Goal: Task Accomplishment & Management: Complete application form

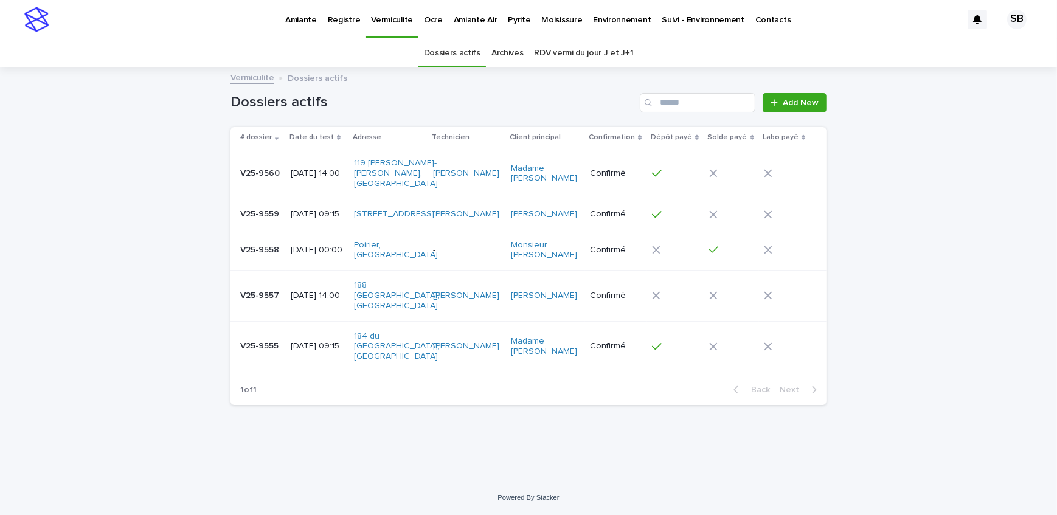
click at [179, 179] on div "Loading... Saving… Loading... Saving… Dossiers actifs Add New # dossier Date du…" at bounding box center [528, 275] width 1057 height 412
click at [508, 22] on p "Pyrite" at bounding box center [519, 13] width 22 height 26
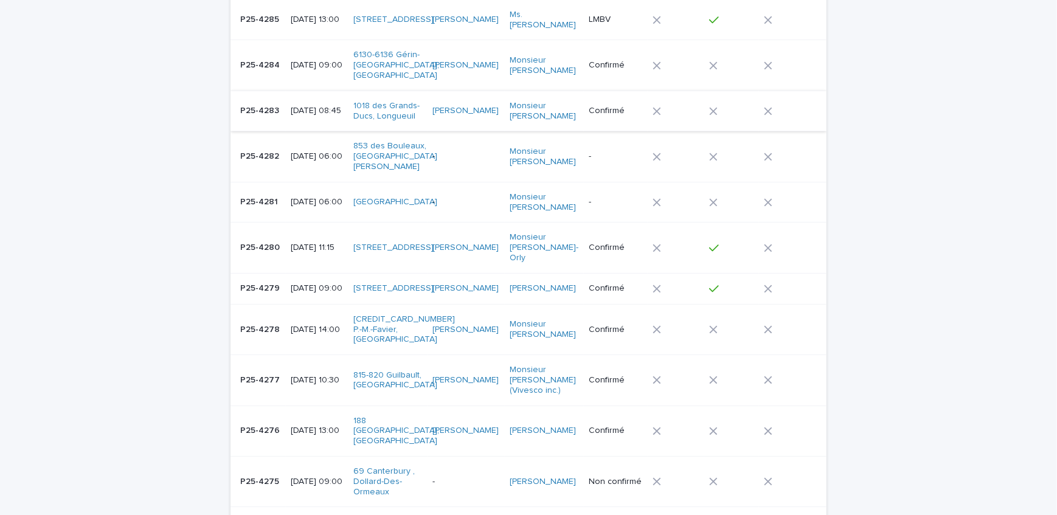
scroll to position [221, 0]
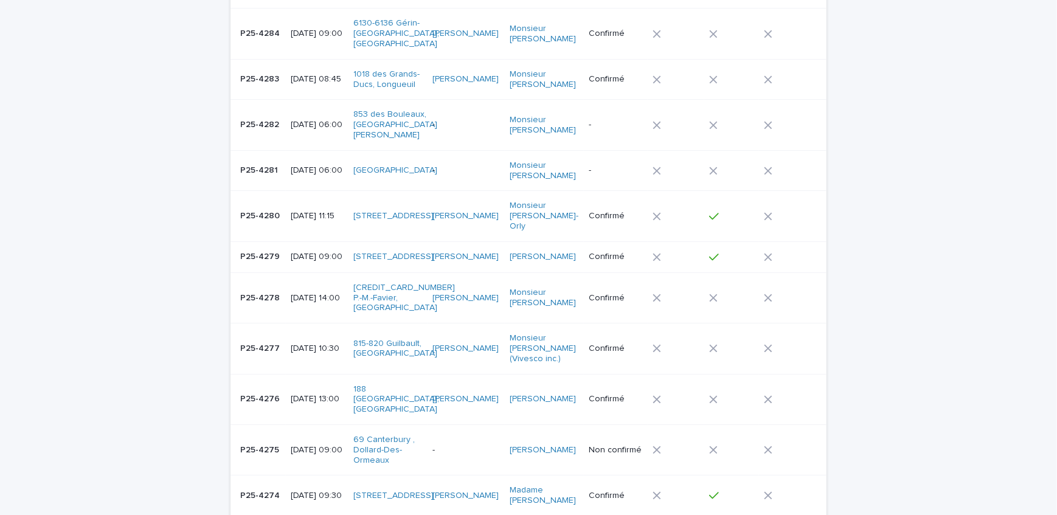
click at [273, 291] on p "P25-4278" at bounding box center [261, 297] width 42 height 13
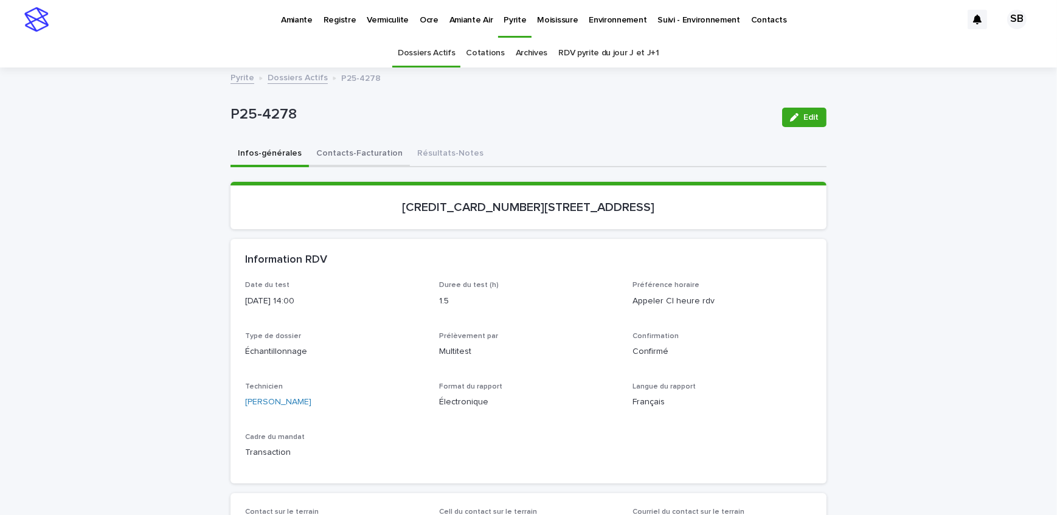
click at [366, 155] on button "Contacts-Facturation" at bounding box center [359, 155] width 101 height 26
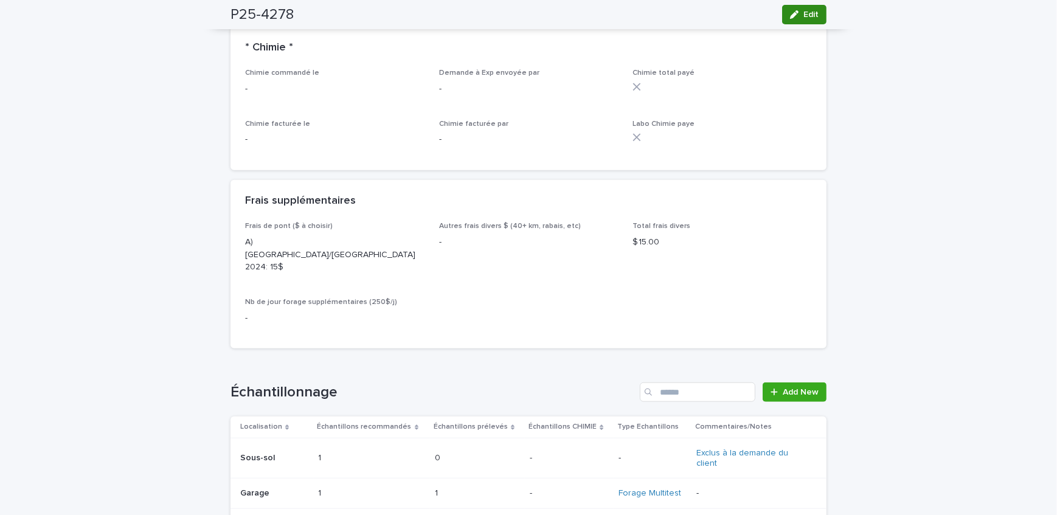
scroll to position [1161, 0]
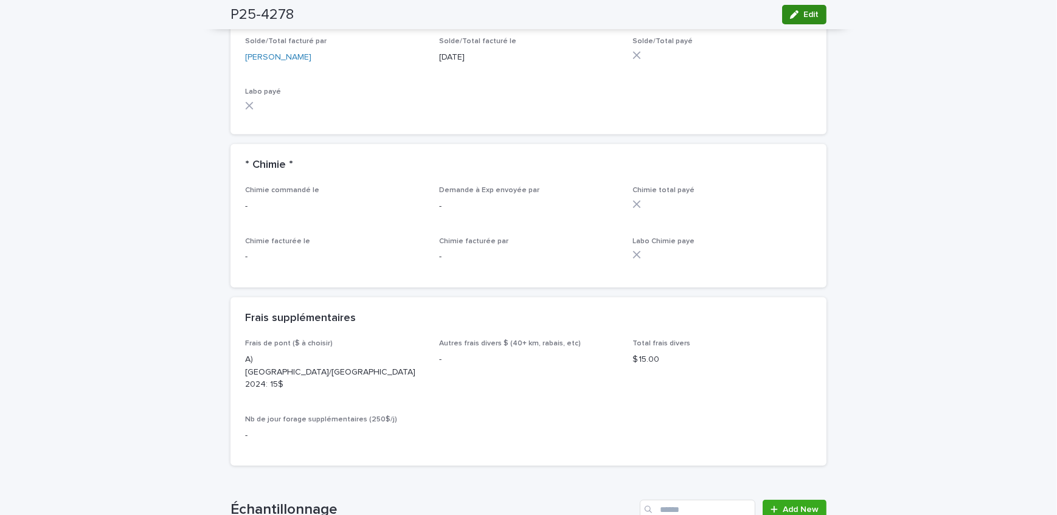
click at [809, 15] on span "Edit" at bounding box center [810, 14] width 15 height 9
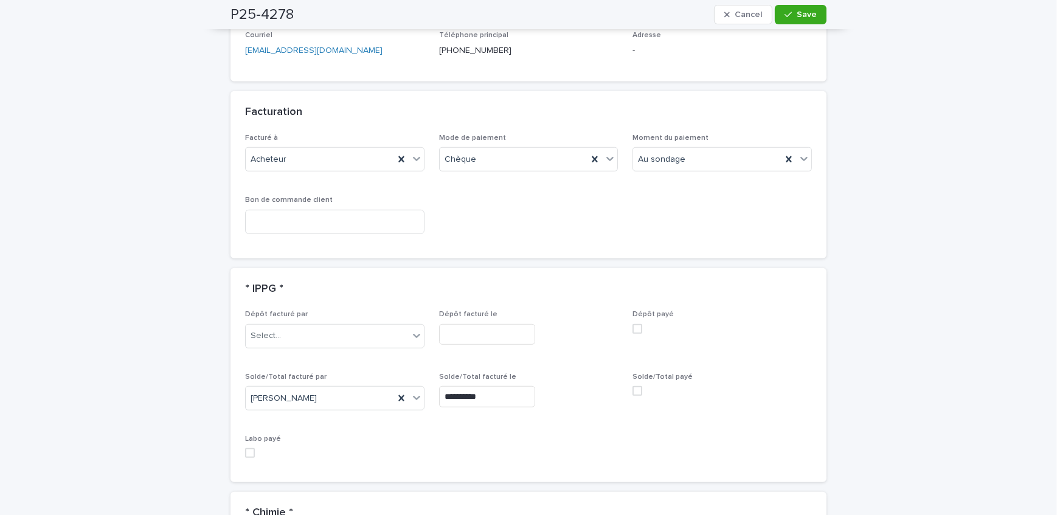
scroll to position [1133, 0]
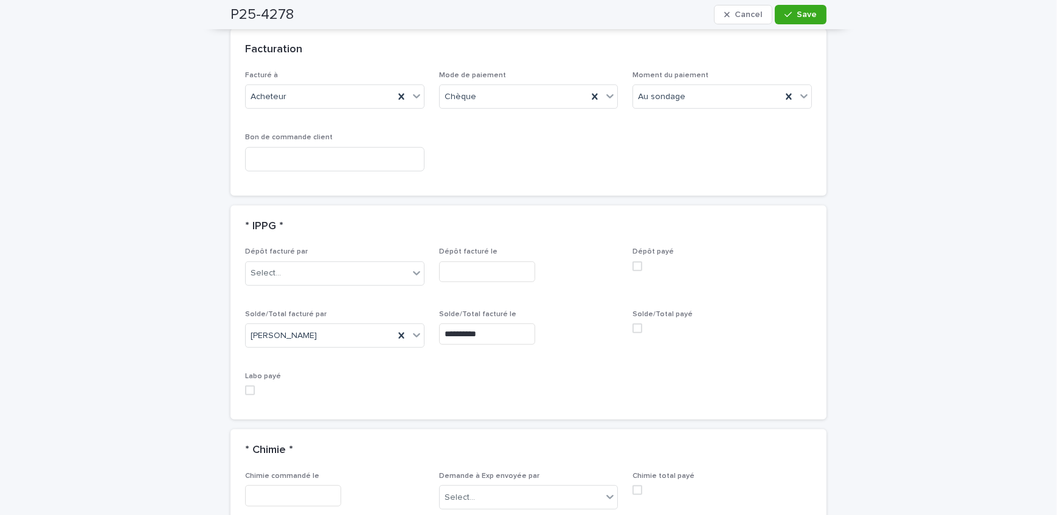
click at [632, 323] on span at bounding box center [637, 328] width 10 height 10
click at [798, 18] on span "Save" at bounding box center [807, 14] width 20 height 9
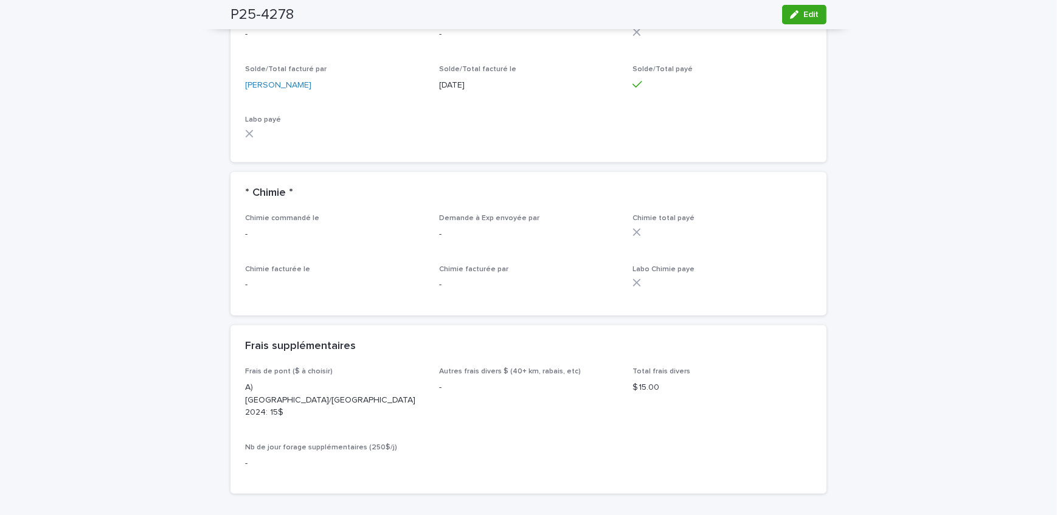
scroll to position [995, 0]
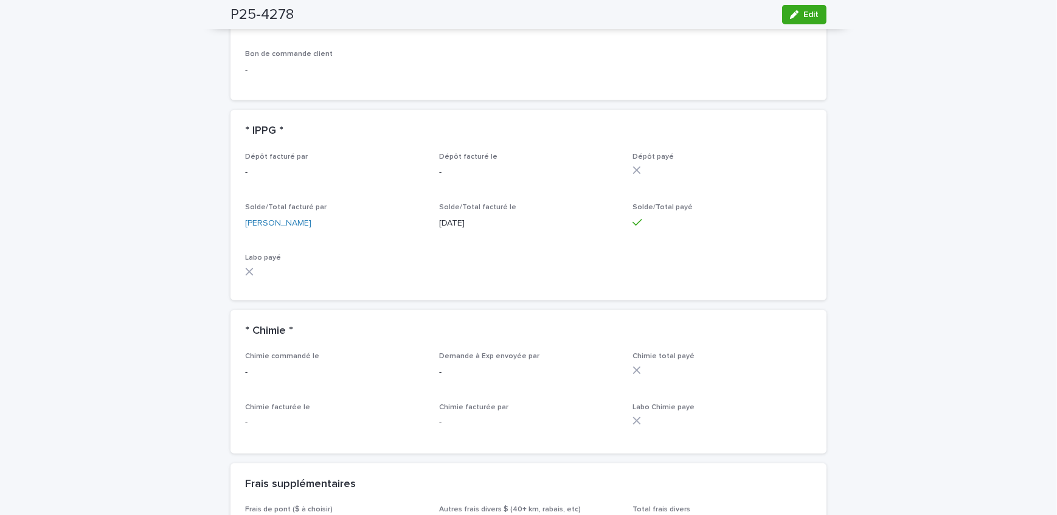
click at [132, 174] on div "Loading... Saving… Loading... Saving… P25-4278 Edit P25-4278 Edit Sorry, there …" at bounding box center [528, 319] width 1057 height 2490
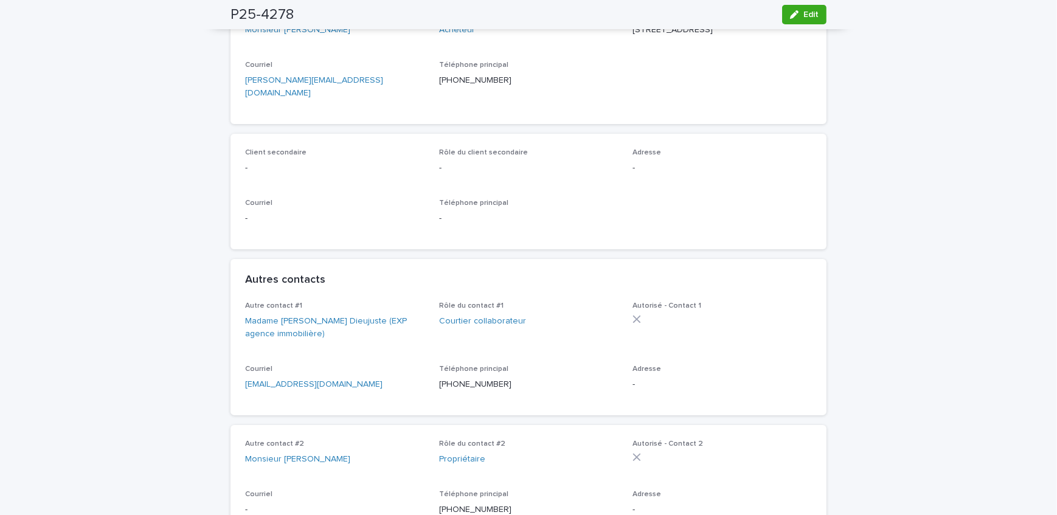
scroll to position [55, 0]
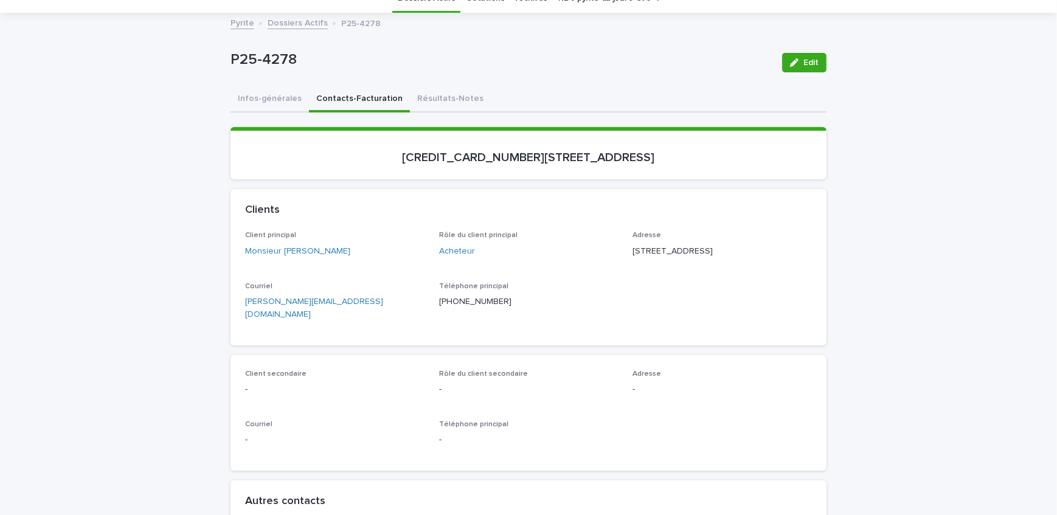
click at [306, 19] on link "Dossiers Actifs" at bounding box center [298, 22] width 60 height 14
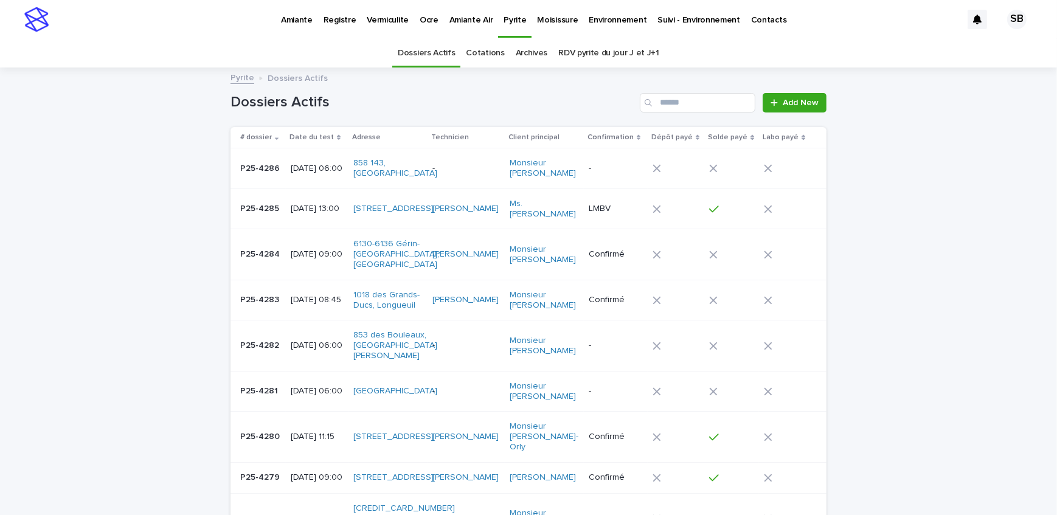
click at [289, 17] on p "Amiante" at bounding box center [297, 13] width 32 height 26
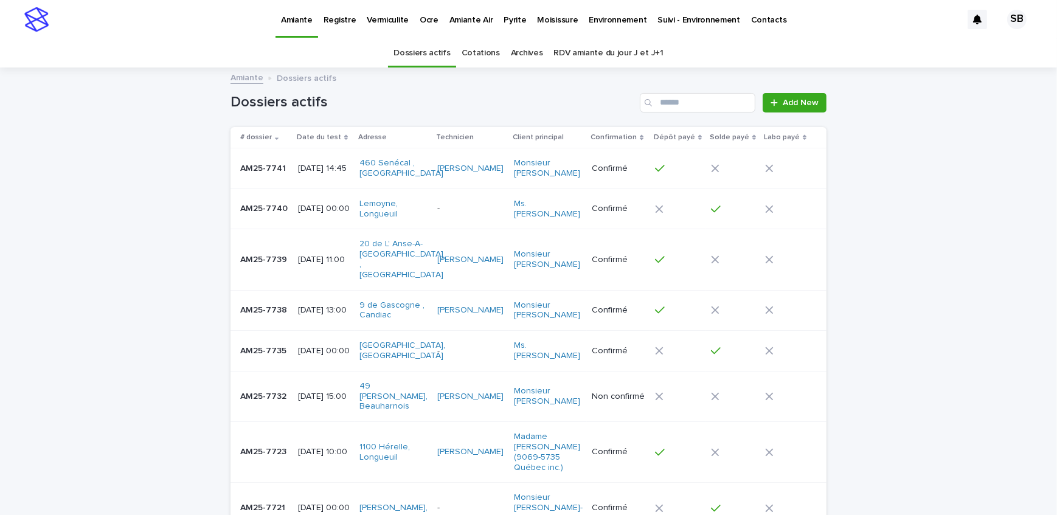
click at [275, 254] on div "AM25-7739 AM25-7739" at bounding box center [264, 260] width 48 height 20
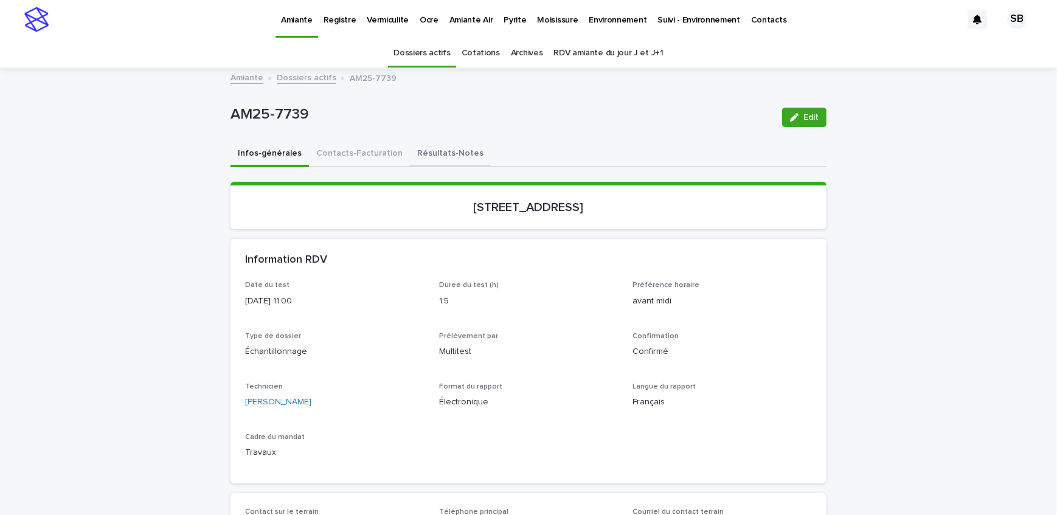
click at [413, 162] on button "Résultats-Notes" at bounding box center [450, 155] width 81 height 26
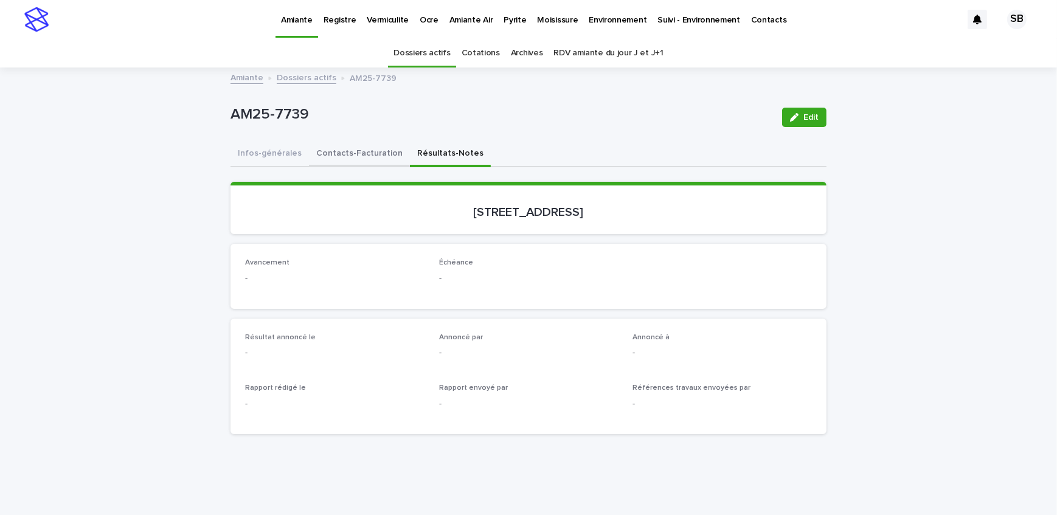
click at [329, 146] on button "Contacts-Facturation" at bounding box center [359, 155] width 101 height 26
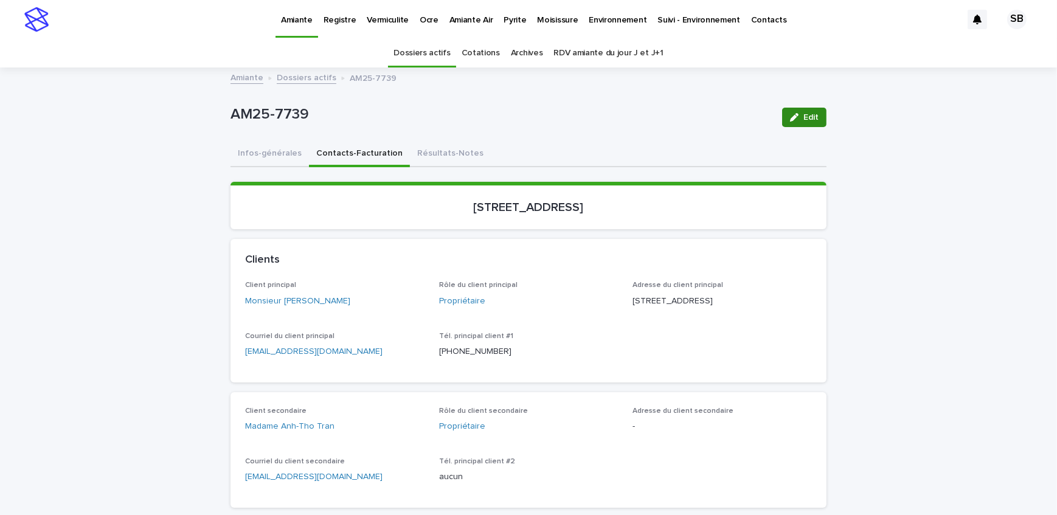
click at [440, 148] on button "Résultats-Notes" at bounding box center [450, 155] width 81 height 26
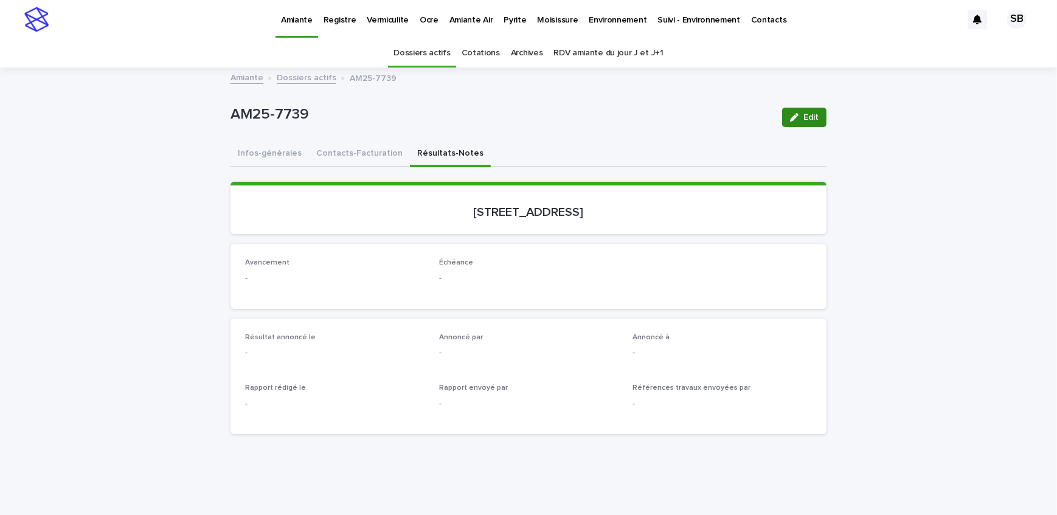
click at [803, 114] on span "Edit" at bounding box center [810, 117] width 15 height 9
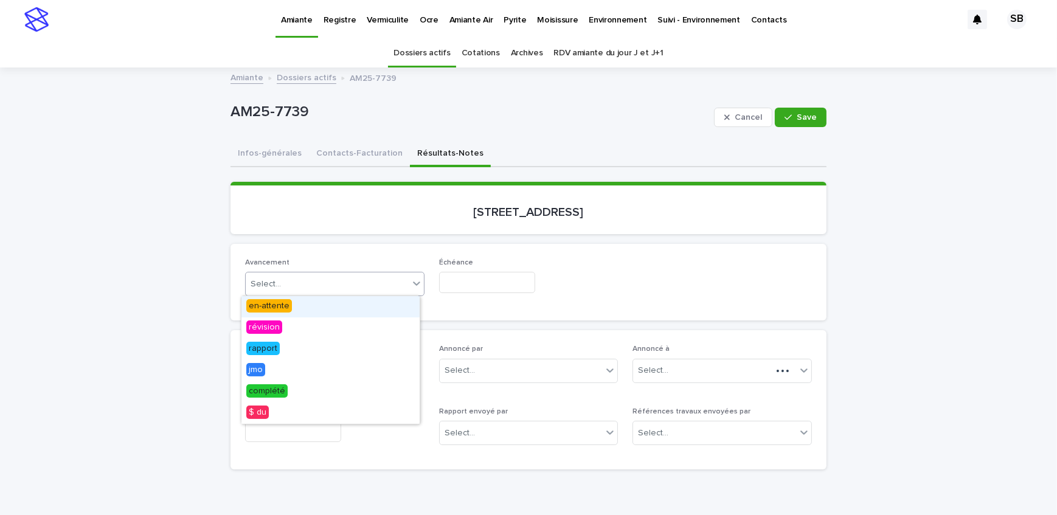
click at [347, 291] on div "Select..." at bounding box center [327, 284] width 163 height 20
click at [342, 328] on div "révision" at bounding box center [330, 327] width 178 height 21
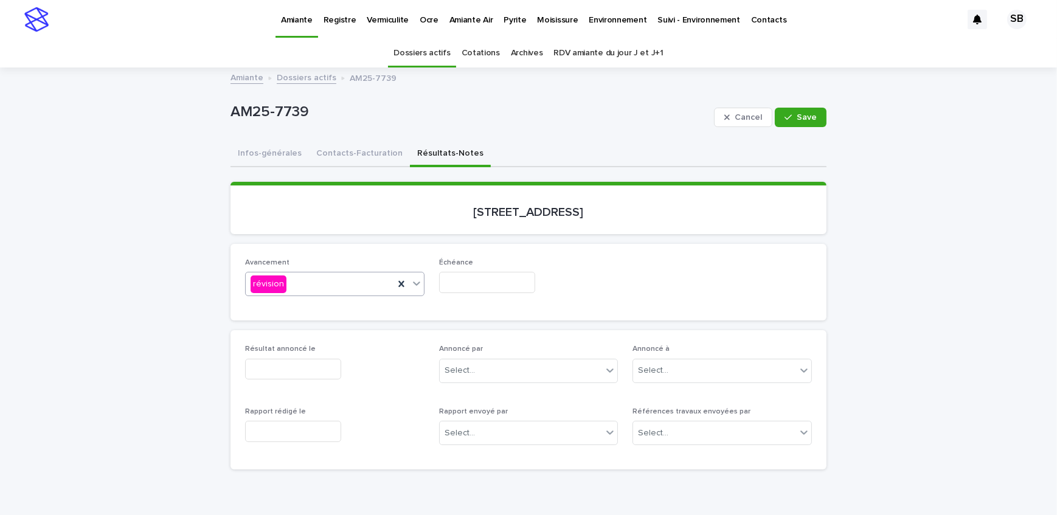
click at [457, 278] on input "text" at bounding box center [487, 282] width 96 height 21
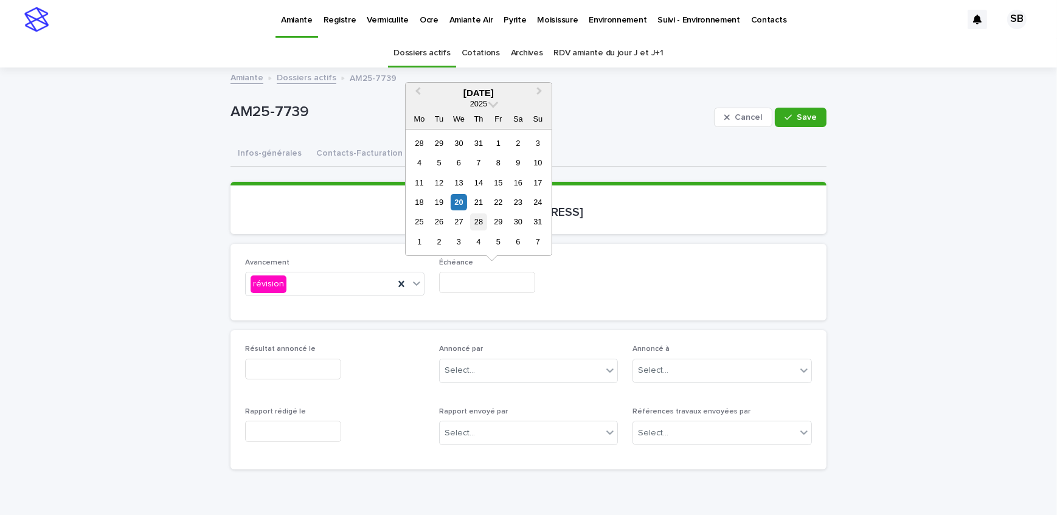
click at [474, 221] on div "28" at bounding box center [478, 222] width 16 height 16
type input "**********"
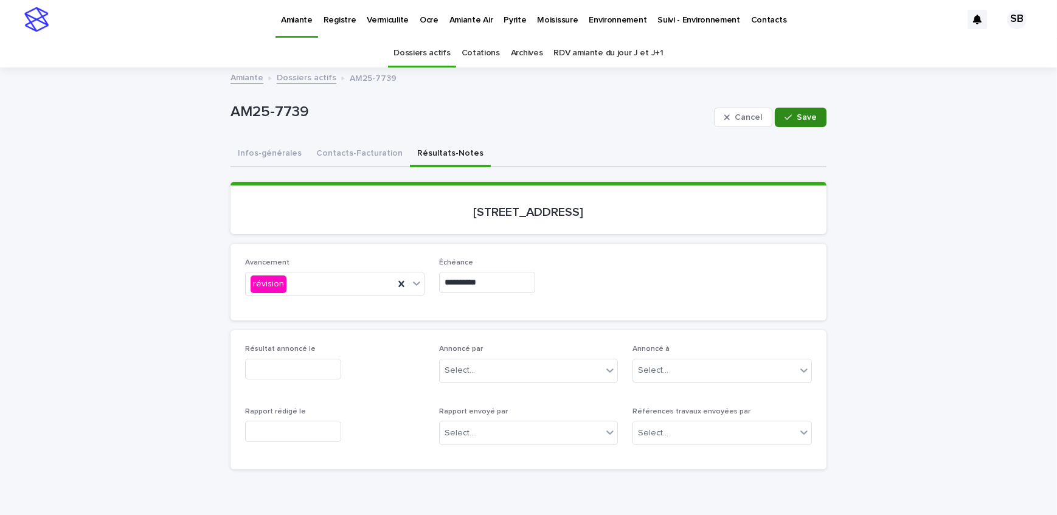
click at [789, 119] on icon "button" at bounding box center [787, 117] width 7 height 9
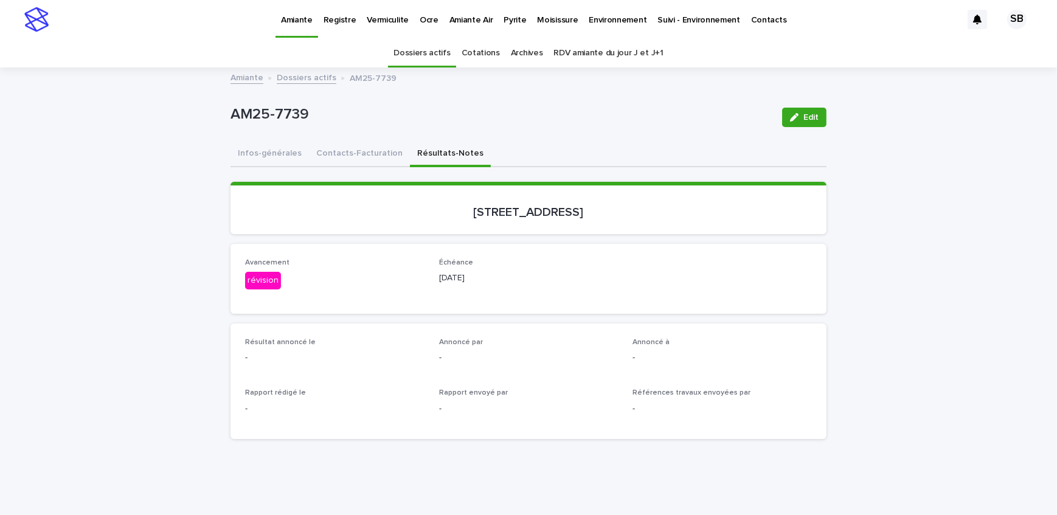
click at [395, 22] on p "Vermiculite" at bounding box center [388, 13] width 42 height 26
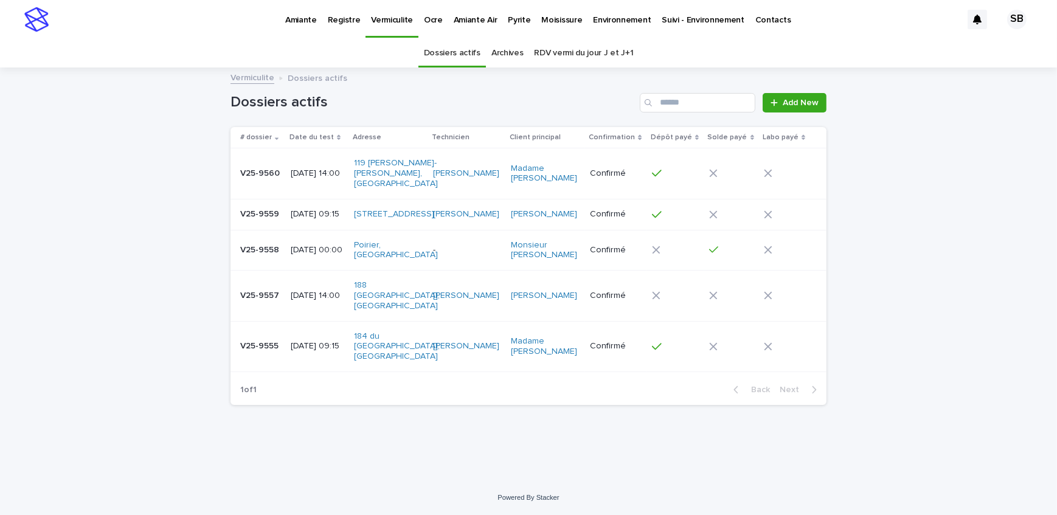
click at [304, 209] on p "[DATE] 09:15" at bounding box center [318, 214] width 54 height 10
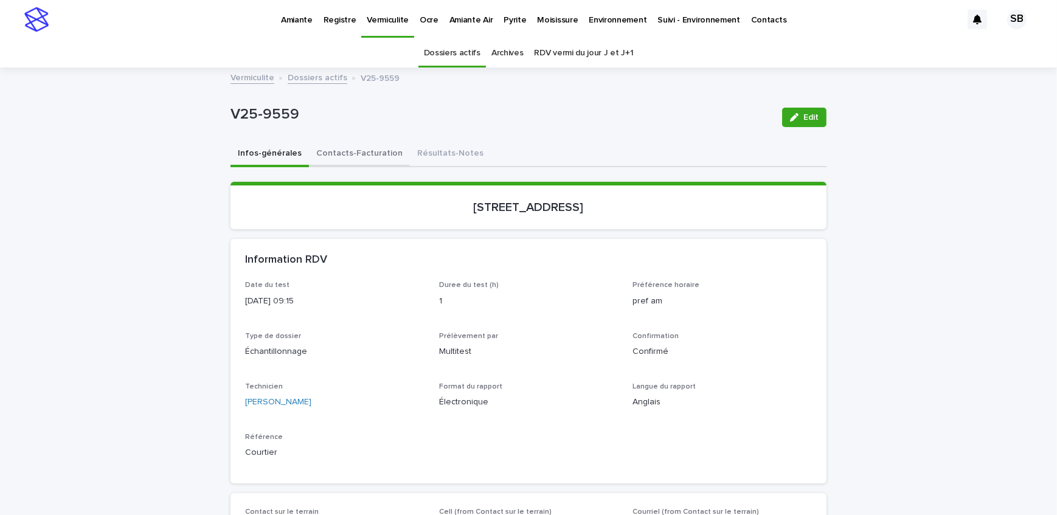
click at [360, 157] on button "Contacts-Facturation" at bounding box center [359, 155] width 101 height 26
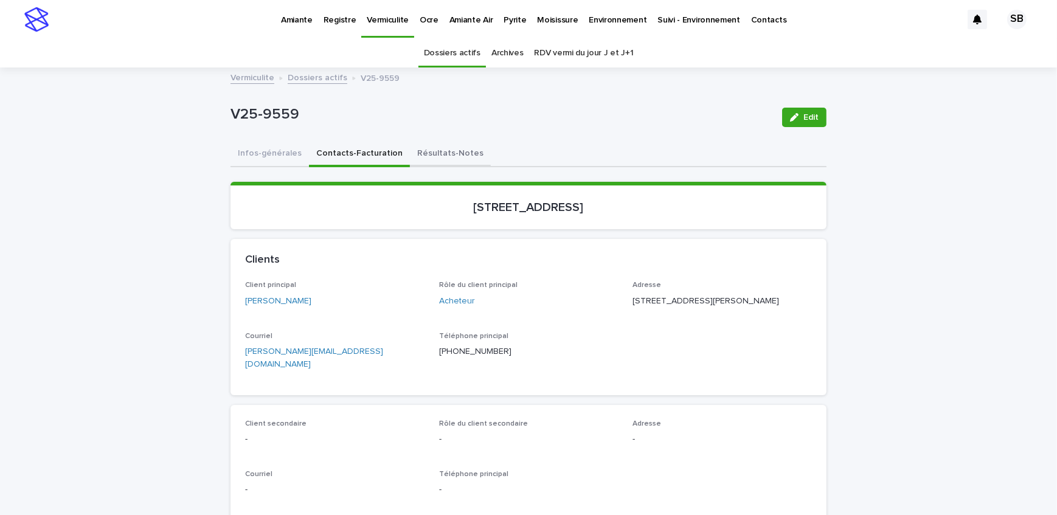
click at [410, 159] on button "Résultats-Notes" at bounding box center [450, 155] width 81 height 26
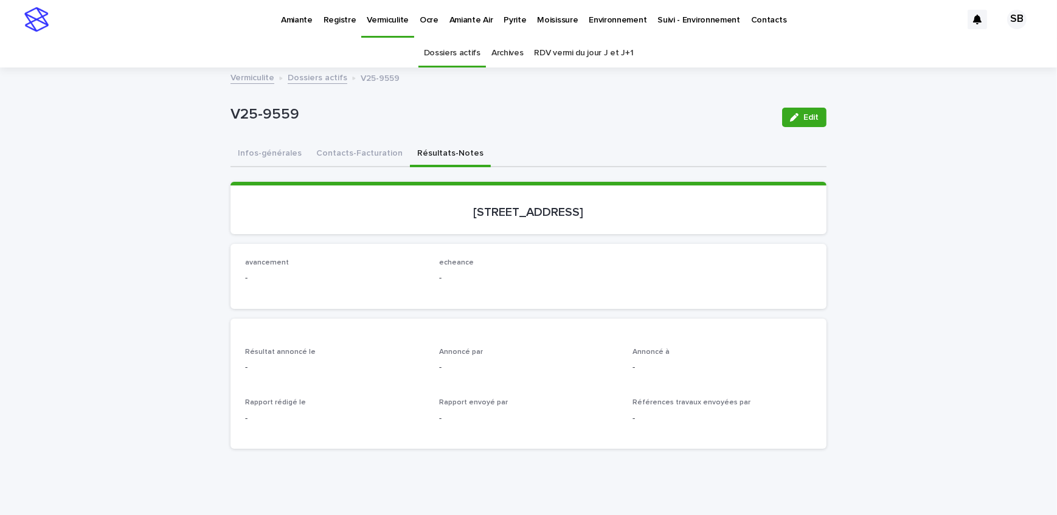
click at [790, 120] on icon "button" at bounding box center [794, 117] width 9 height 9
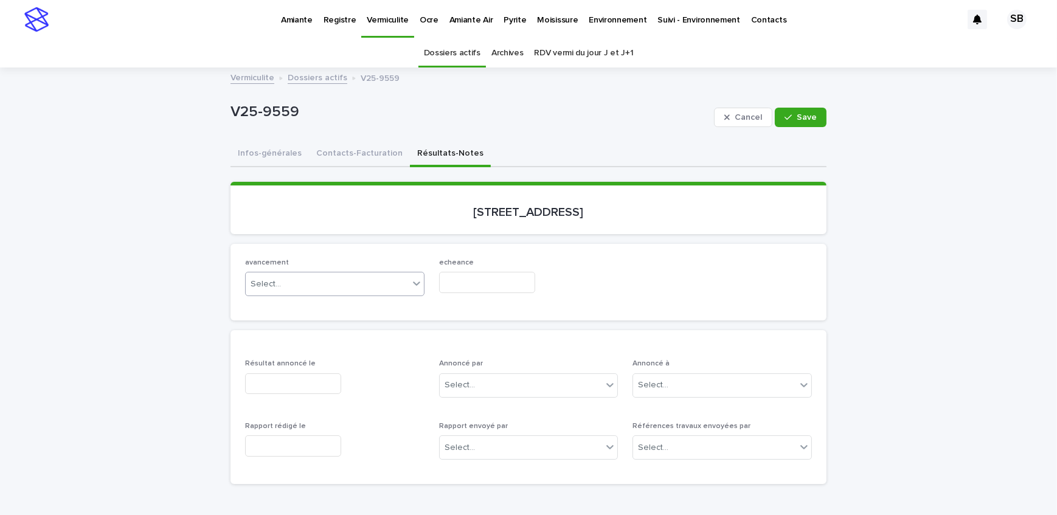
click at [311, 286] on div "Select..." at bounding box center [327, 284] width 163 height 20
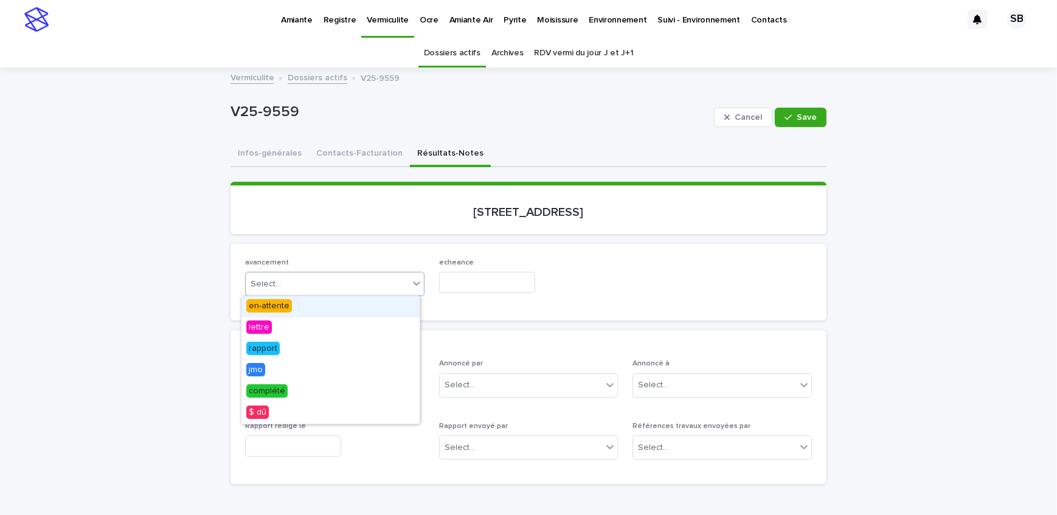
click at [304, 309] on div "en-attente" at bounding box center [330, 306] width 178 height 21
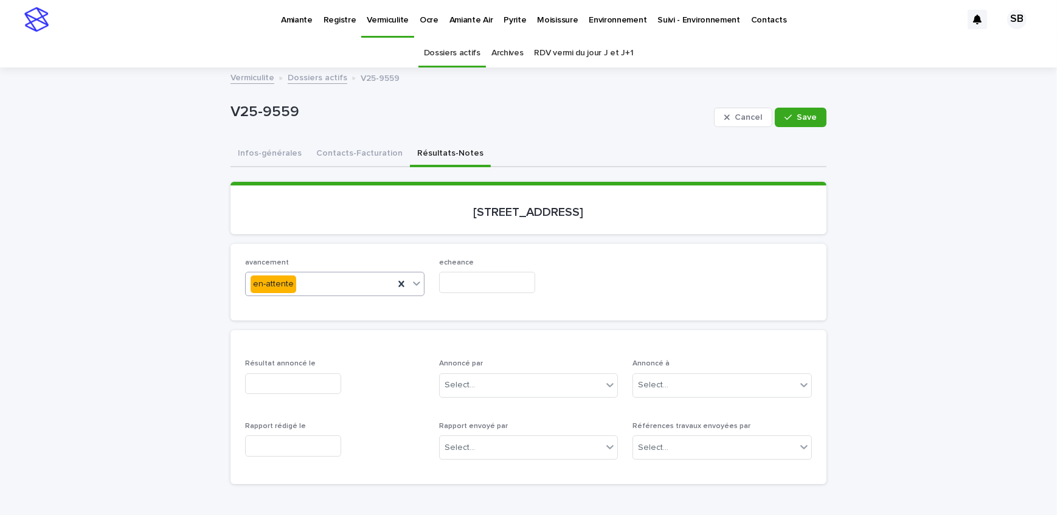
click at [521, 286] on input "text" at bounding box center [487, 282] width 96 height 21
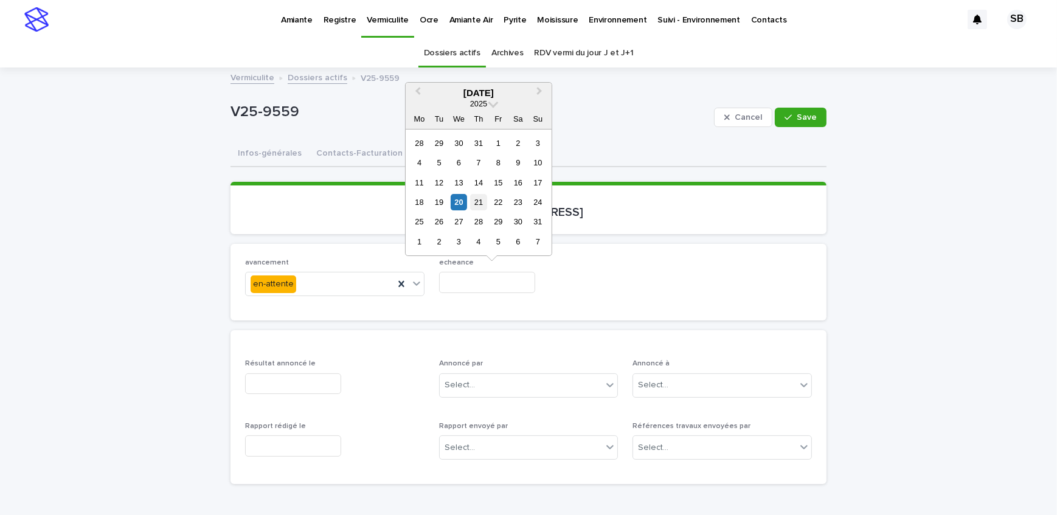
click at [471, 198] on div "21" at bounding box center [478, 202] width 16 height 16
type input "**********"
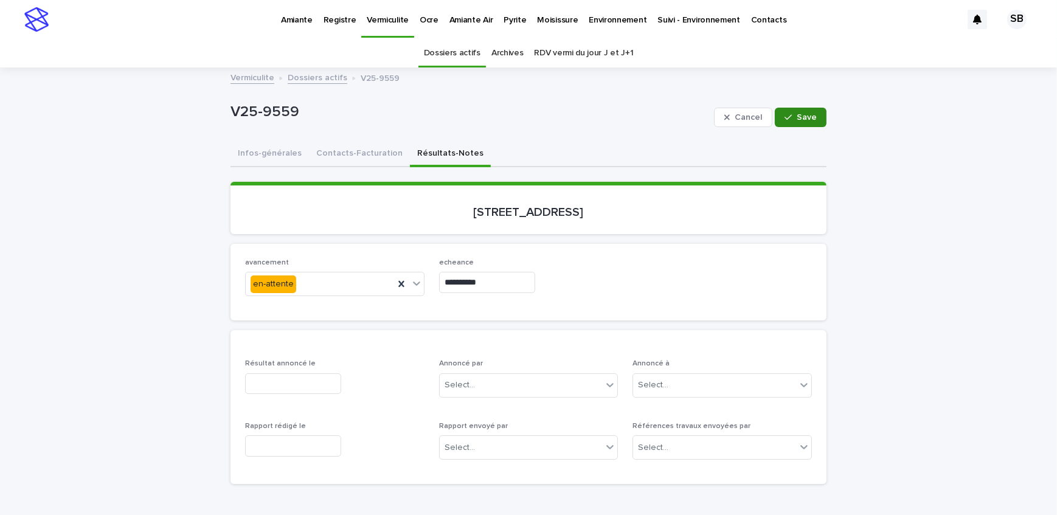
click at [817, 110] on button "Save" at bounding box center [801, 117] width 52 height 19
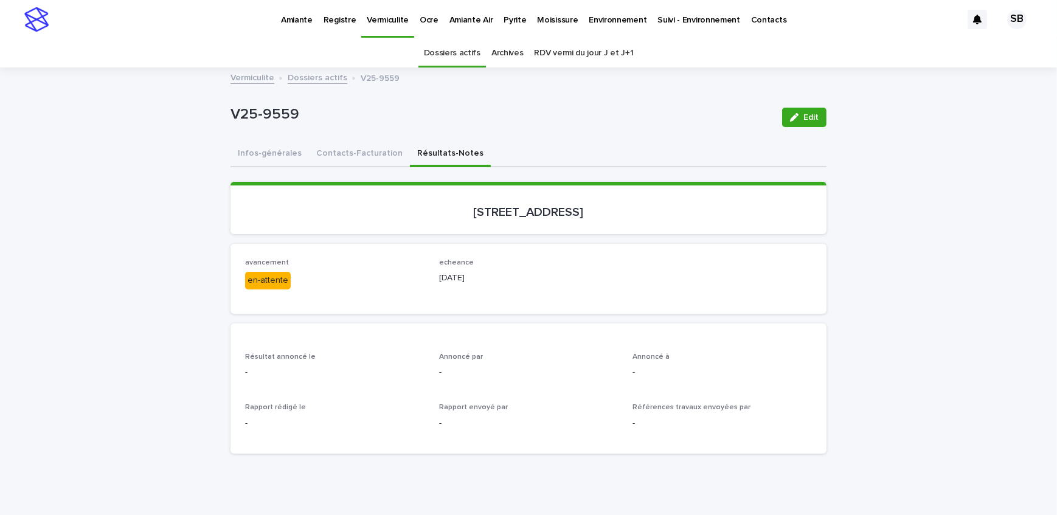
click at [315, 79] on link "Dossiers actifs" at bounding box center [318, 77] width 60 height 14
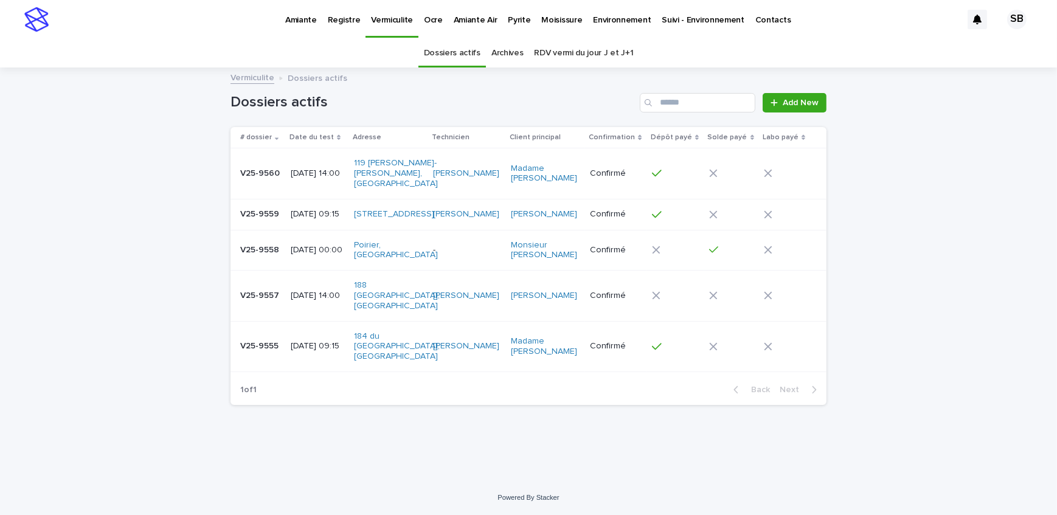
click at [255, 167] on p "V25-9560" at bounding box center [261, 172] width 42 height 13
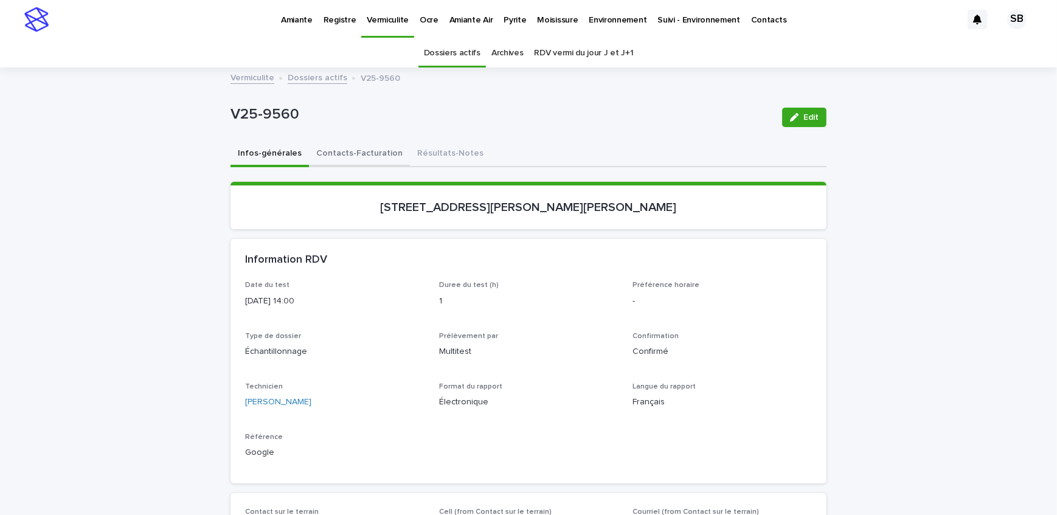
click at [362, 158] on button "Contacts-Facturation" at bounding box center [359, 155] width 101 height 26
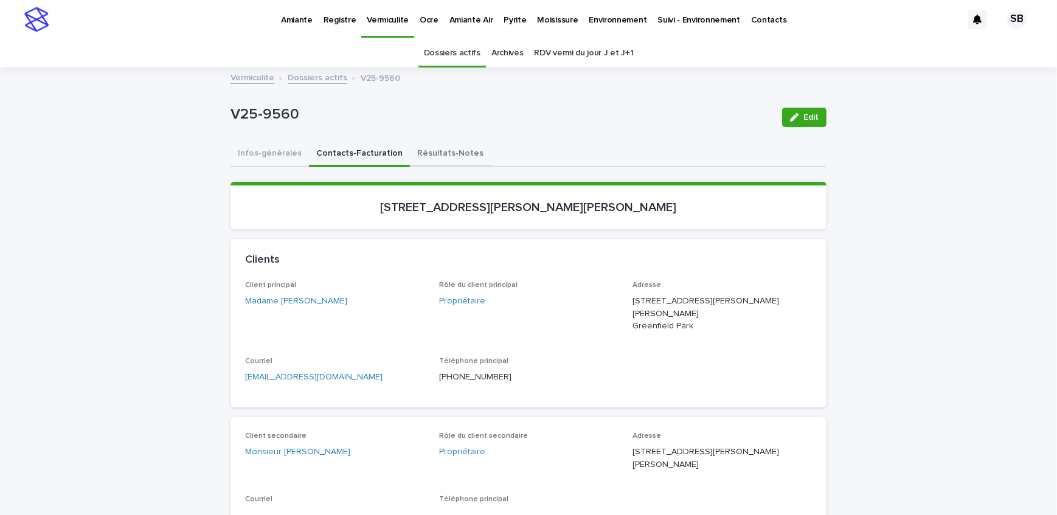
click at [439, 150] on button "Résultats-Notes" at bounding box center [450, 155] width 81 height 26
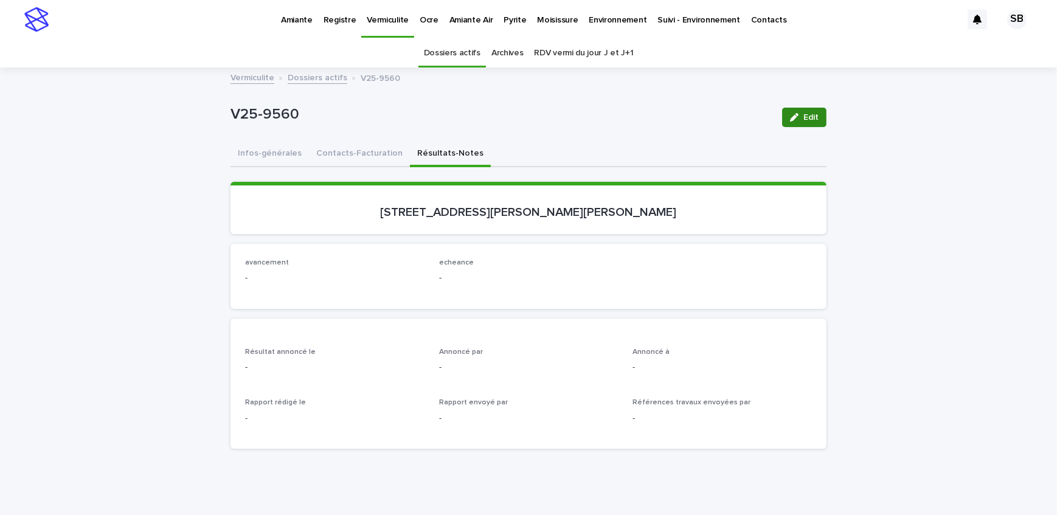
click at [807, 111] on button "Edit" at bounding box center [804, 117] width 44 height 19
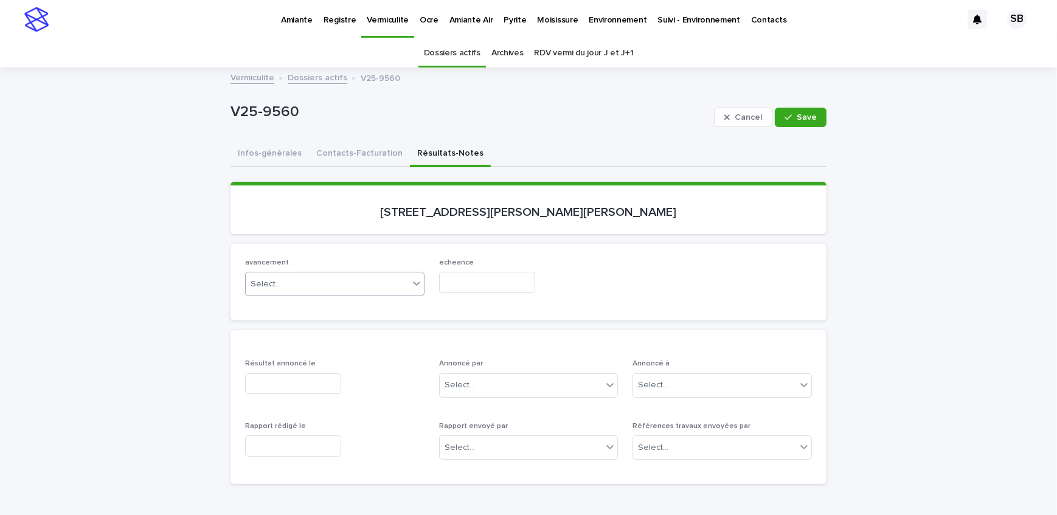
click at [340, 285] on div "Select..." at bounding box center [327, 284] width 163 height 20
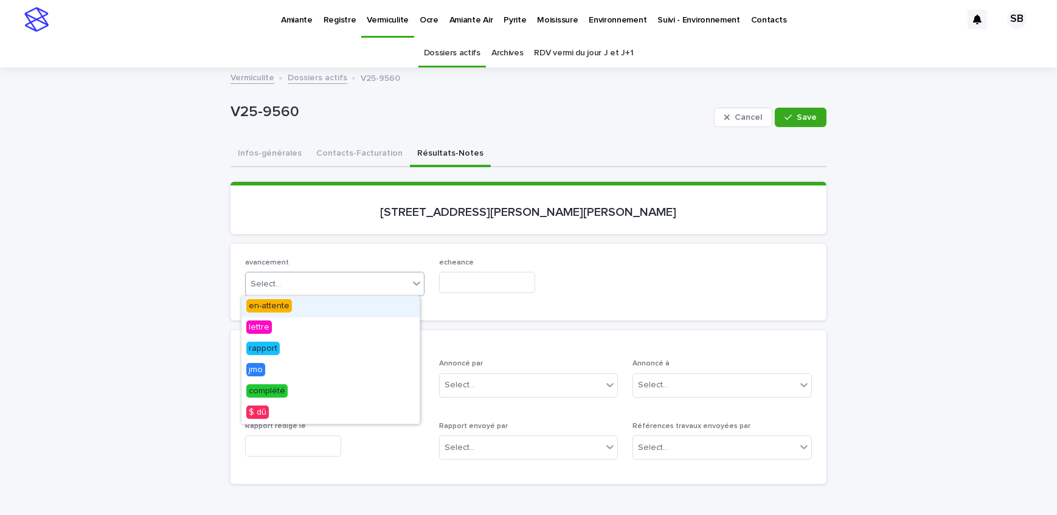
click at [332, 306] on div "en-attente" at bounding box center [330, 306] width 178 height 21
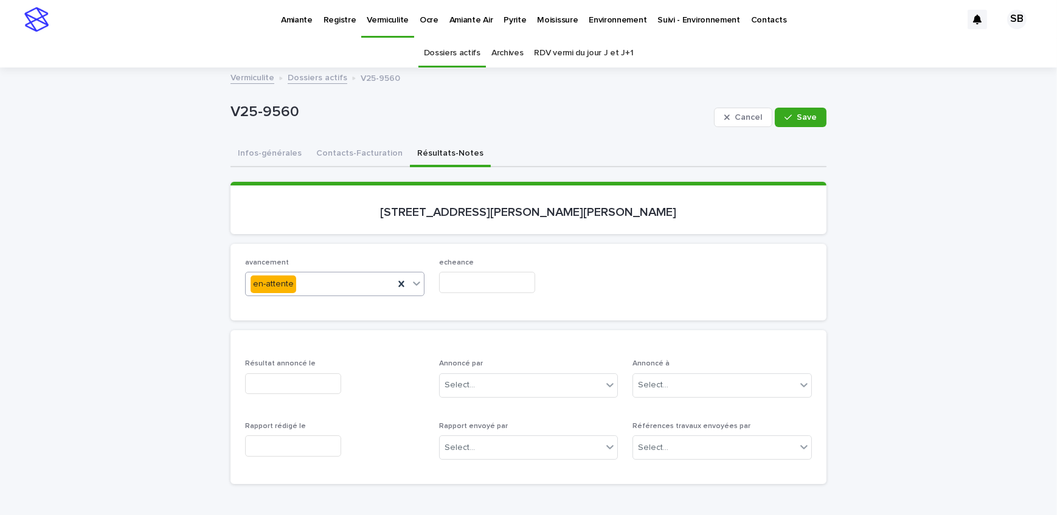
click at [482, 282] on input "text" at bounding box center [487, 282] width 96 height 21
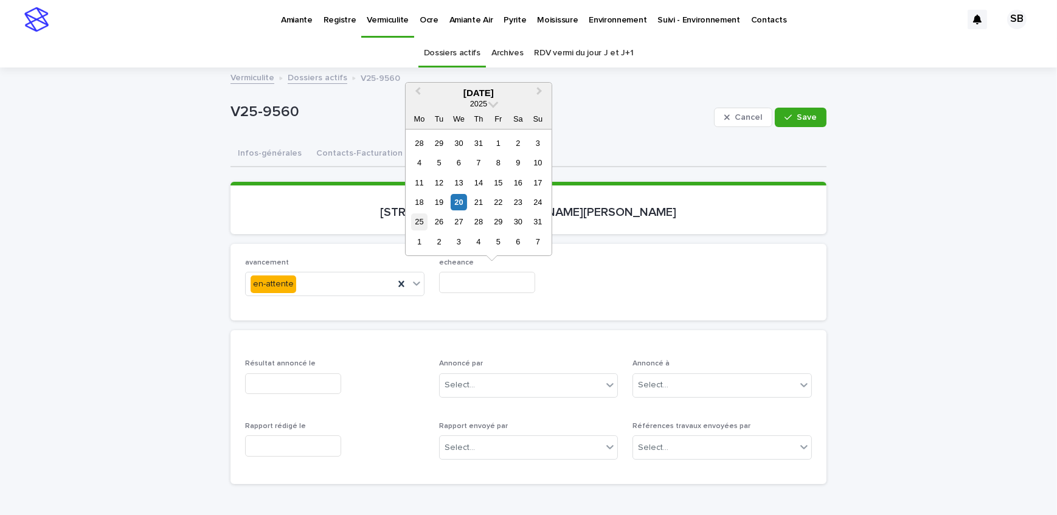
click at [414, 223] on div "25" at bounding box center [419, 222] width 16 height 16
type input "**********"
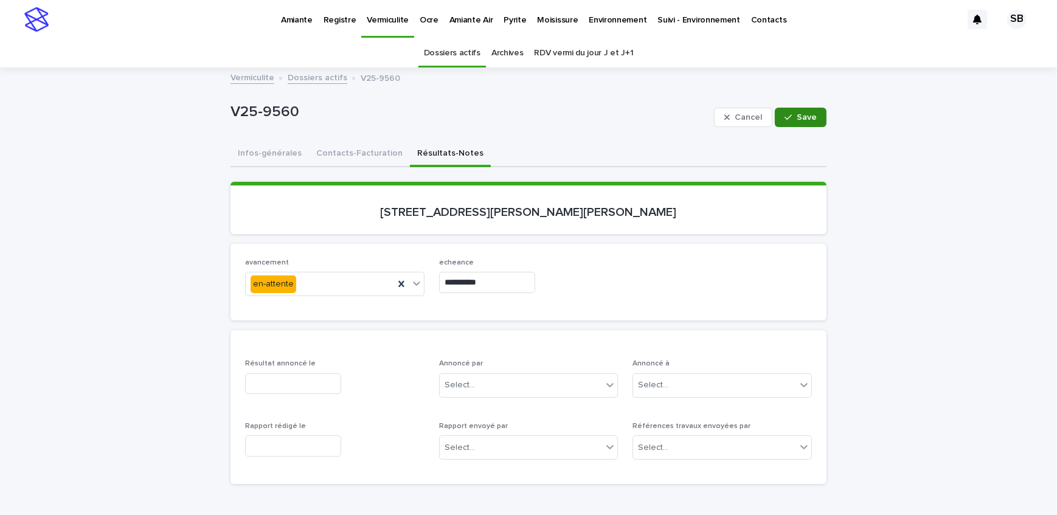
click at [795, 124] on button "Save" at bounding box center [801, 117] width 52 height 19
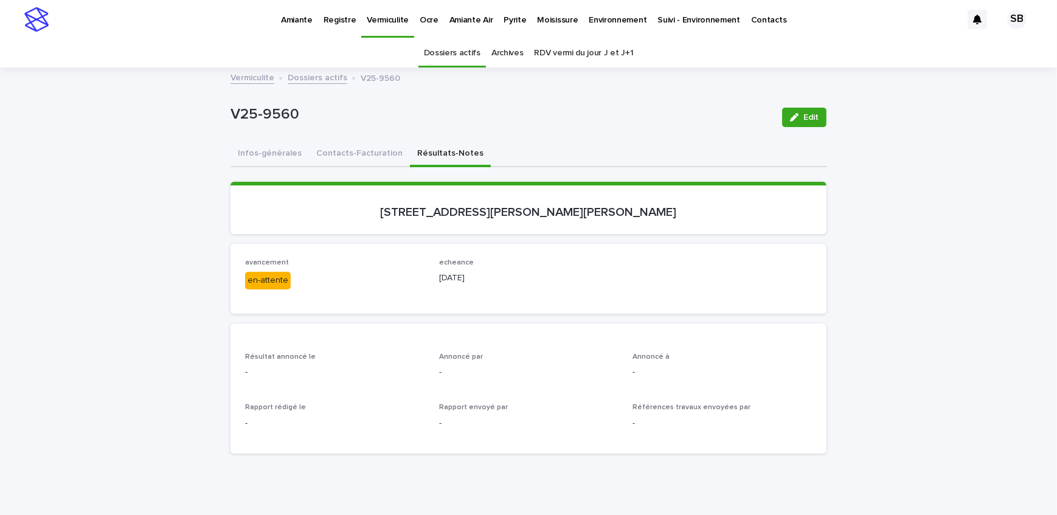
click at [308, 79] on link "Dossiers actifs" at bounding box center [318, 77] width 60 height 14
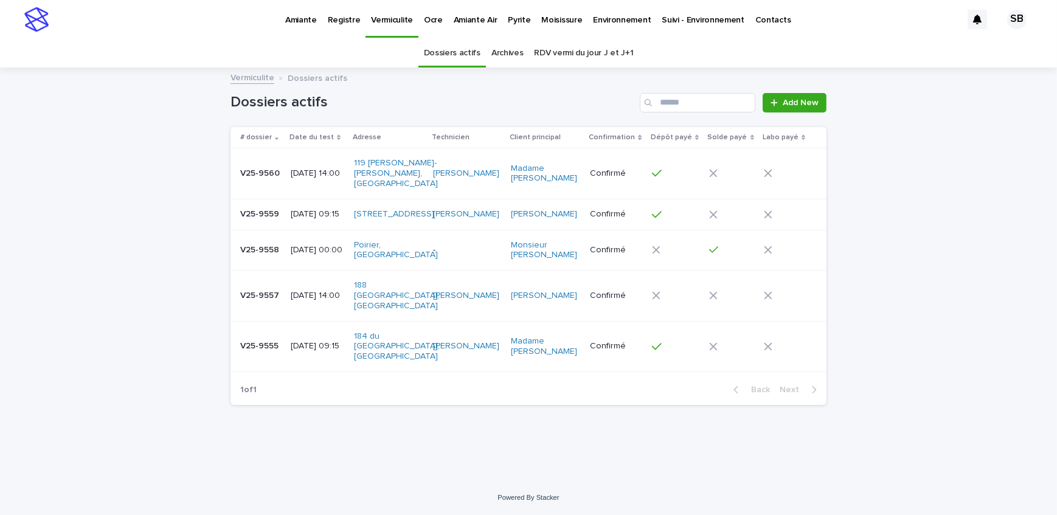
click at [514, 27] on link "Pyrite" at bounding box center [518, 19] width 33 height 38
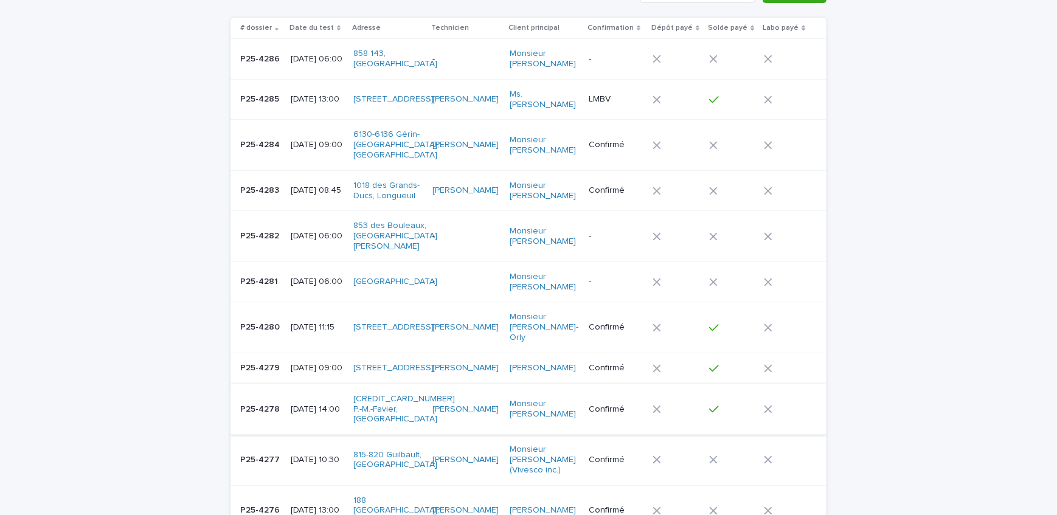
scroll to position [110, 0]
click at [276, 410] on td "P25-4278 P25-4278" at bounding box center [257, 408] width 55 height 50
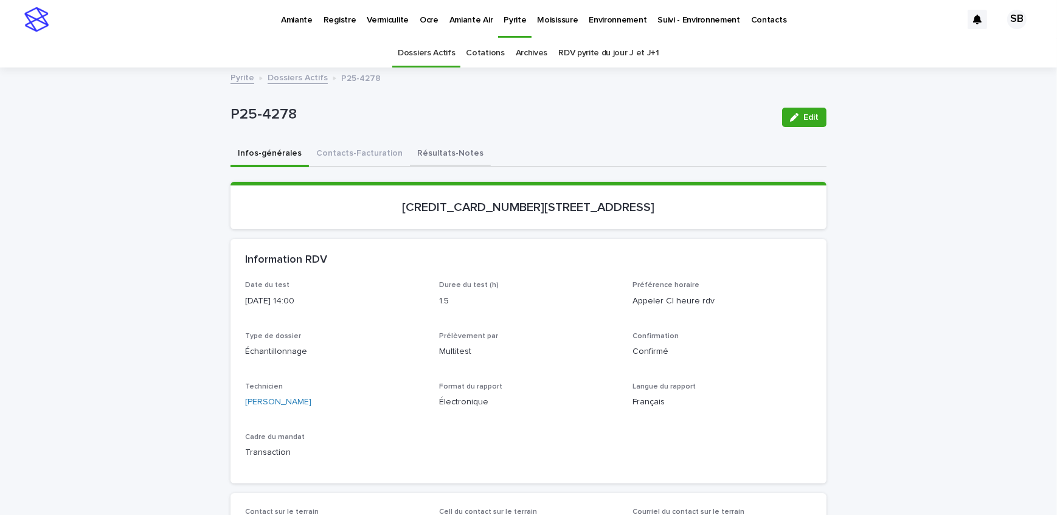
click at [440, 154] on button "Résultats-Notes" at bounding box center [450, 155] width 81 height 26
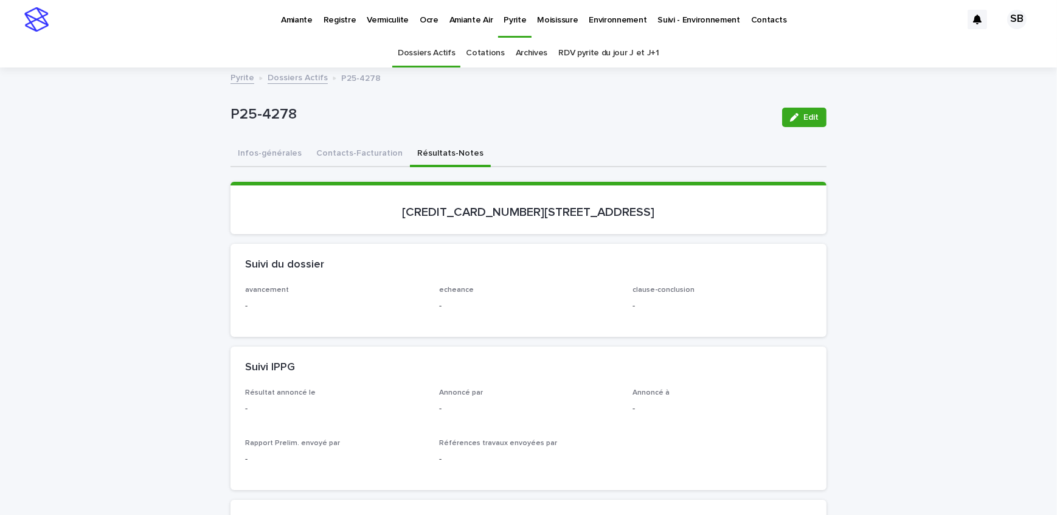
click at [790, 117] on icon "button" at bounding box center [794, 117] width 9 height 9
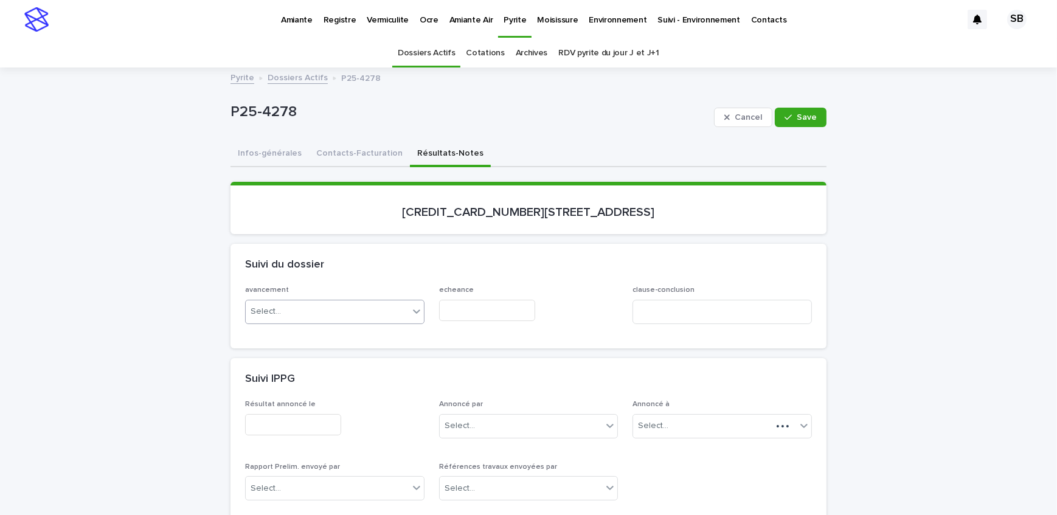
click at [290, 311] on div "Select..." at bounding box center [327, 312] width 163 height 20
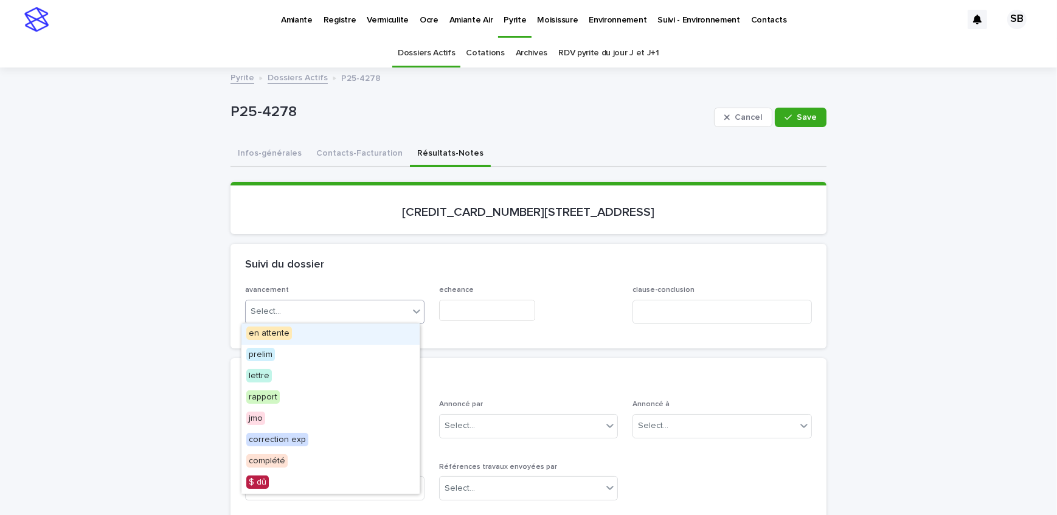
click at [292, 336] on div "en attente" at bounding box center [330, 333] width 178 height 21
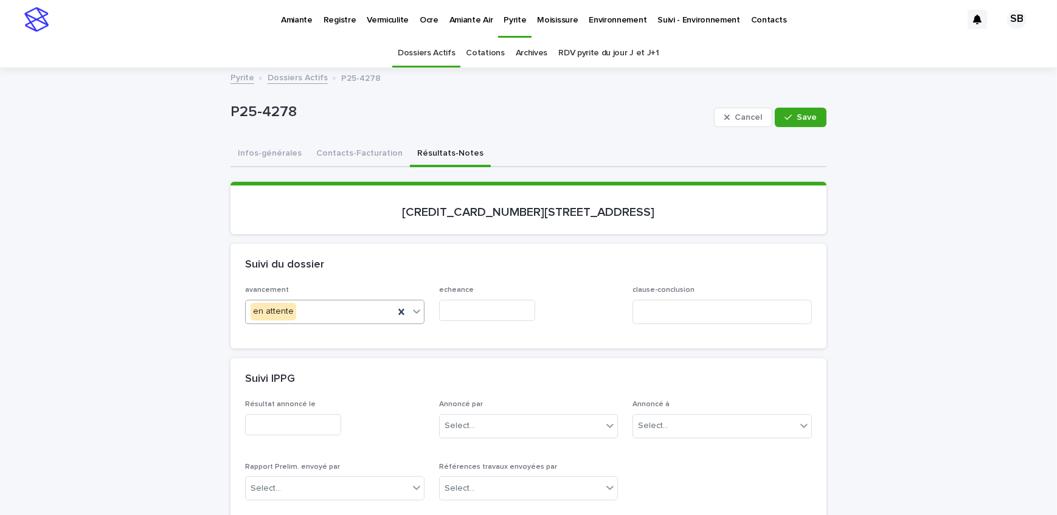
click at [470, 310] on input "text" at bounding box center [487, 310] width 96 height 21
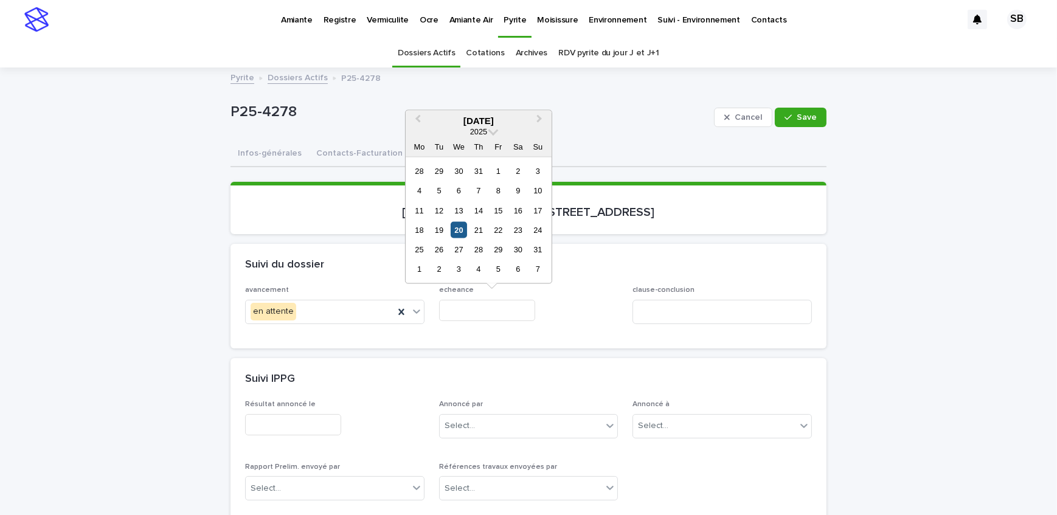
click at [461, 227] on div "20" at bounding box center [459, 230] width 16 height 16
type input "**********"
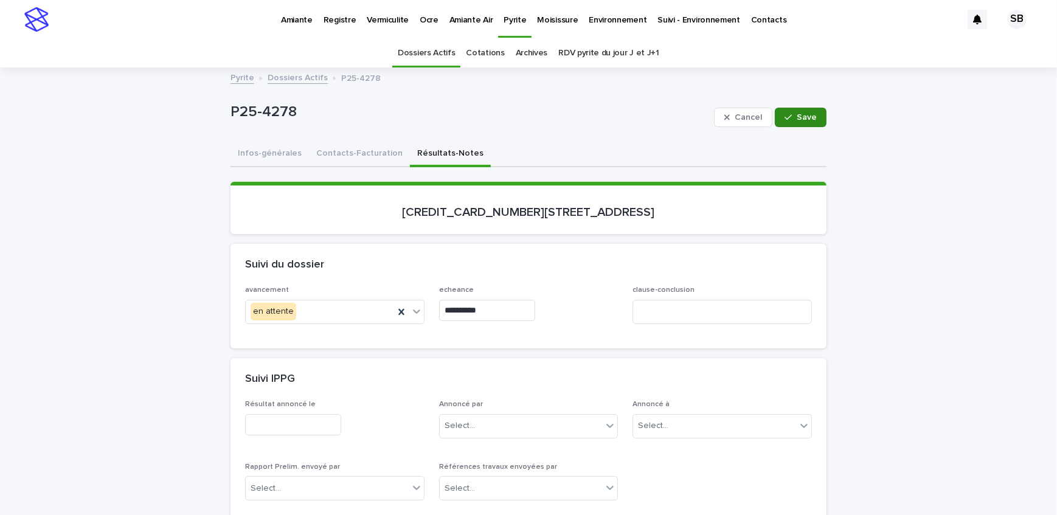
click at [788, 113] on icon "button" at bounding box center [787, 117] width 7 height 9
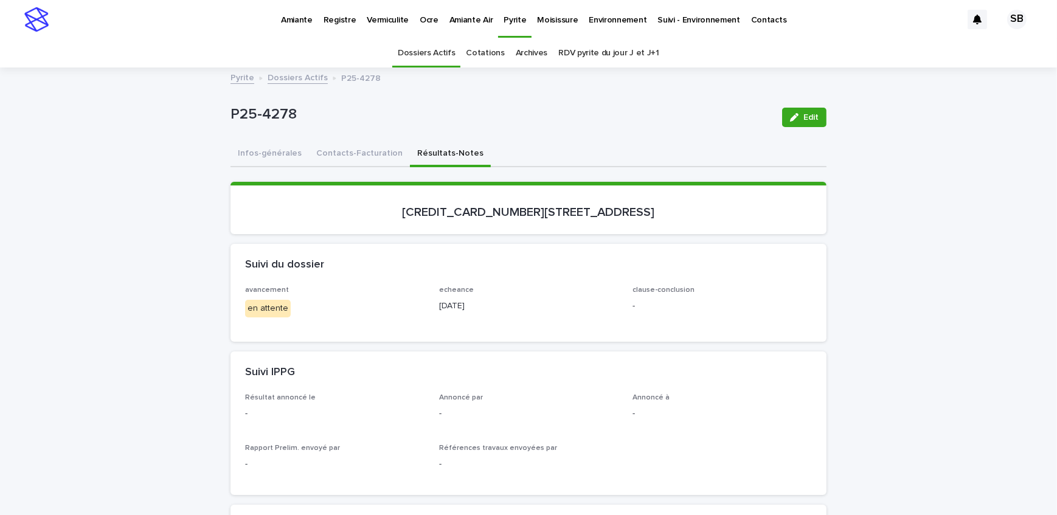
click at [309, 75] on link "Dossiers Actifs" at bounding box center [298, 77] width 60 height 14
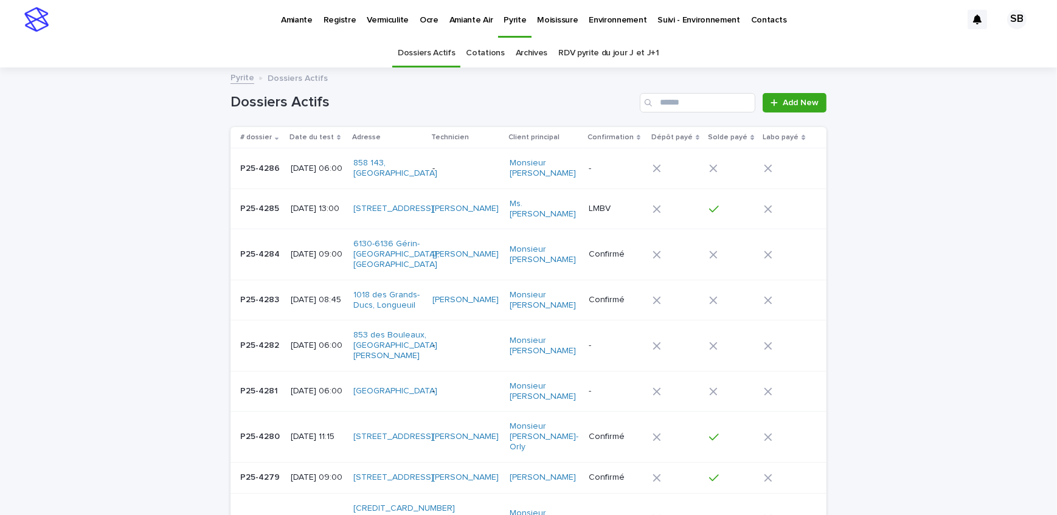
scroll to position [38, 0]
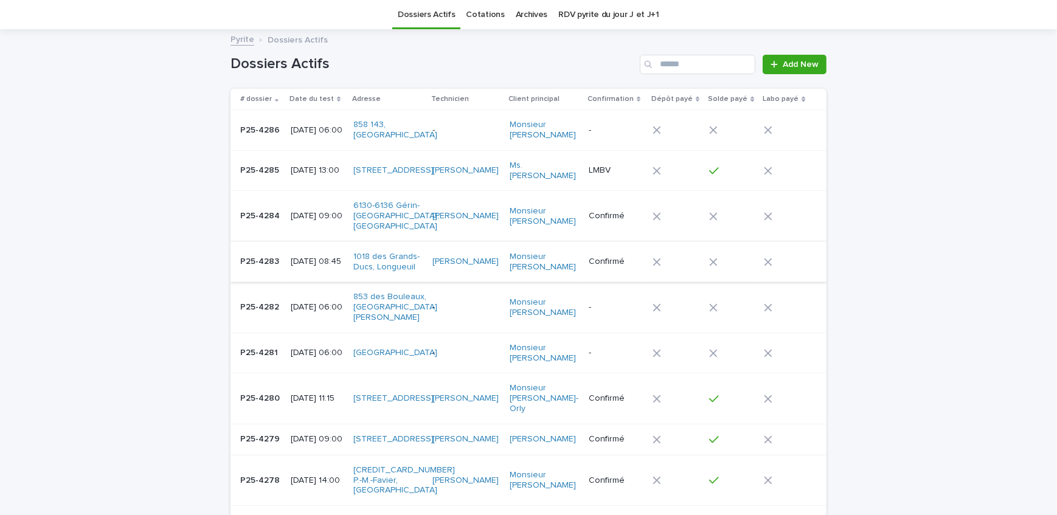
click at [265, 432] on p "P25-4279" at bounding box center [261, 438] width 42 height 13
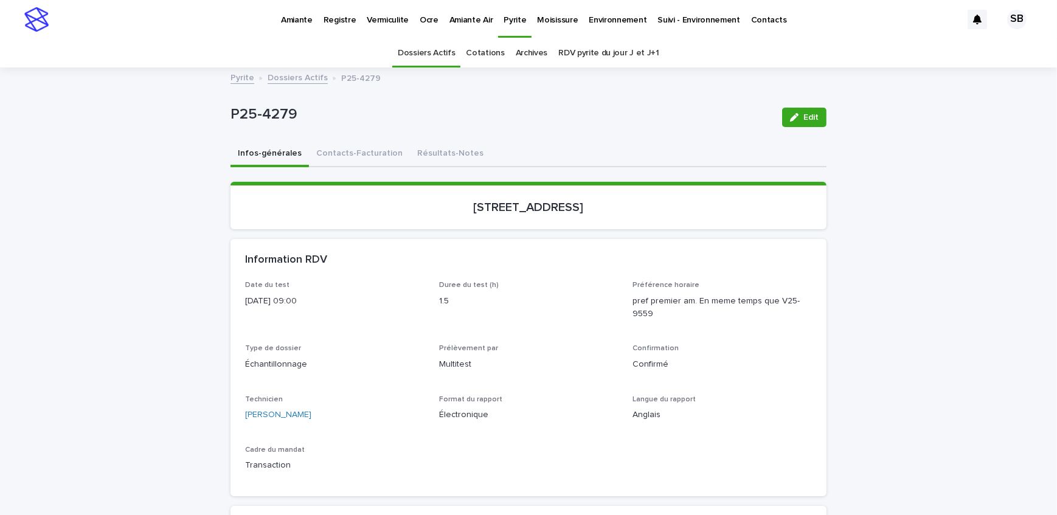
click at [429, 150] on button "Résultats-Notes" at bounding box center [450, 155] width 81 height 26
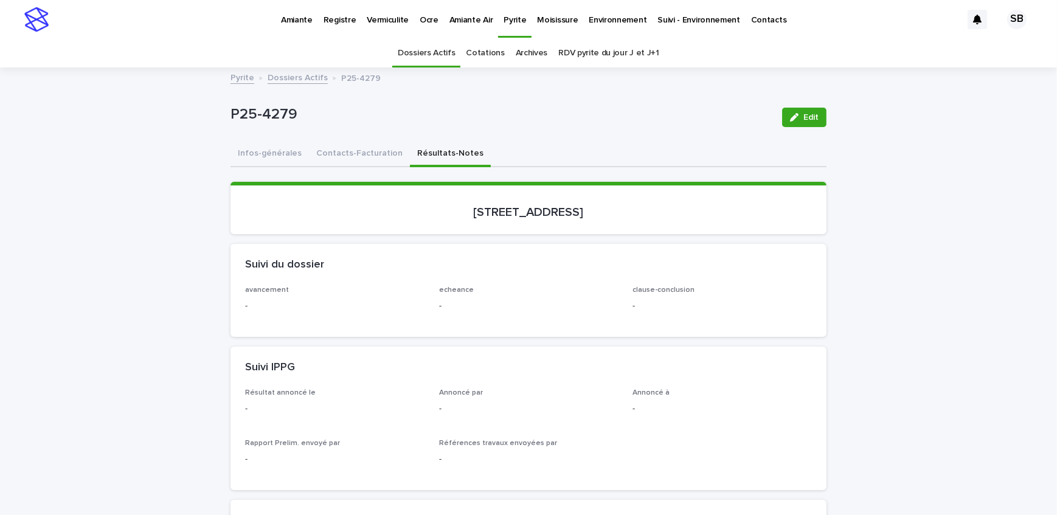
drag, startPoint x: 798, startPoint y: 115, endPoint x: 369, endPoint y: 290, distance: 463.0
click at [798, 114] on div "button" at bounding box center [796, 117] width 13 height 9
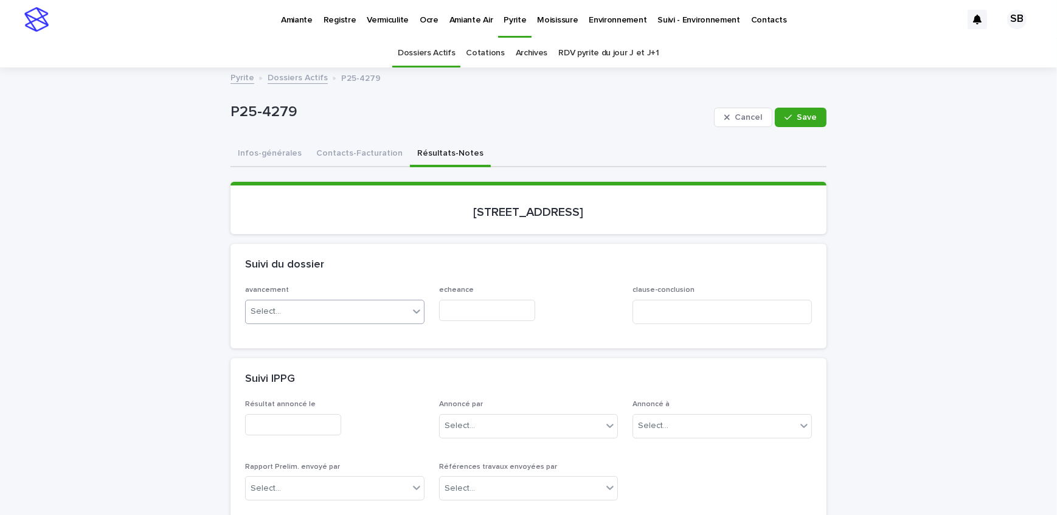
click at [320, 314] on div "Select..." at bounding box center [327, 312] width 163 height 20
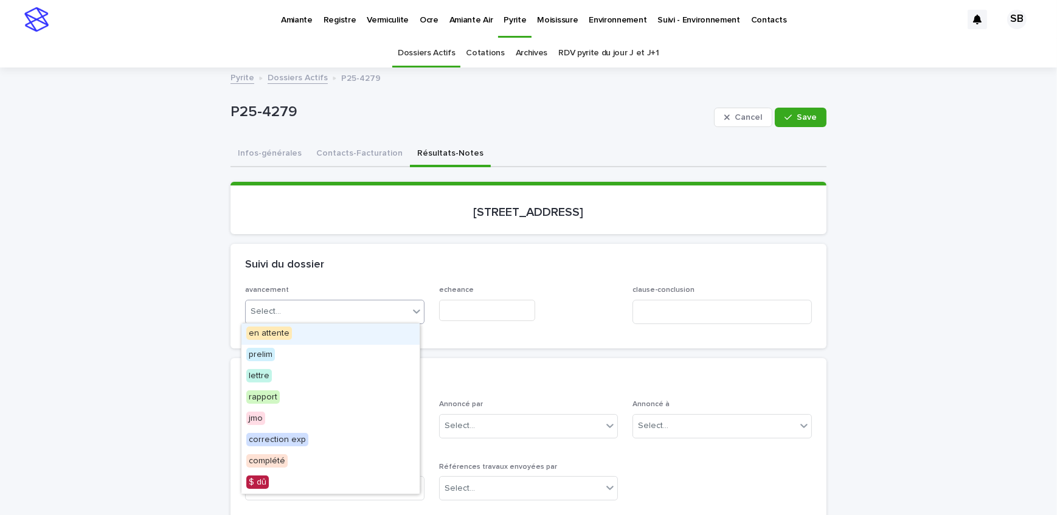
drag, startPoint x: 316, startPoint y: 347, endPoint x: 315, endPoint y: 336, distance: 11.0
click at [314, 336] on div "en attente" at bounding box center [330, 333] width 178 height 21
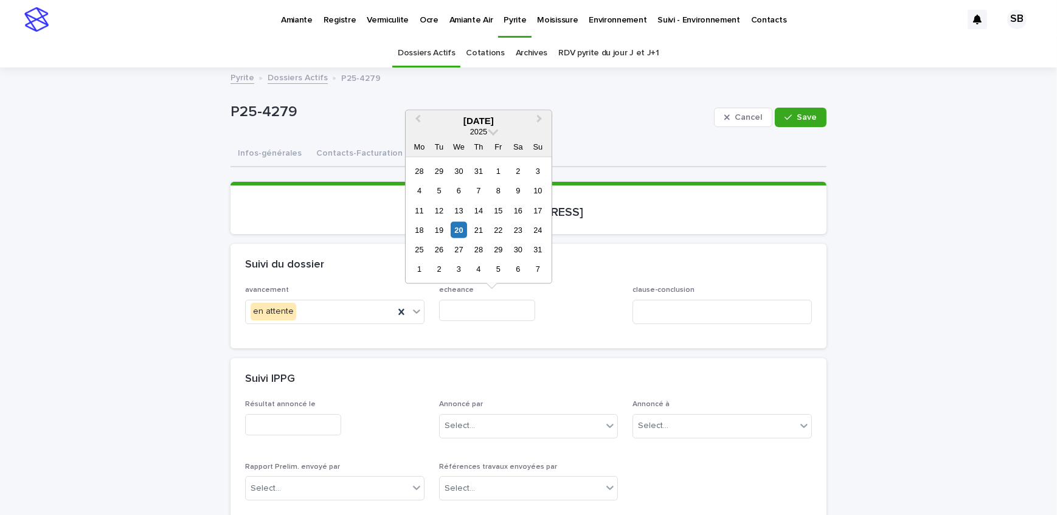
click at [466, 313] on input "text" at bounding box center [487, 310] width 96 height 21
click at [460, 230] on div "20" at bounding box center [459, 230] width 16 height 16
type input "**********"
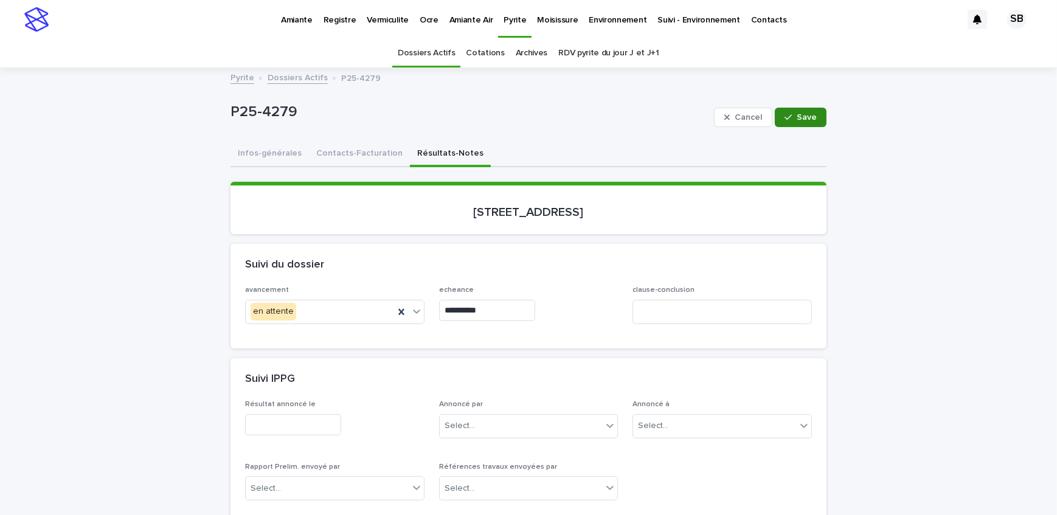
click at [785, 120] on icon "button" at bounding box center [787, 117] width 7 height 9
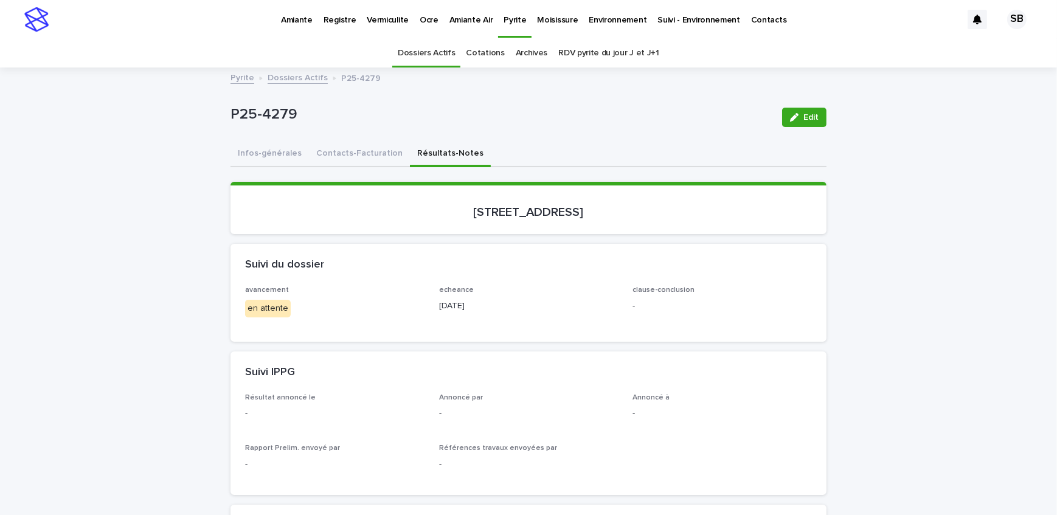
click at [299, 76] on link "Dossiers Actifs" at bounding box center [298, 77] width 60 height 14
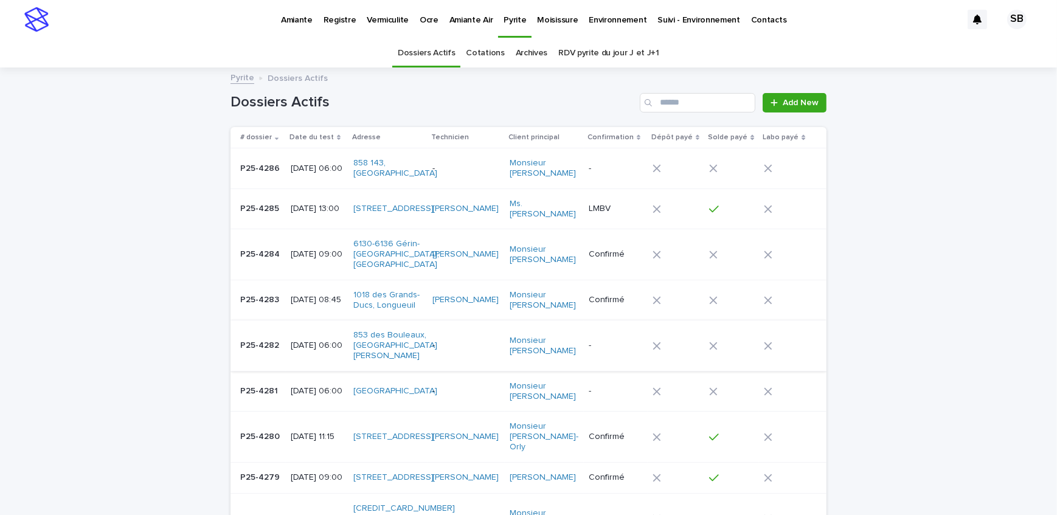
scroll to position [38, 0]
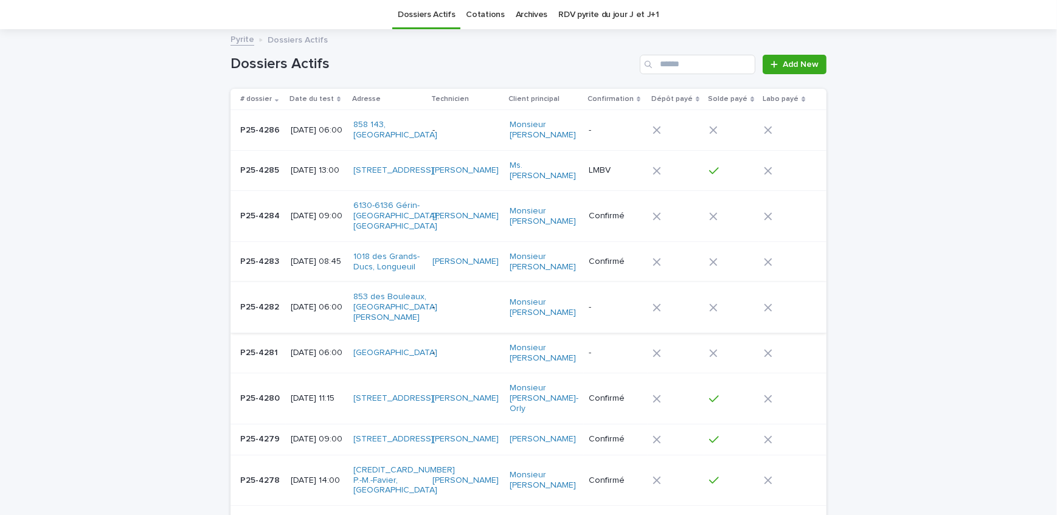
click at [263, 391] on p "P25-4280" at bounding box center [261, 397] width 42 height 13
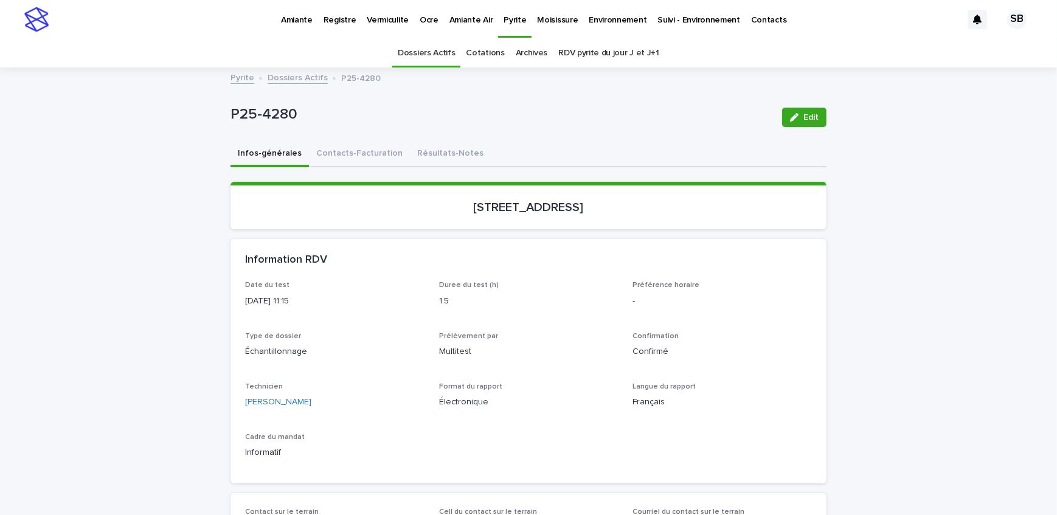
click at [453, 152] on button "Résultats-Notes" at bounding box center [450, 155] width 81 height 26
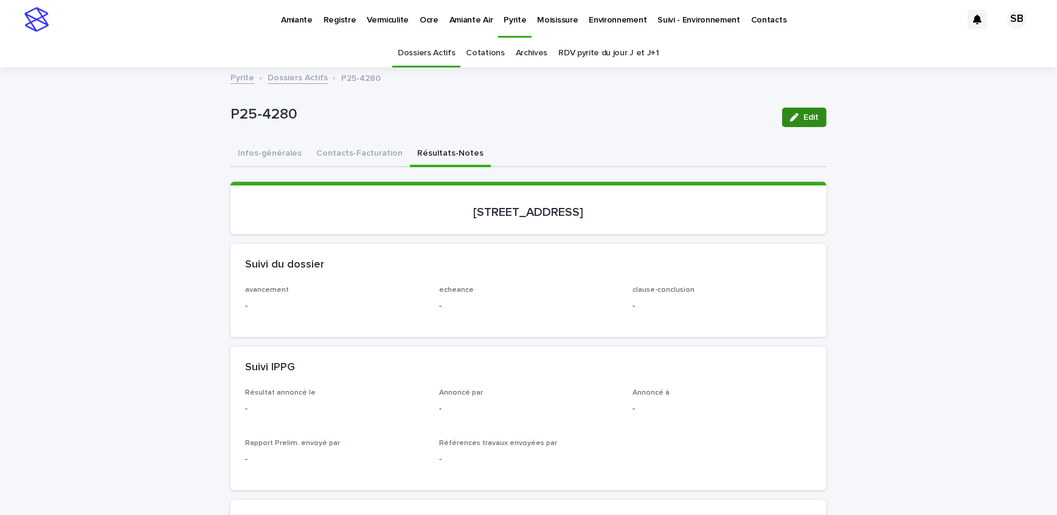
click at [813, 114] on span "Edit" at bounding box center [810, 117] width 15 height 9
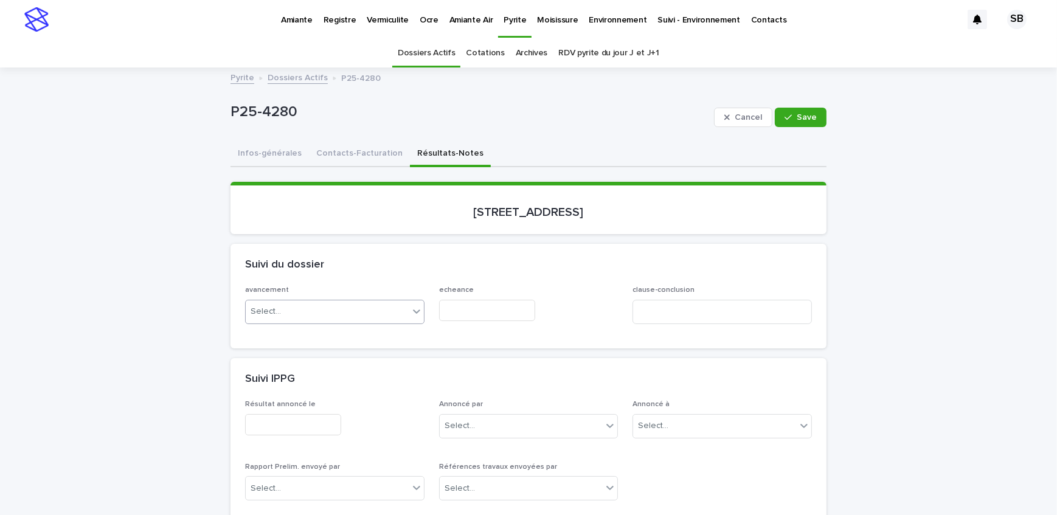
click at [326, 309] on div "Select..." at bounding box center [327, 312] width 163 height 20
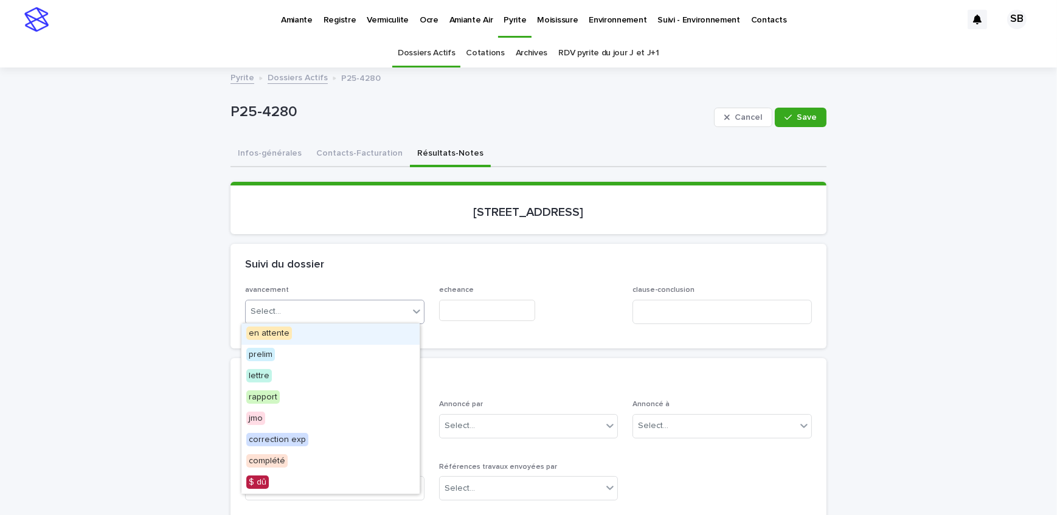
click at [320, 340] on div "en attente" at bounding box center [330, 333] width 178 height 21
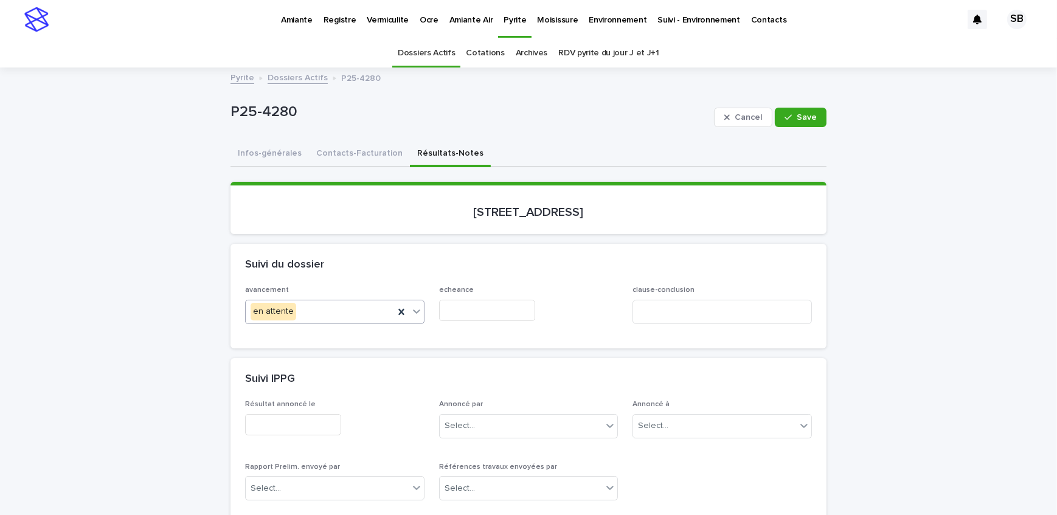
click at [487, 316] on input "text" at bounding box center [487, 310] width 96 height 21
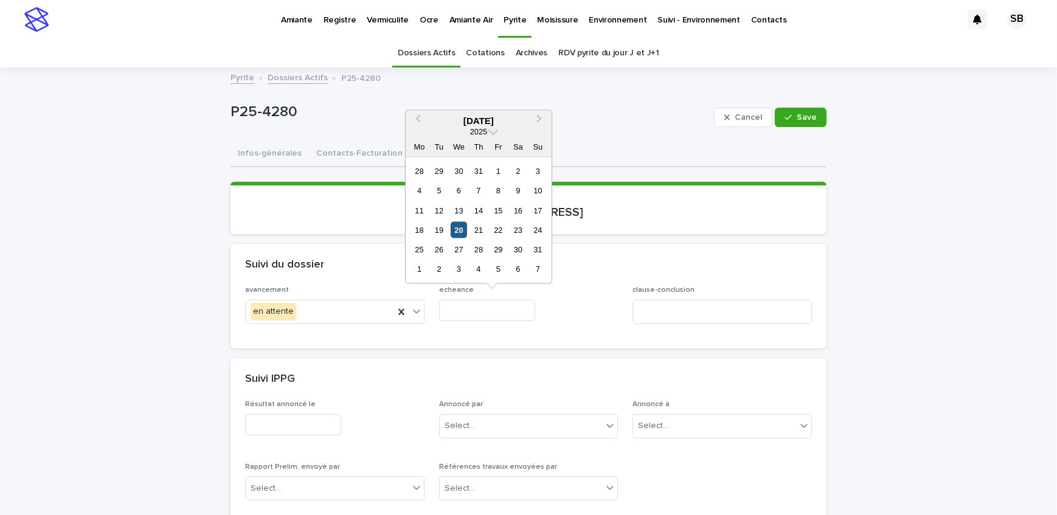
click at [464, 231] on div "20" at bounding box center [459, 230] width 16 height 16
type input "**********"
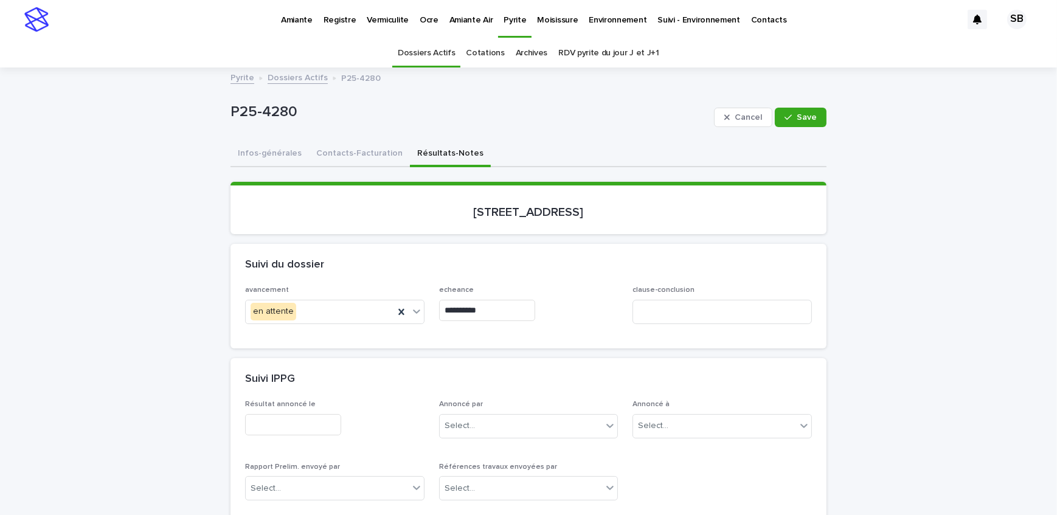
click at [815, 115] on button "Save" at bounding box center [801, 117] width 52 height 19
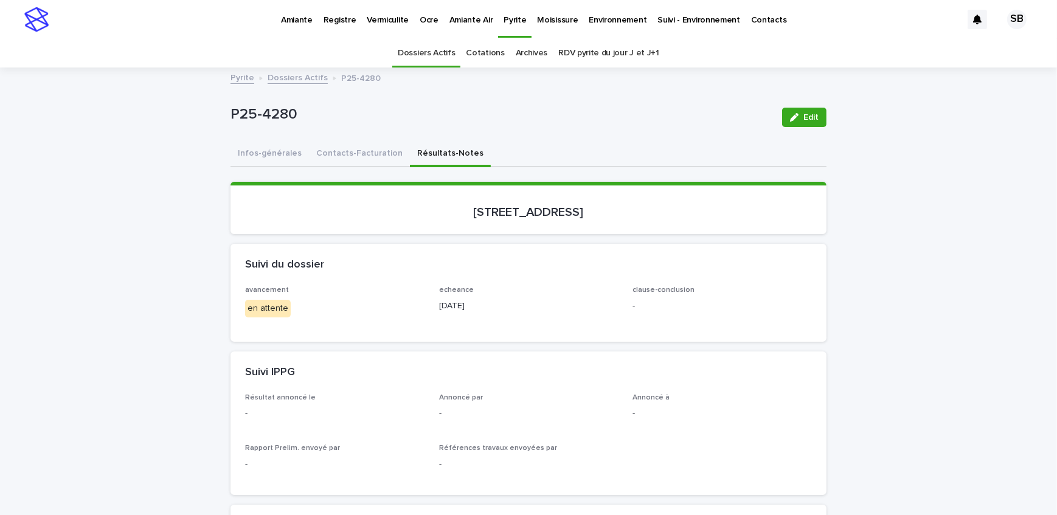
click at [304, 77] on link "Dossiers Actifs" at bounding box center [298, 77] width 60 height 14
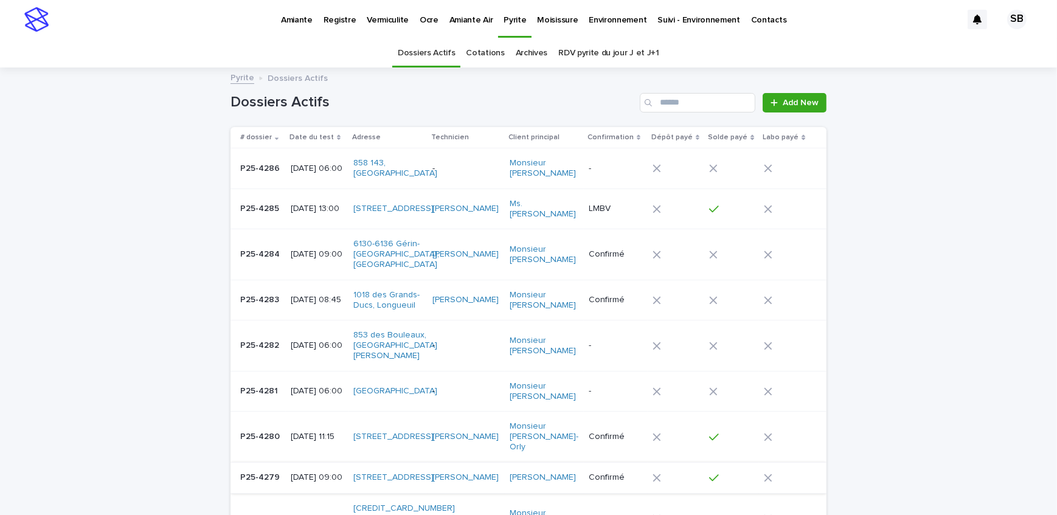
scroll to position [38, 0]
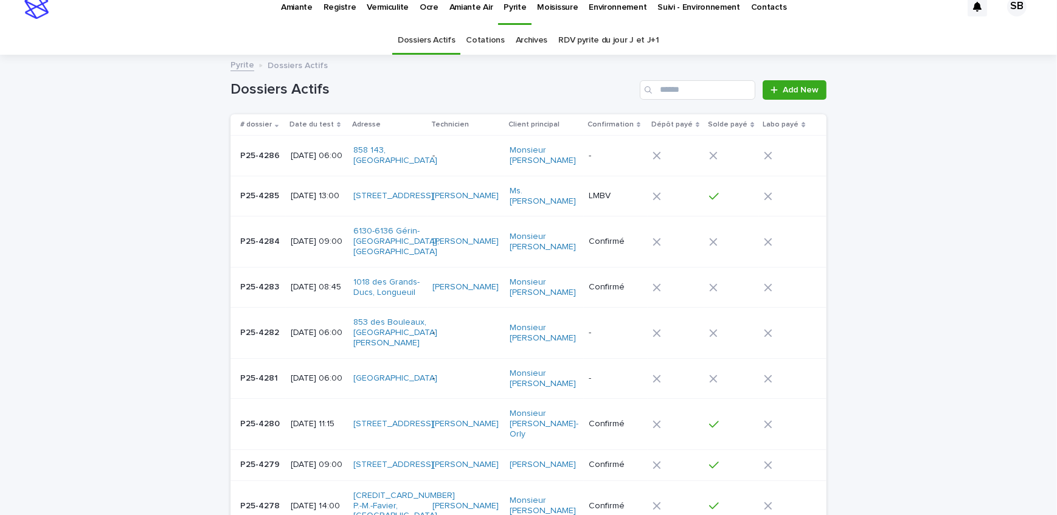
scroll to position [0, 0]
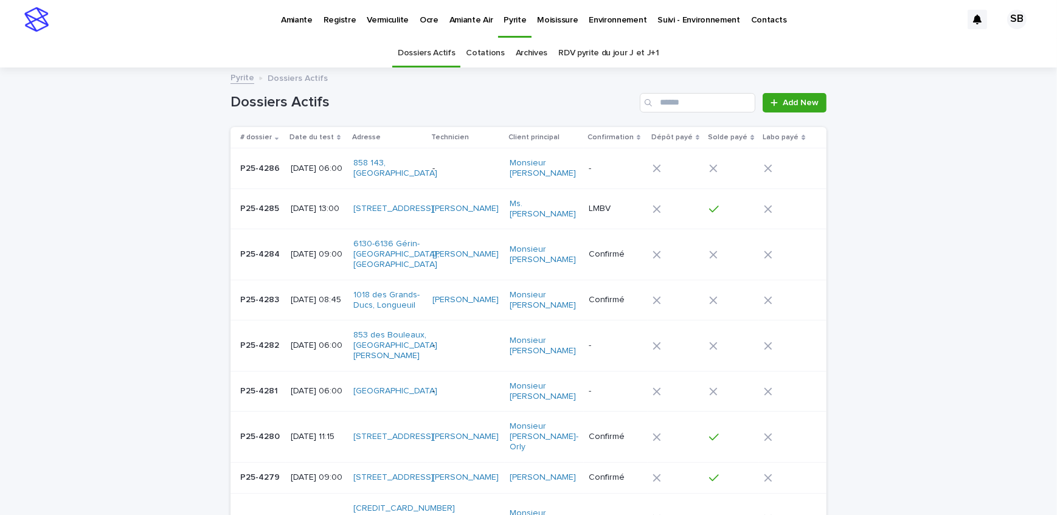
click at [377, 19] on p "Vermiculite" at bounding box center [388, 13] width 42 height 26
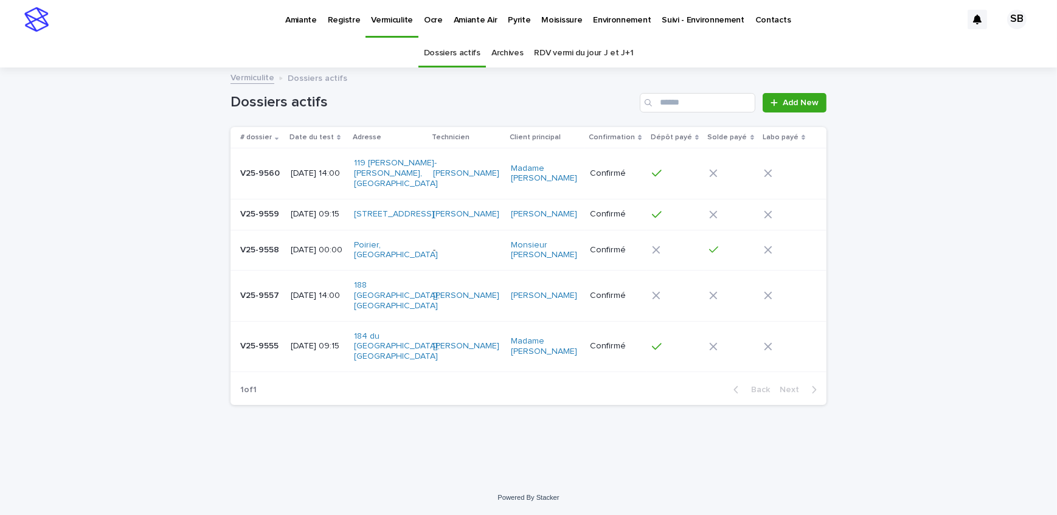
click at [264, 210] on p "V25-9559" at bounding box center [260, 213] width 41 height 13
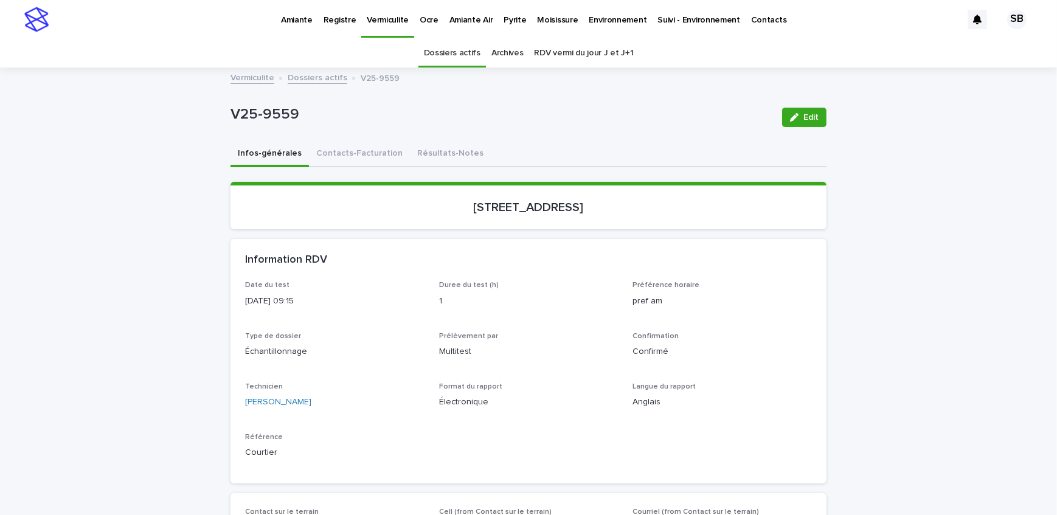
scroll to position [38, 0]
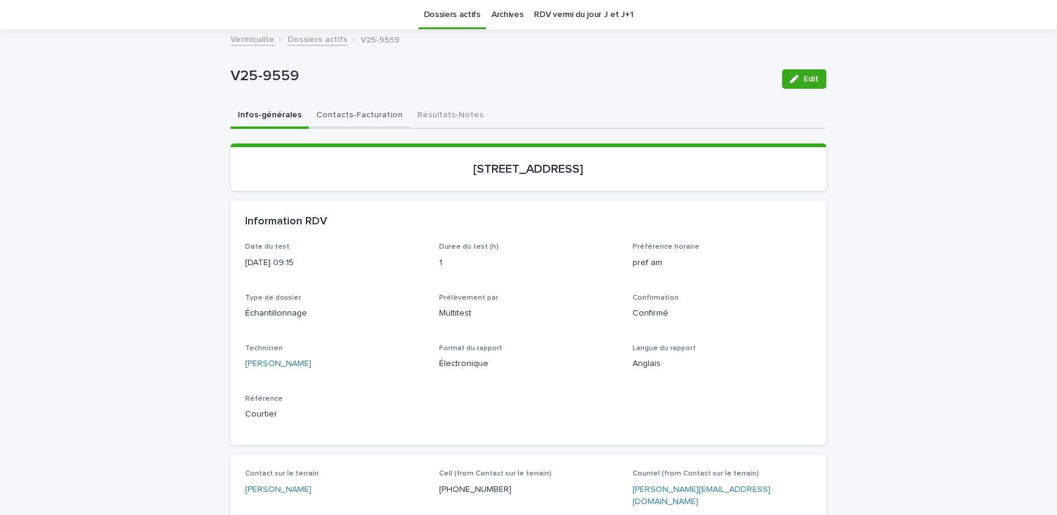
click at [362, 120] on button "Contacts-Facturation" at bounding box center [359, 116] width 101 height 26
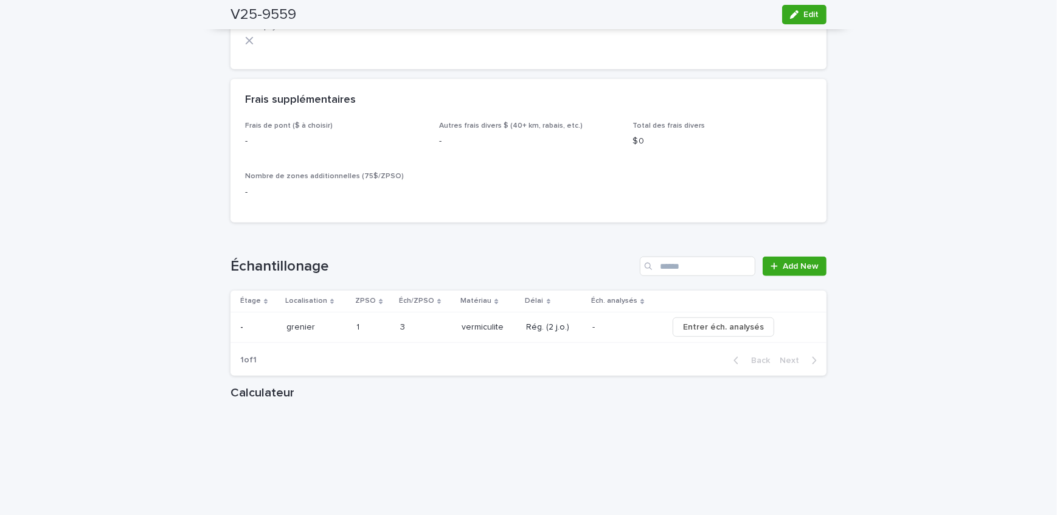
scroll to position [1254, 0]
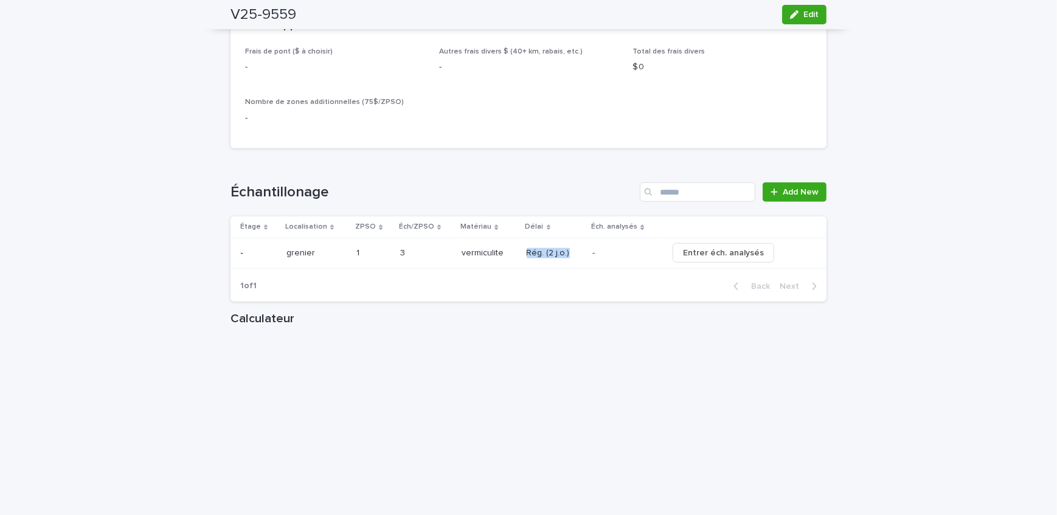
drag, startPoint x: 573, startPoint y: 254, endPoint x: 519, endPoint y: 260, distance: 53.8
click at [522, 260] on td "Rég. (2 j.o.)" at bounding box center [555, 253] width 66 height 30
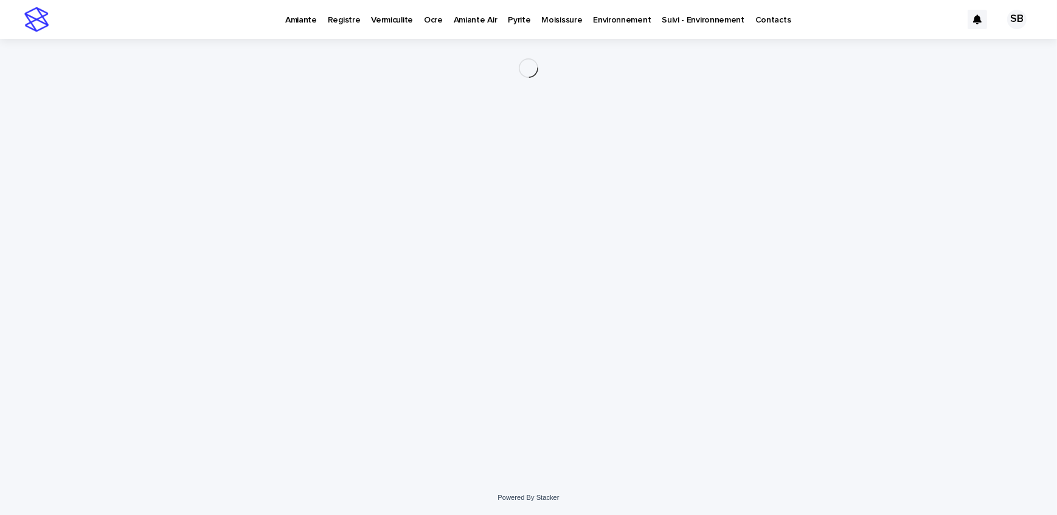
drag, startPoint x: 519, startPoint y: 260, endPoint x: 539, endPoint y: 316, distance: 59.4
click at [539, 316] on div "Loading... Saving… Loading... Saving…" at bounding box center [528, 244] width 608 height 411
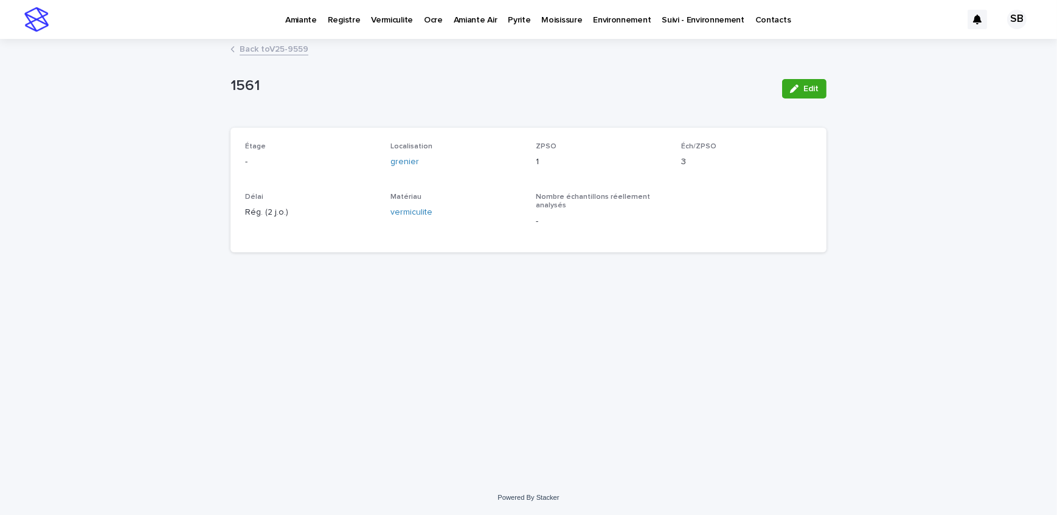
click at [269, 44] on link "Back to V25-9559" at bounding box center [274, 48] width 69 height 14
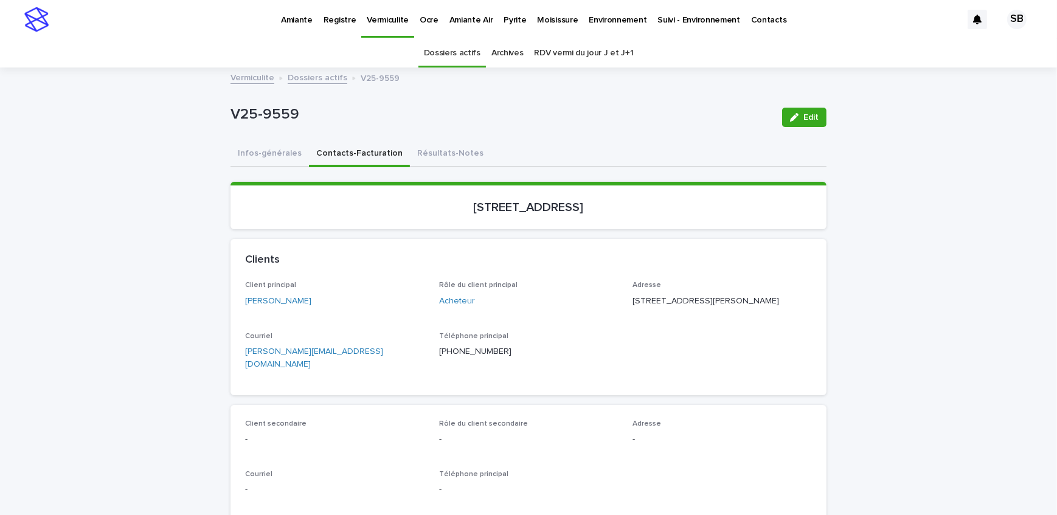
click at [334, 75] on link "Dossiers actifs" at bounding box center [318, 77] width 60 height 14
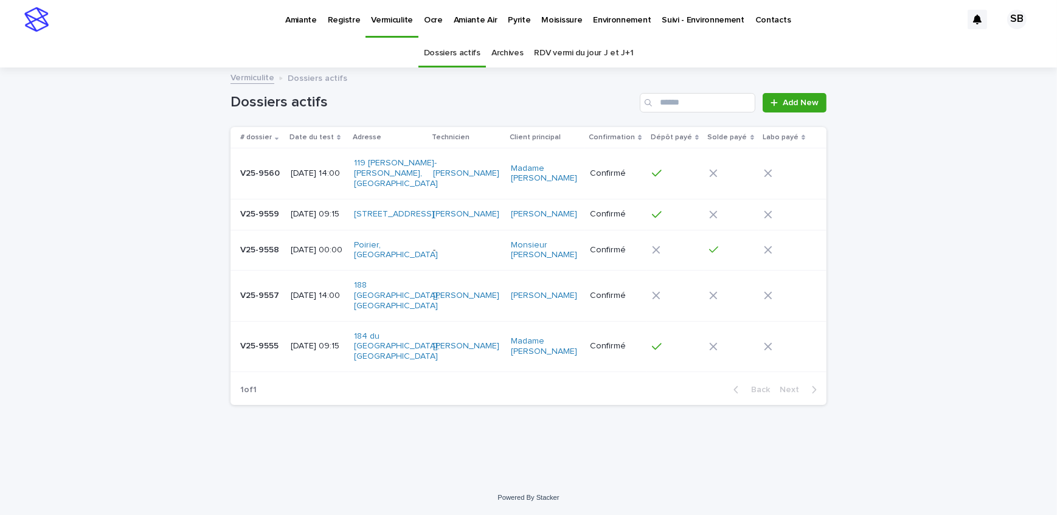
click at [508, 21] on p "Pyrite" at bounding box center [519, 13] width 22 height 26
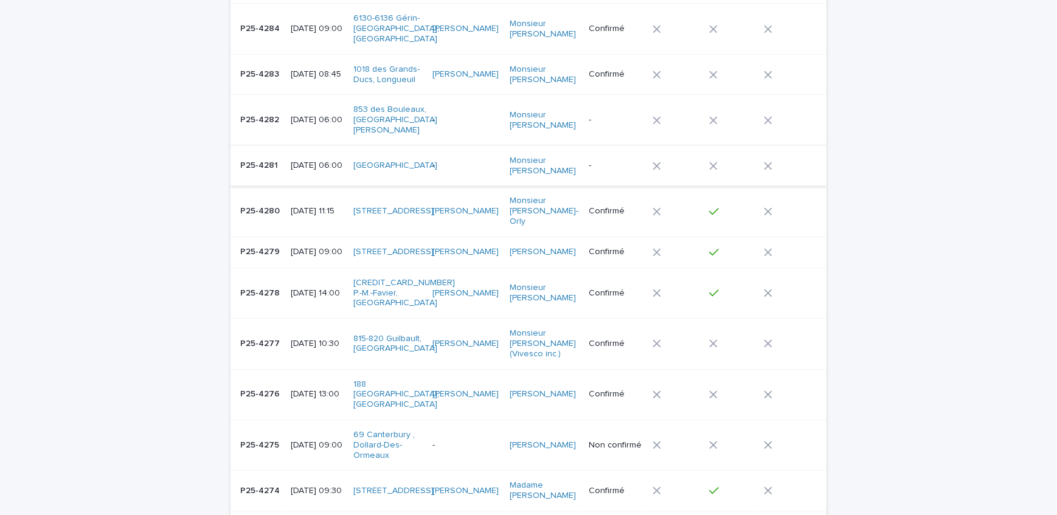
scroll to position [276, 0]
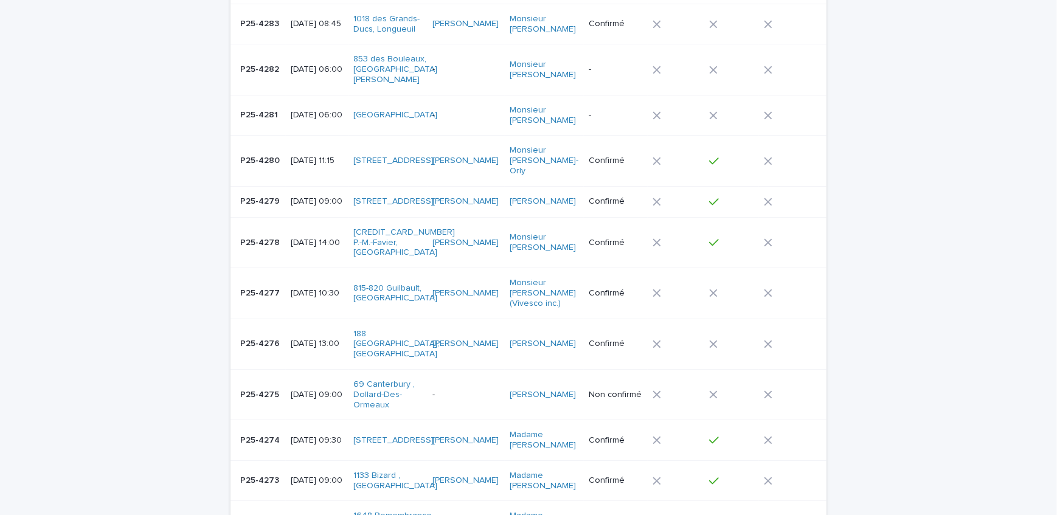
click at [480, 390] on p "-" at bounding box center [465, 395] width 67 height 10
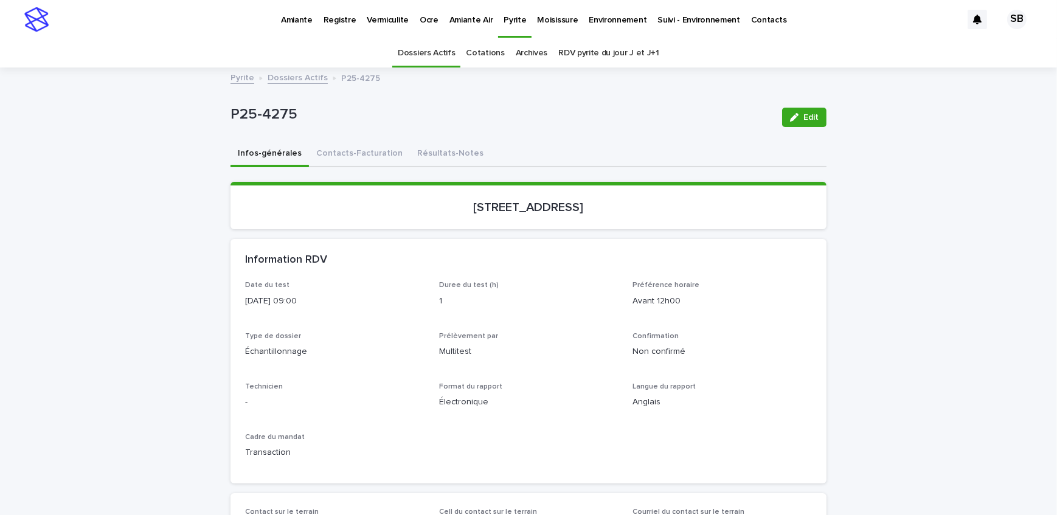
click at [385, 24] on p "Vermiculite" at bounding box center [388, 13] width 42 height 26
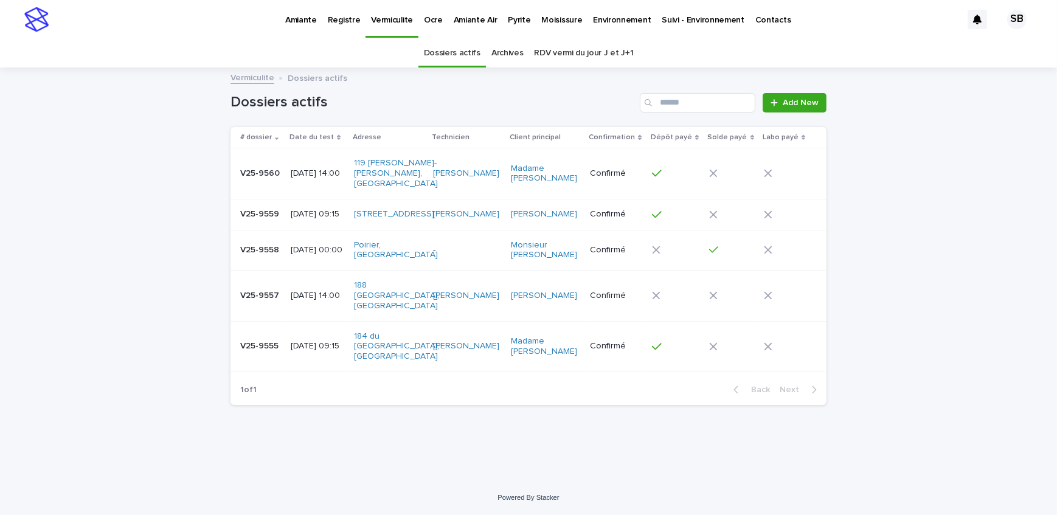
click at [72, 258] on div "Loading... Saving… Loading... Saving… Dossiers actifs Add New # dossier Date du…" at bounding box center [528, 275] width 1057 height 412
click at [255, 181] on td "V25-9560 V25-9560" at bounding box center [257, 173] width 55 height 50
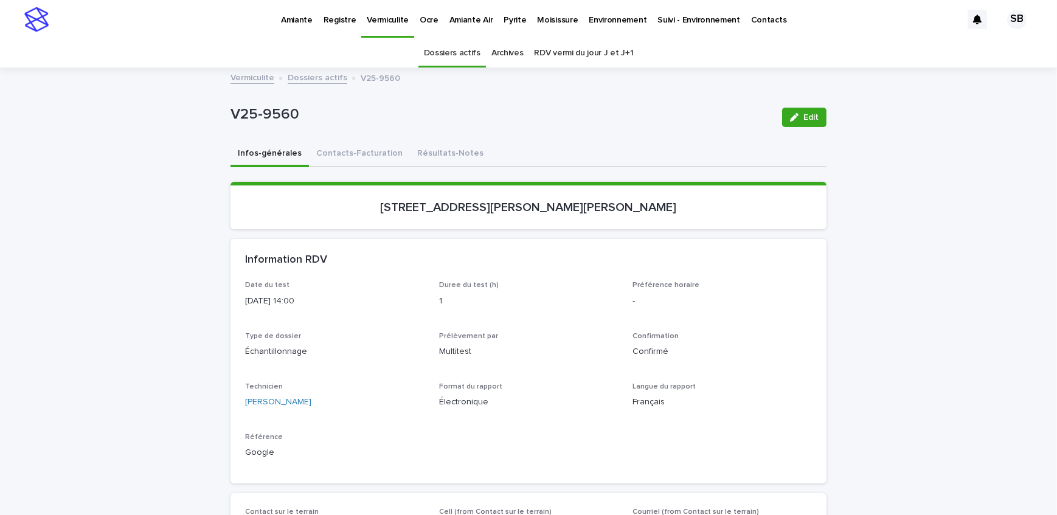
scroll to position [38, 0]
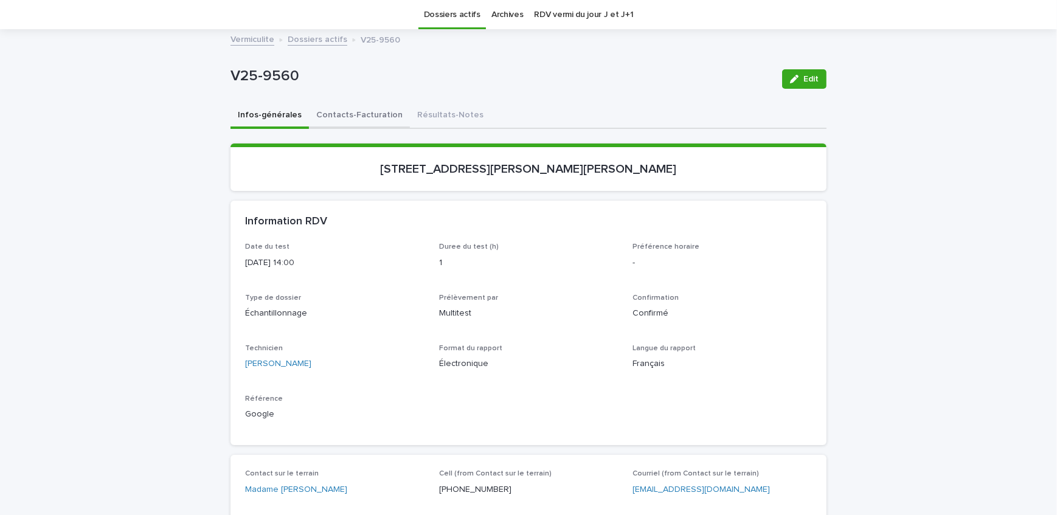
click at [328, 115] on button "Contacts-Facturation" at bounding box center [359, 116] width 101 height 26
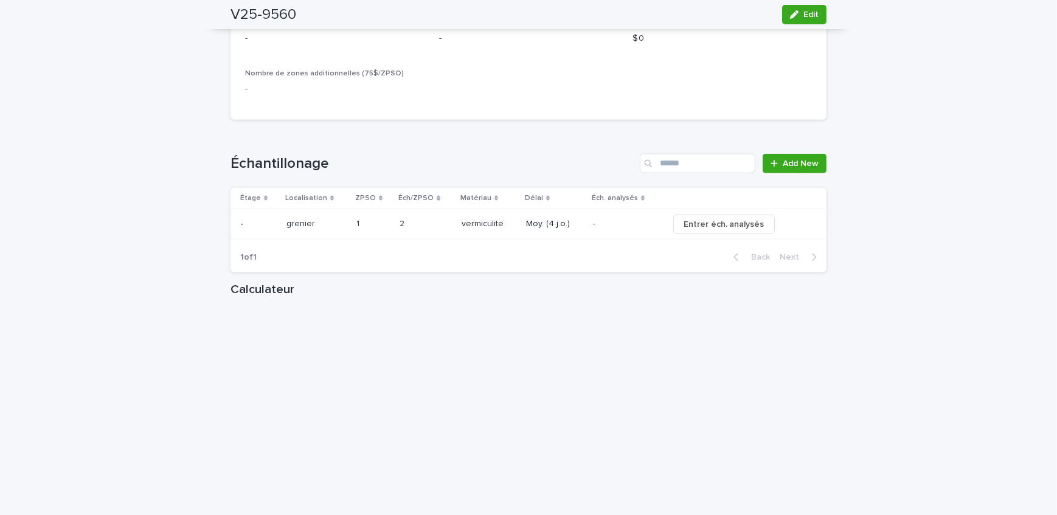
scroll to position [1310, 0]
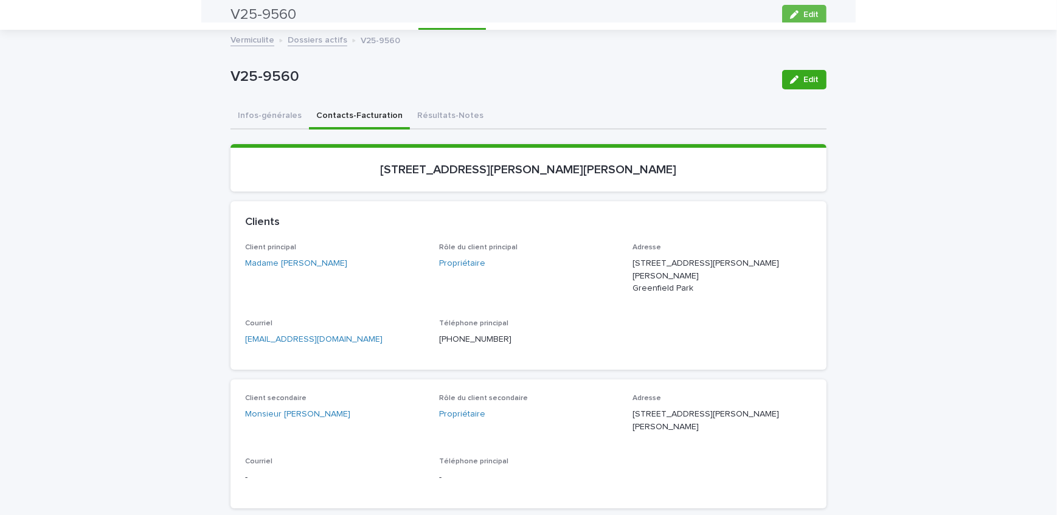
scroll to position [0, 0]
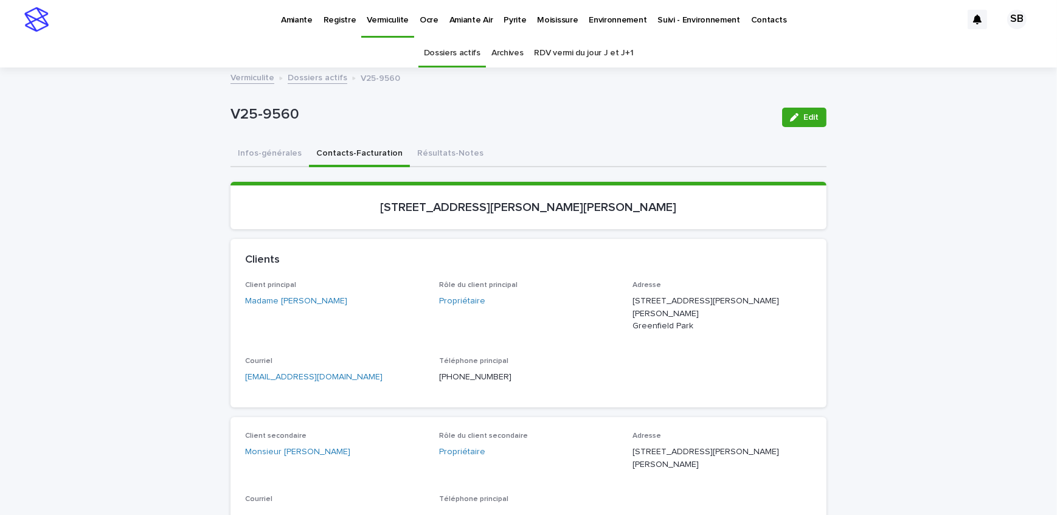
click at [507, 15] on p "Pyrite" at bounding box center [514, 13] width 22 height 26
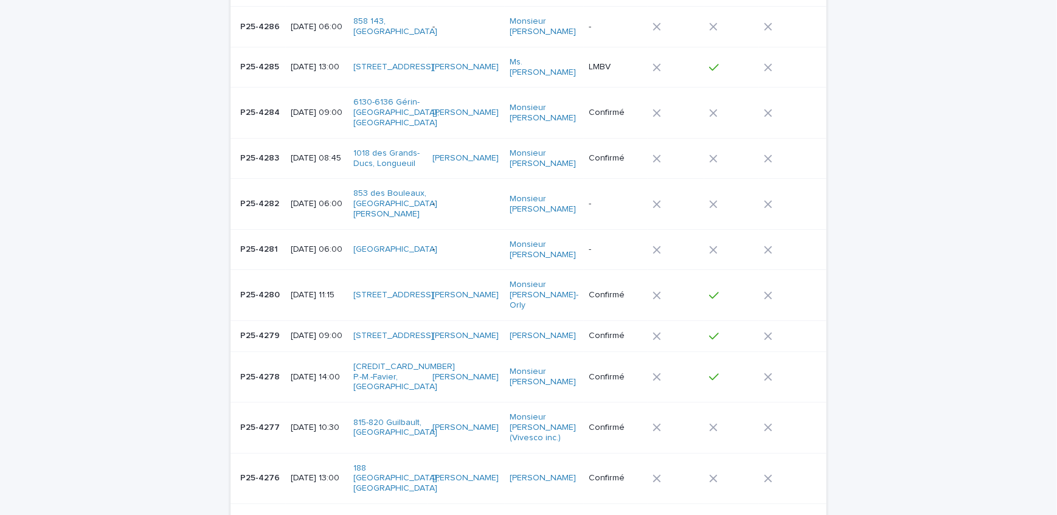
scroll to position [165, 0]
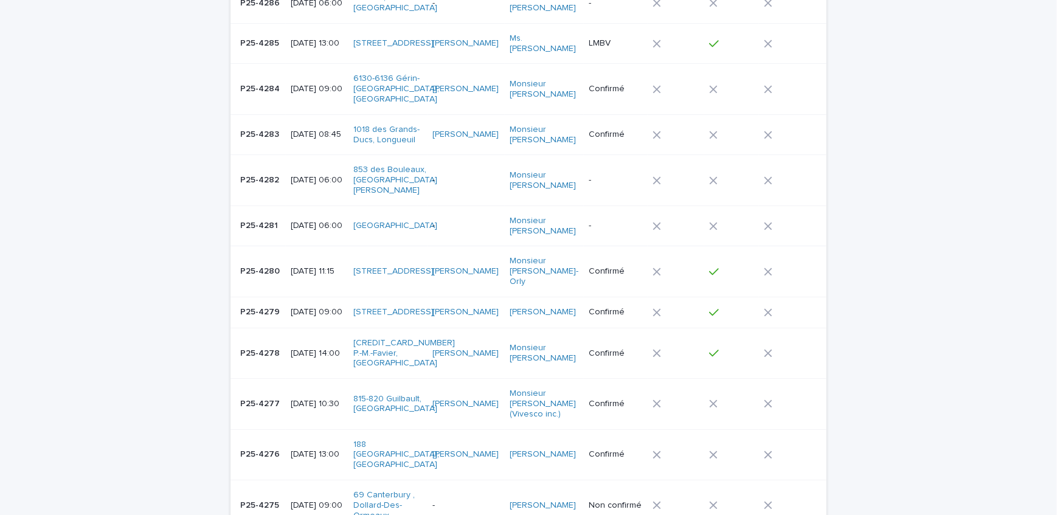
click at [249, 176] on div "P25-4282 P25-4282" at bounding box center [260, 180] width 41 height 20
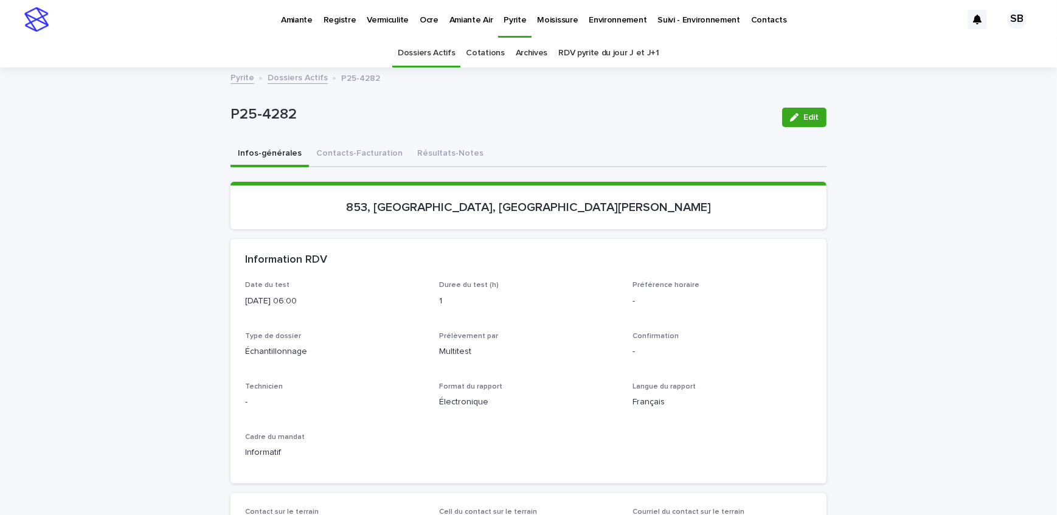
drag, startPoint x: 799, startPoint y: 114, endPoint x: 301, endPoint y: 249, distance: 515.9
click at [803, 114] on span "Edit" at bounding box center [810, 117] width 15 height 9
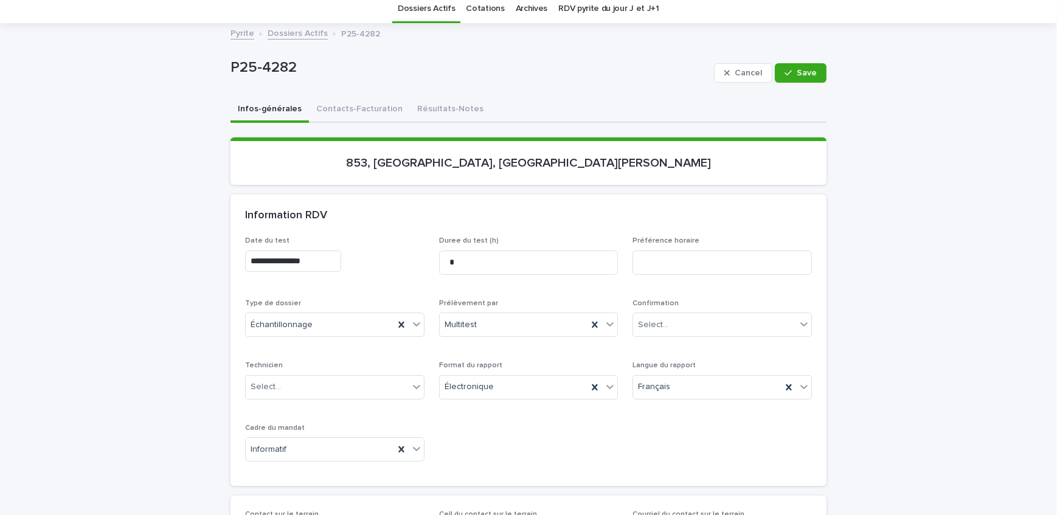
scroll to position [55, 0]
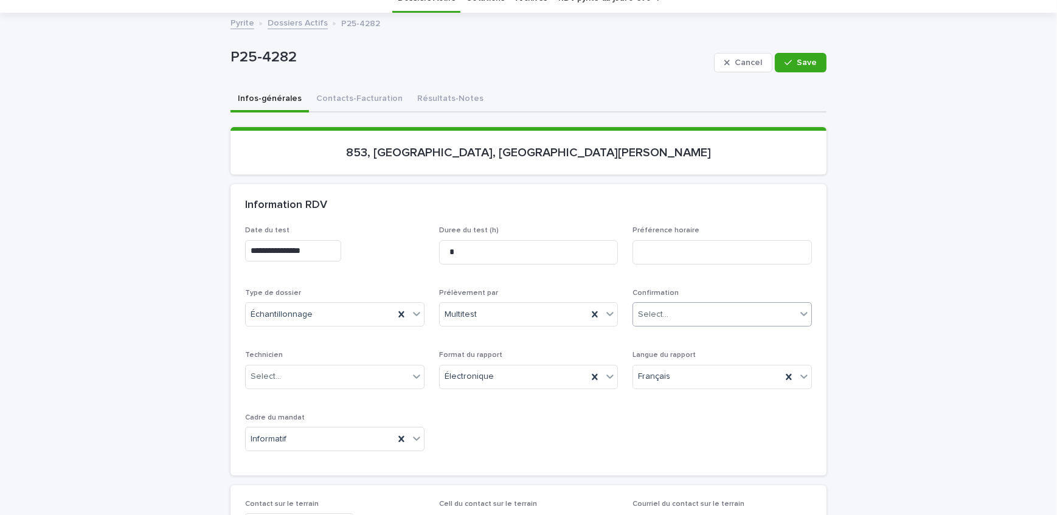
click at [694, 311] on div "Select..." at bounding box center [714, 315] width 163 height 20
click at [677, 444] on div "Annulé" at bounding box center [718, 442] width 178 height 21
click at [458, 95] on button "Résultats-Notes" at bounding box center [450, 100] width 81 height 26
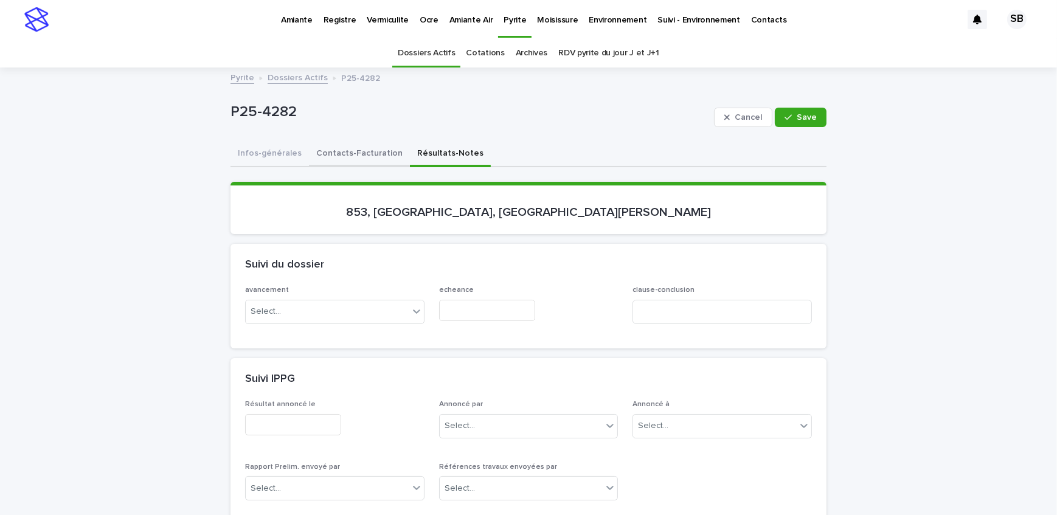
drag, startPoint x: 327, startPoint y: 143, endPoint x: 261, endPoint y: 151, distance: 66.8
click at [327, 143] on button "Contacts-Facturation" at bounding box center [359, 155] width 101 height 26
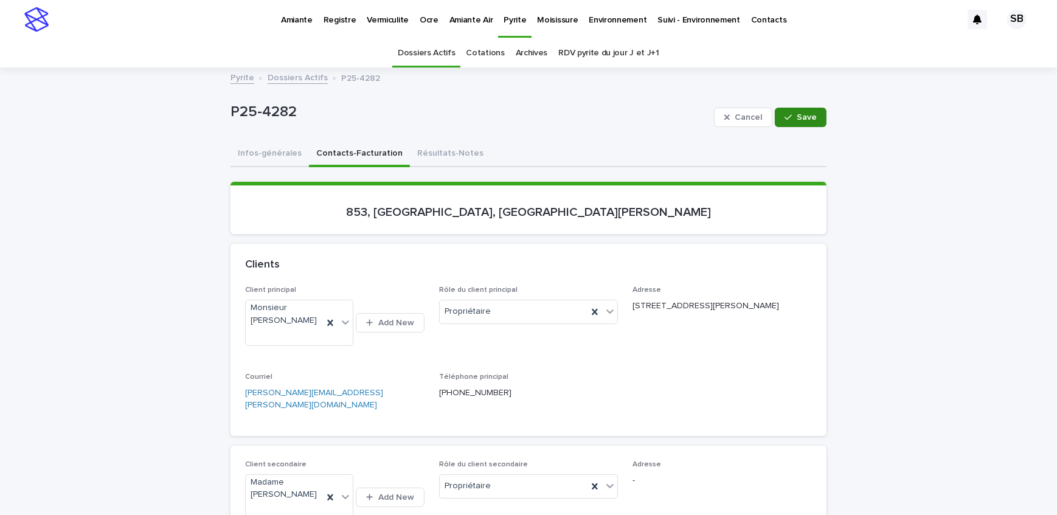
click at [802, 117] on span "Save" at bounding box center [807, 117] width 20 height 9
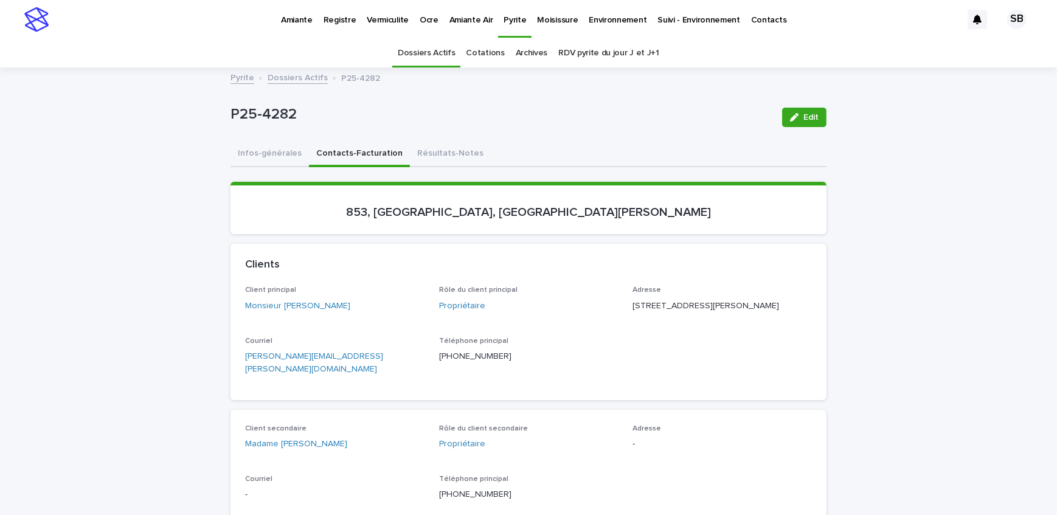
click at [275, 151] on button "Infos-générales" at bounding box center [269, 155] width 78 height 26
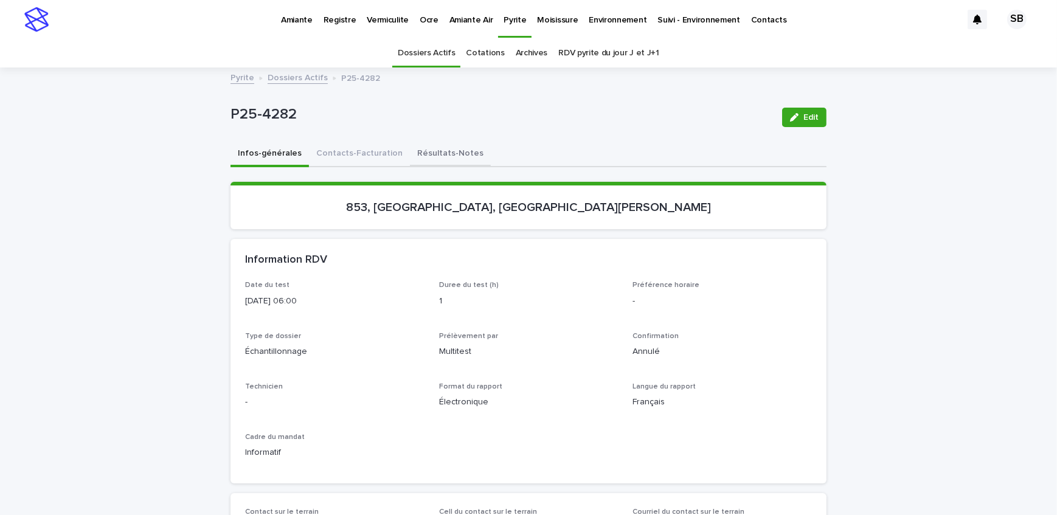
click at [447, 149] on button "Résultats-Notes" at bounding box center [450, 155] width 81 height 26
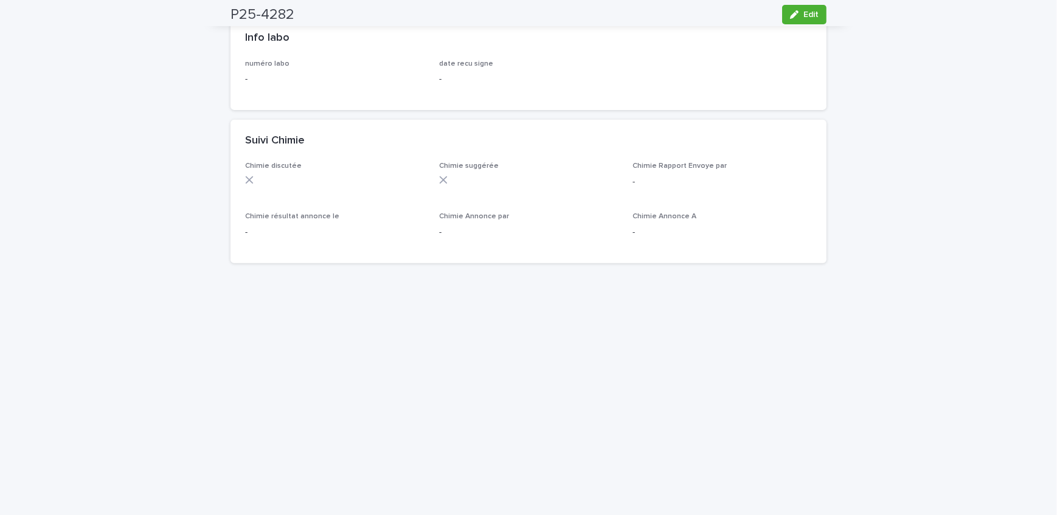
scroll to position [939, 0]
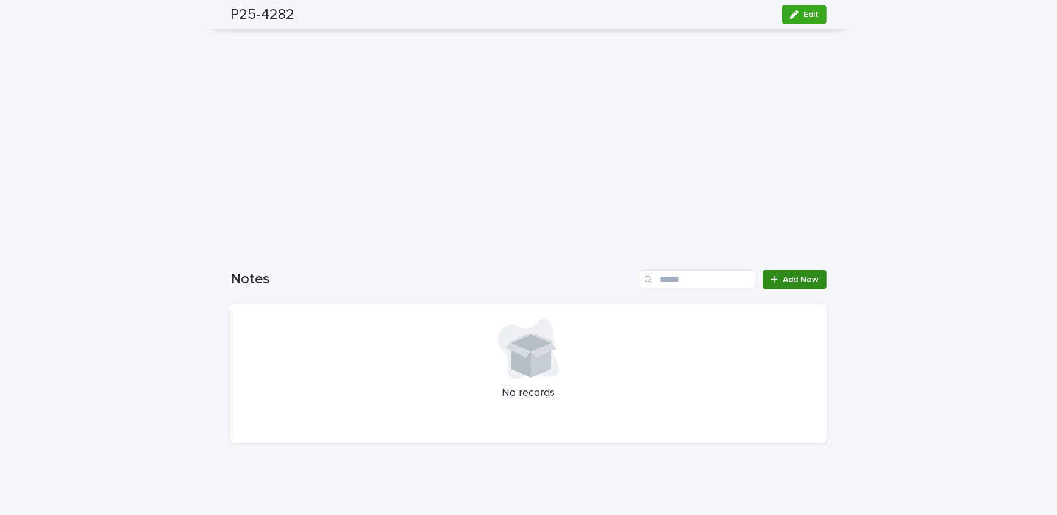
click at [776, 275] on div at bounding box center [776, 279] width 12 height 9
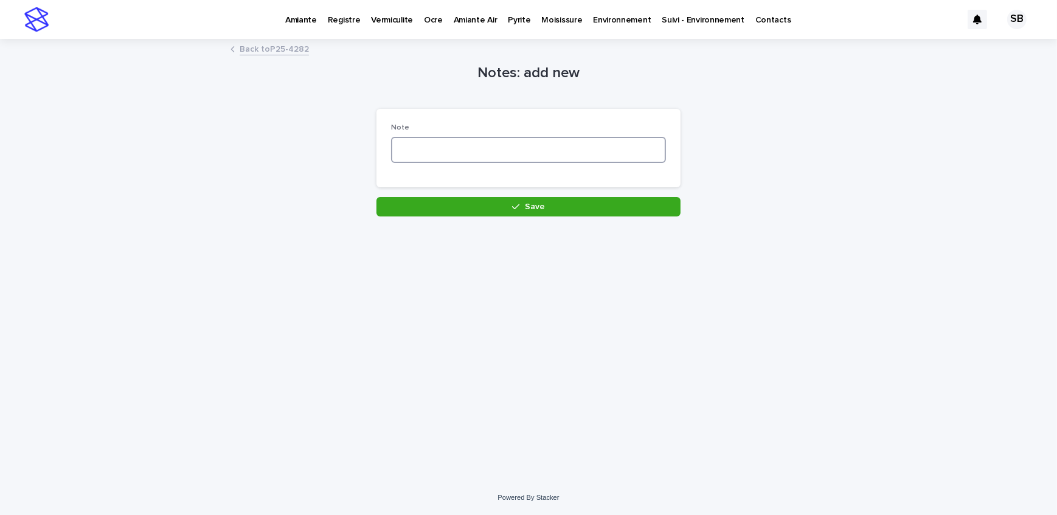
click at [418, 149] on textarea at bounding box center [528, 150] width 275 height 26
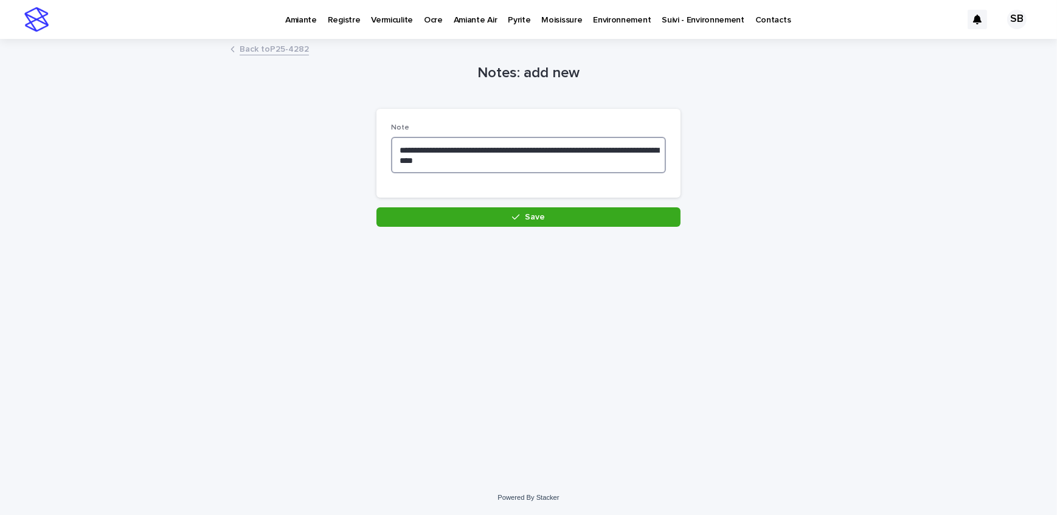
type textarea "**********"
click at [425, 206] on div "**********" at bounding box center [528, 158] width 304 height 98
click at [420, 224] on button "Save" at bounding box center [528, 216] width 304 height 19
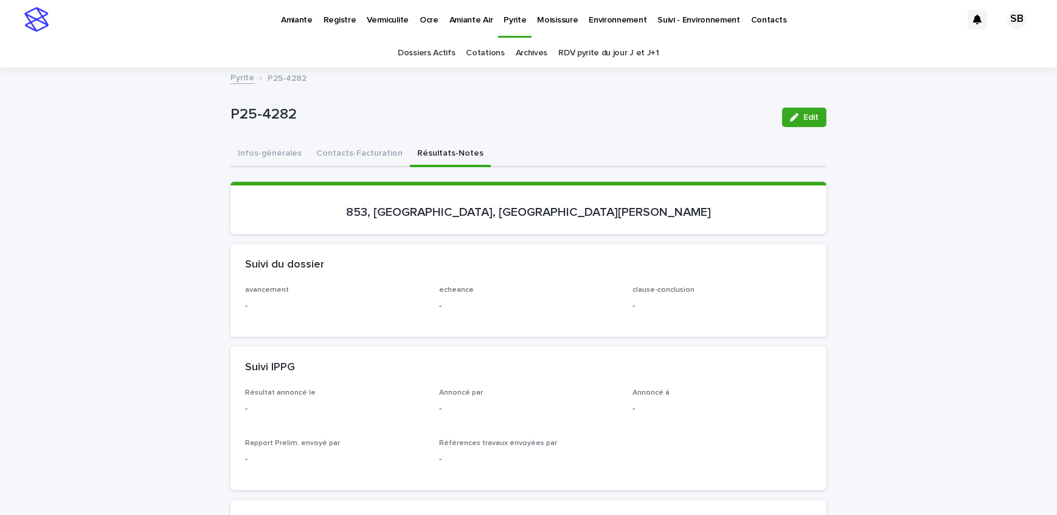
click at [244, 74] on link "Pyrite" at bounding box center [242, 77] width 24 height 14
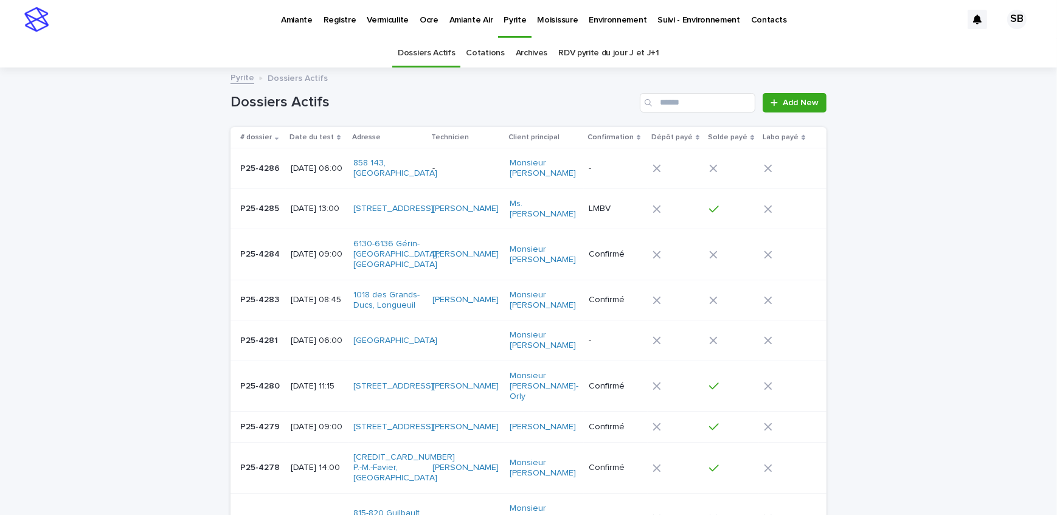
drag, startPoint x: 151, startPoint y: 231, endPoint x: 143, endPoint y: 233, distance: 8.3
drag, startPoint x: 115, startPoint y: 123, endPoint x: 109, endPoint y: 126, distance: 7.1
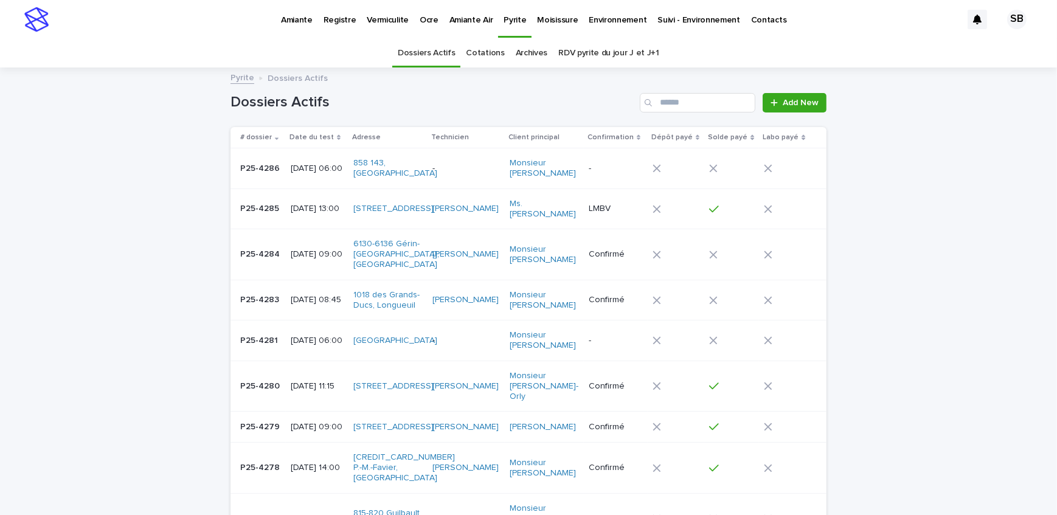
click at [232, 493] on td "P25-4277 P25-4277" at bounding box center [257, 518] width 55 height 50
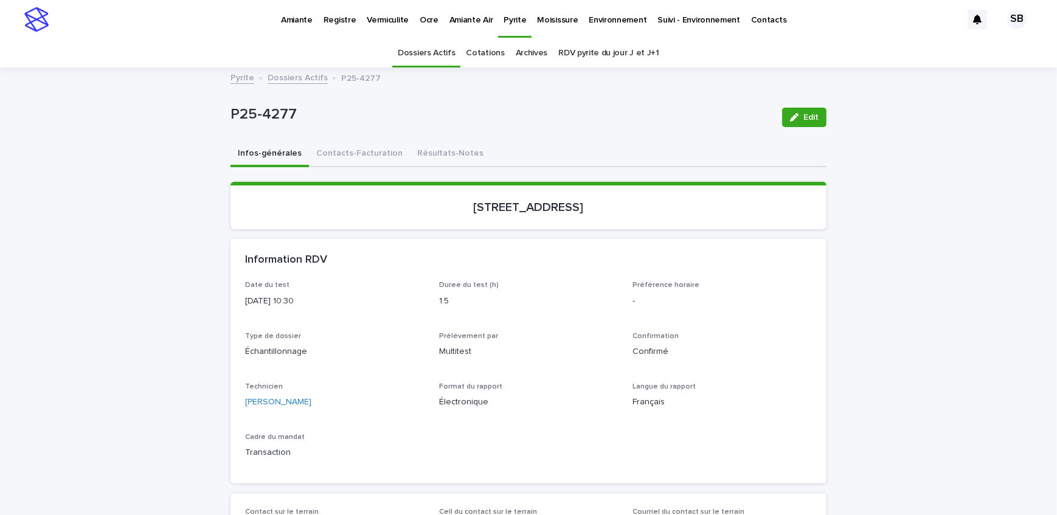
click at [275, 74] on link "Dossiers Actifs" at bounding box center [298, 77] width 60 height 14
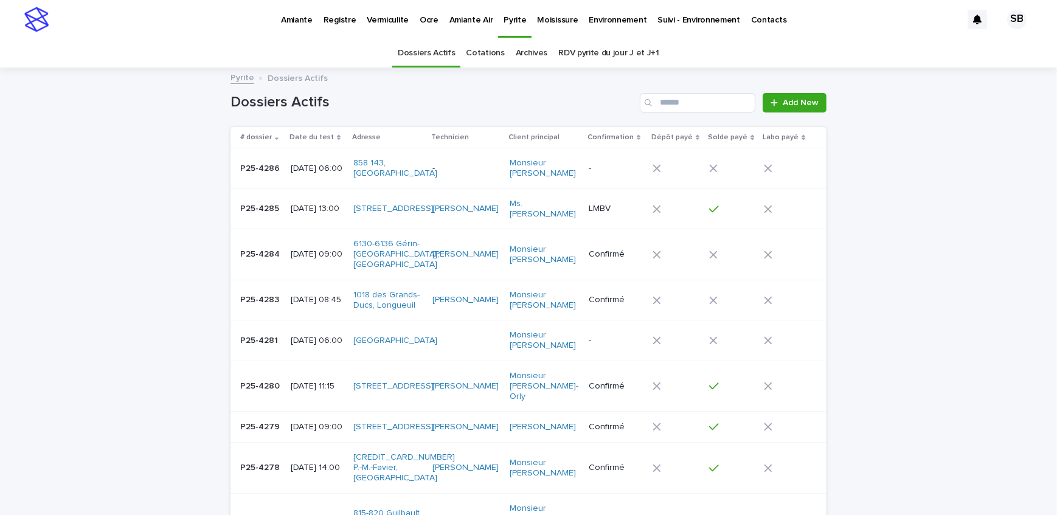
scroll to position [38, 0]
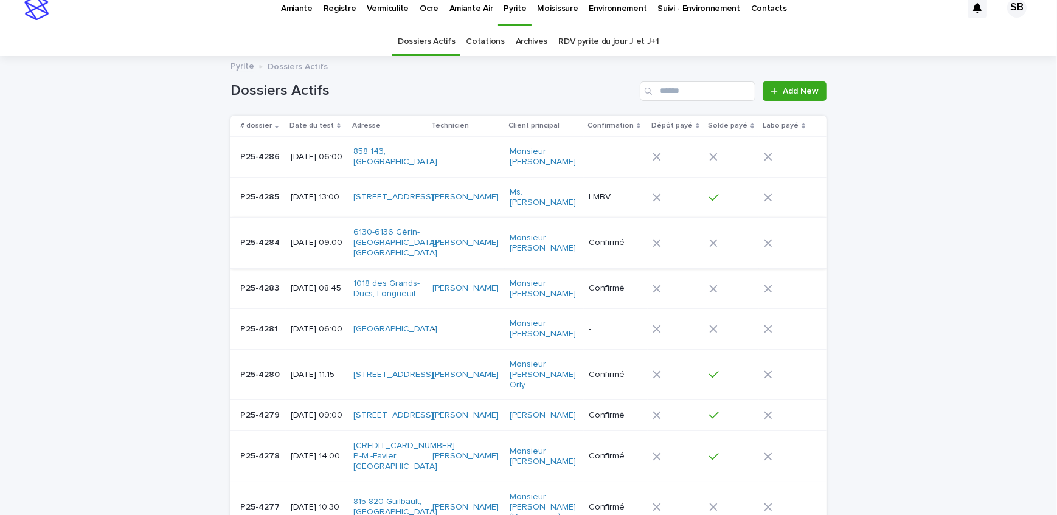
scroll to position [0, 0]
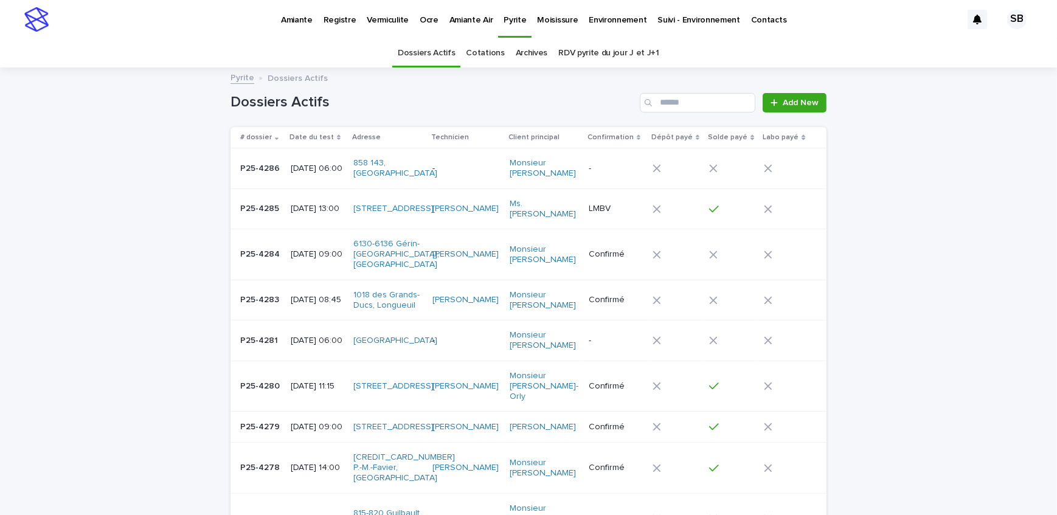
drag, startPoint x: 75, startPoint y: 97, endPoint x: 199, endPoint y: 100, distance: 123.5
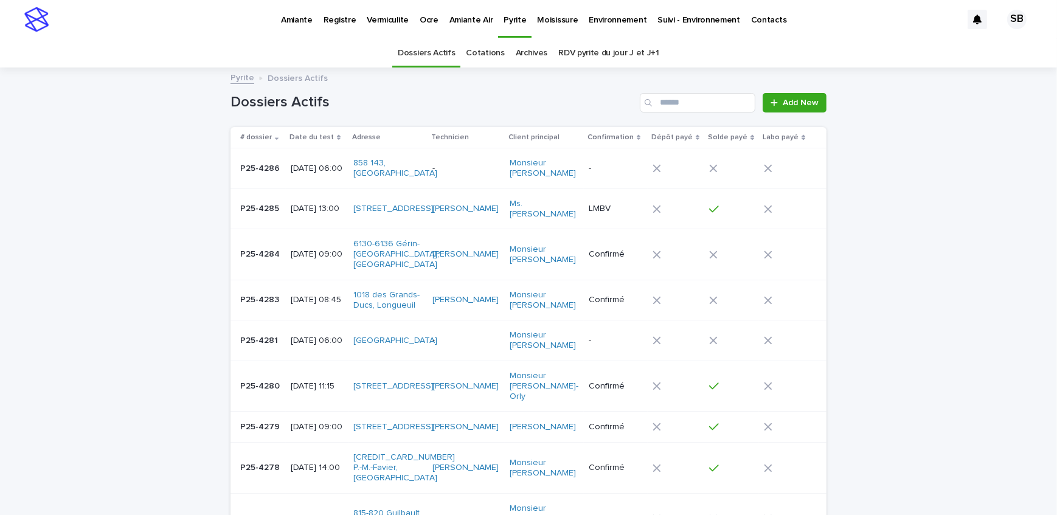
drag, startPoint x: 50, startPoint y: 227, endPoint x: 409, endPoint y: 8, distance: 421.1
click at [293, 18] on p "Amiante" at bounding box center [297, 13] width 32 height 26
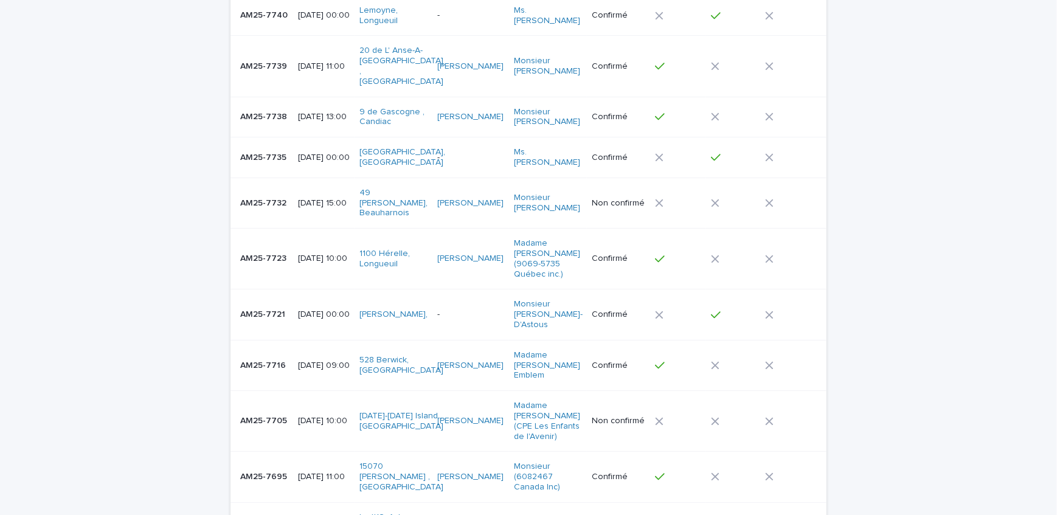
scroll to position [307, 0]
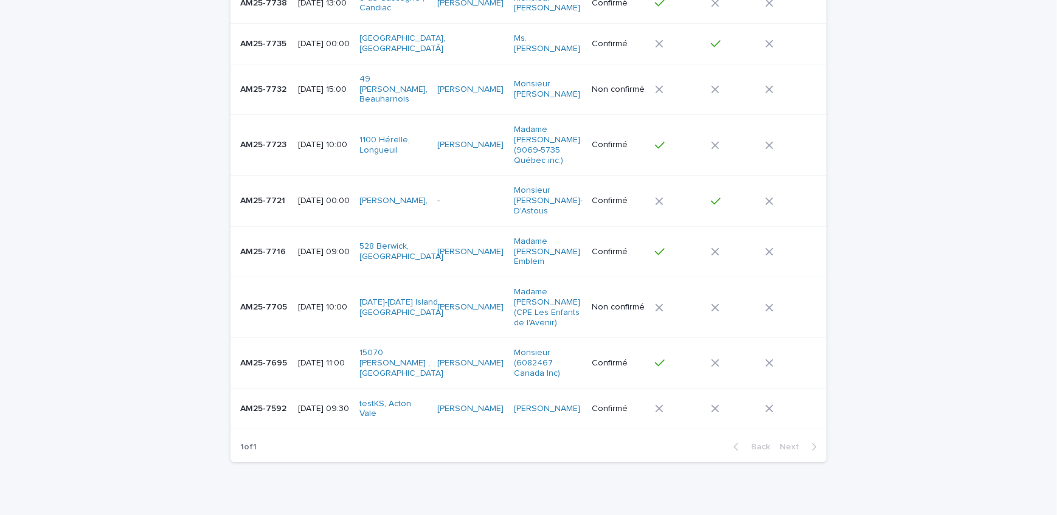
click at [265, 300] on p "AM25-7705" at bounding box center [264, 306] width 49 height 13
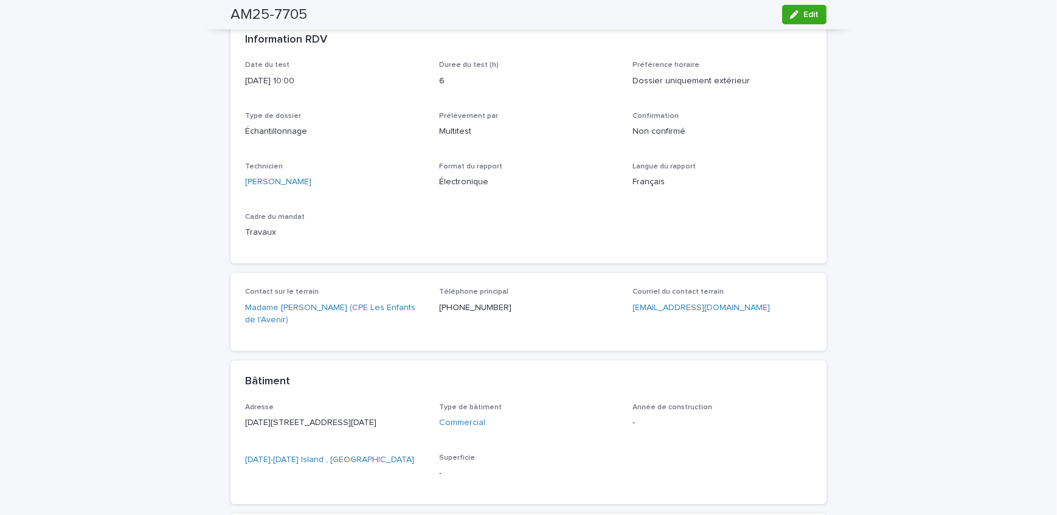
scroll to position [221, 0]
drag, startPoint x: 496, startPoint y: 308, endPoint x: 437, endPoint y: 318, distance: 59.9
click at [439, 318] on div "Téléphone principal [PHONE_NUMBER]" at bounding box center [528, 305] width 179 height 36
copy p "514) 932-9336"
click at [119, 257] on div "Loading... Saving… Loading... Saving… AM25-7705 Edit AM25-7705 Edit Sorry, ther…" at bounding box center [528, 321] width 1057 height 947
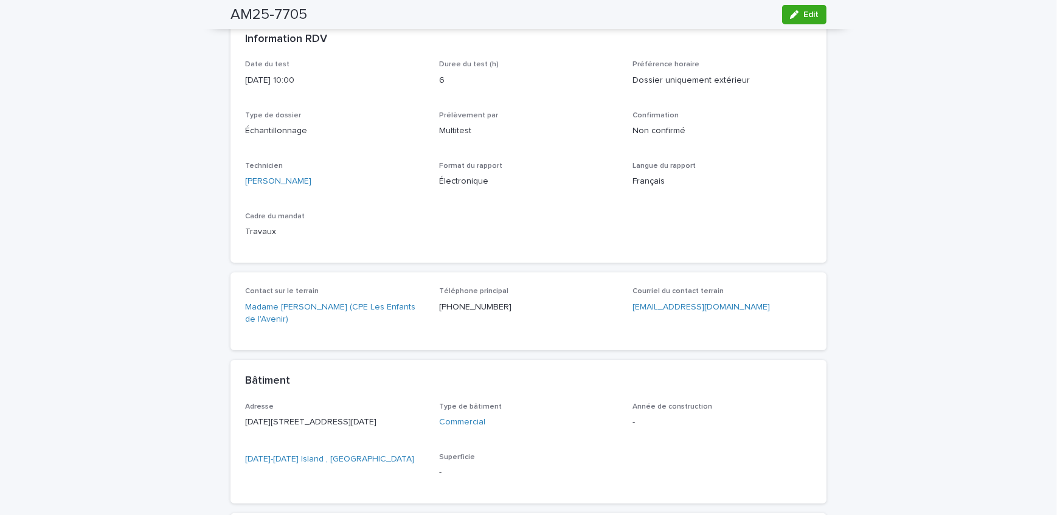
drag, startPoint x: 812, startPoint y: 15, endPoint x: 210, endPoint y: 178, distance: 623.6
click at [812, 15] on span "Edit" at bounding box center [810, 14] width 15 height 9
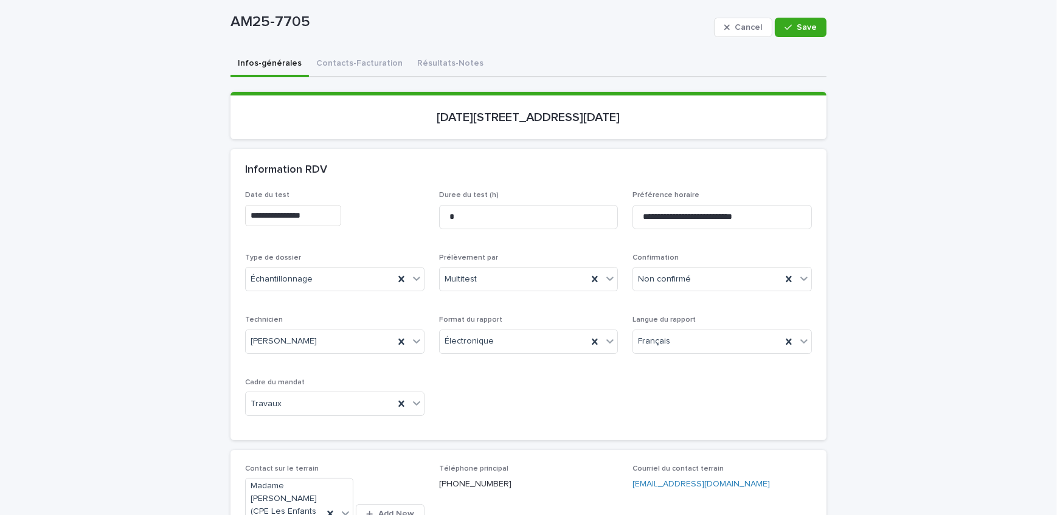
scroll to position [125, 0]
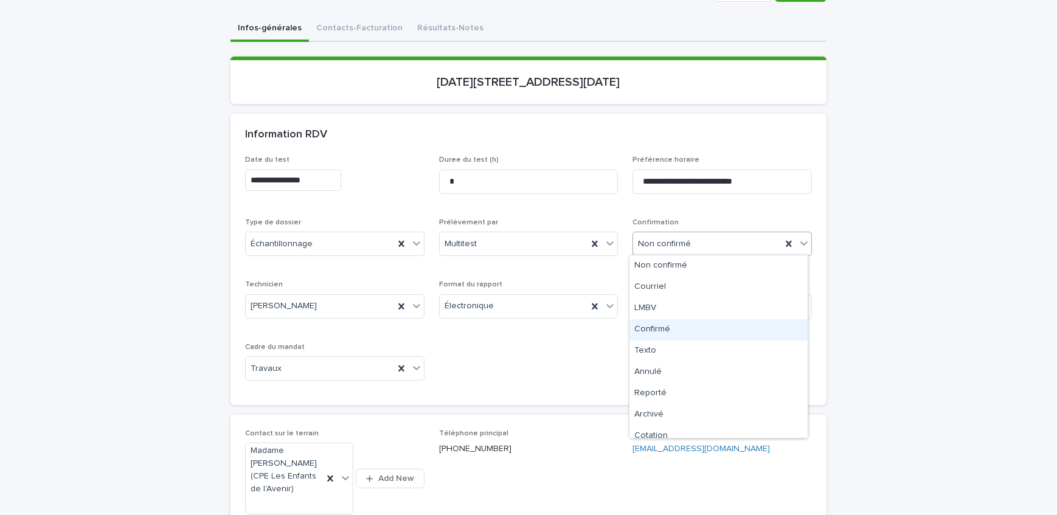
click at [690, 334] on div "Confirmé" at bounding box center [718, 329] width 178 height 21
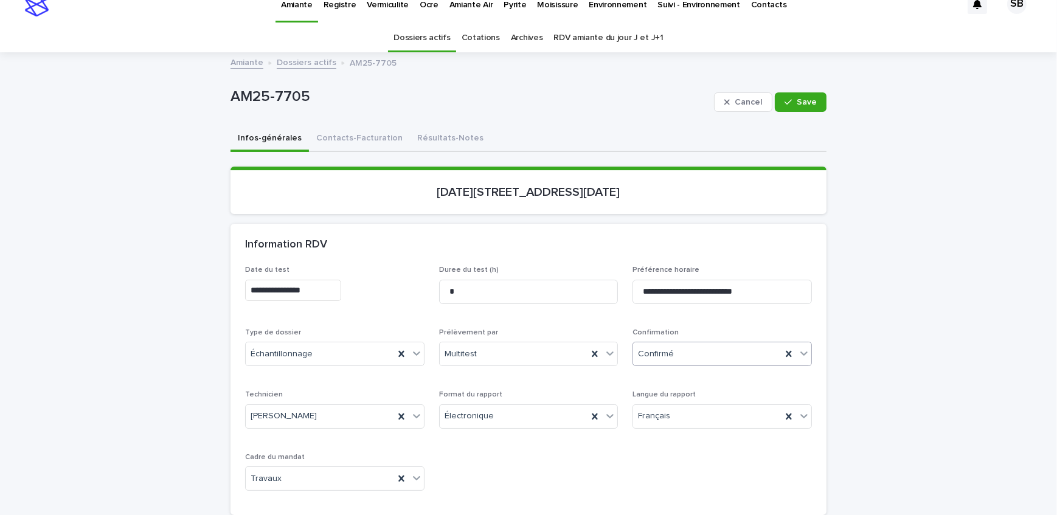
scroll to position [15, 0]
click at [806, 93] on button "Save" at bounding box center [801, 102] width 52 height 19
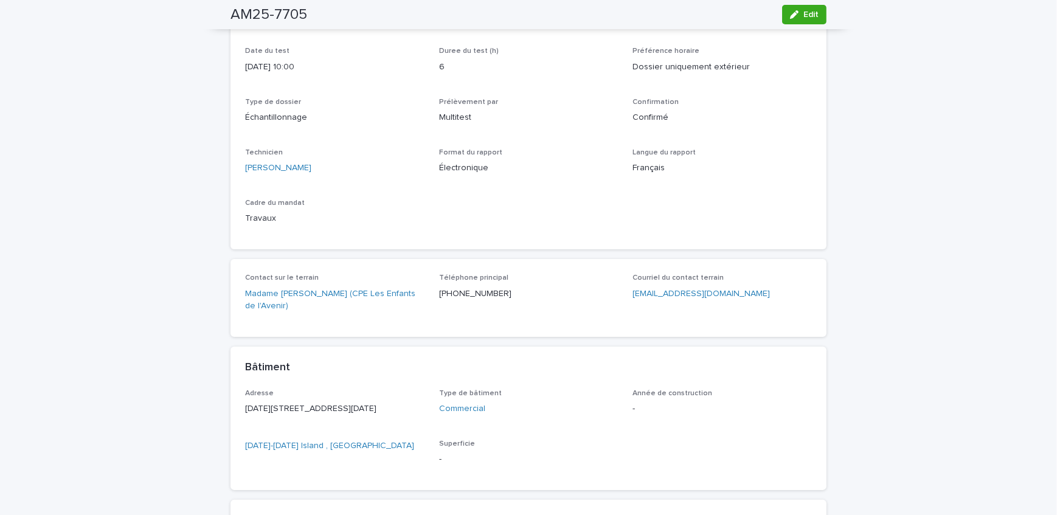
scroll to position [181, 0]
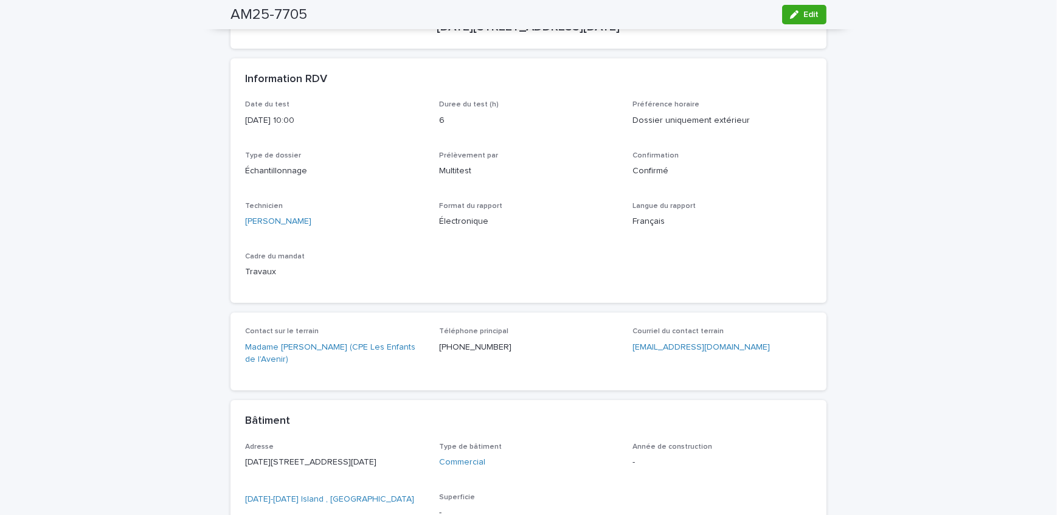
click at [124, 213] on div "Loading... Saving… Loading... Saving… AM25-7705 Edit AM25-7705 Edit Sorry, ther…" at bounding box center [528, 361] width 1057 height 947
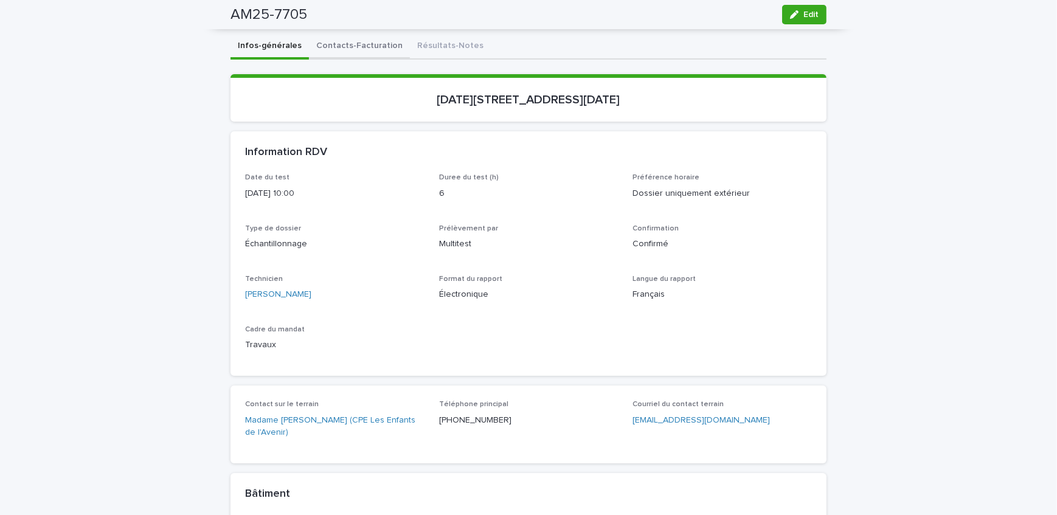
scroll to position [15, 0]
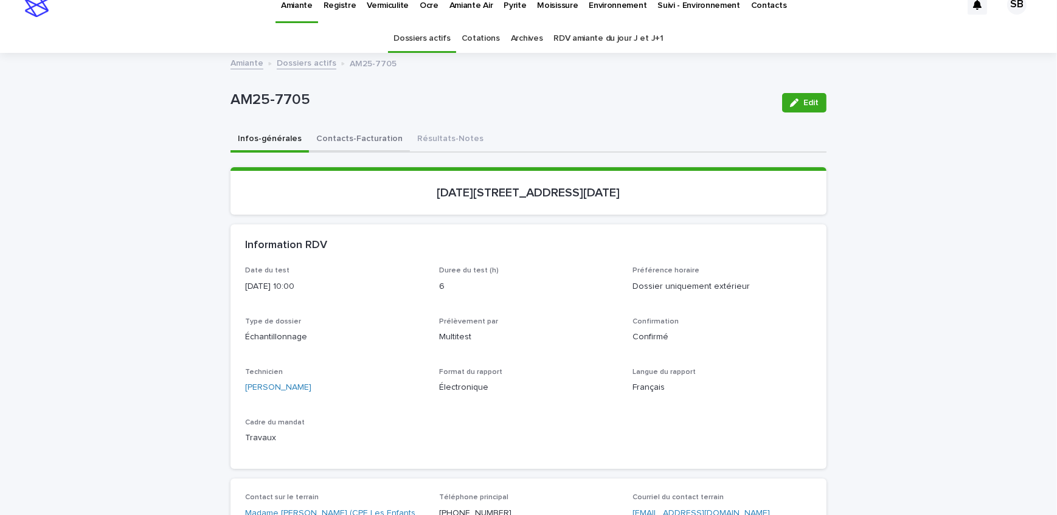
click at [346, 140] on button "Contacts-Facturation" at bounding box center [359, 140] width 101 height 26
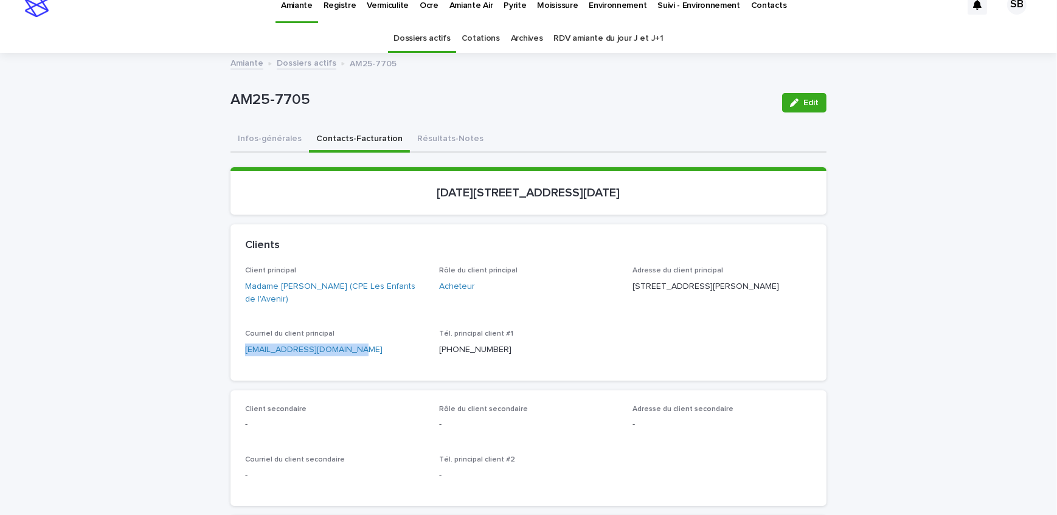
drag, startPoint x: 346, startPoint y: 349, endPoint x: 194, endPoint y: 356, distance: 152.2
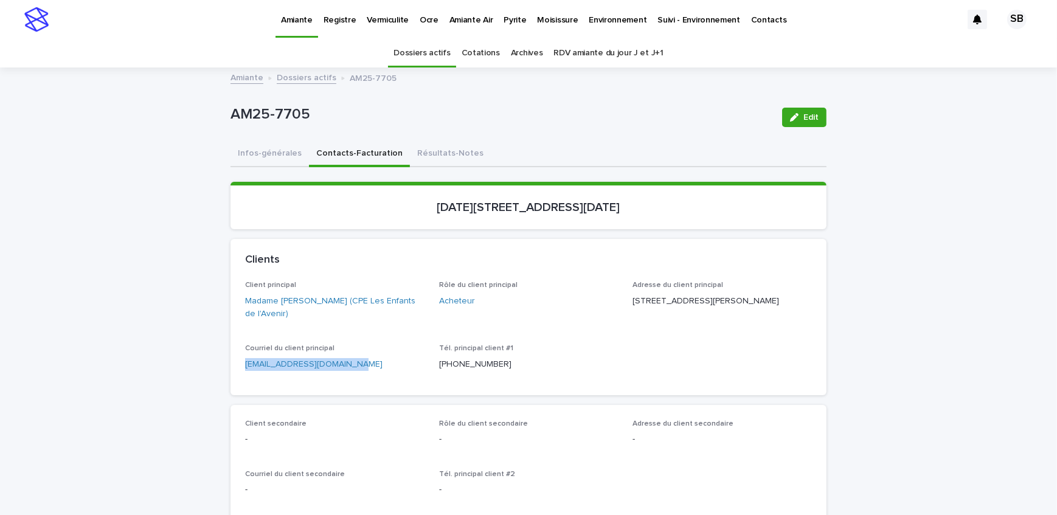
click at [297, 73] on link "Dossiers actifs" at bounding box center [307, 77] width 60 height 14
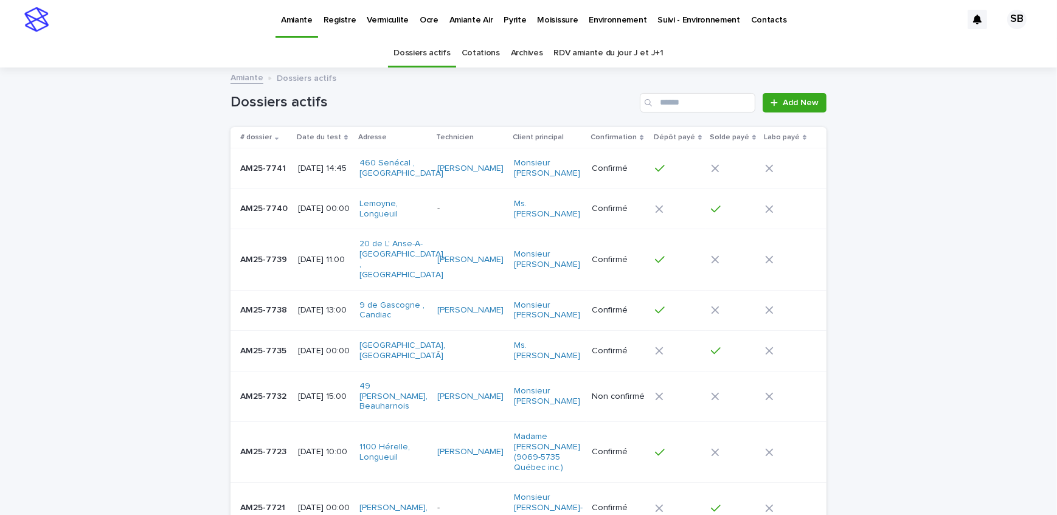
click at [145, 201] on div "Loading... Saving… Loading... Saving… Dossiers actifs Add New # dossier Date du…" at bounding box center [528, 454] width 1057 height 771
click at [512, 25] on link "Pyrite" at bounding box center [514, 19] width 33 height 38
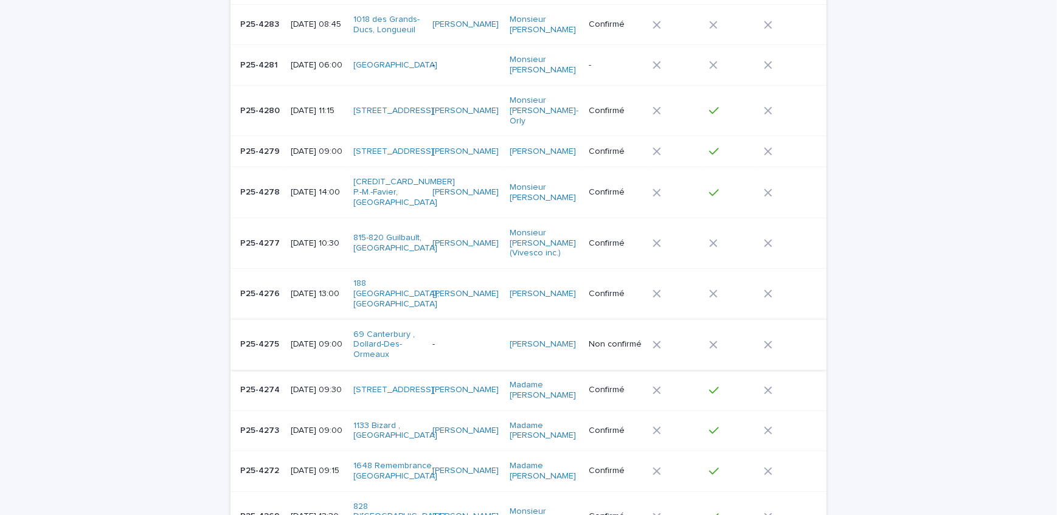
scroll to position [276, 0]
click at [266, 336] on p "P25-4275" at bounding box center [260, 342] width 41 height 13
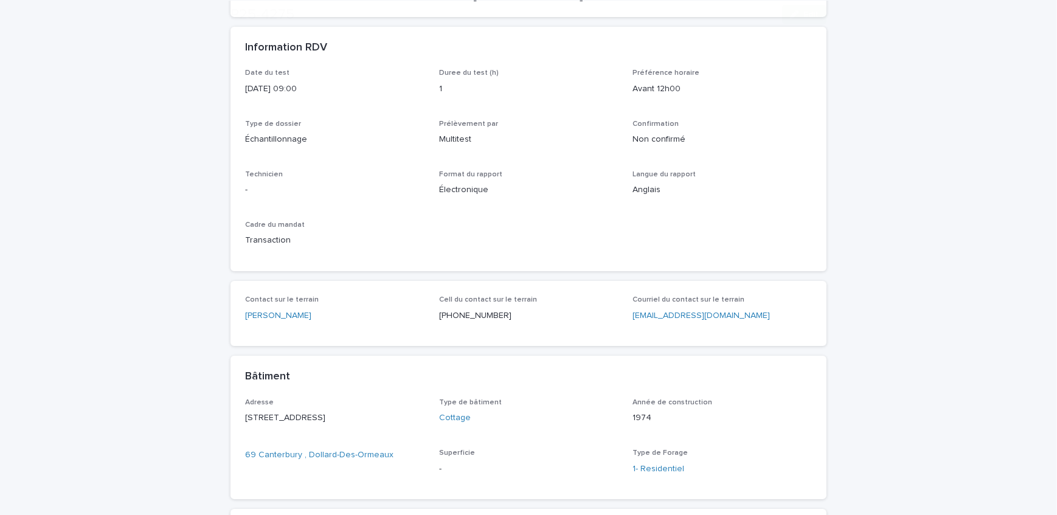
scroll to position [221, 0]
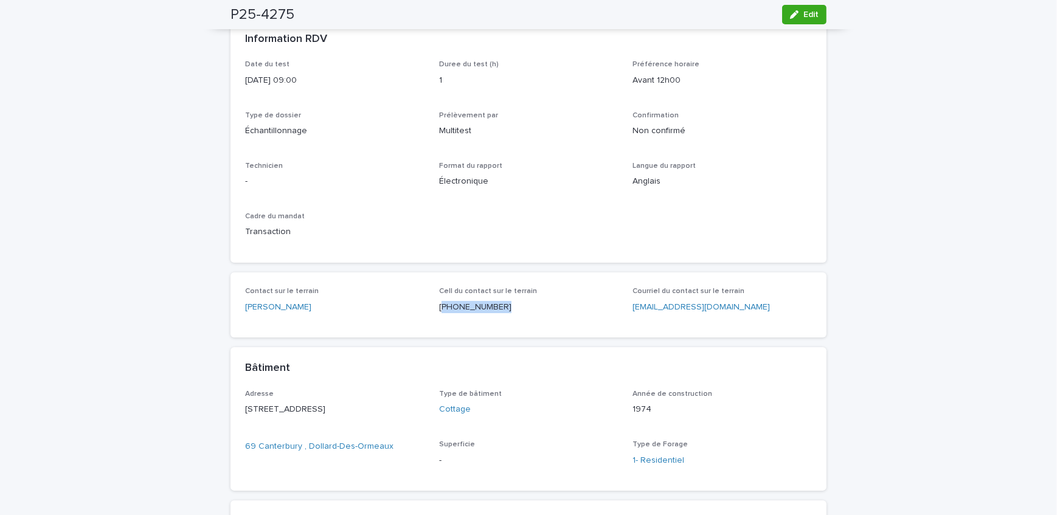
drag, startPoint x: 503, startPoint y: 312, endPoint x: 437, endPoint y: 314, distance: 65.7
click at [439, 314] on div "Cell du contact sur le terrain [PHONE_NUMBER]" at bounding box center [528, 305] width 179 height 36
copy p "514) 449-2462"
click at [797, 13] on div "button" at bounding box center [796, 14] width 13 height 9
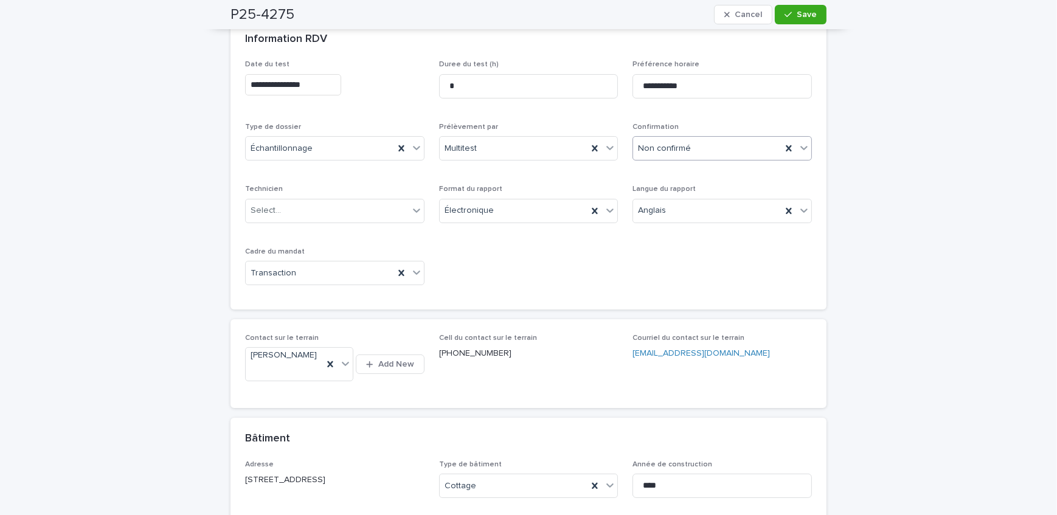
click at [717, 148] on div "Non confirmé" at bounding box center [707, 149] width 148 height 20
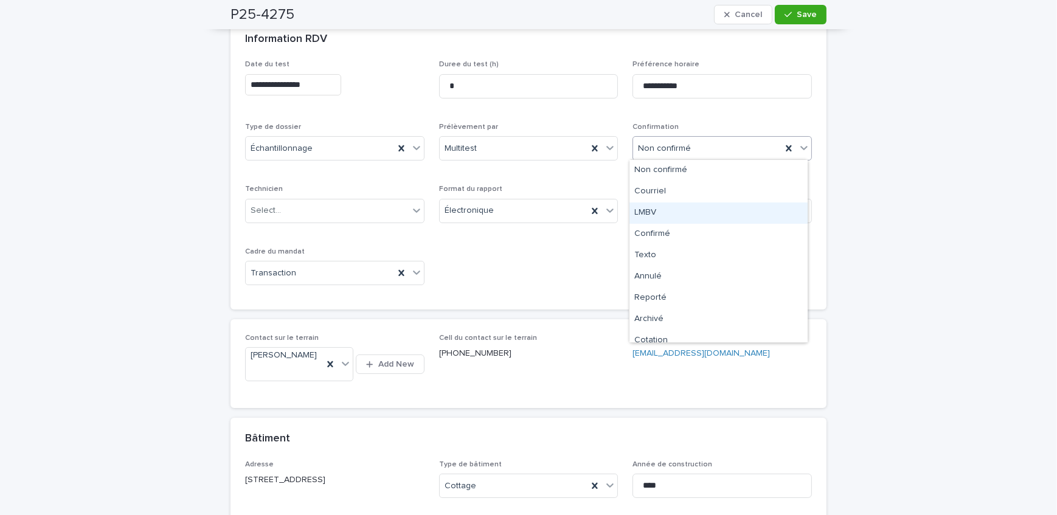
click at [711, 219] on div "LMBV" at bounding box center [718, 212] width 178 height 21
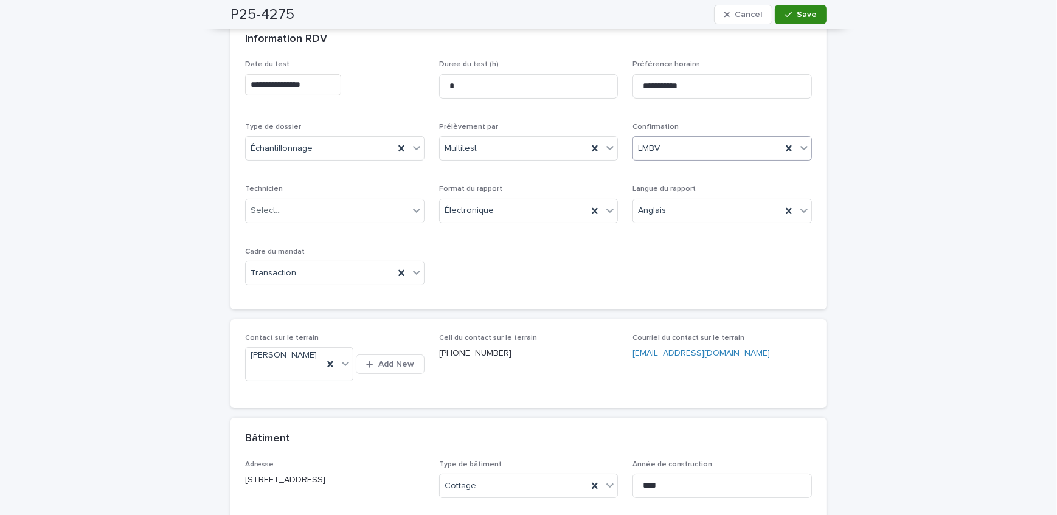
click at [784, 9] on button "Save" at bounding box center [801, 14] width 52 height 19
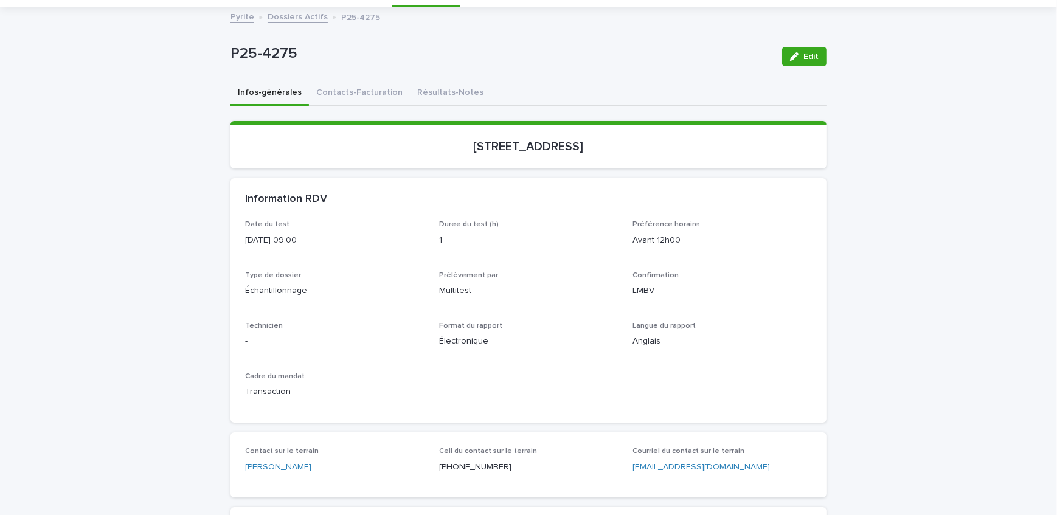
scroll to position [0, 0]
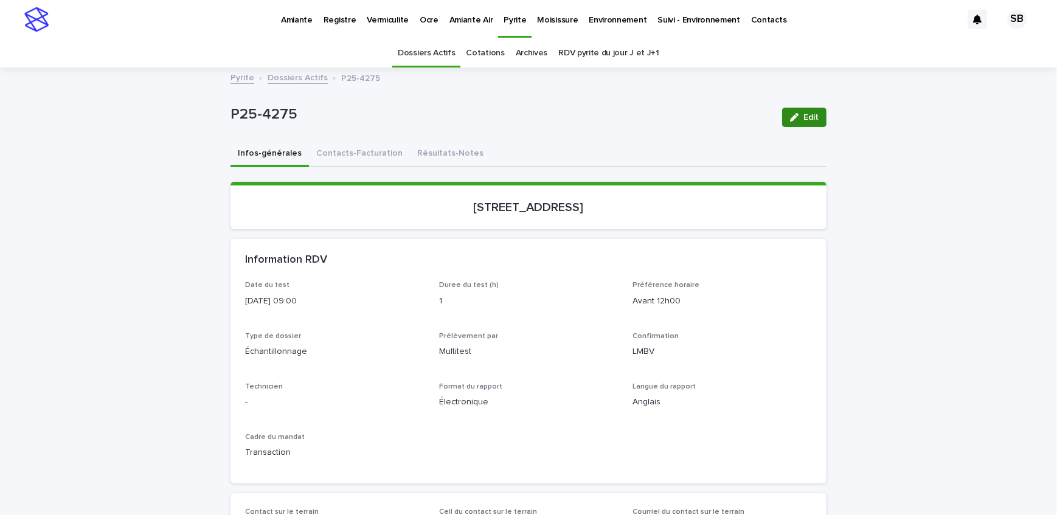
click at [804, 113] on span "Edit" at bounding box center [810, 117] width 15 height 9
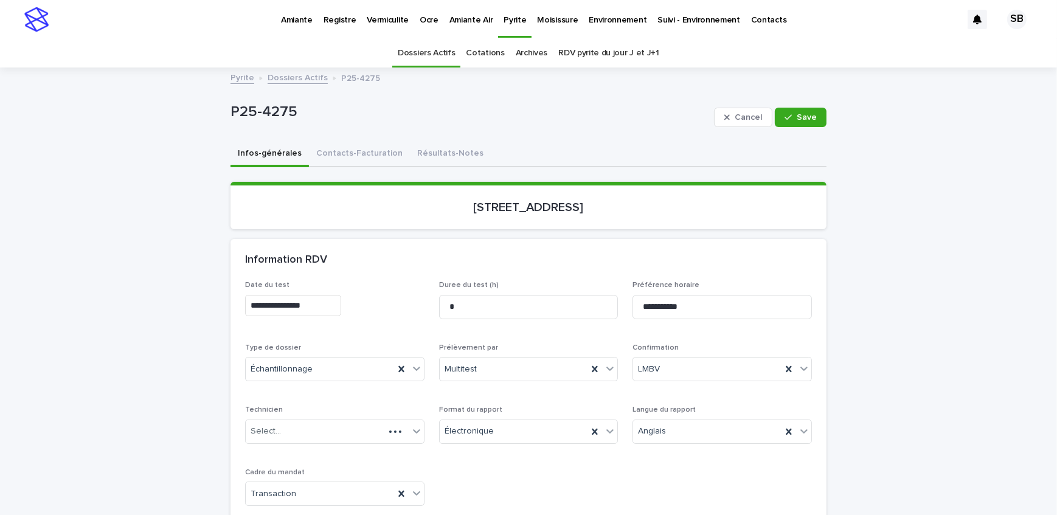
click at [801, 119] on span "Save" at bounding box center [807, 117] width 20 height 9
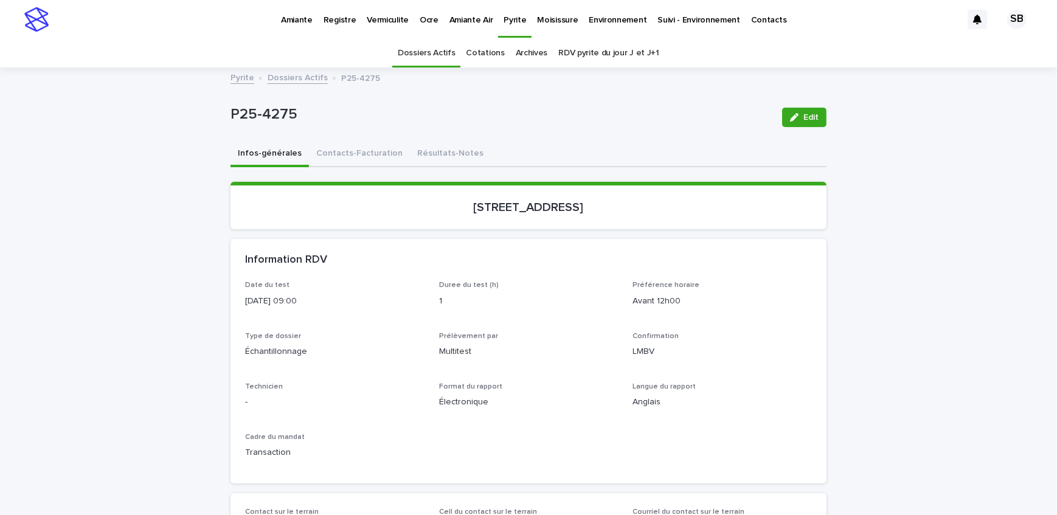
drag, startPoint x: 796, startPoint y: 116, endPoint x: 397, endPoint y: 416, distance: 499.3
click at [796, 116] on div "button" at bounding box center [796, 117] width 13 height 9
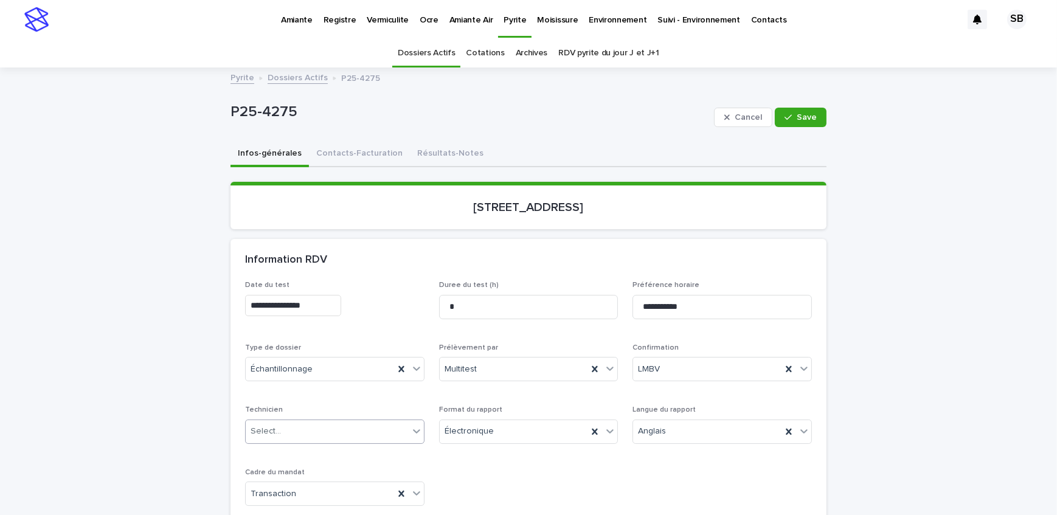
click at [320, 434] on div "Select..." at bounding box center [327, 431] width 163 height 20
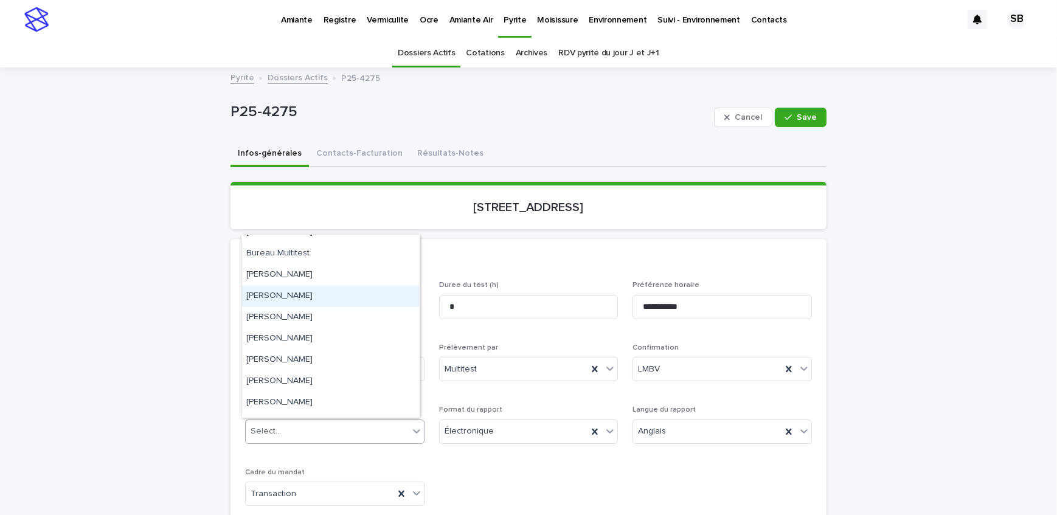
click at [331, 297] on div "[PERSON_NAME]" at bounding box center [330, 296] width 178 height 21
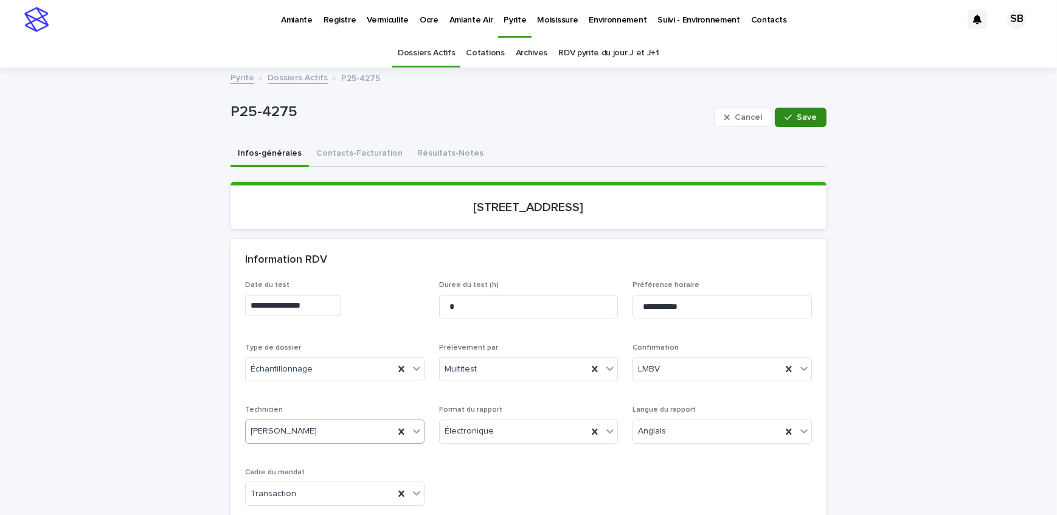
click at [788, 113] on icon "button" at bounding box center [787, 117] width 7 height 9
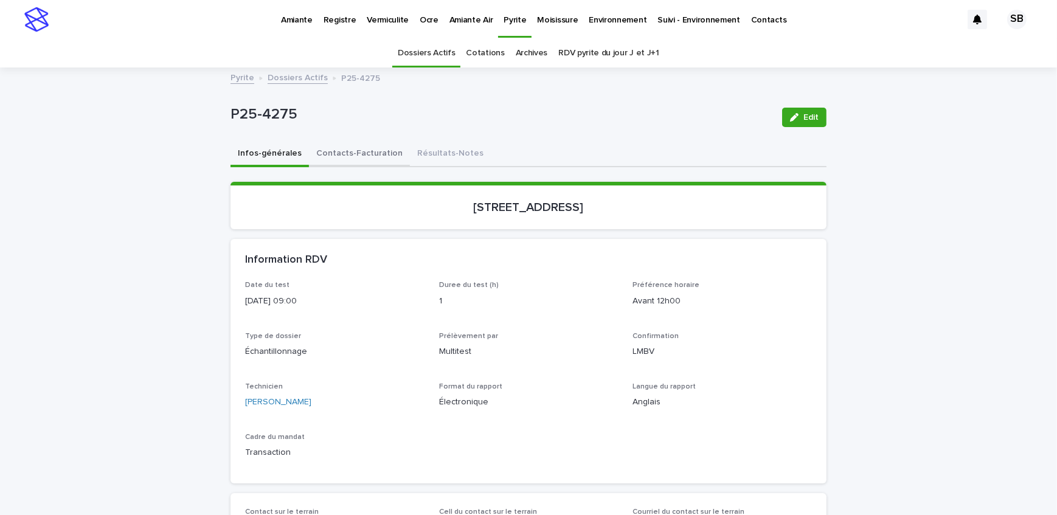
click at [326, 151] on button "Contacts-Facturation" at bounding box center [359, 155] width 101 height 26
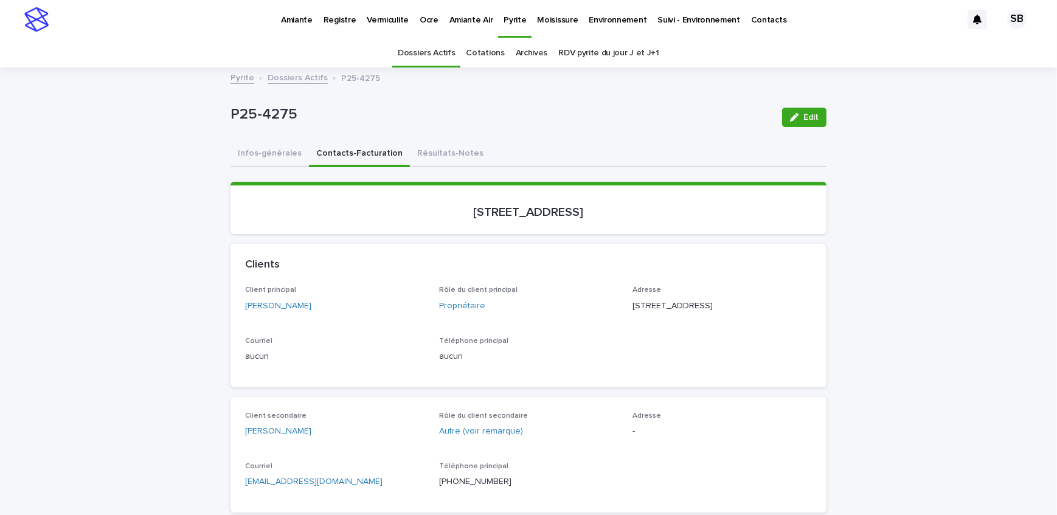
scroll to position [165, 0]
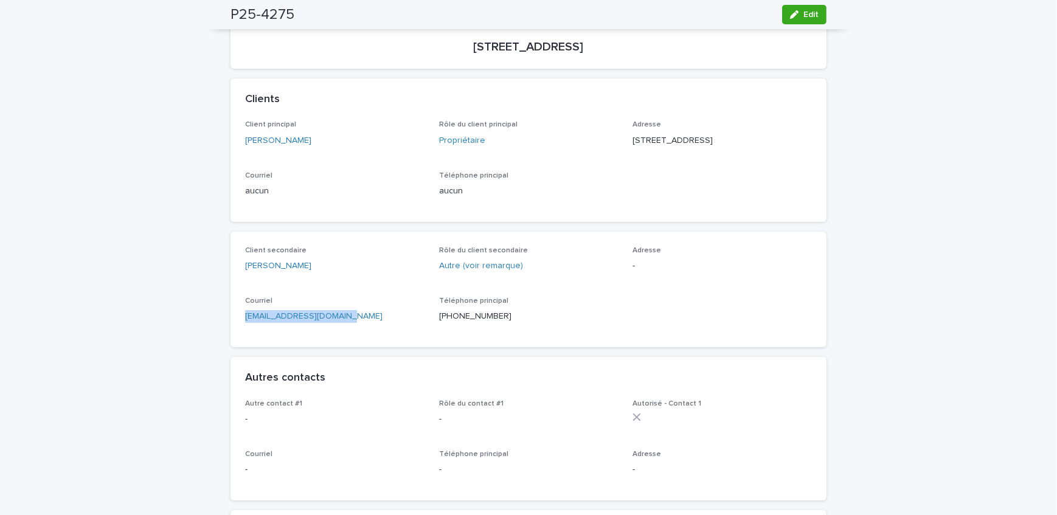
drag, startPoint x: 346, startPoint y: 327, endPoint x: 172, endPoint y: 342, distance: 174.5
drag, startPoint x: 144, startPoint y: 140, endPoint x: 155, endPoint y: 138, distance: 11.1
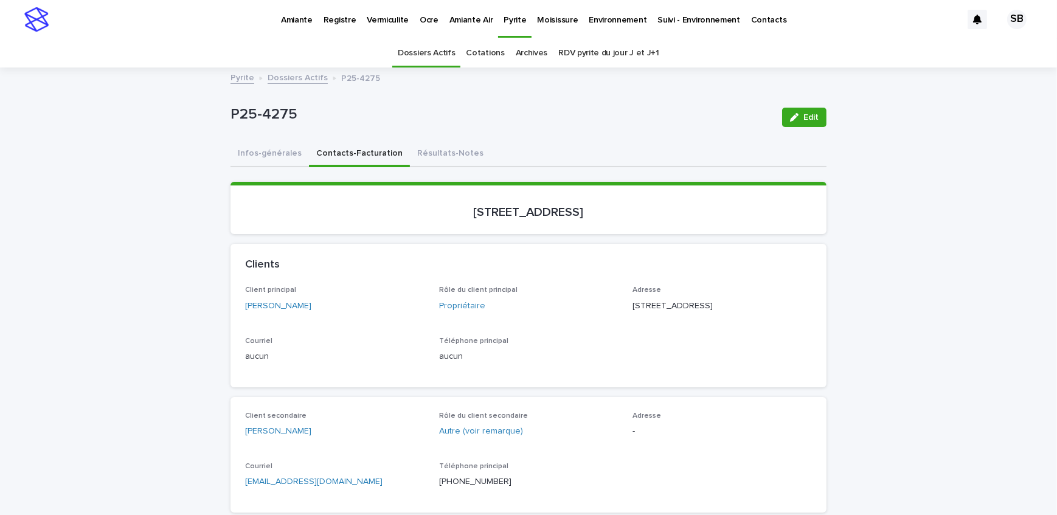
drag, startPoint x: 127, startPoint y: 170, endPoint x: 98, endPoint y: 189, distance: 34.2
click at [306, 24] on p "Amiante" at bounding box center [297, 13] width 32 height 26
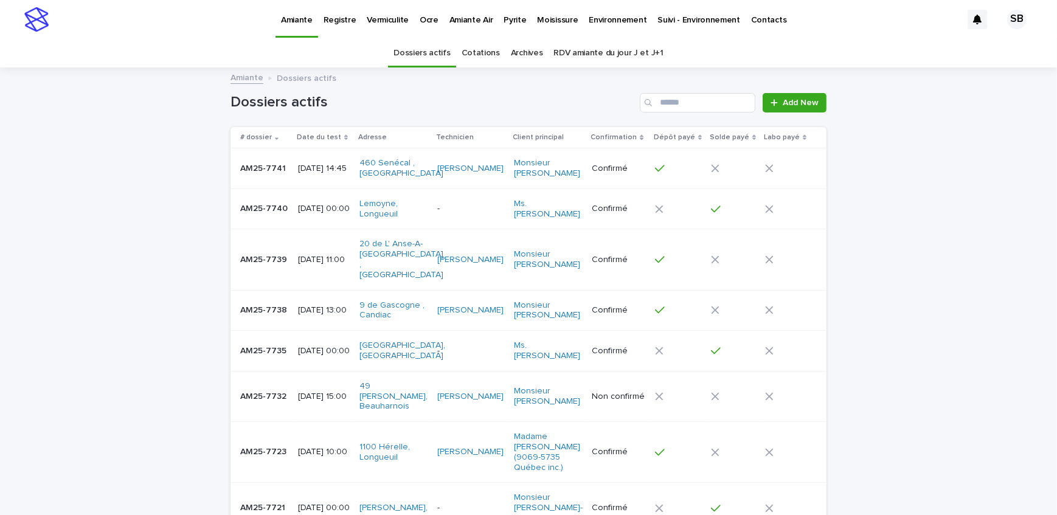
click at [276, 389] on p "AM25-7732" at bounding box center [264, 395] width 49 height 13
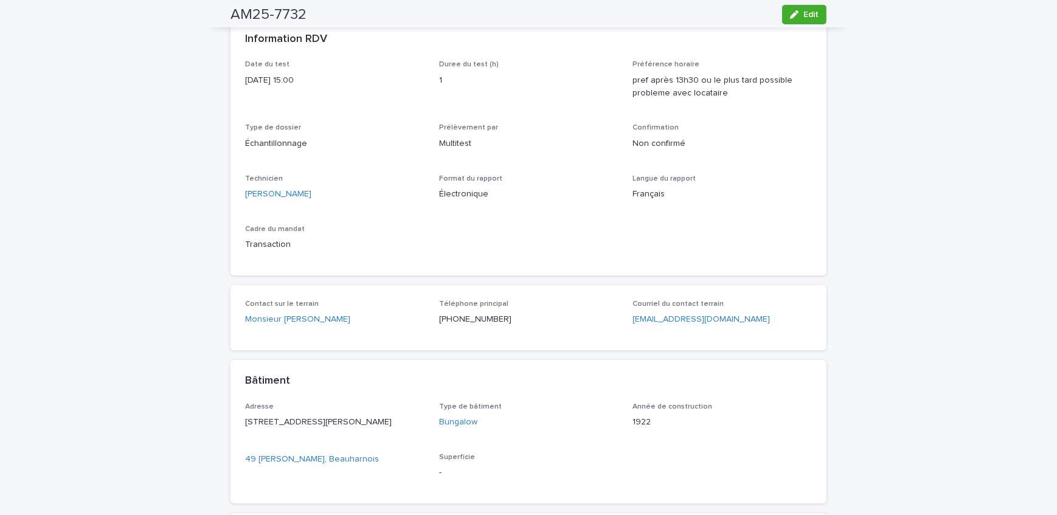
scroll to position [387, 0]
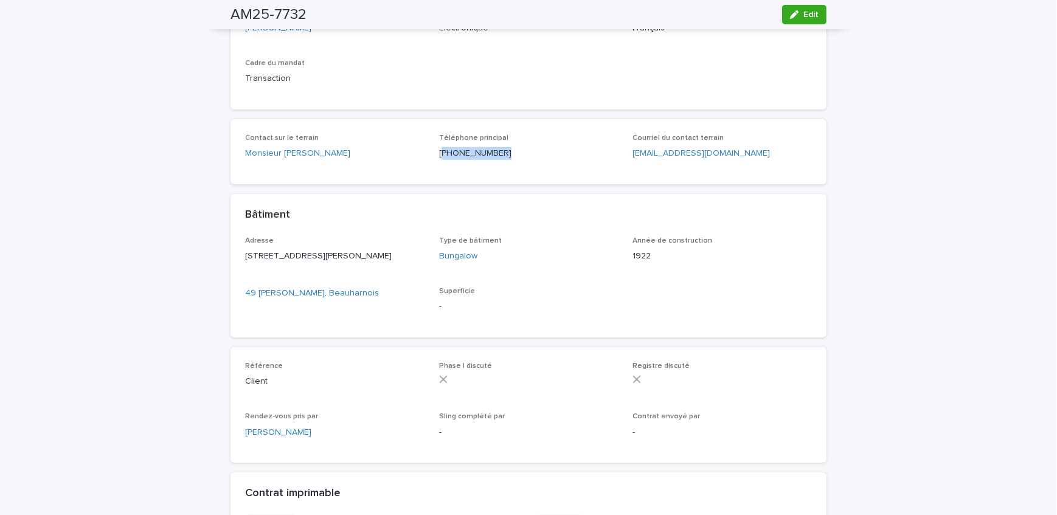
drag, startPoint x: 499, startPoint y: 151, endPoint x: 438, endPoint y: 163, distance: 61.9
click at [439, 163] on div "Téléphone principal [PHONE_NUMBER]" at bounding box center [528, 152] width 179 height 36
copy p "438) 220-4206"
click at [95, 176] on div "Loading... Saving… Loading... Saving… AM25-7732 Edit AM25-7732 Edit Sorry, ther…" at bounding box center [528, 155] width 1057 height 947
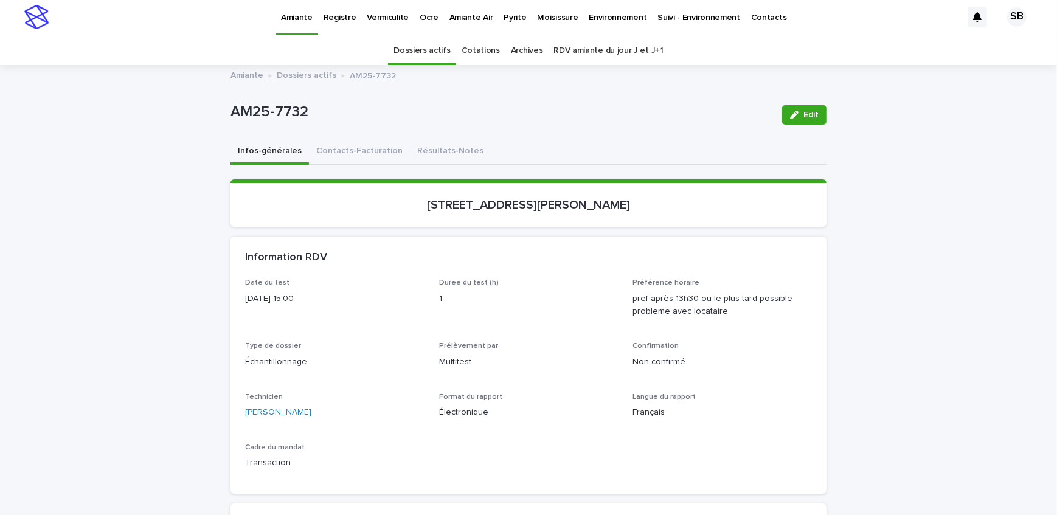
scroll to position [0, 0]
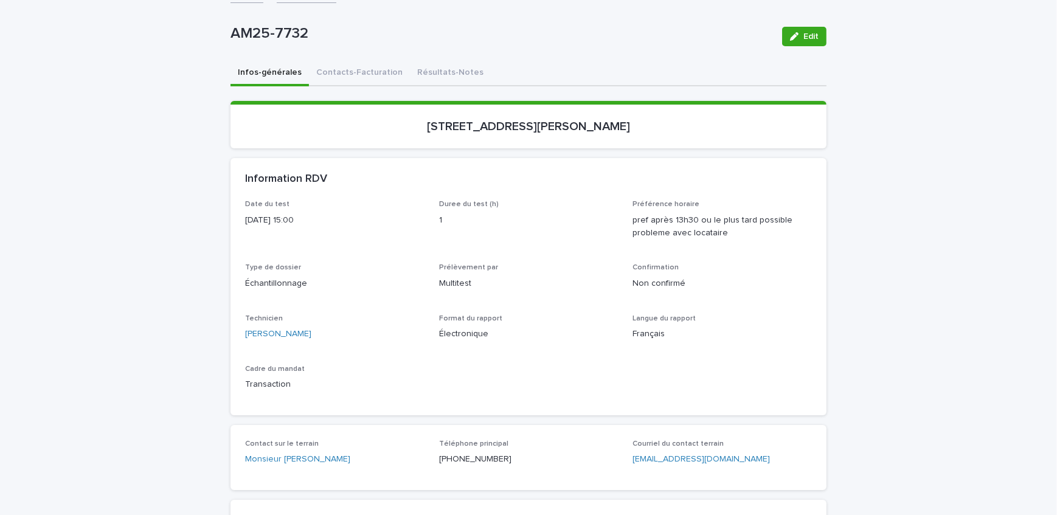
scroll to position [110, 0]
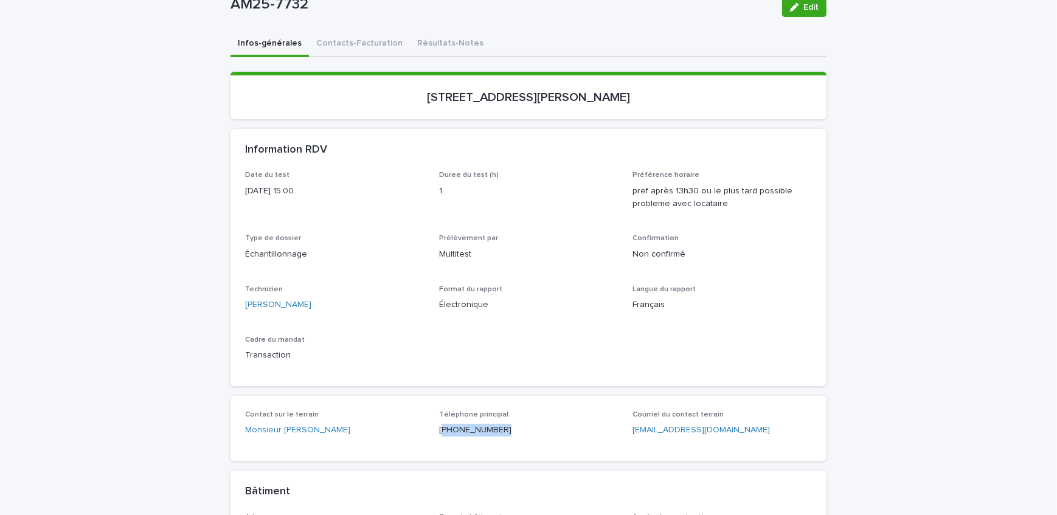
drag, startPoint x: 501, startPoint y: 437, endPoint x: 437, endPoint y: 442, distance: 64.6
click at [439, 442] on div "Téléphone principal [PHONE_NUMBER]" at bounding box center [528, 428] width 179 height 36
copy p "438) 220-4206"
click at [157, 199] on div "Loading... Saving… Loading... Saving… AM25-7732 Edit AM25-7732 Edit Sorry, ther…" at bounding box center [528, 432] width 1057 height 947
click at [809, 9] on span "Edit" at bounding box center [810, 7] width 15 height 9
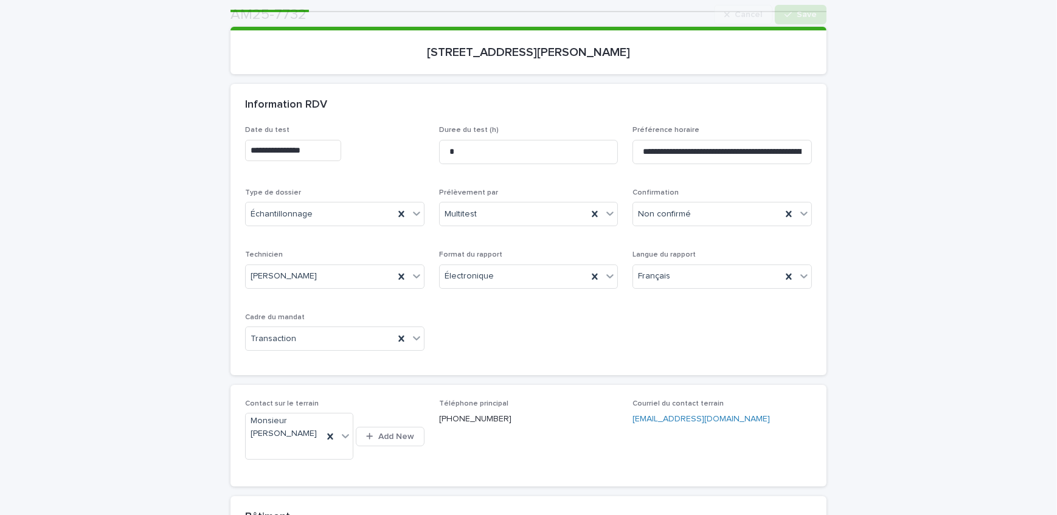
scroll to position [168, 0]
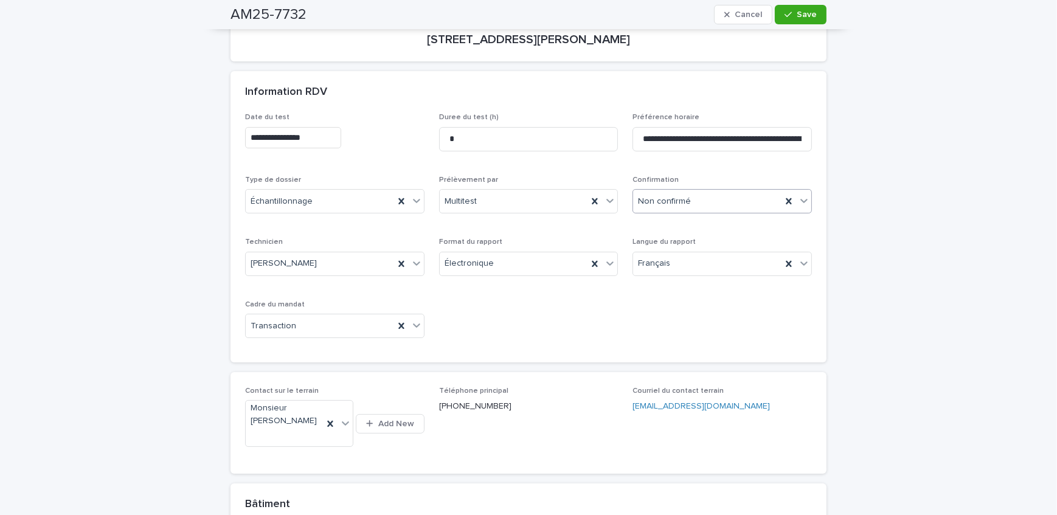
drag, startPoint x: 728, startPoint y: 202, endPoint x: 728, endPoint y: 211, distance: 8.5
click at [728, 202] on div "Non confirmé" at bounding box center [707, 202] width 148 height 20
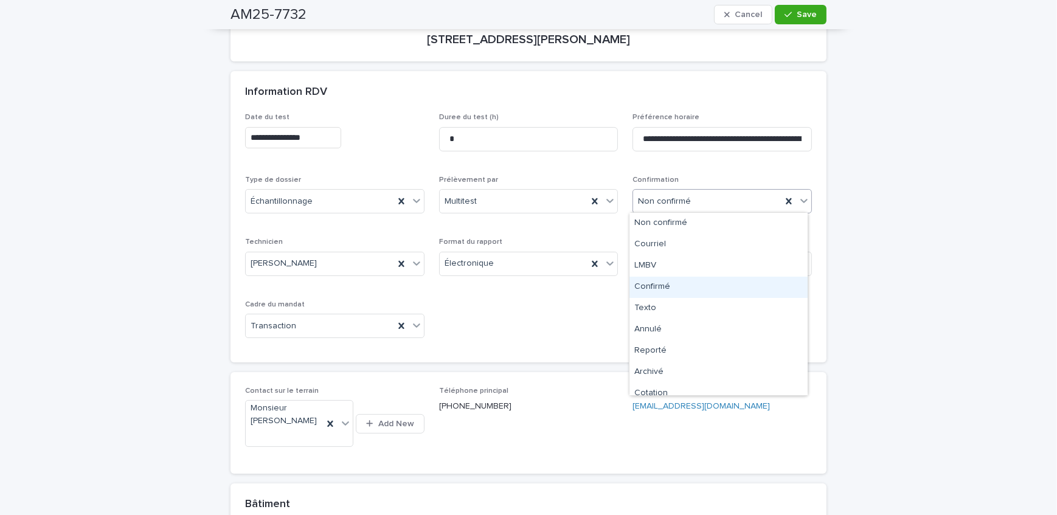
click at [705, 282] on div "Confirmé" at bounding box center [718, 287] width 178 height 21
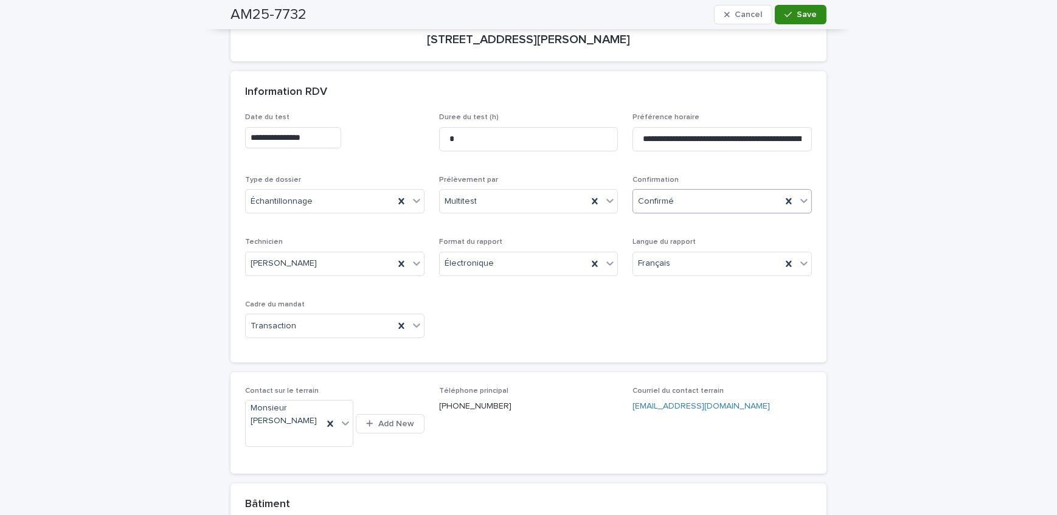
click at [797, 18] on span "Save" at bounding box center [807, 14] width 20 height 9
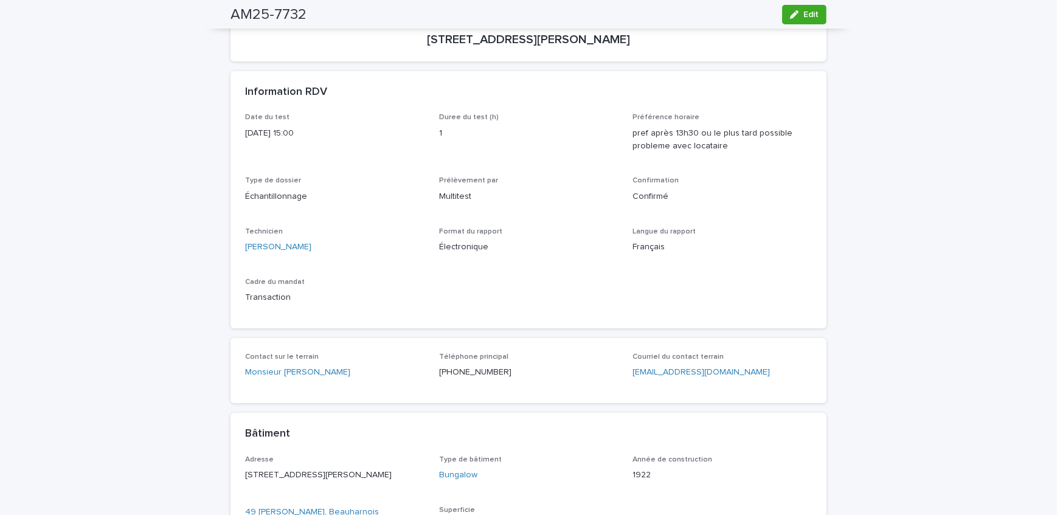
scroll to position [110, 0]
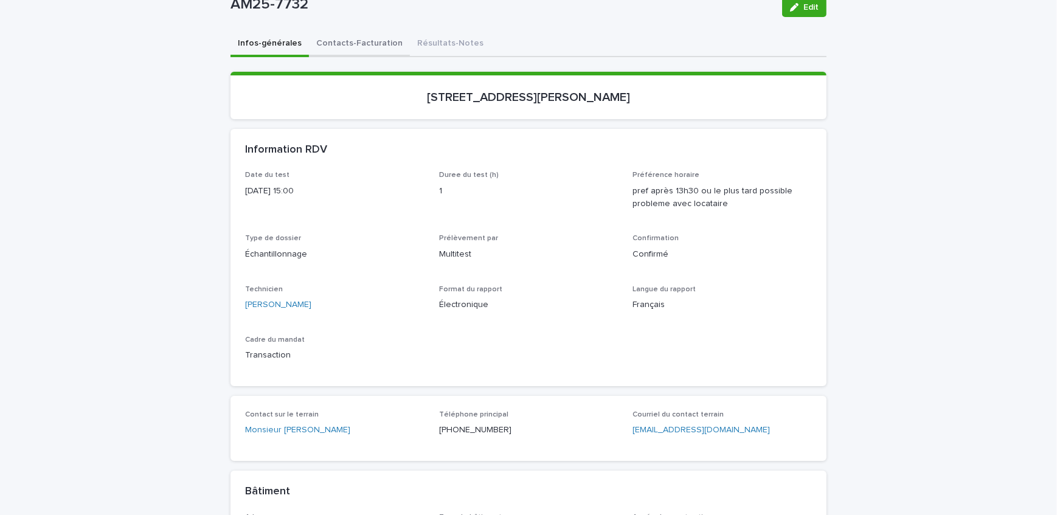
click at [363, 44] on div "Infos-générales Contacts-Facturation Résultats-Notes Loading... Saving… Loading…" at bounding box center [528, 439] width 596 height 814
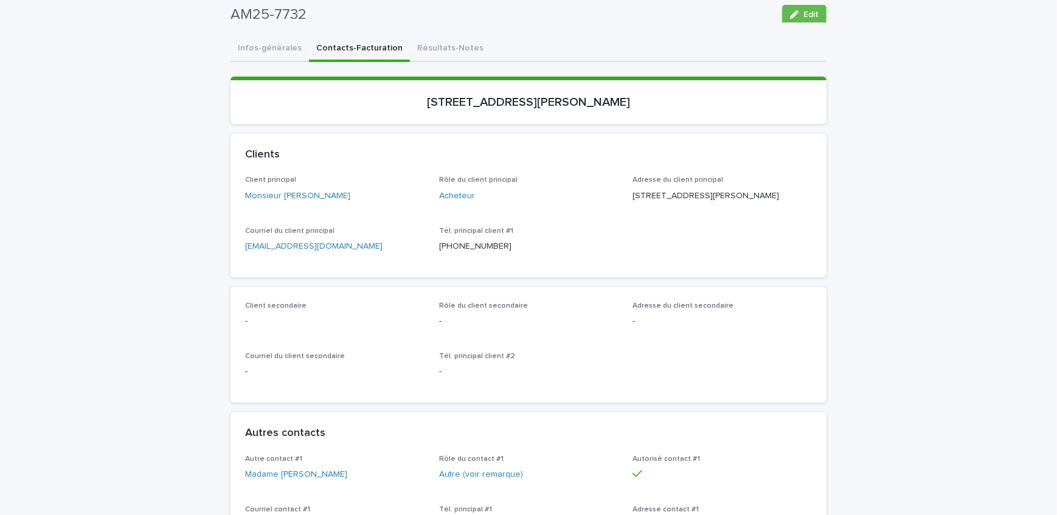
scroll to position [58, 0]
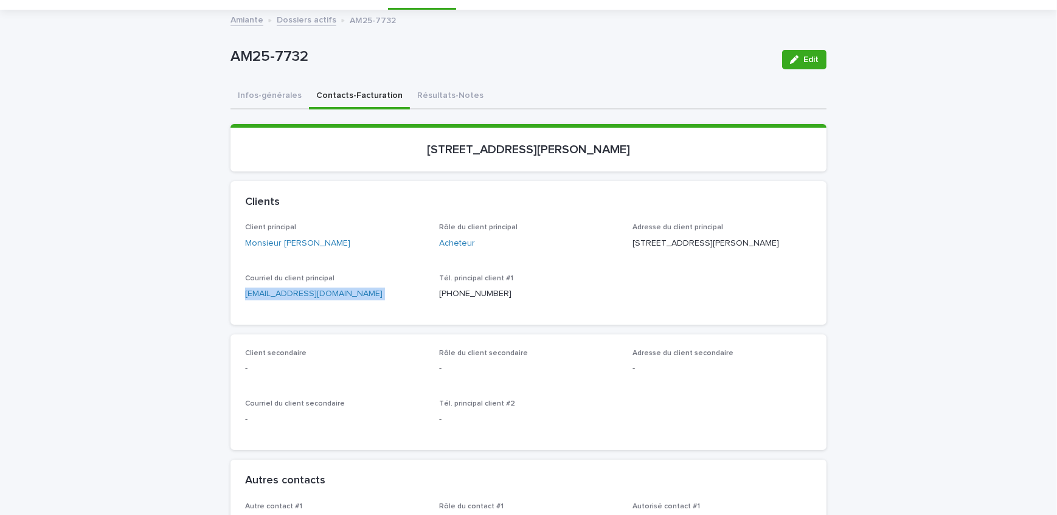
drag, startPoint x: 308, startPoint y: 315, endPoint x: 236, endPoint y: 317, distance: 71.8
drag, startPoint x: 162, startPoint y: 122, endPoint x: 126, endPoint y: 98, distance: 42.5
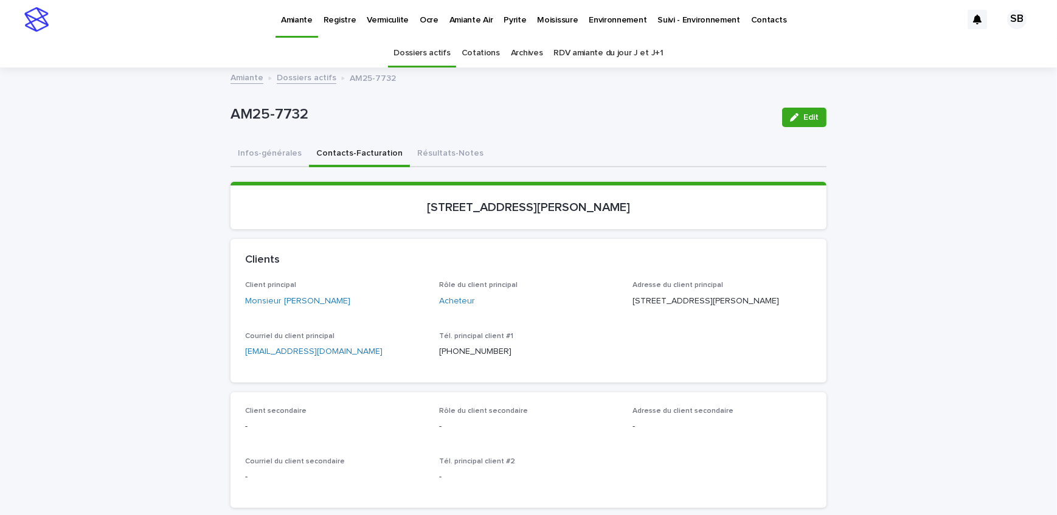
click at [503, 20] on p "Pyrite" at bounding box center [514, 13] width 22 height 26
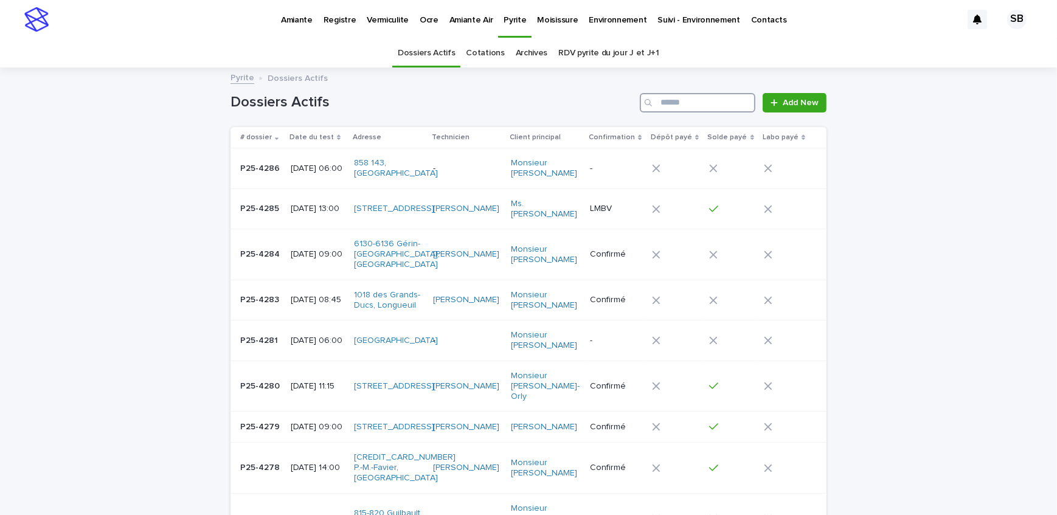
click at [727, 103] on input "Search" at bounding box center [698, 102] width 116 height 19
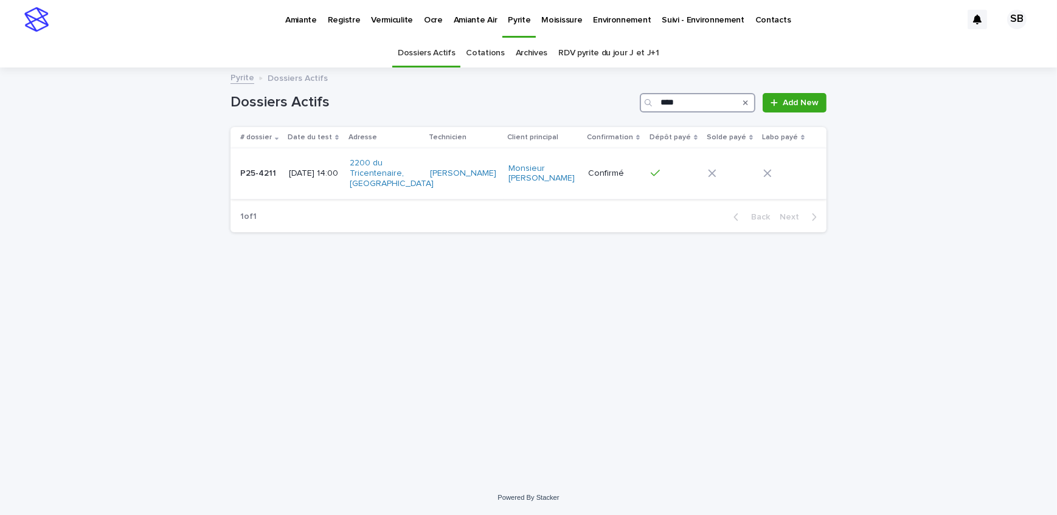
type input "****"
click at [273, 175] on p "P25-4211" at bounding box center [259, 172] width 38 height 13
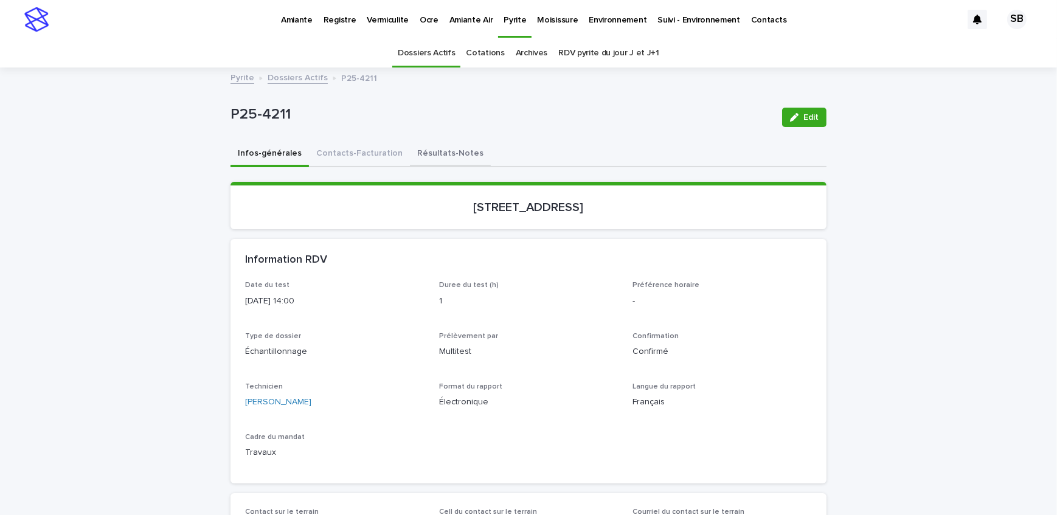
click at [438, 158] on button "Résultats-Notes" at bounding box center [450, 155] width 81 height 26
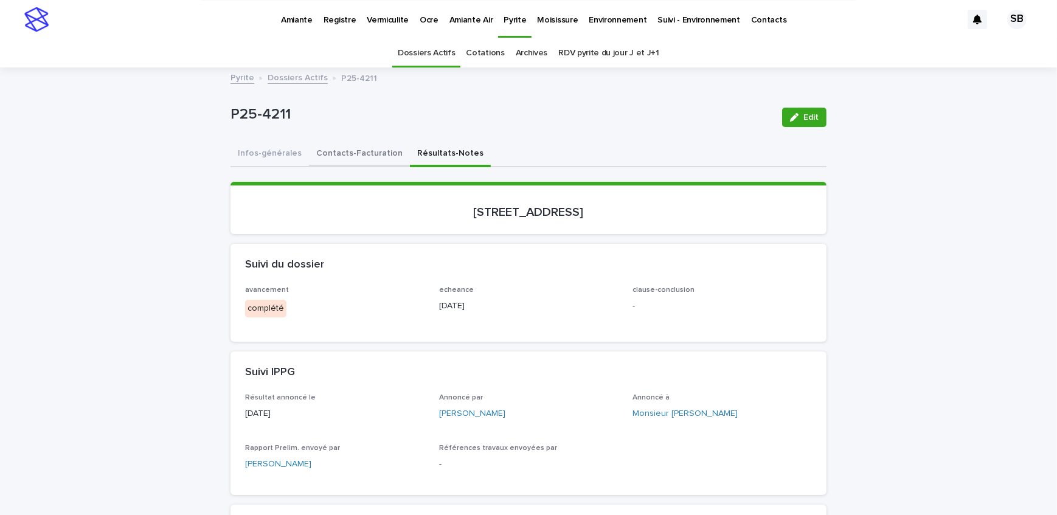
click at [338, 156] on button "Contacts-Facturation" at bounding box center [359, 155] width 101 height 26
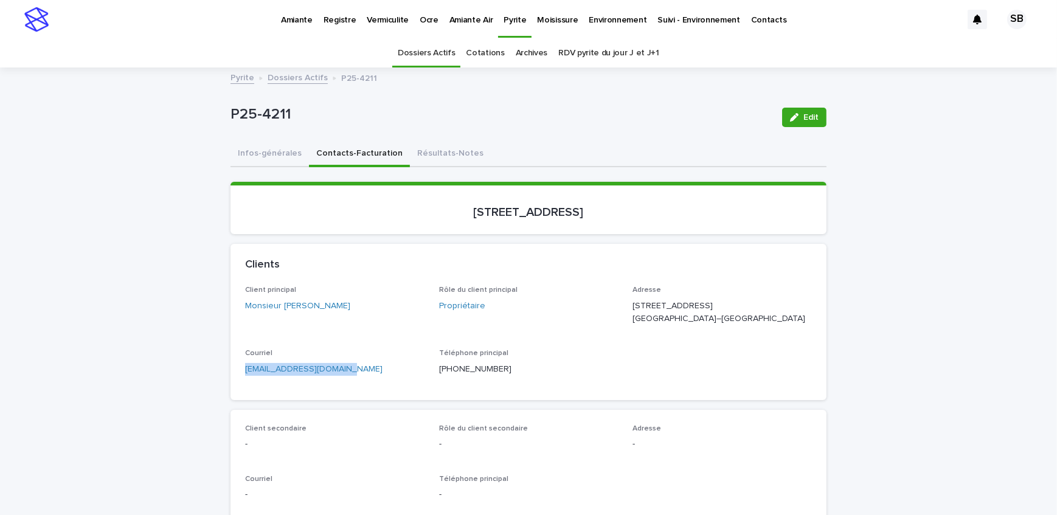
drag, startPoint x: 351, startPoint y: 389, endPoint x: 207, endPoint y: 395, distance: 144.2
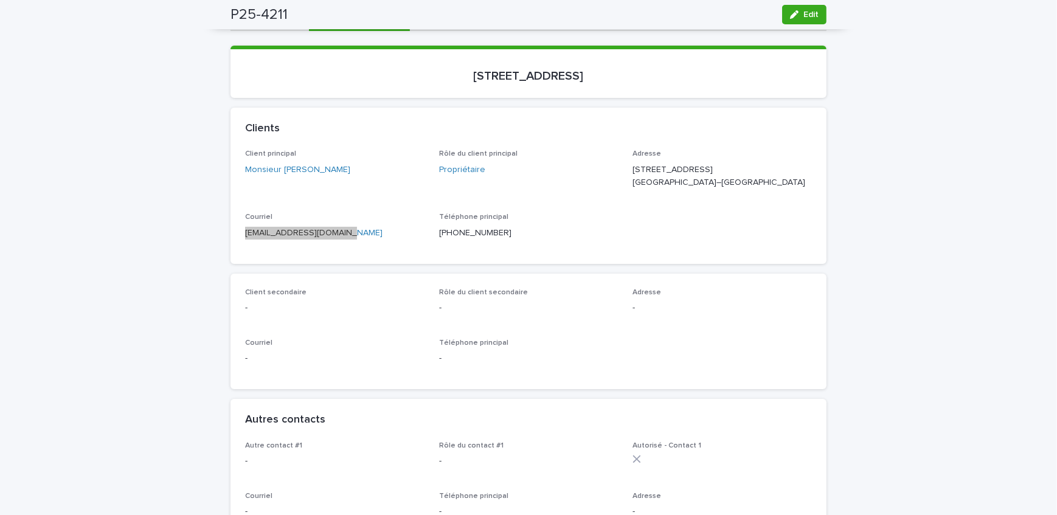
scroll to position [110, 0]
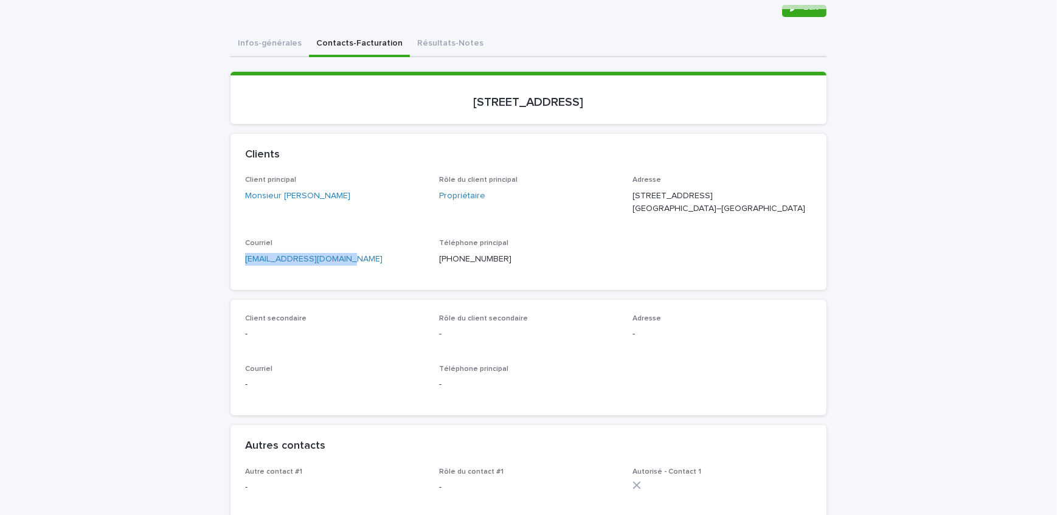
click at [424, 249] on div "Client principal Monsieur [PERSON_NAME] Rôle du client principal Propriétaire A…" at bounding box center [528, 225] width 567 height 99
drag, startPoint x: 96, startPoint y: 188, endPoint x: 10, endPoint y: 226, distance: 93.4
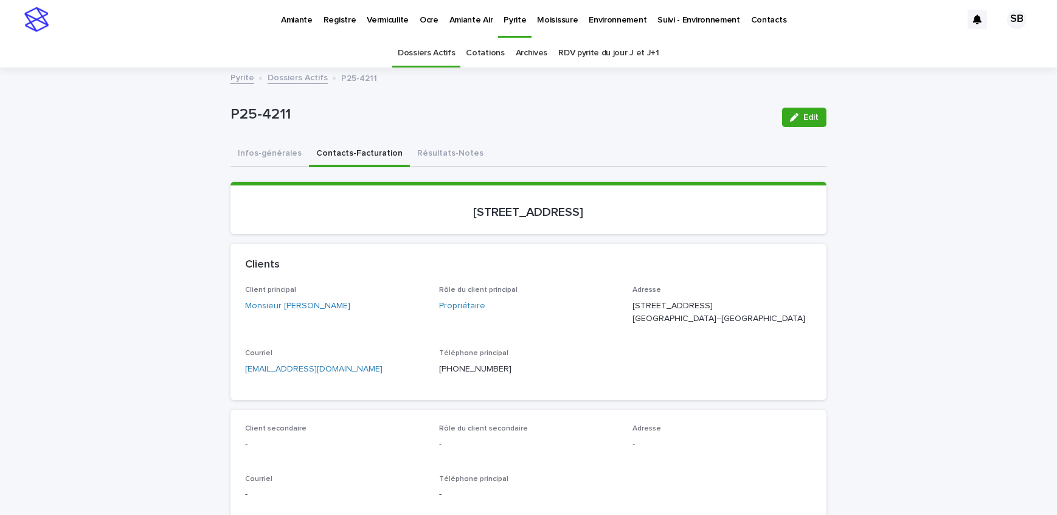
click at [413, 151] on button "Résultats-Notes" at bounding box center [450, 155] width 81 height 26
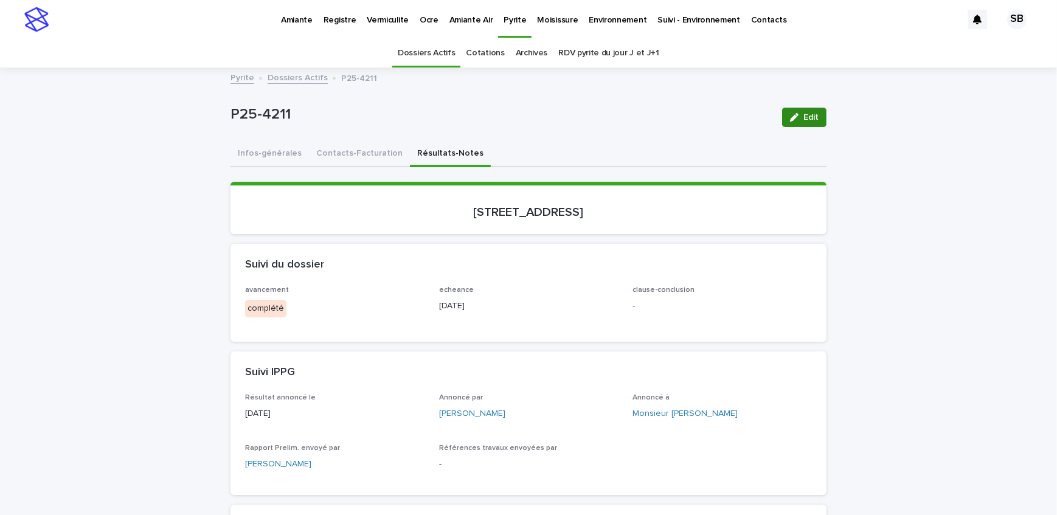
click at [803, 113] on span "Edit" at bounding box center [810, 117] width 15 height 9
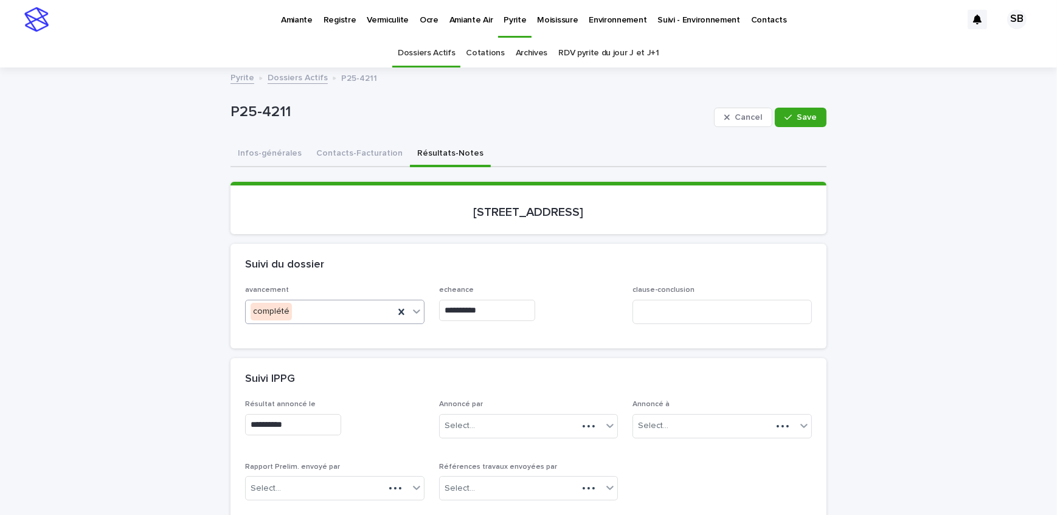
click at [331, 310] on div "complété" at bounding box center [320, 312] width 148 height 20
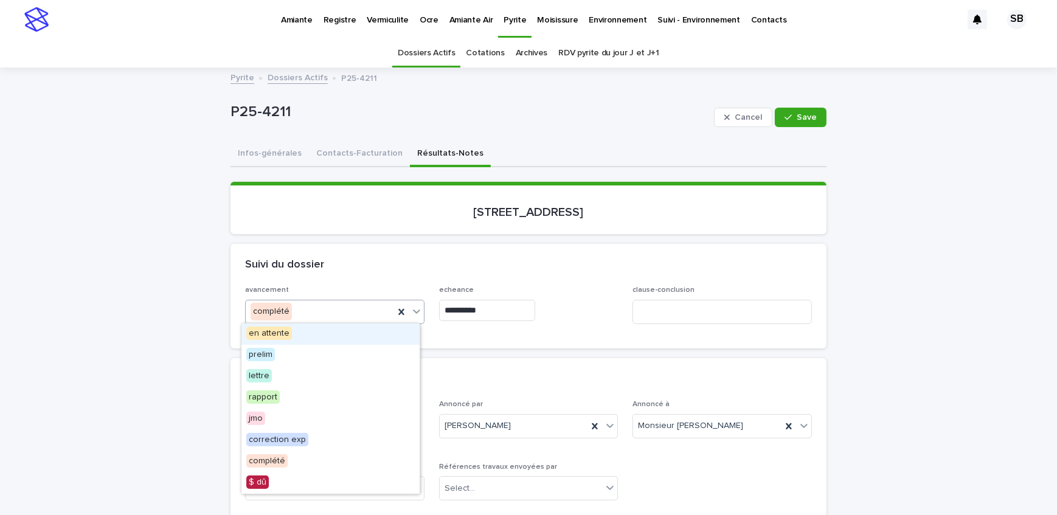
click at [304, 340] on div "en attente" at bounding box center [330, 333] width 178 height 21
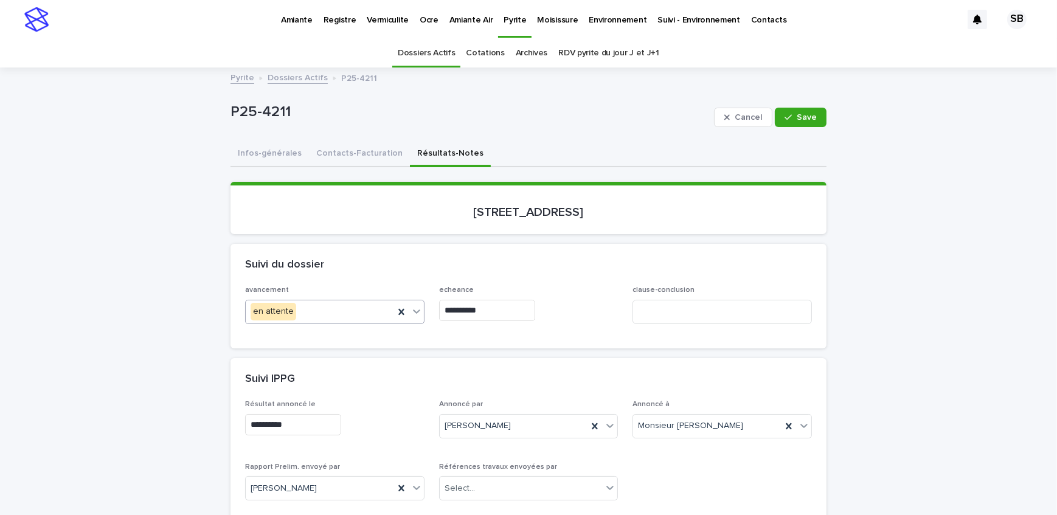
click at [522, 307] on input "**********" at bounding box center [487, 310] width 96 height 21
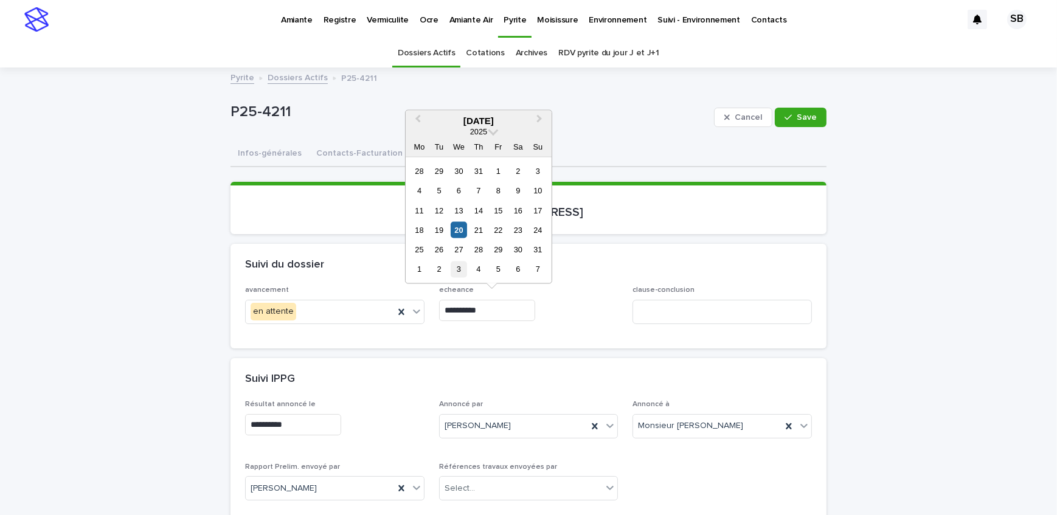
click at [452, 265] on div "3" at bounding box center [459, 269] width 16 height 16
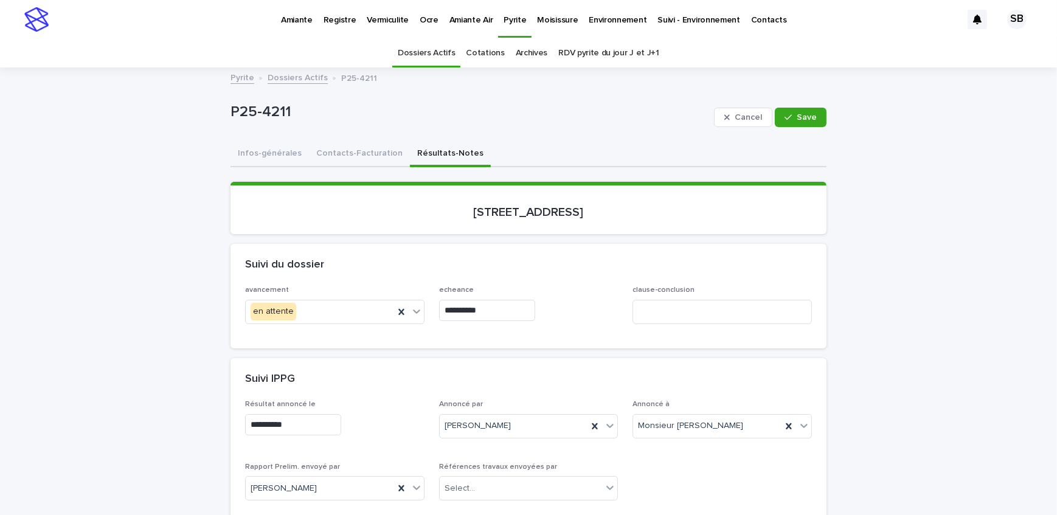
click at [506, 308] on input "**********" at bounding box center [487, 310] width 96 height 21
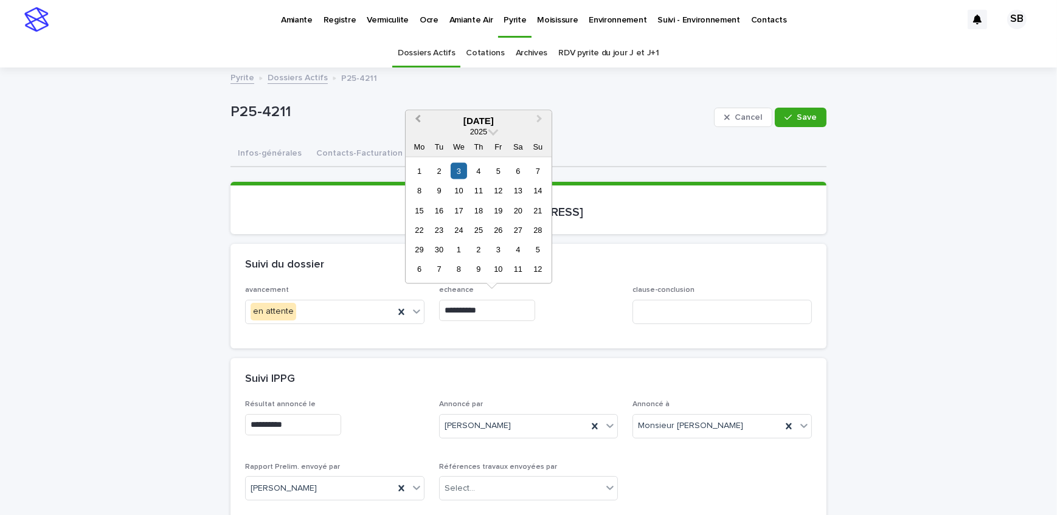
click at [418, 120] on span "Previous Month" at bounding box center [418, 120] width 0 height 16
click at [461, 224] on div "20" at bounding box center [459, 230] width 16 height 16
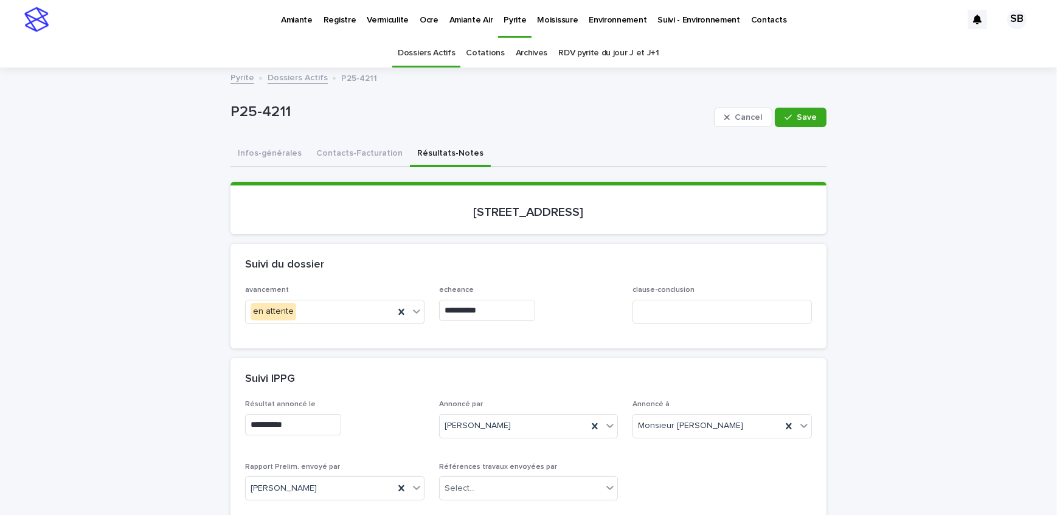
click at [505, 318] on input "**********" at bounding box center [487, 310] width 96 height 21
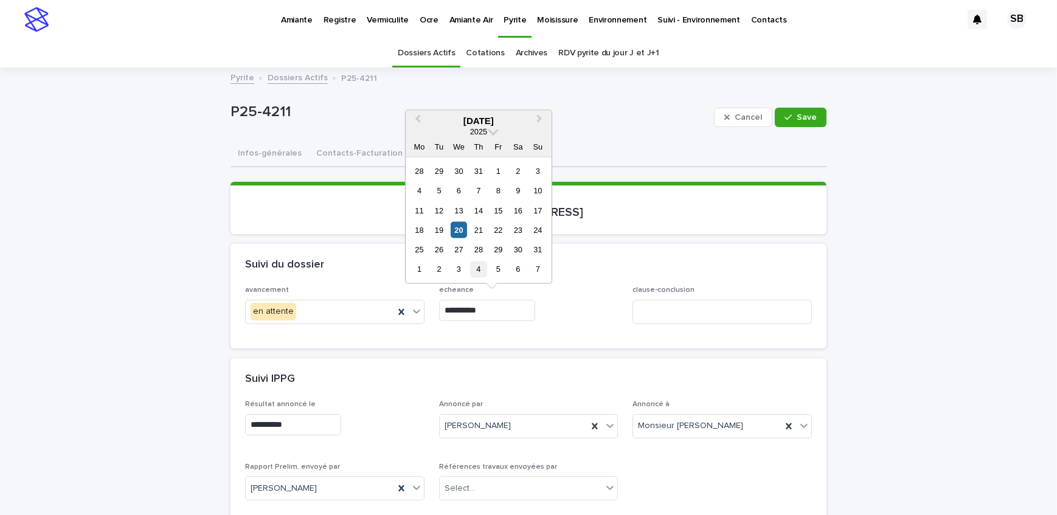
click at [483, 272] on div "4" at bounding box center [478, 269] width 16 height 16
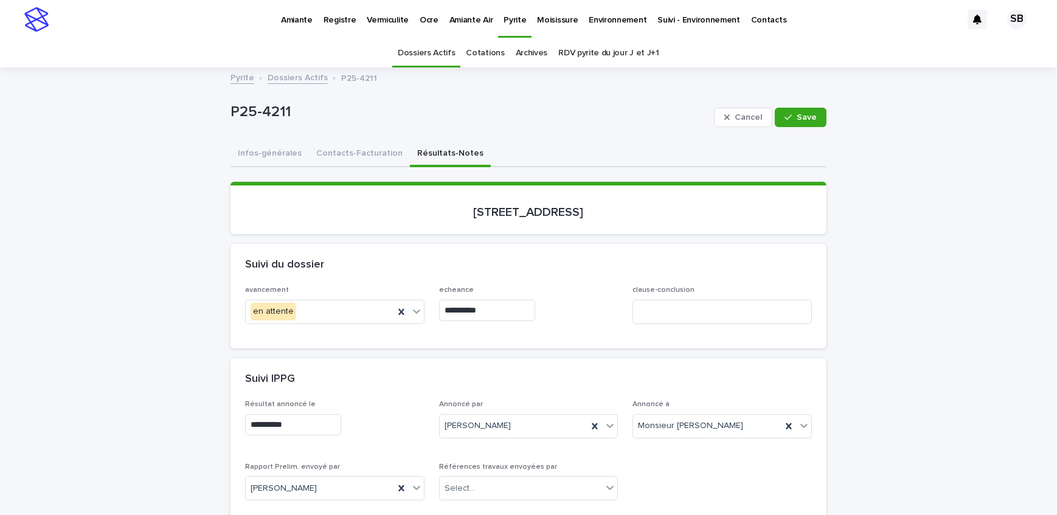
type input "**********"
click at [782, 123] on button "Save" at bounding box center [801, 117] width 52 height 19
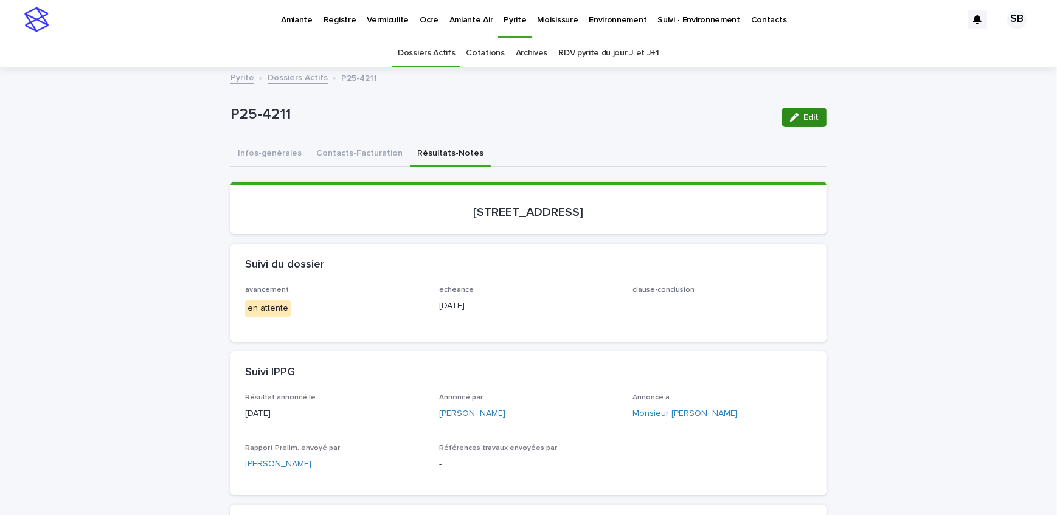
click at [806, 110] on button "Edit" at bounding box center [804, 117] width 44 height 19
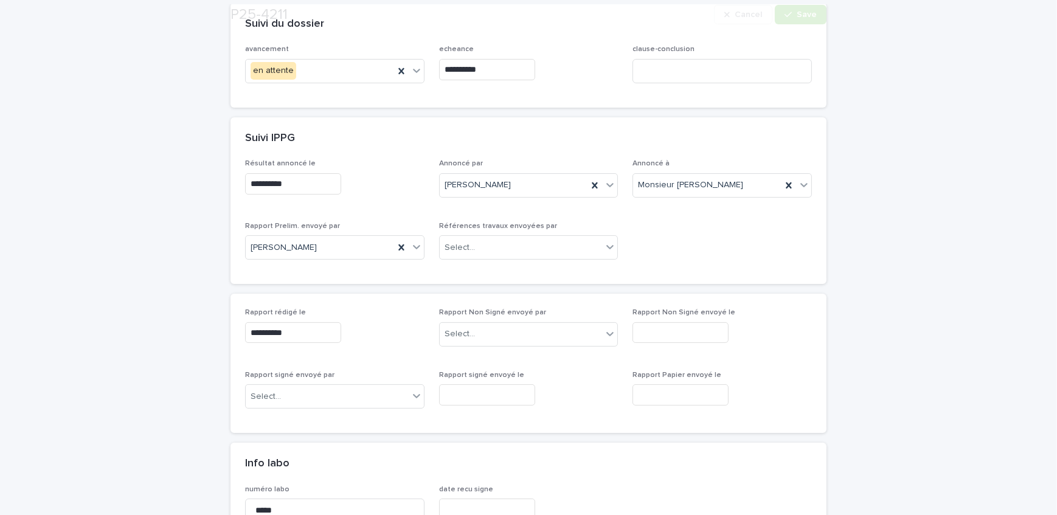
scroll to position [387, 0]
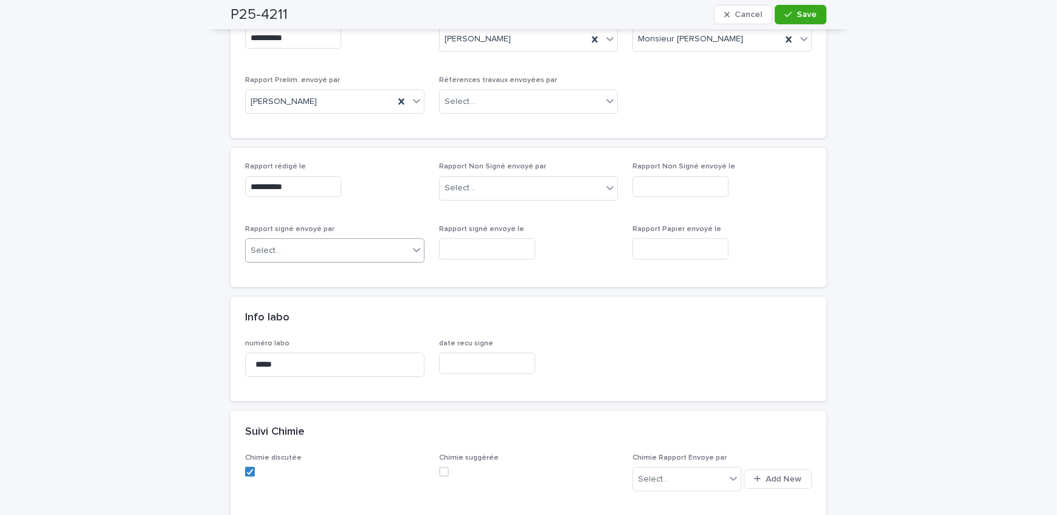
click at [328, 247] on div "Select..." at bounding box center [327, 251] width 163 height 20
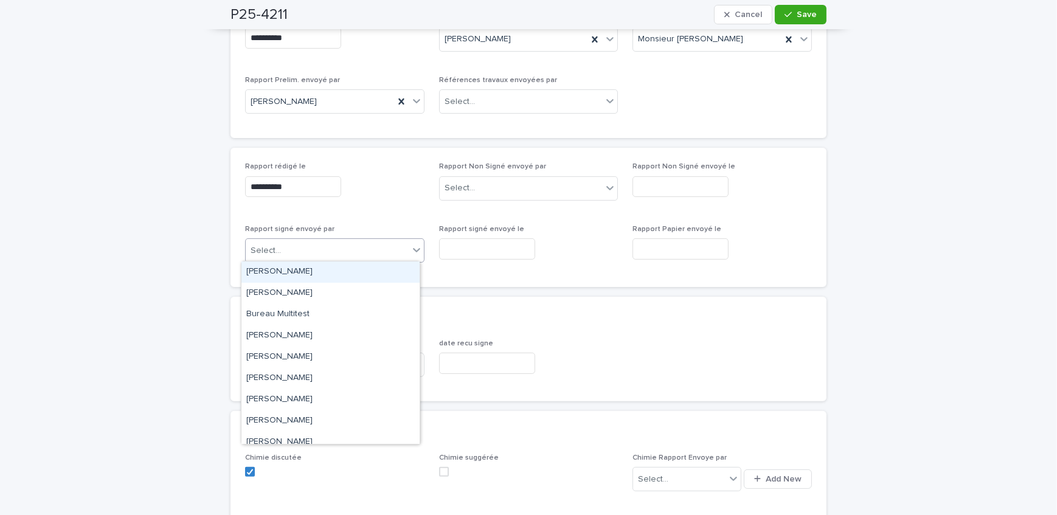
click at [463, 201] on div "Rapport Non Signé envoyé par Select..." at bounding box center [528, 185] width 179 height 47
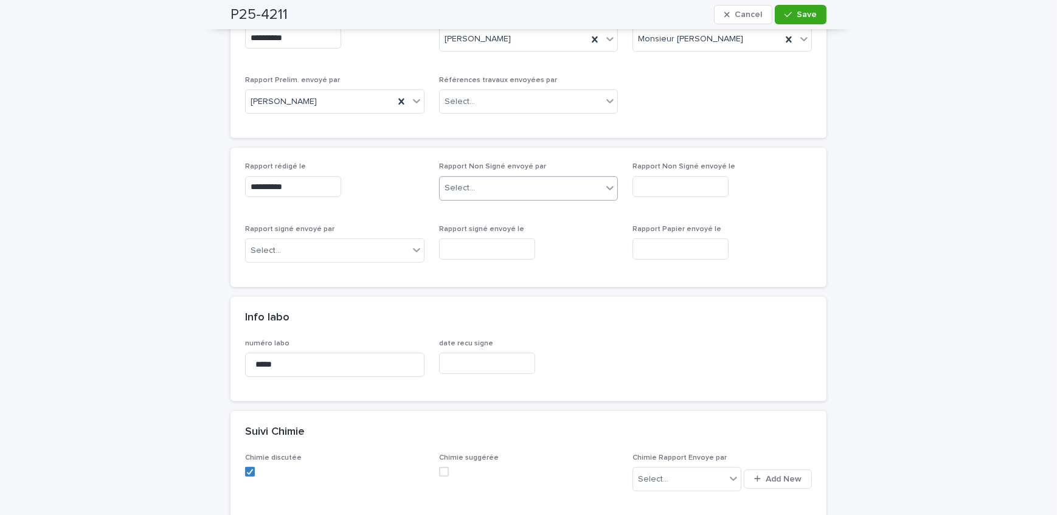
click at [505, 190] on div "Select..." at bounding box center [521, 188] width 163 height 20
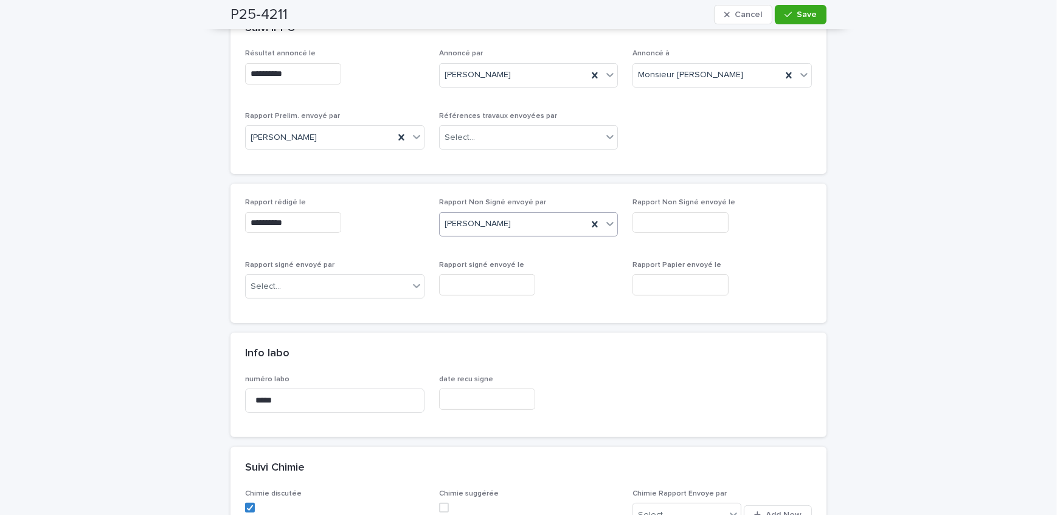
scroll to position [331, 0]
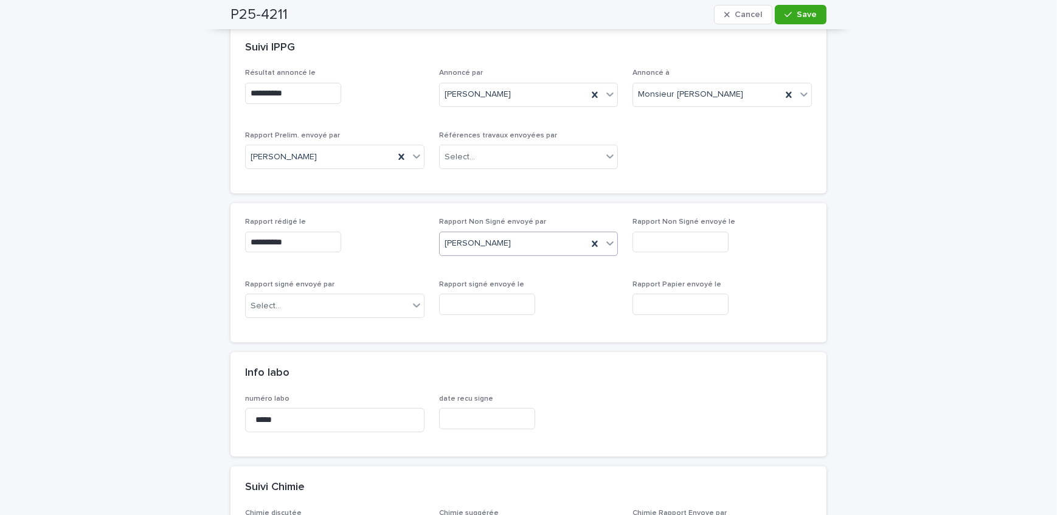
click at [668, 239] on input "text" at bounding box center [680, 242] width 96 height 21
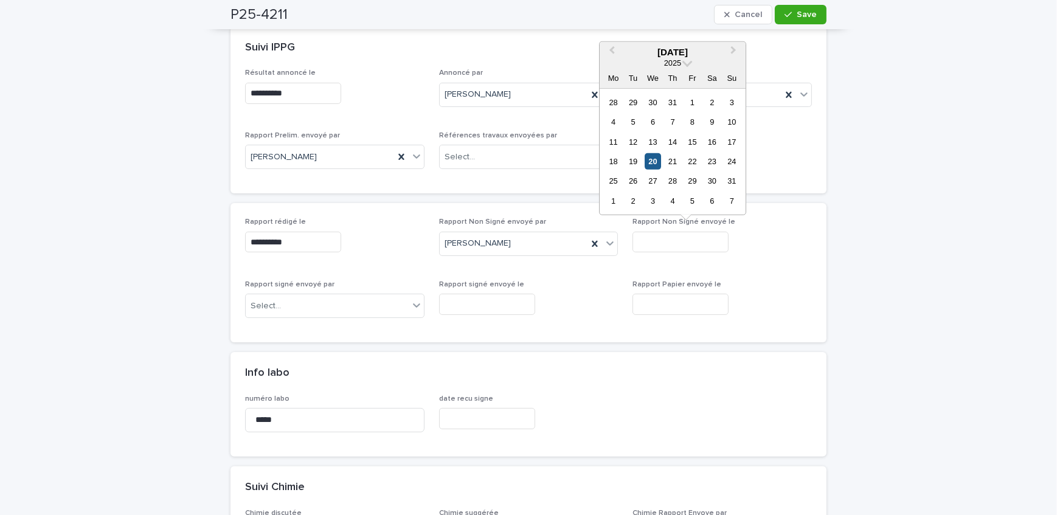
click at [654, 156] on div "20" at bounding box center [652, 161] width 16 height 16
type input "**********"
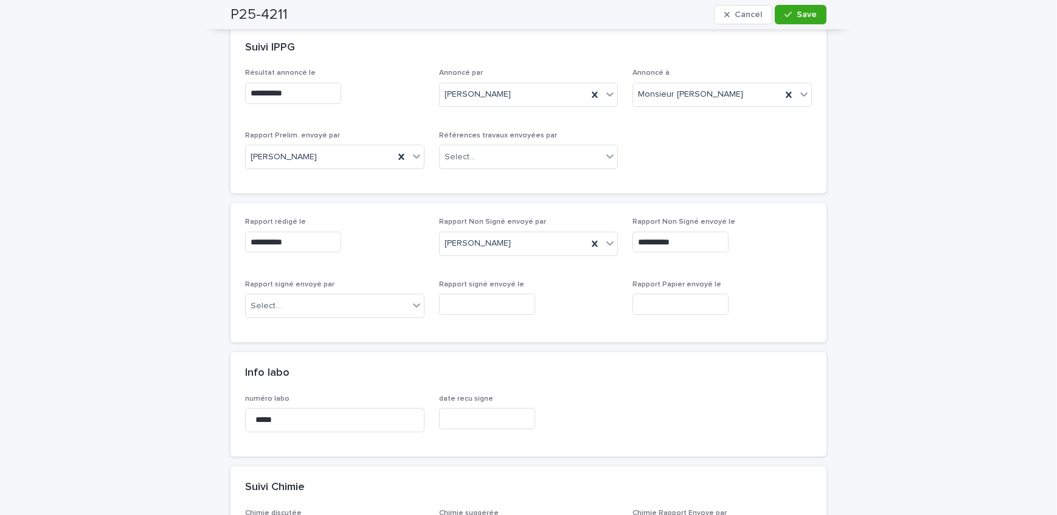
scroll to position [276, 0]
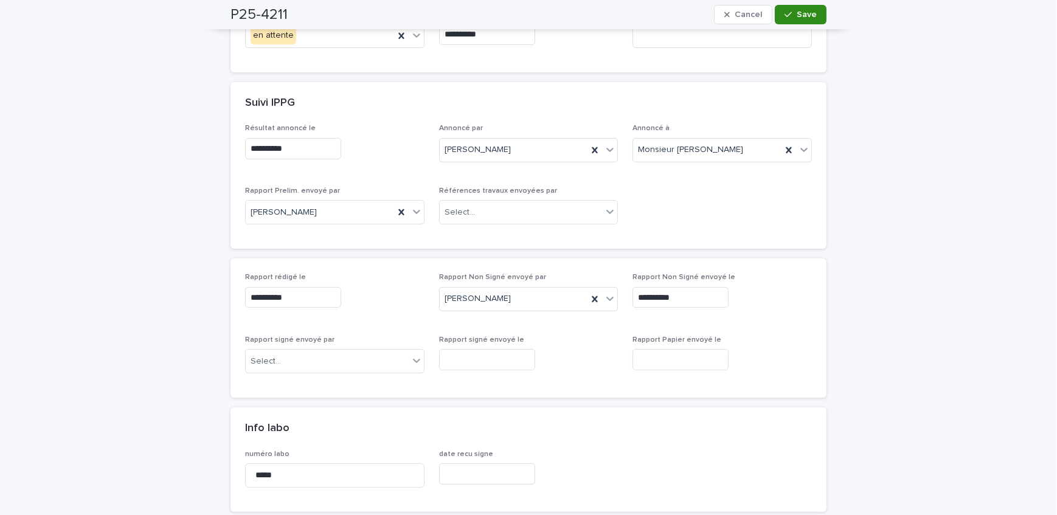
click at [789, 12] on icon "button" at bounding box center [787, 14] width 7 height 9
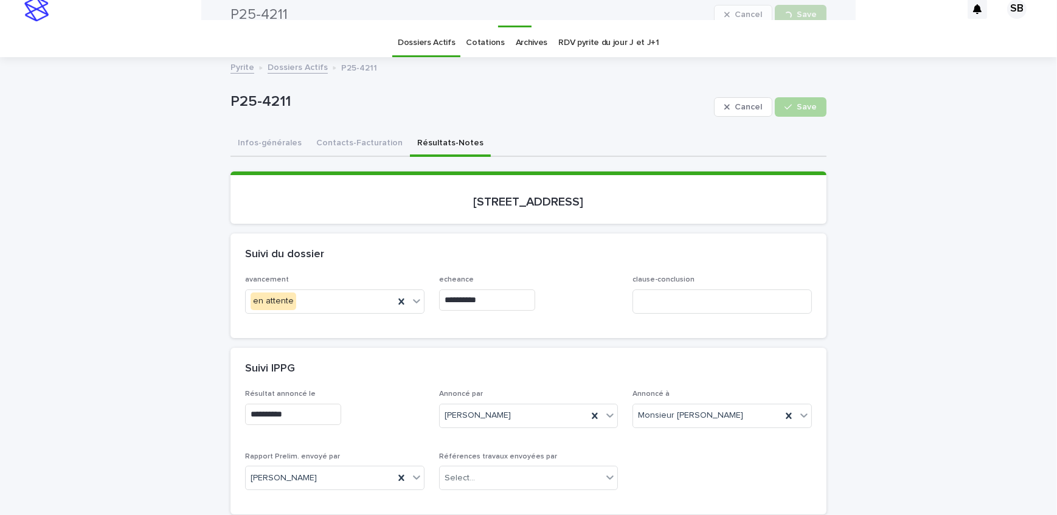
scroll to position [0, 0]
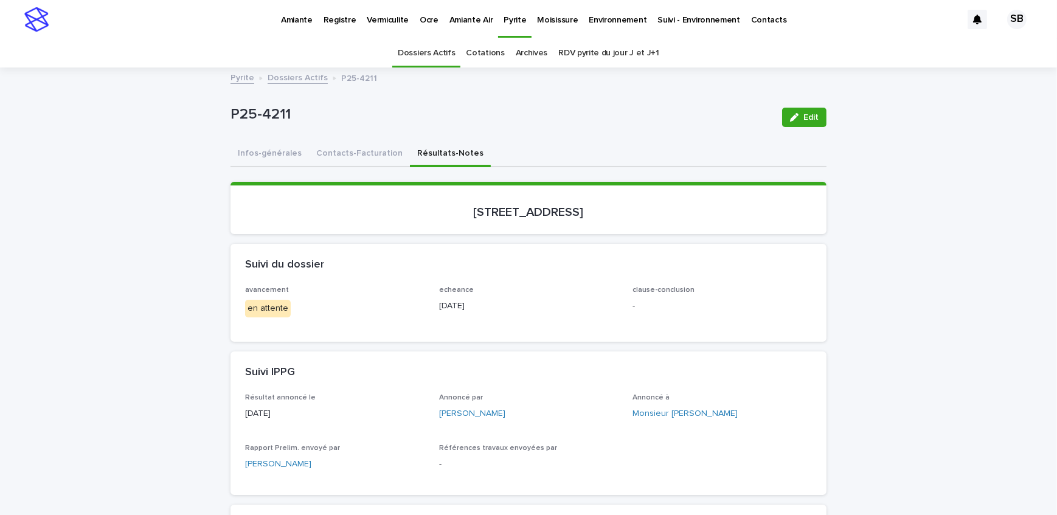
click at [299, 79] on link "Dossiers Actifs" at bounding box center [298, 77] width 60 height 14
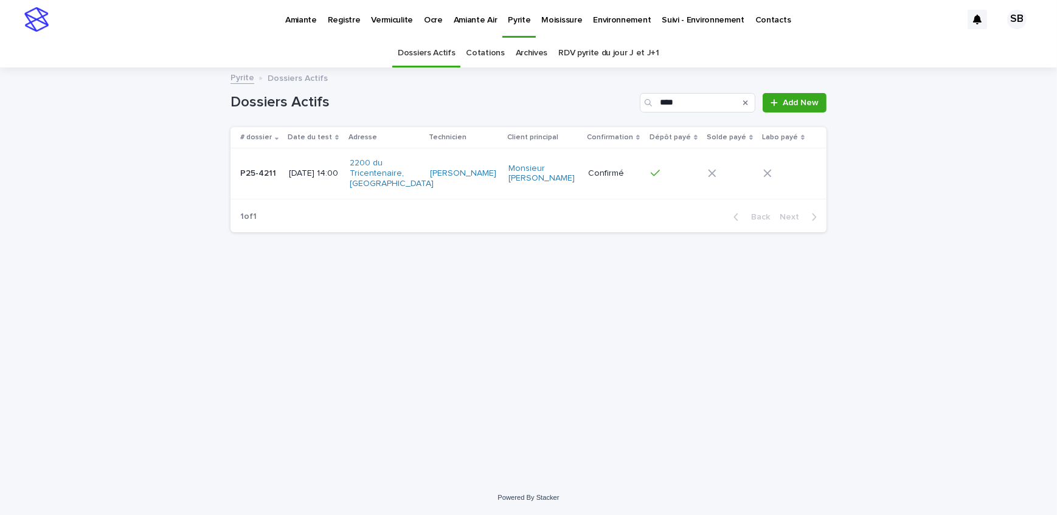
click at [748, 99] on icon "Search" at bounding box center [745, 102] width 5 height 7
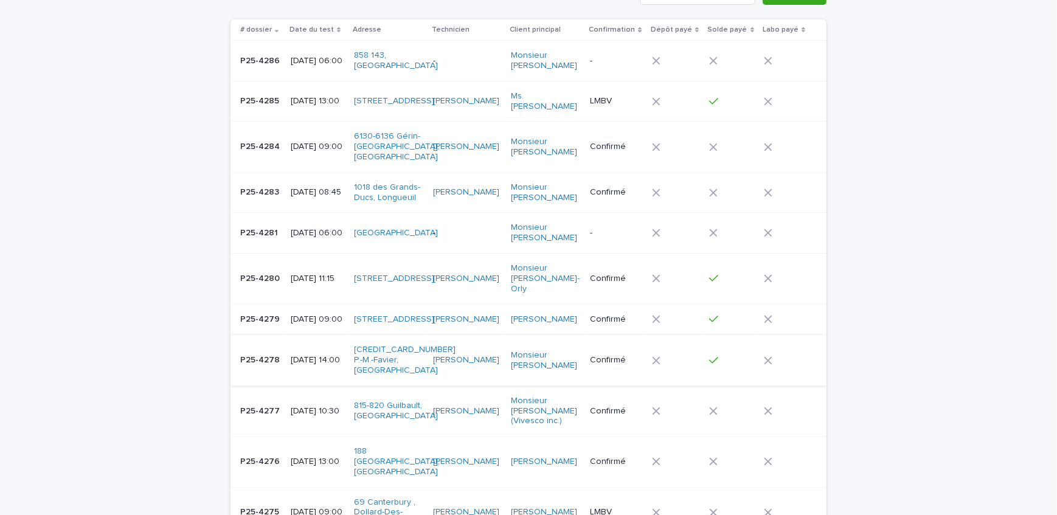
scroll to position [110, 0]
click at [308, 404] on p "[DATE] 10:30" at bounding box center [318, 409] width 54 height 10
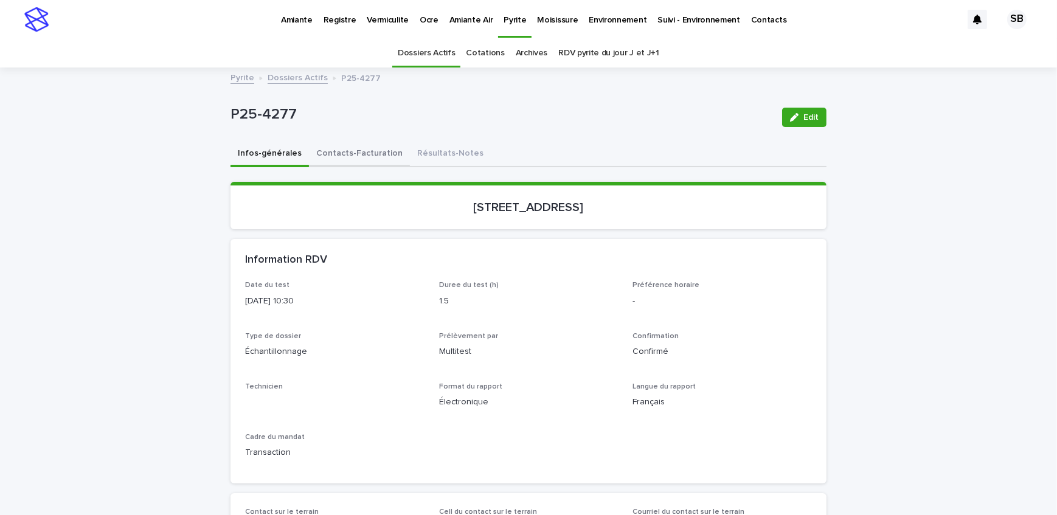
click at [347, 162] on button "Contacts-Facturation" at bounding box center [359, 155] width 101 height 26
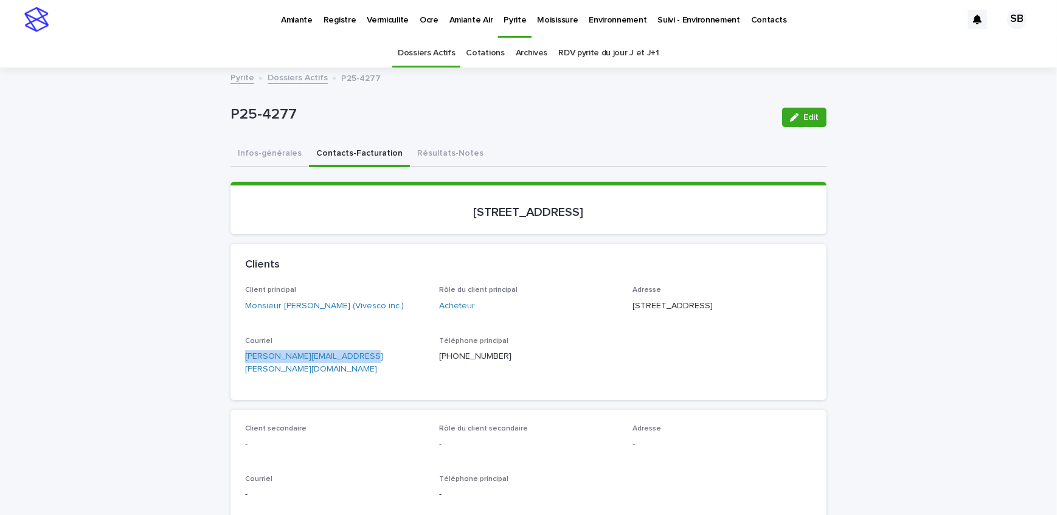
drag, startPoint x: 321, startPoint y: 374, endPoint x: 239, endPoint y: 371, distance: 82.1
click at [232, 376] on div "Client principal Monsieur [PERSON_NAME] (Vivesco inc.) Rôle du client principal…" at bounding box center [528, 343] width 596 height 114
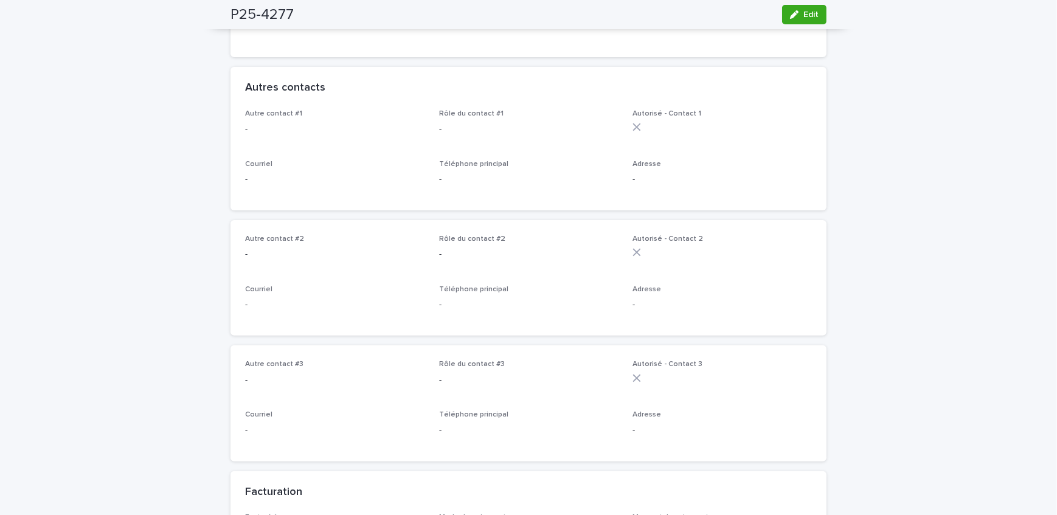
scroll to position [608, 0]
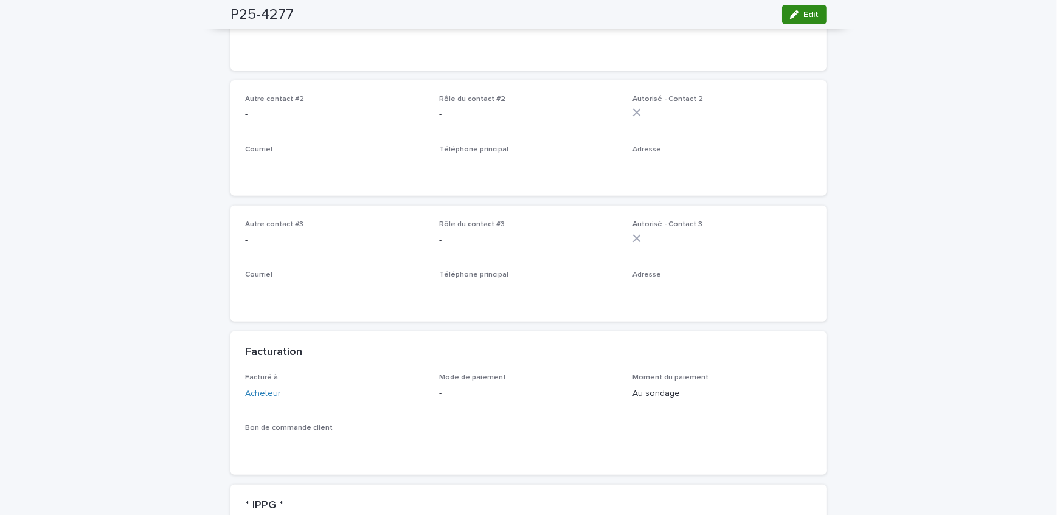
click at [814, 17] on span "Edit" at bounding box center [810, 14] width 15 height 9
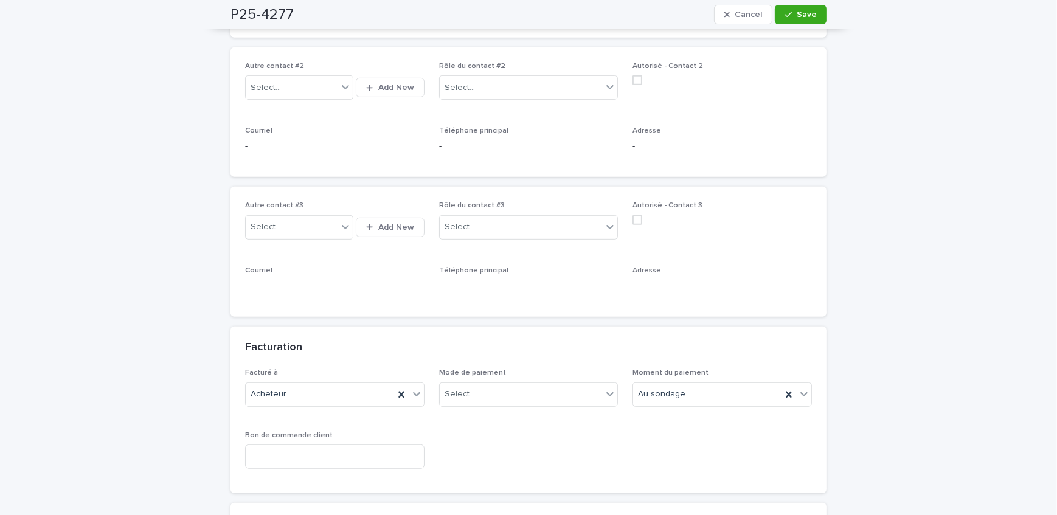
scroll to position [829, 0]
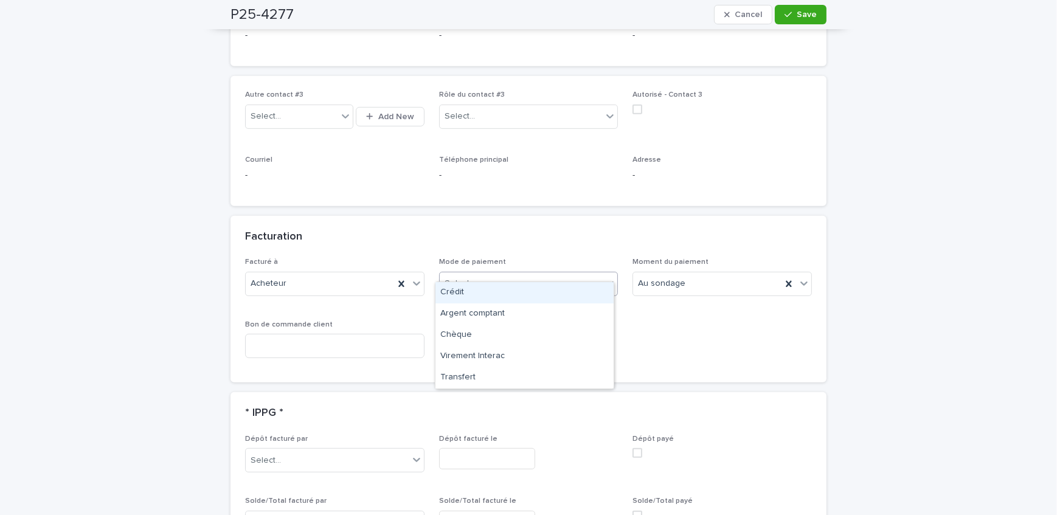
click at [500, 279] on div "Select..." at bounding box center [521, 284] width 163 height 20
click at [499, 293] on div "Crédit" at bounding box center [524, 292] width 178 height 21
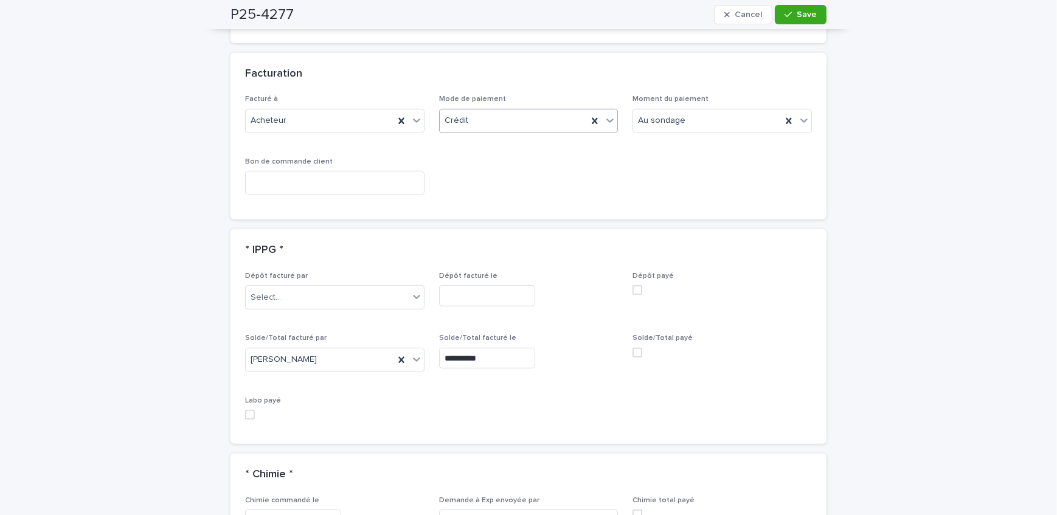
scroll to position [995, 0]
click at [635, 345] on span at bounding box center [637, 350] width 10 height 10
click at [807, 18] on span "Save" at bounding box center [807, 14] width 20 height 9
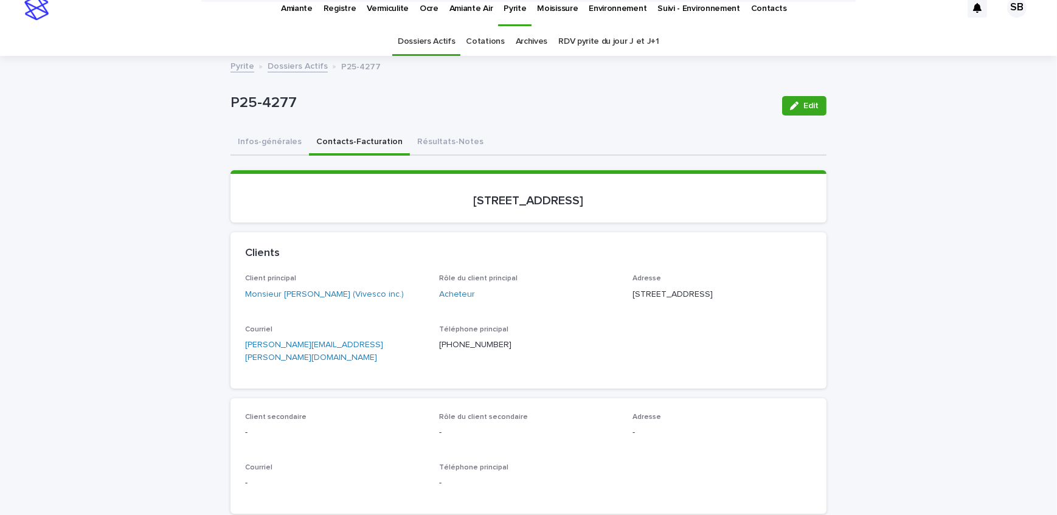
scroll to position [0, 0]
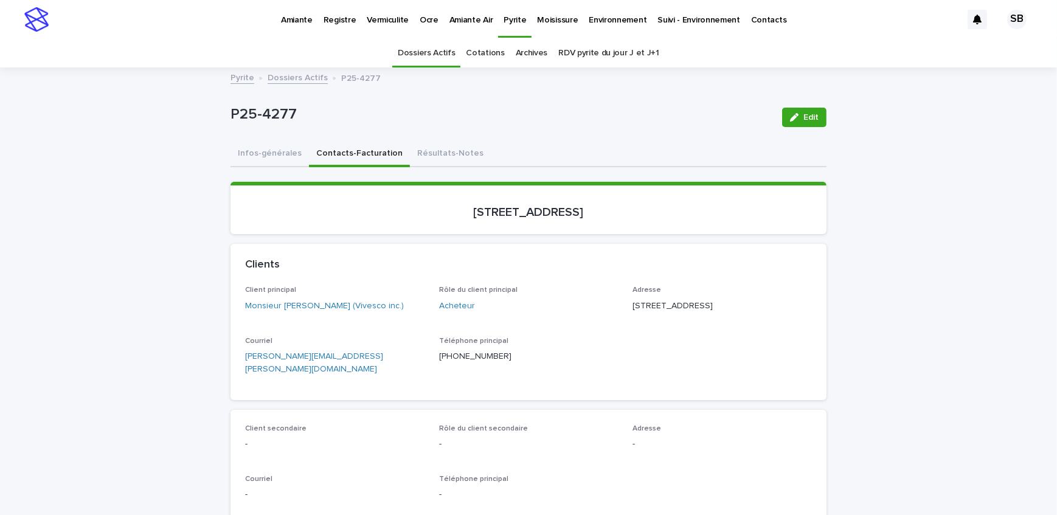
click at [275, 73] on link "Dossiers Actifs" at bounding box center [298, 77] width 60 height 14
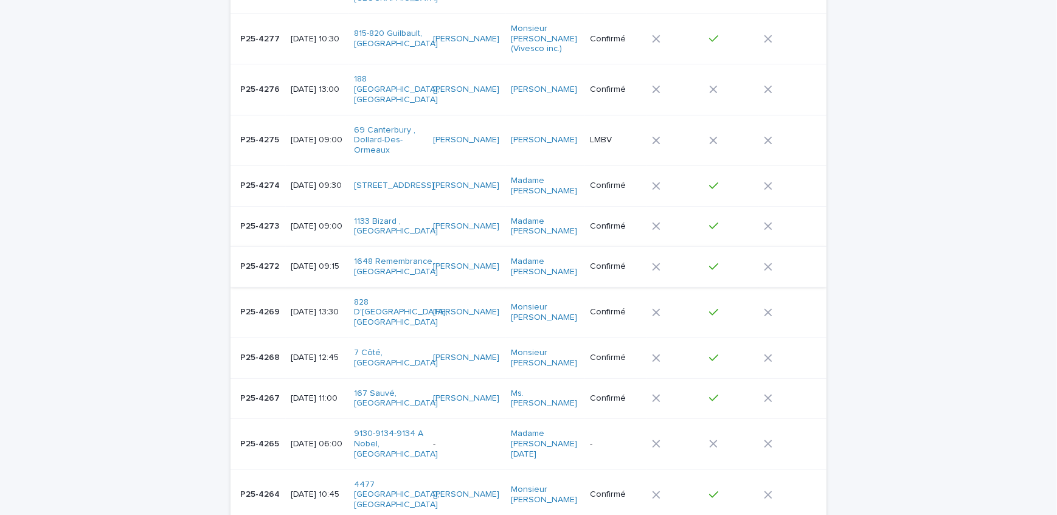
scroll to position [480, 0]
click at [267, 390] on p "P25-4267" at bounding box center [261, 396] width 42 height 13
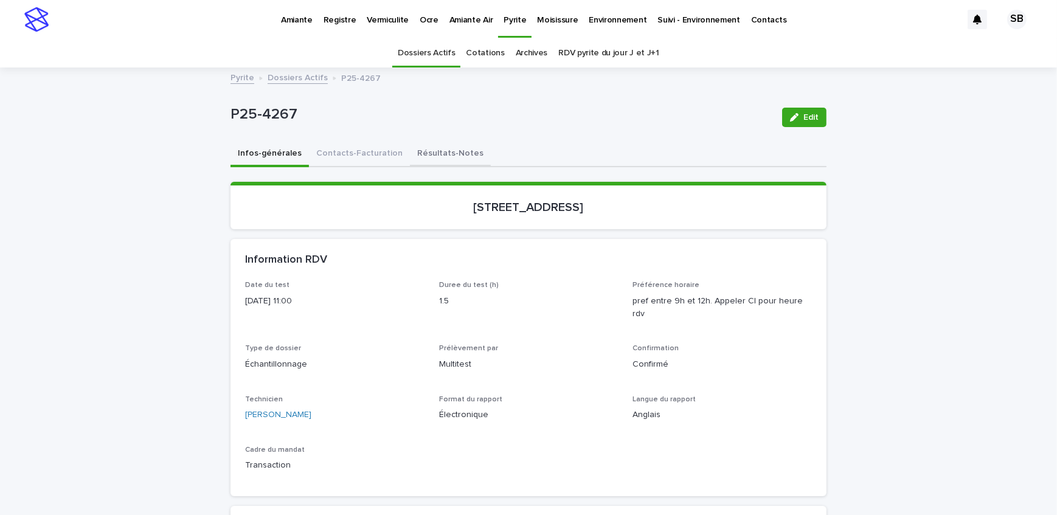
click at [410, 157] on button "Résultats-Notes" at bounding box center [450, 155] width 81 height 26
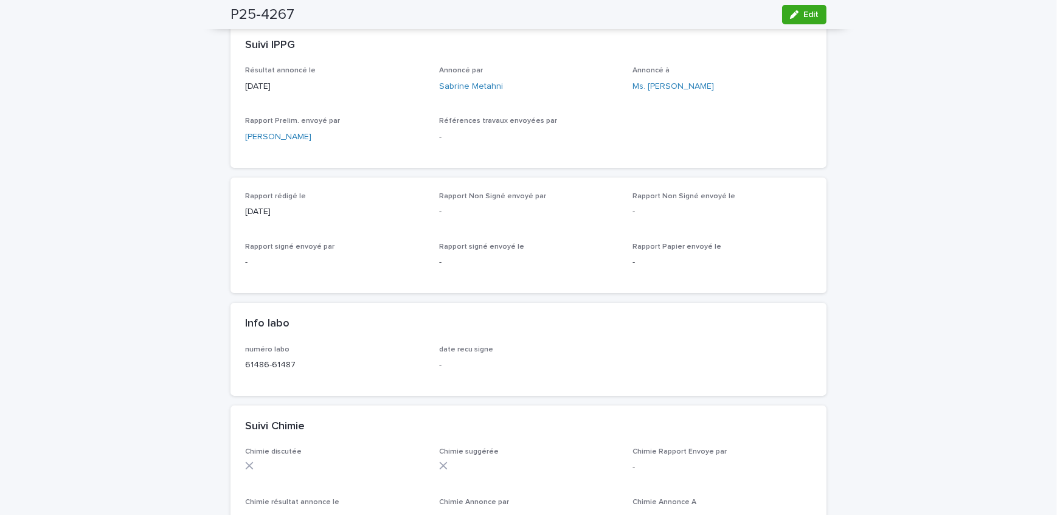
scroll to position [387, 0]
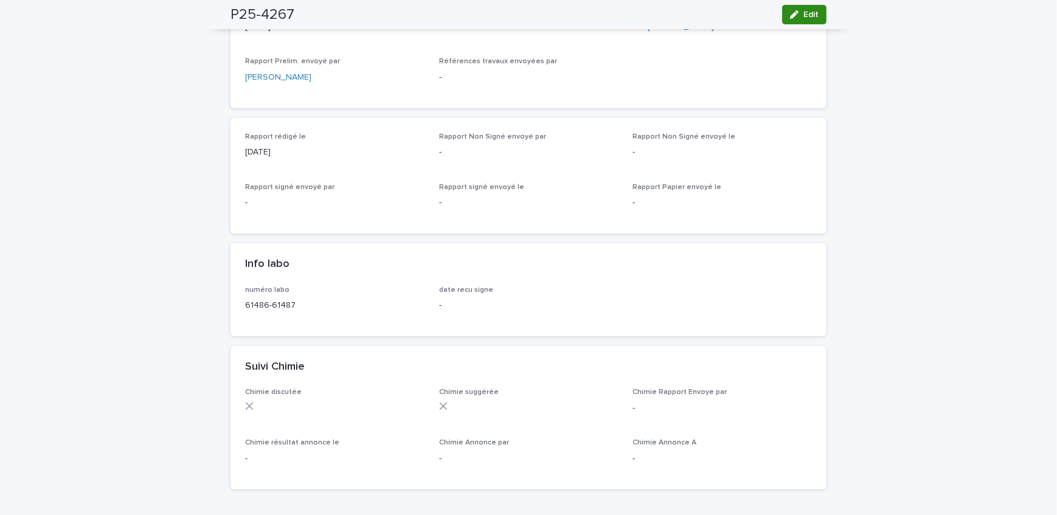
click at [793, 13] on icon "button" at bounding box center [794, 14] width 9 height 9
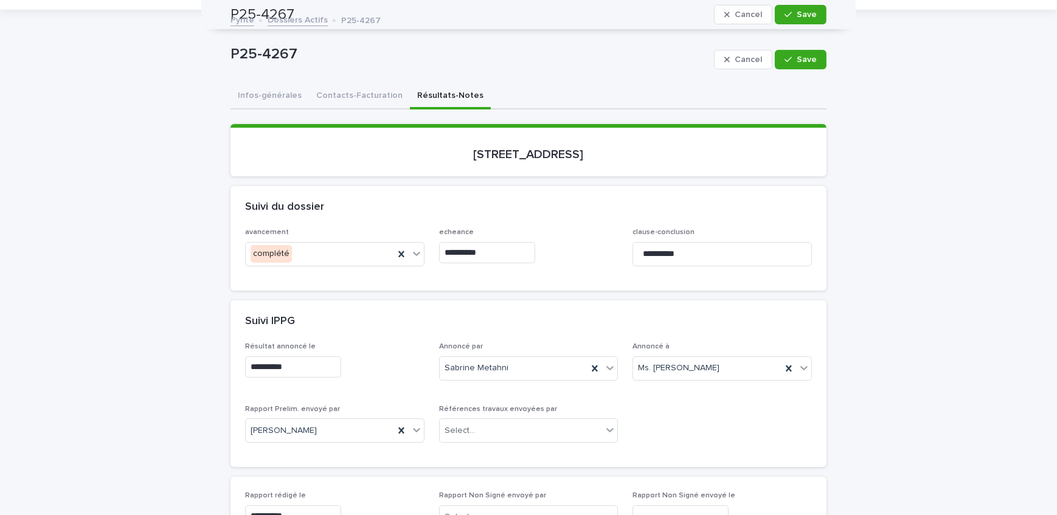
scroll to position [0, 0]
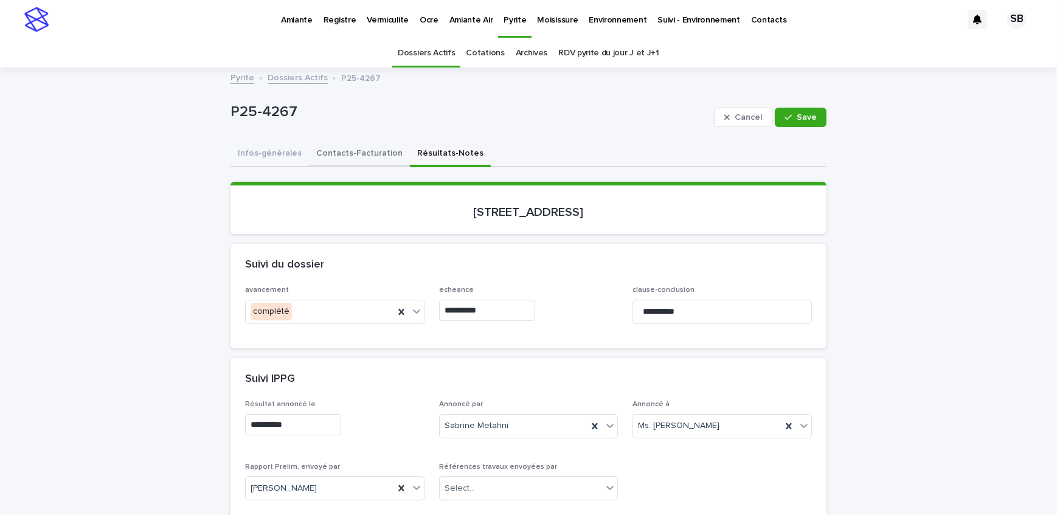
click at [365, 149] on button "Contacts-Facturation" at bounding box center [359, 155] width 101 height 26
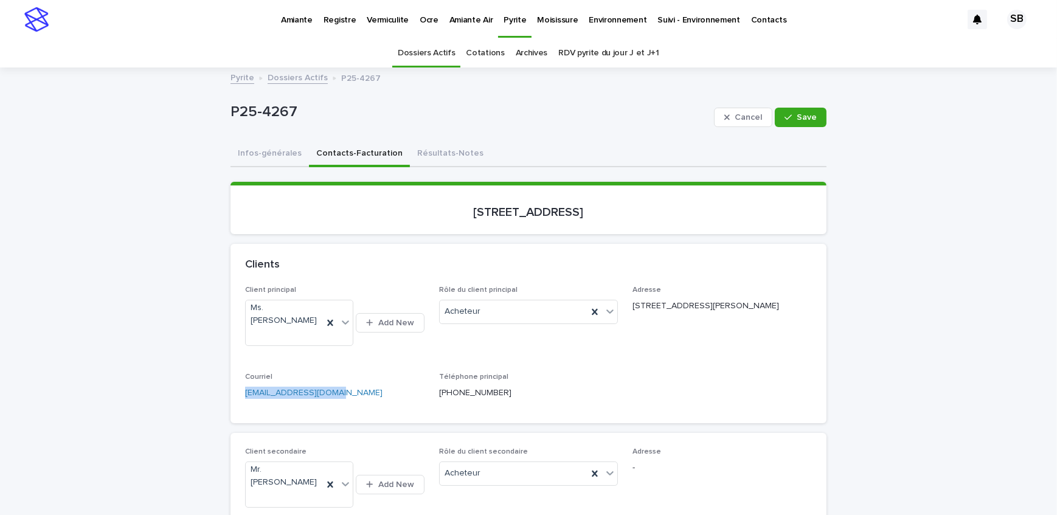
drag, startPoint x: 336, startPoint y: 398, endPoint x: 206, endPoint y: 402, distance: 129.6
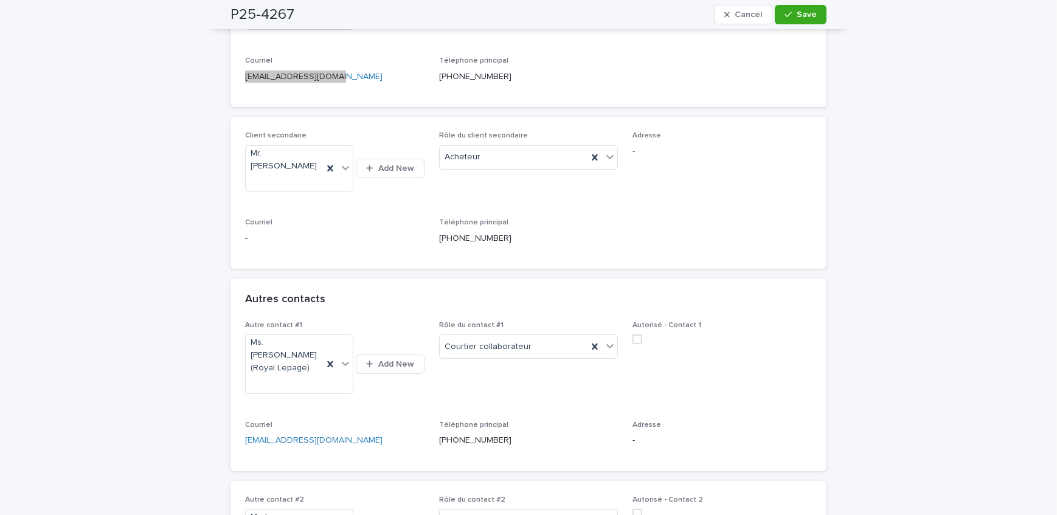
scroll to position [331, 0]
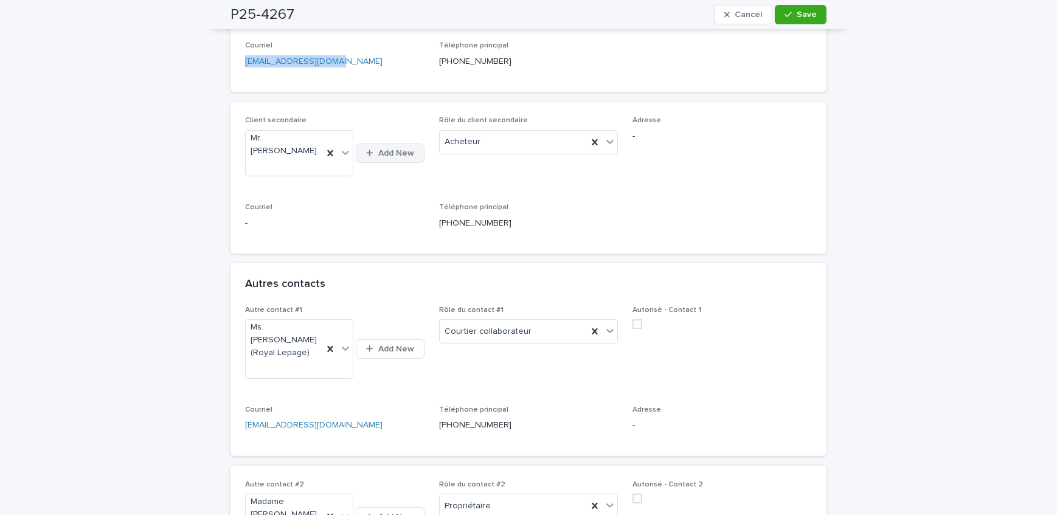
drag, startPoint x: 809, startPoint y: 19, endPoint x: 371, endPoint y: 134, distance: 451.9
click at [809, 19] on button "Save" at bounding box center [801, 14] width 52 height 19
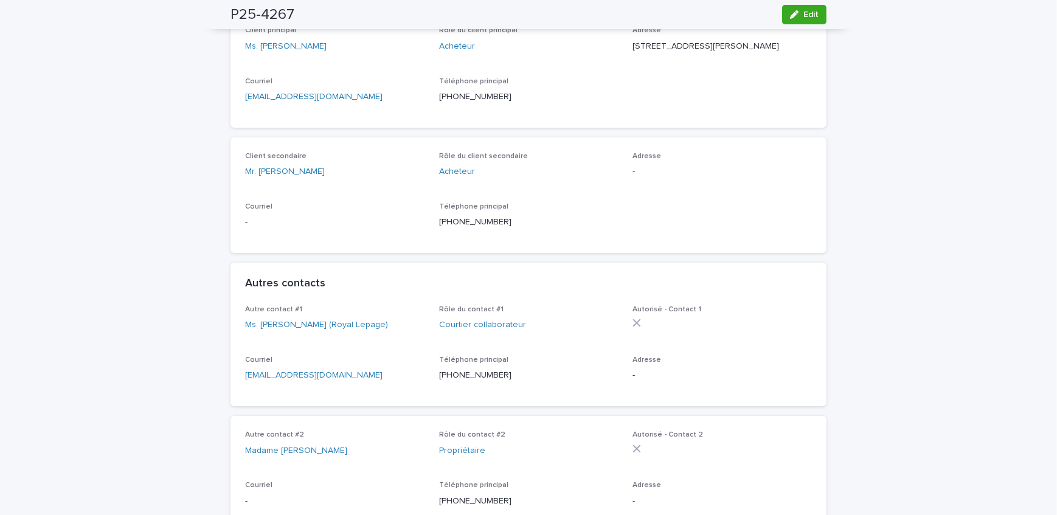
scroll to position [165, 0]
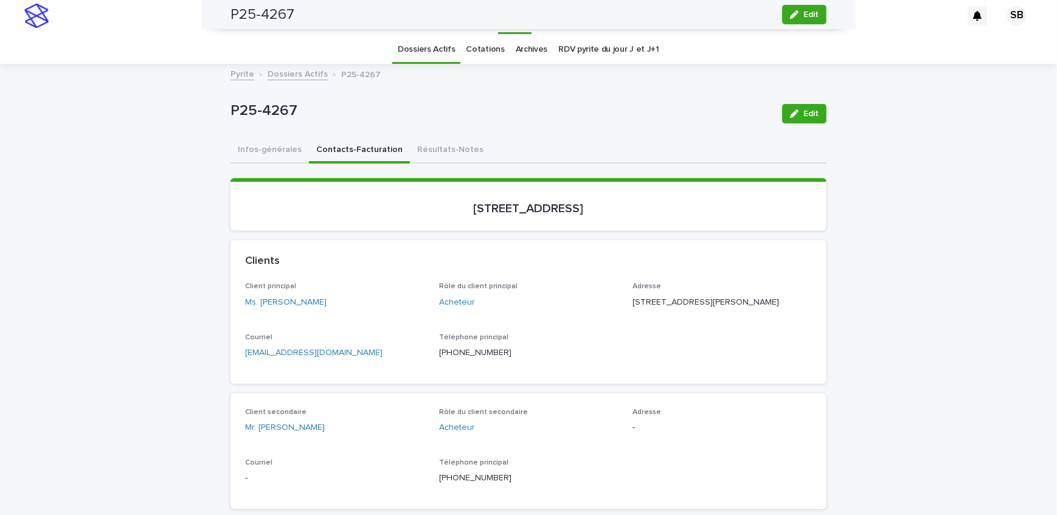
scroll to position [0, 0]
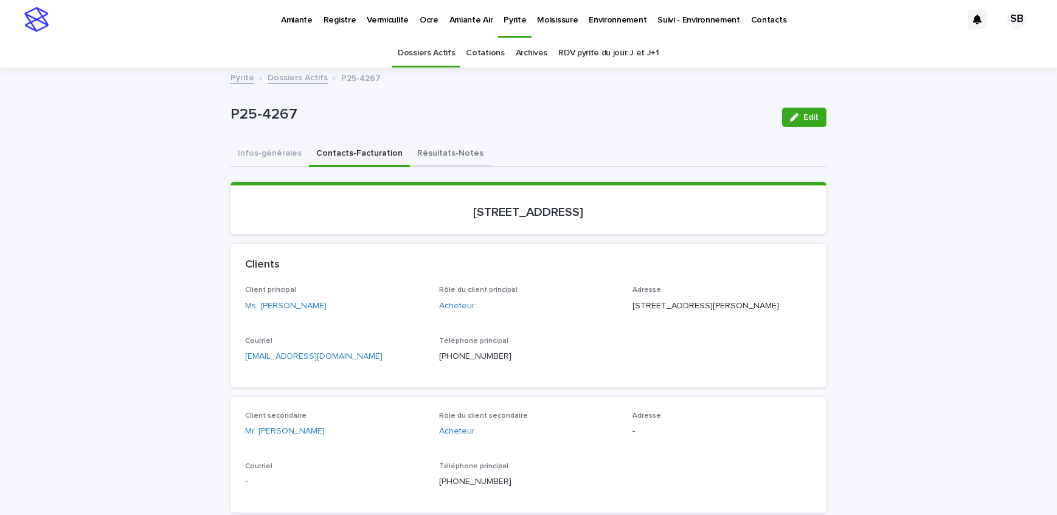
click at [420, 162] on button "Résultats-Notes" at bounding box center [450, 155] width 81 height 26
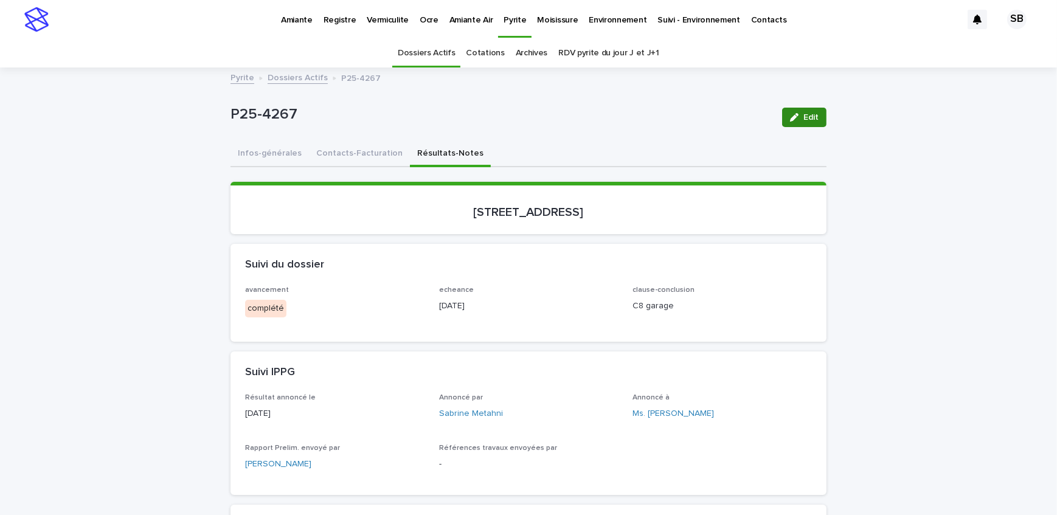
click at [812, 116] on span "Edit" at bounding box center [810, 117] width 15 height 9
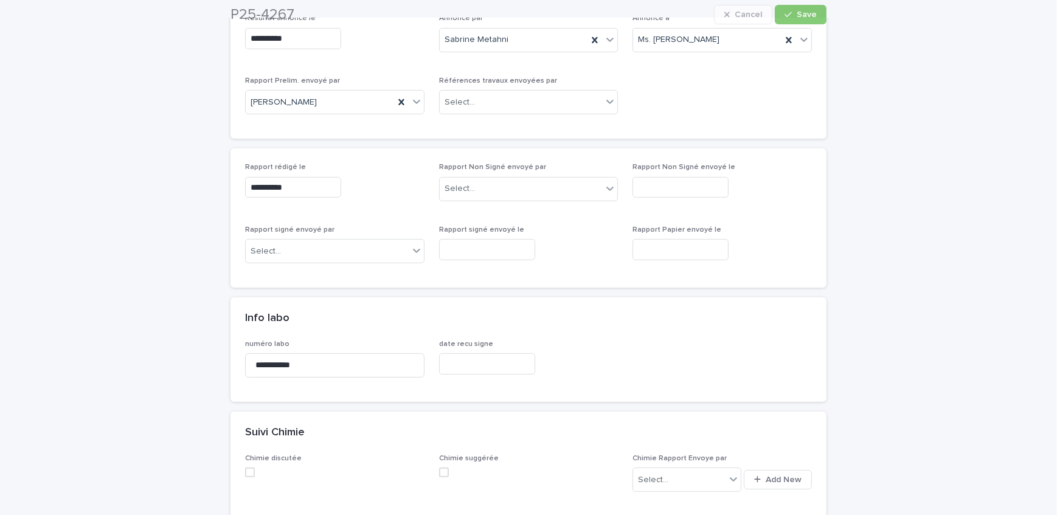
scroll to position [387, 0]
click at [542, 188] on div "Select..." at bounding box center [521, 188] width 163 height 20
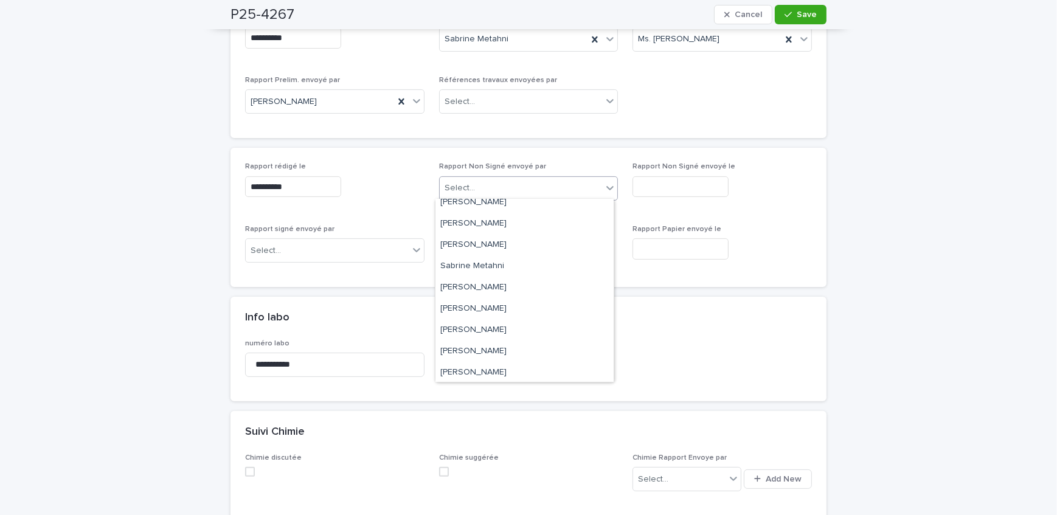
scroll to position [201, 0]
click at [530, 283] on div "[PERSON_NAME]" at bounding box center [524, 285] width 178 height 21
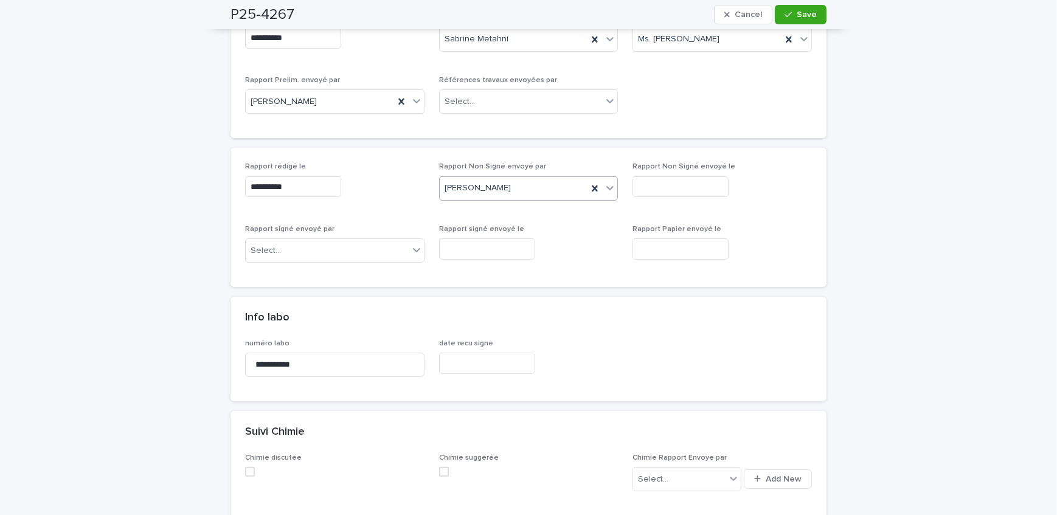
click at [669, 182] on input "text" at bounding box center [680, 186] width 96 height 21
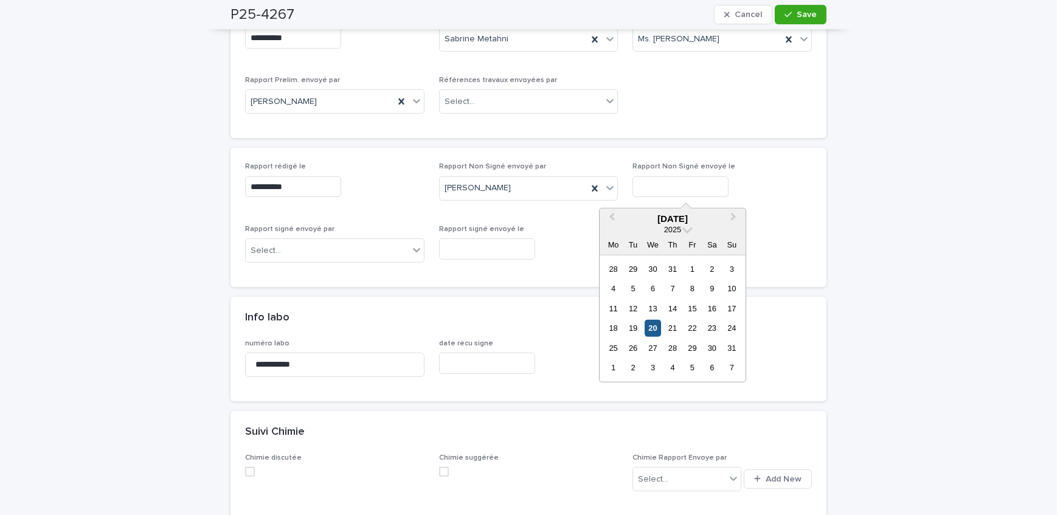
click at [654, 327] on div "20" at bounding box center [652, 328] width 16 height 16
type input "**********"
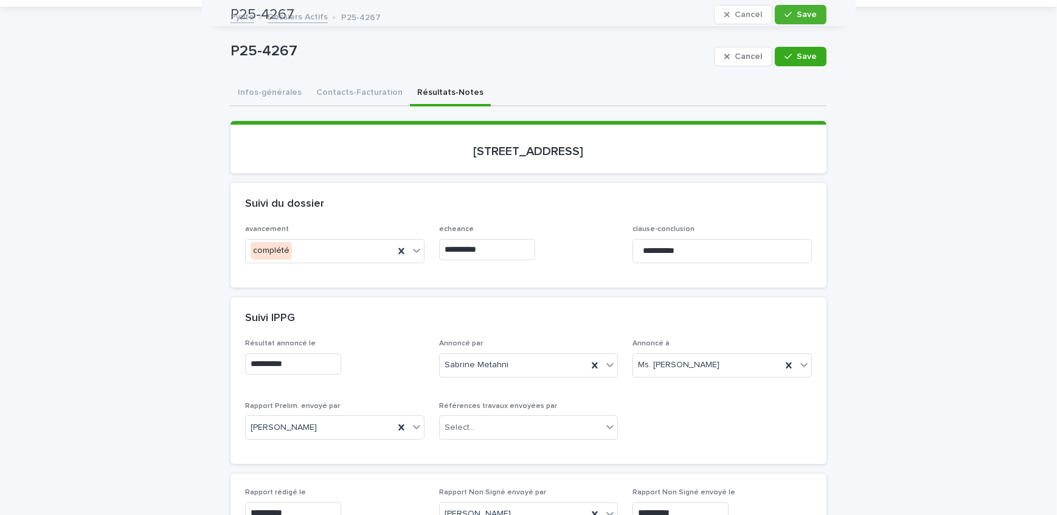
scroll to position [55, 0]
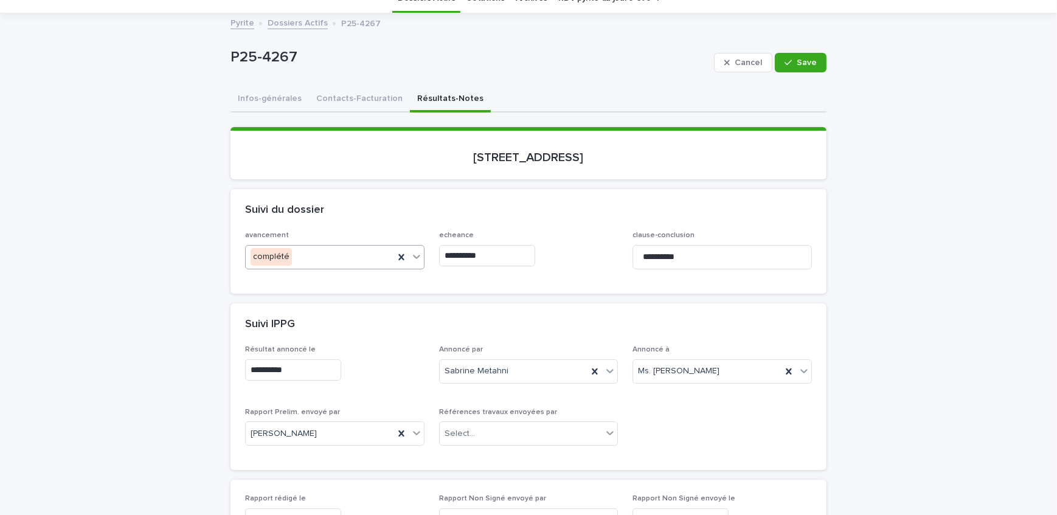
drag, startPoint x: 348, startPoint y: 253, endPoint x: 340, endPoint y: 263, distance: 13.4
click at [348, 253] on div "complété" at bounding box center [320, 257] width 148 height 20
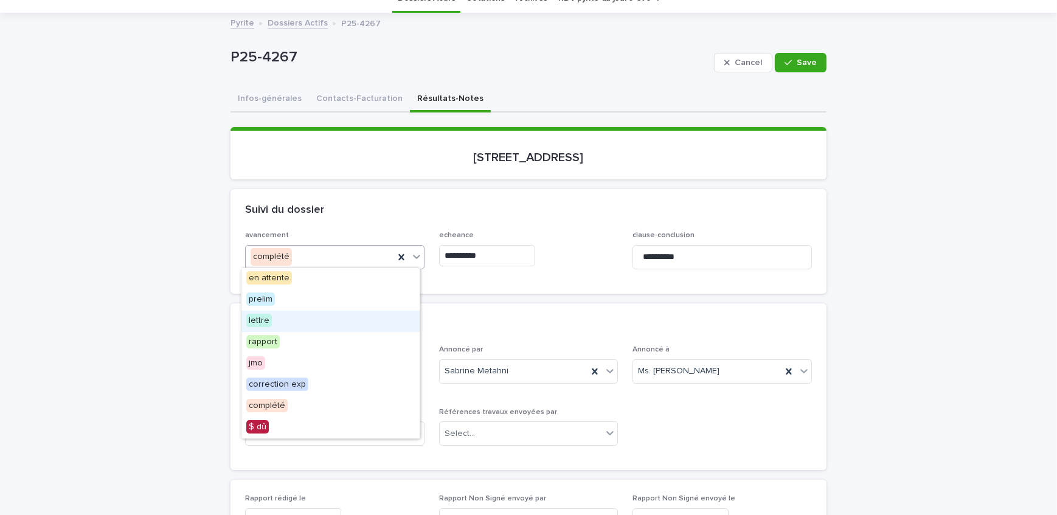
click at [316, 319] on div "lettre" at bounding box center [330, 321] width 178 height 21
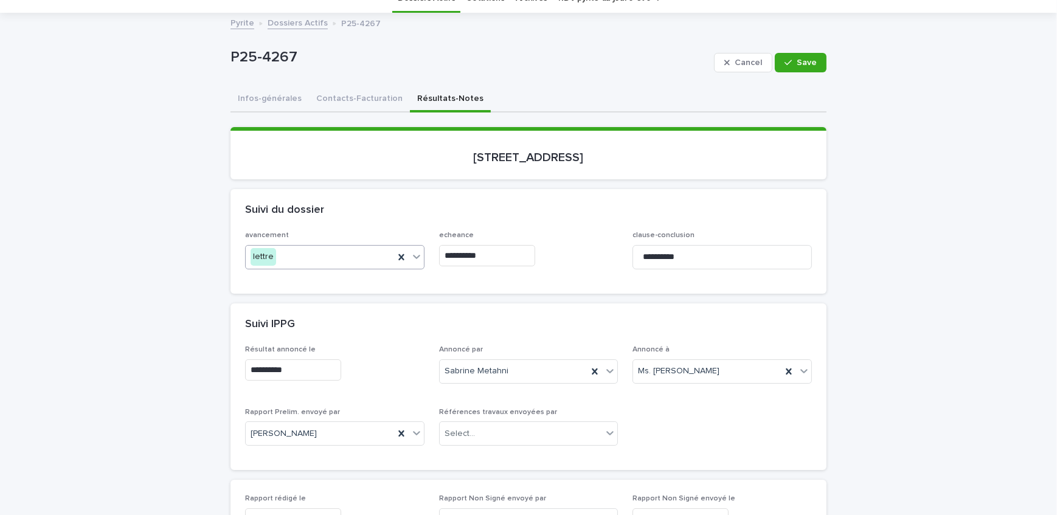
click at [502, 255] on input "**********" at bounding box center [487, 255] width 96 height 21
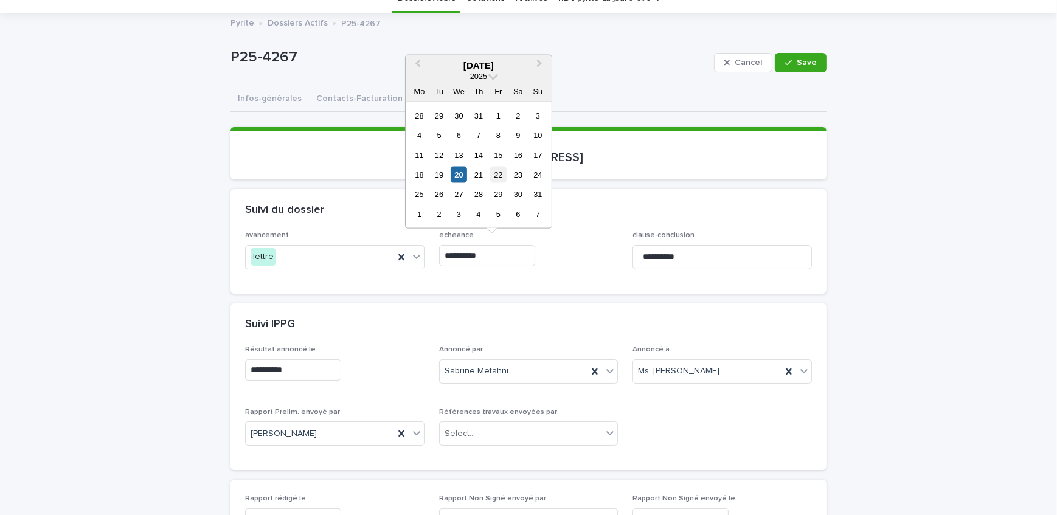
click at [497, 173] on div "22" at bounding box center [498, 175] width 16 height 16
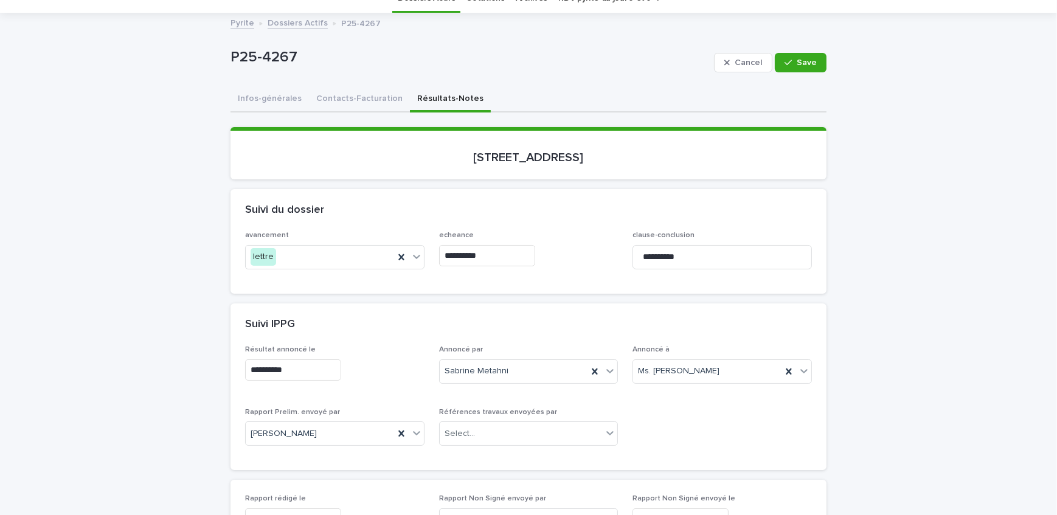
type input "**********"
click at [798, 66] on span "Save" at bounding box center [807, 62] width 20 height 9
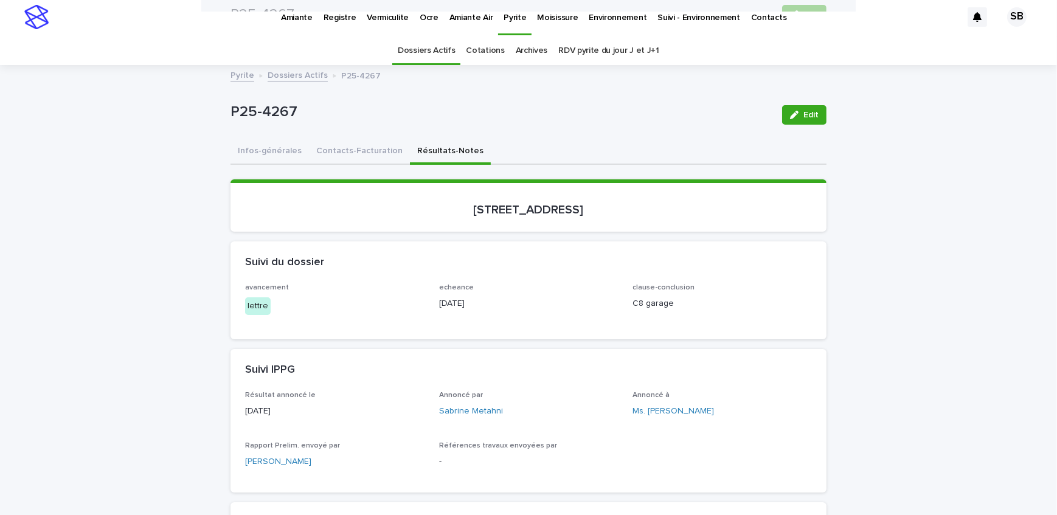
scroll to position [0, 0]
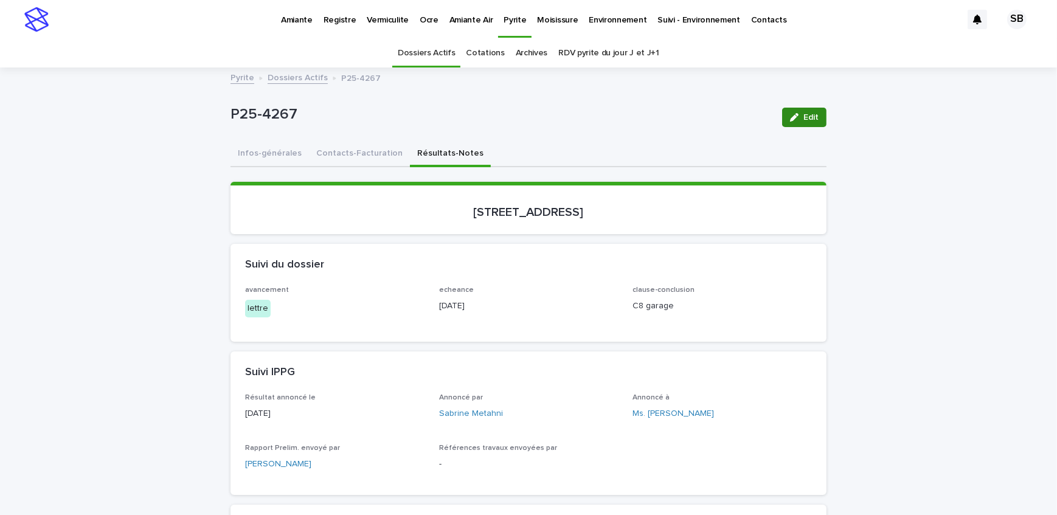
click at [801, 108] on button "Edit" at bounding box center [804, 117] width 44 height 19
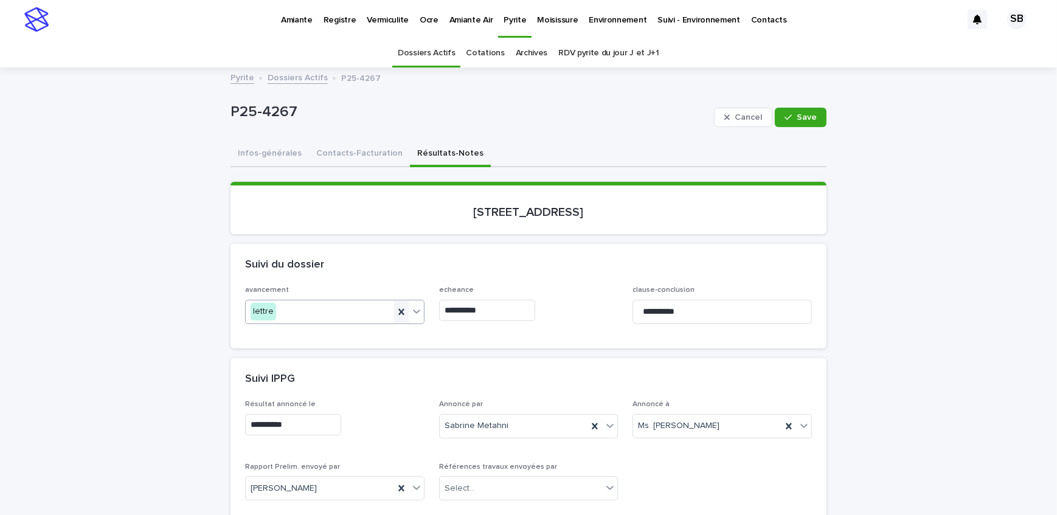
click at [396, 308] on icon at bounding box center [401, 312] width 12 height 12
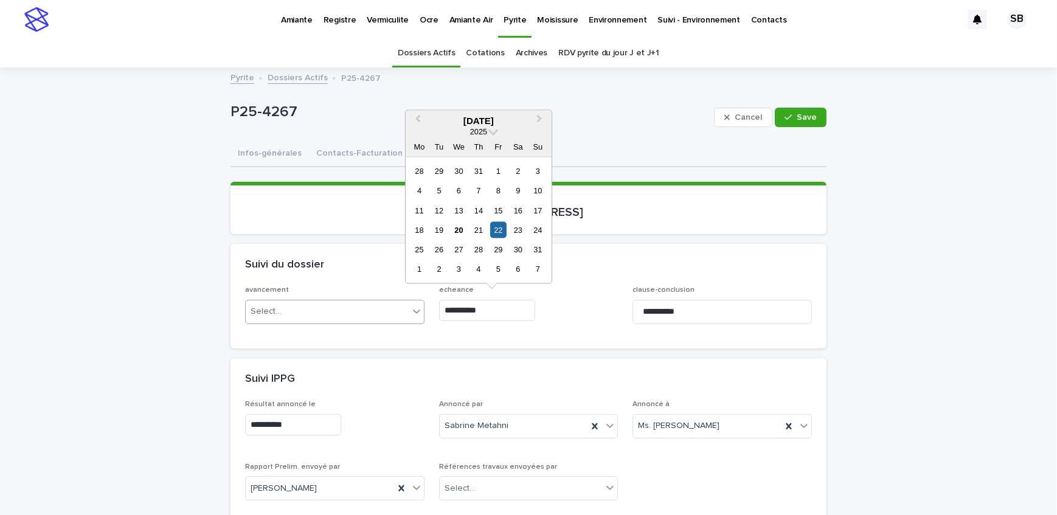
drag, startPoint x: 502, startPoint y: 306, endPoint x: 468, endPoint y: 319, distance: 35.8
click at [370, 305] on div "**********" at bounding box center [528, 309] width 567 height 47
click at [571, 342] on div "avancement Select... echeance clause-conclusion *********" at bounding box center [528, 317] width 596 height 62
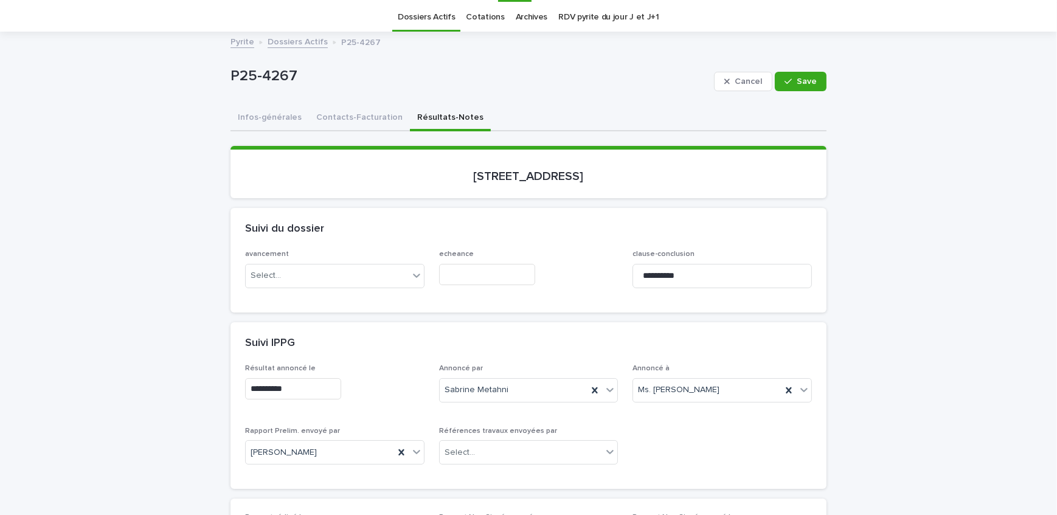
scroll to position [55, 0]
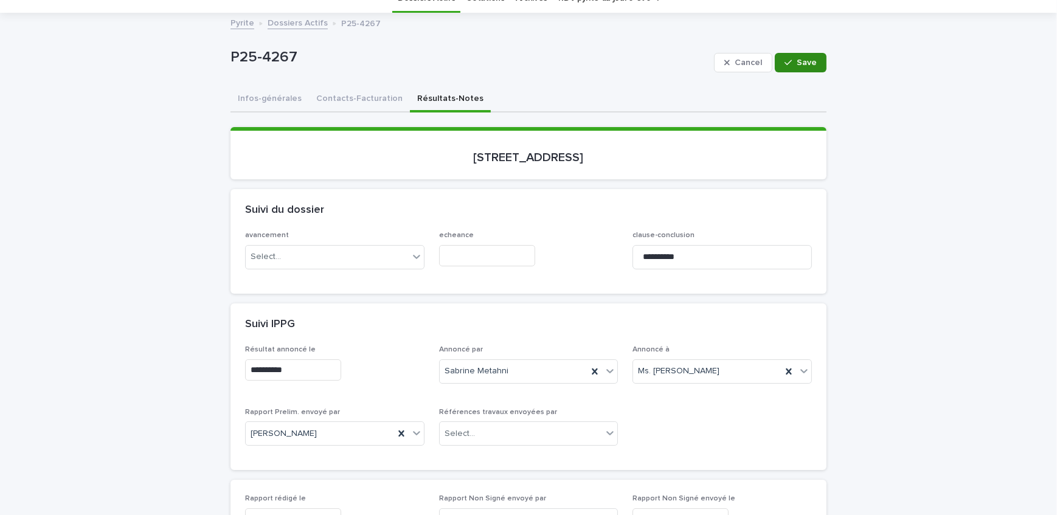
click at [788, 55] on button "Save" at bounding box center [801, 62] width 52 height 19
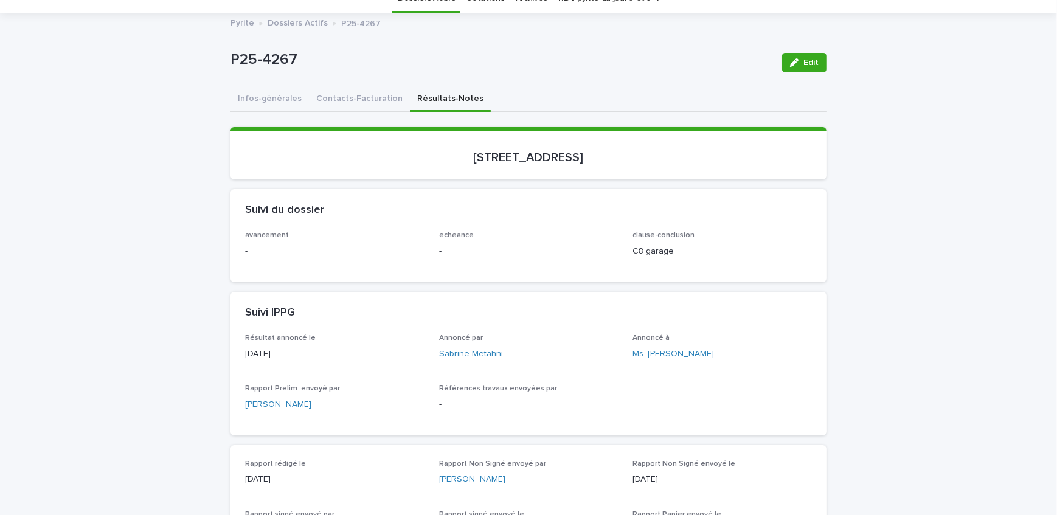
click at [297, 20] on link "Dossiers Actifs" at bounding box center [298, 22] width 60 height 14
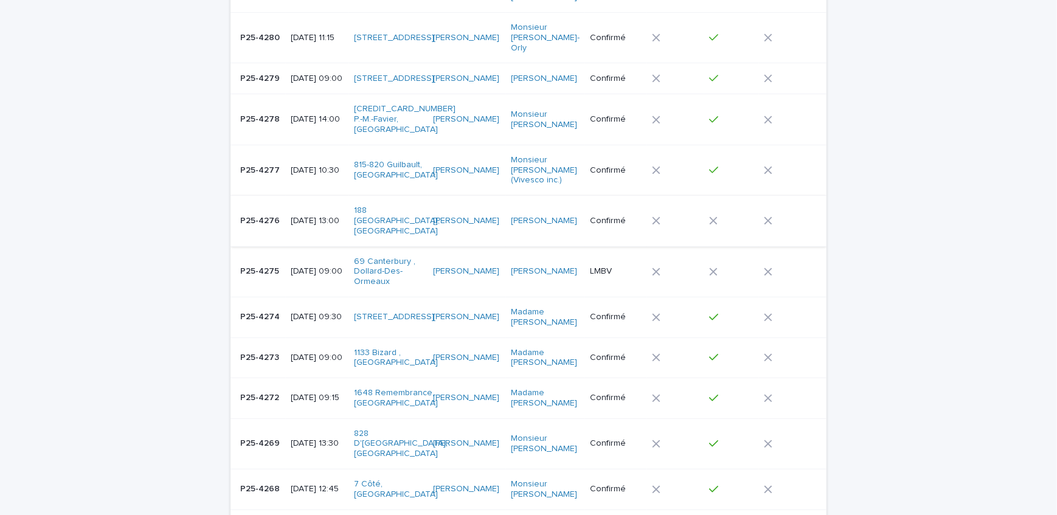
scroll to position [370, 0]
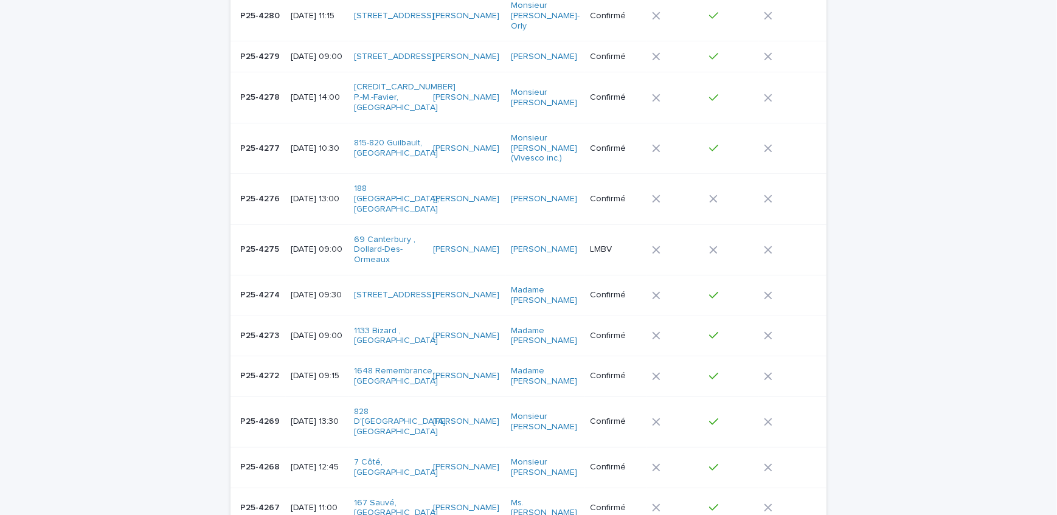
click at [272, 368] on p "P25-4272" at bounding box center [260, 374] width 41 height 13
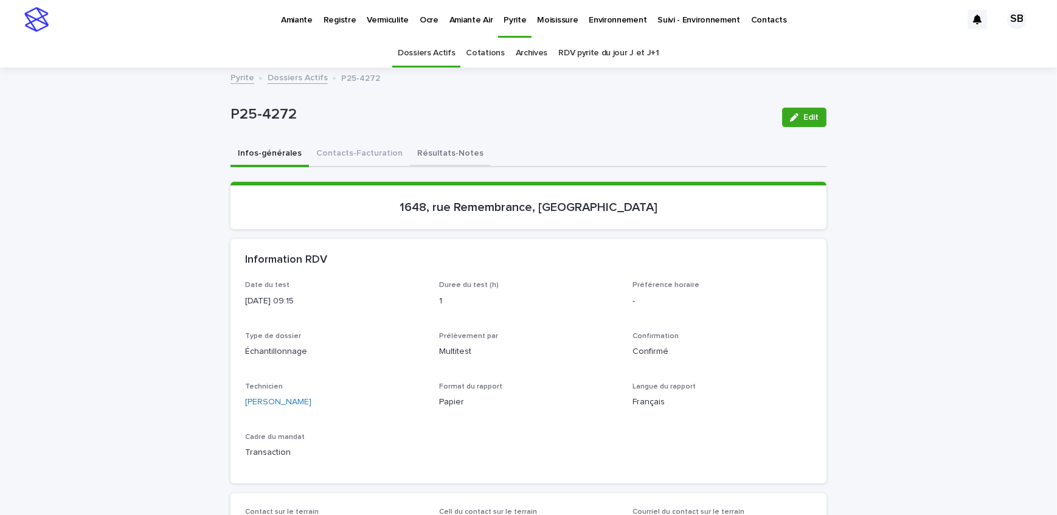
click at [410, 150] on button "Résultats-Notes" at bounding box center [450, 155] width 81 height 26
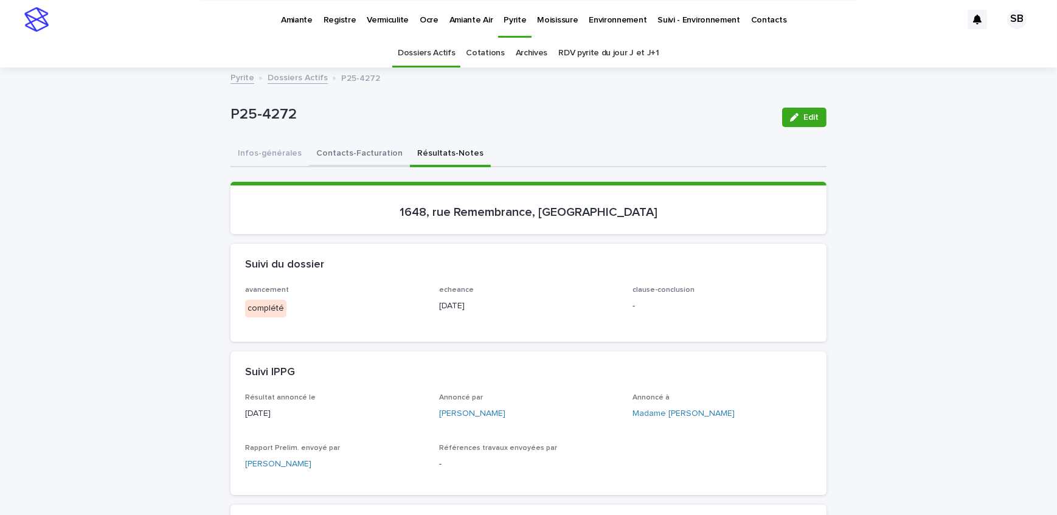
click at [338, 158] on button "Contacts-Facturation" at bounding box center [359, 155] width 101 height 26
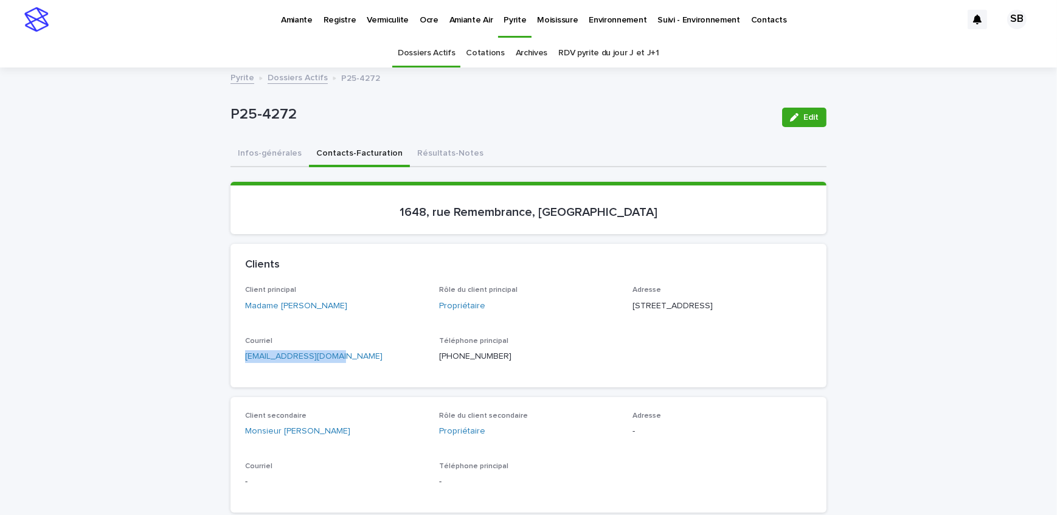
drag, startPoint x: 328, startPoint y: 376, endPoint x: 185, endPoint y: 381, distance: 143.0
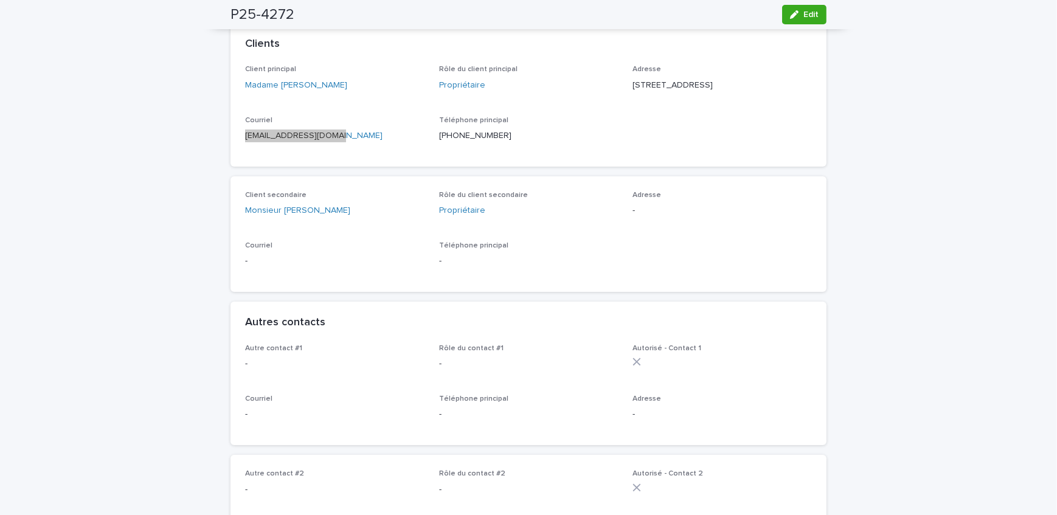
scroll to position [55, 0]
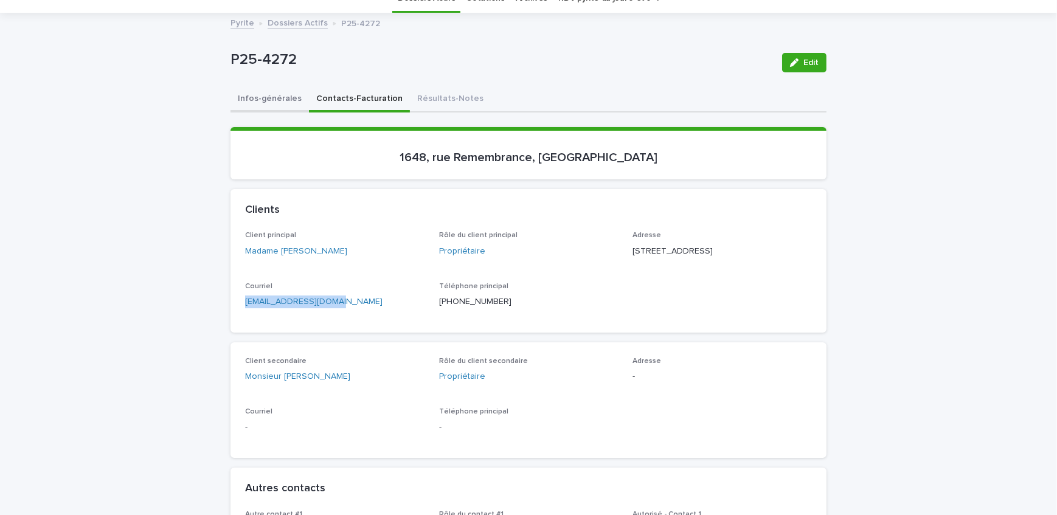
drag, startPoint x: 268, startPoint y: 97, endPoint x: 16, endPoint y: 193, distance: 269.6
click at [268, 97] on button "Infos-générales" at bounding box center [269, 100] width 78 height 26
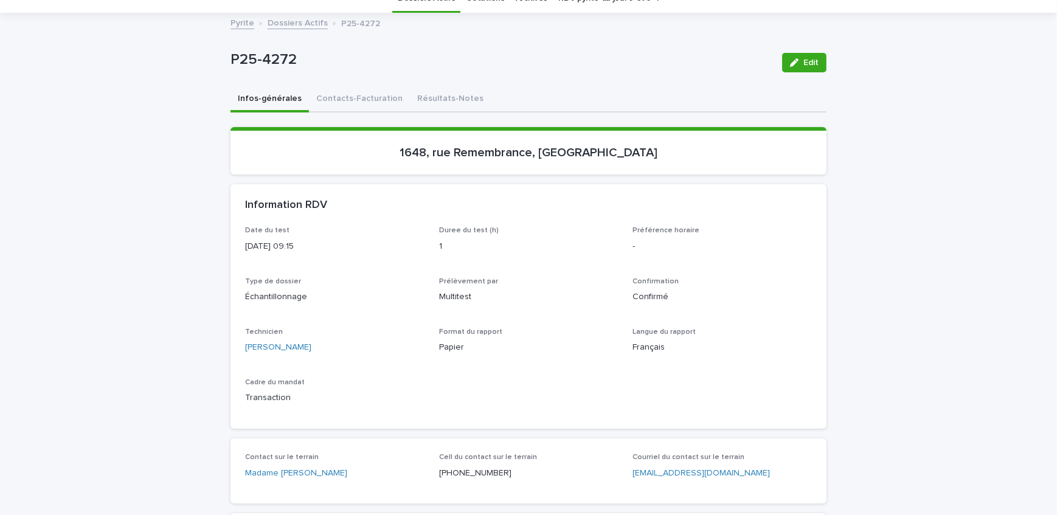
click at [420, 102] on button "Résultats-Notes" at bounding box center [450, 100] width 81 height 26
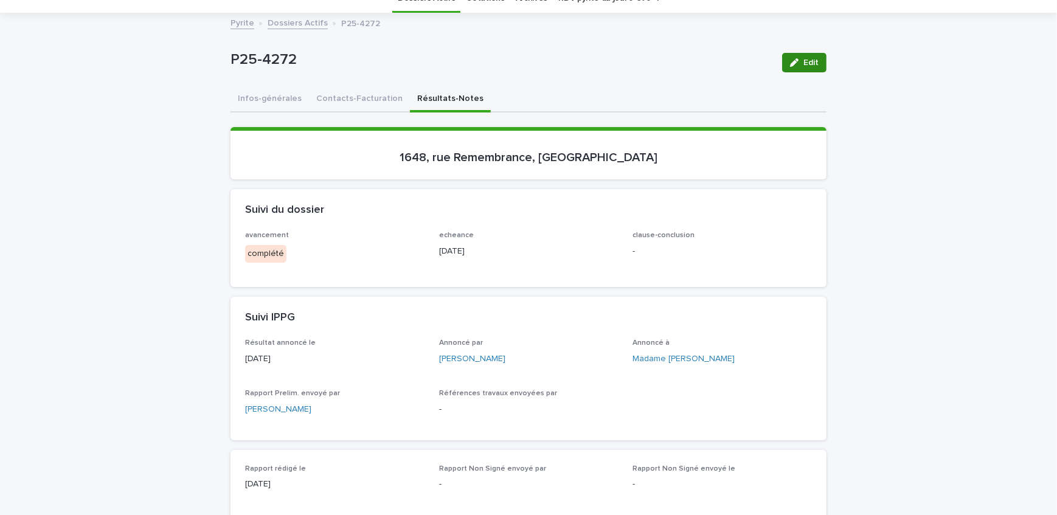
click at [809, 64] on span "Edit" at bounding box center [810, 62] width 15 height 9
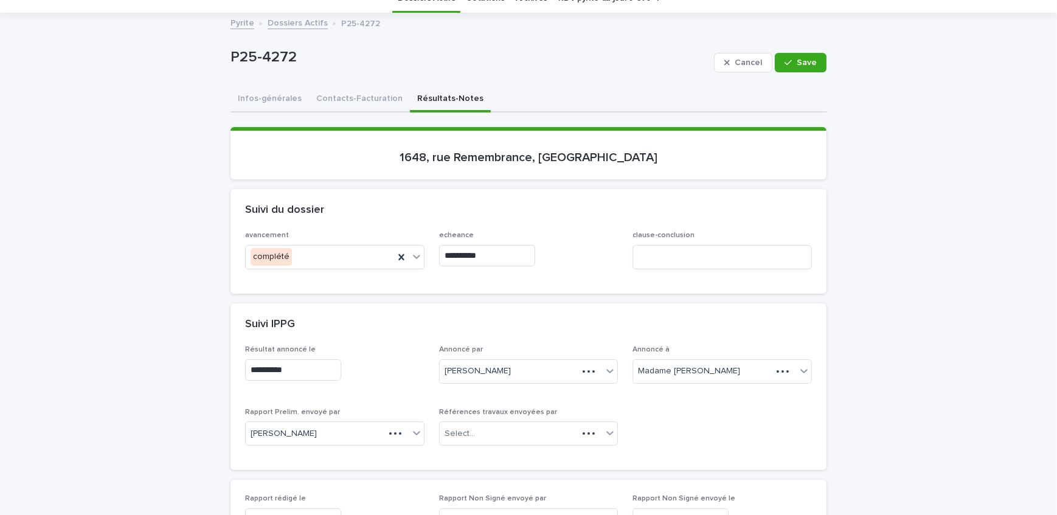
scroll to position [165, 0]
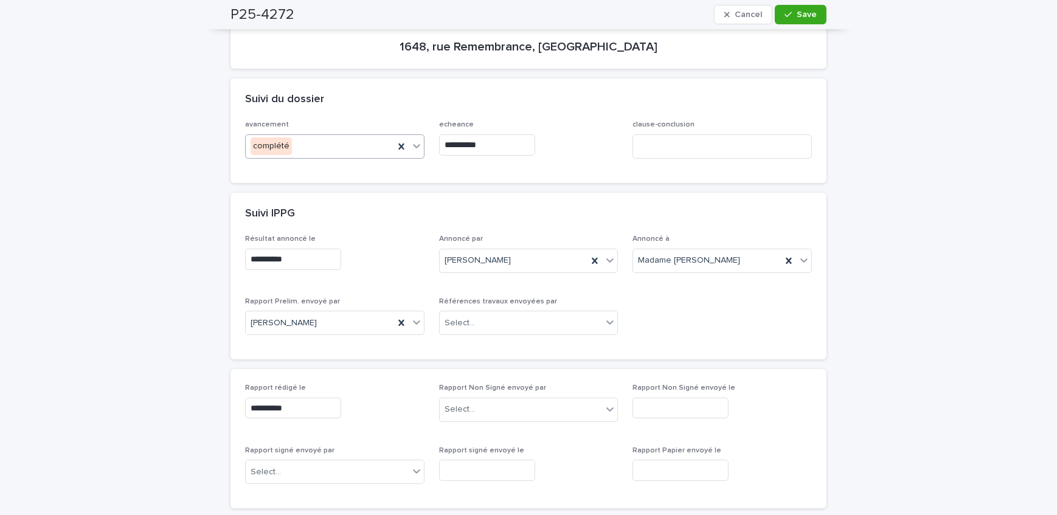
click at [395, 150] on icon at bounding box center [401, 146] width 12 height 12
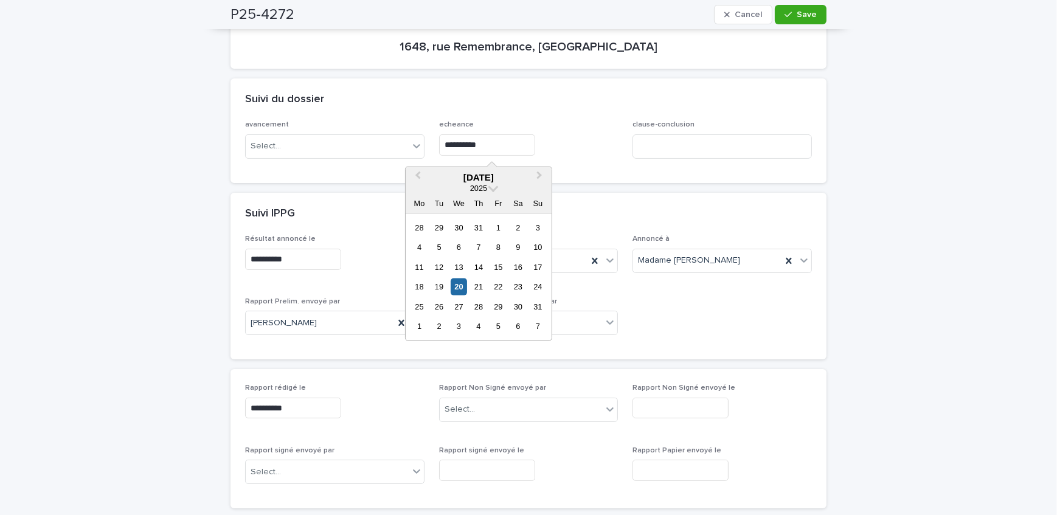
drag, startPoint x: 490, startPoint y: 143, endPoint x: 328, endPoint y: 160, distance: 162.6
click at [328, 160] on div "**********" at bounding box center [528, 143] width 567 height 47
click at [621, 128] on div "avancement Select... echeance clause-conclusion" at bounding box center [528, 143] width 567 height 47
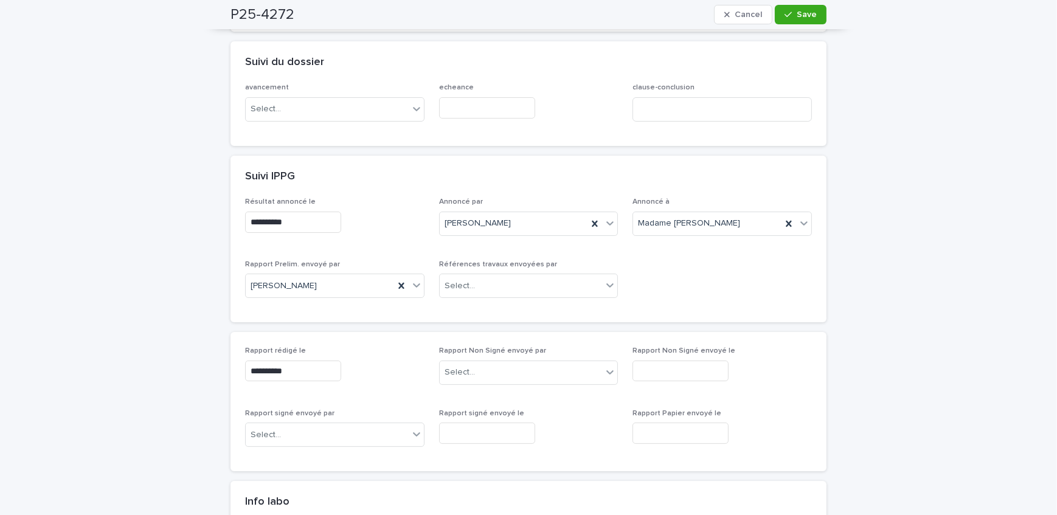
scroll to position [221, 0]
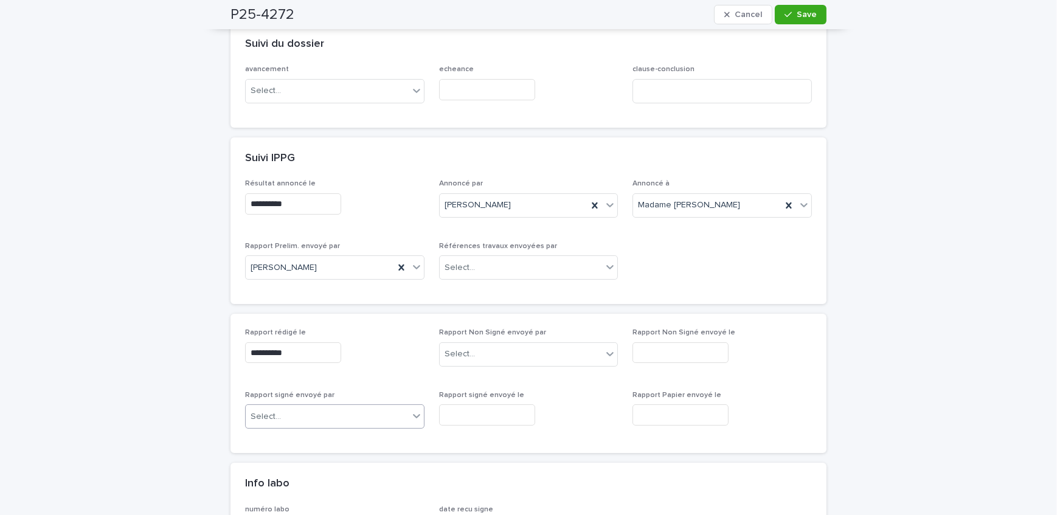
click at [340, 419] on div "Select..." at bounding box center [327, 417] width 163 height 20
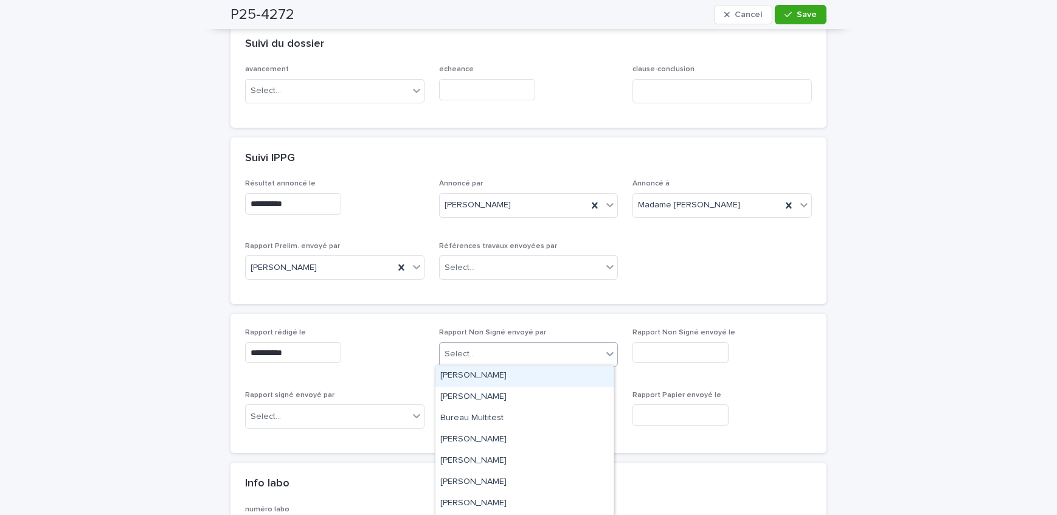
click at [485, 355] on div "Select..." at bounding box center [521, 354] width 163 height 20
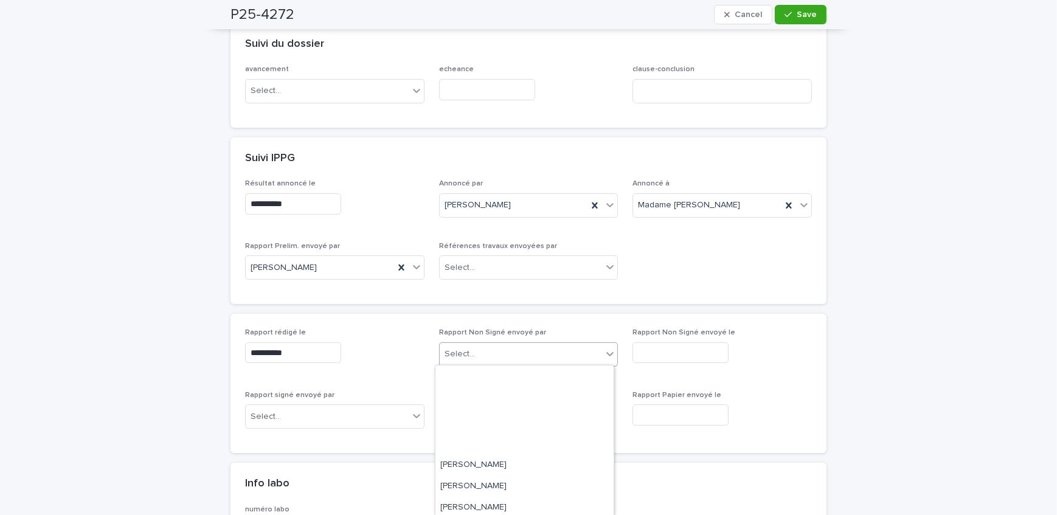
scroll to position [221, 0]
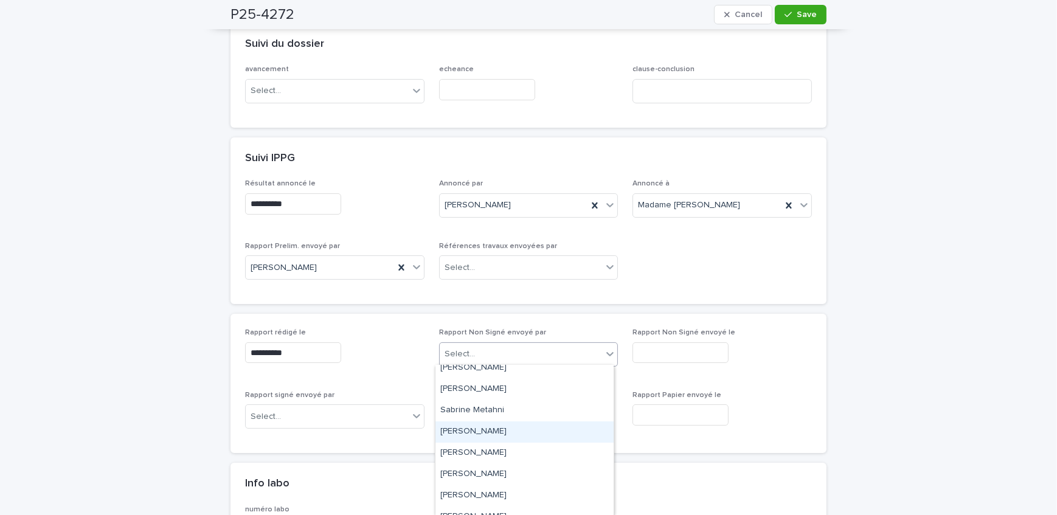
click at [512, 424] on div "[PERSON_NAME]" at bounding box center [524, 431] width 178 height 21
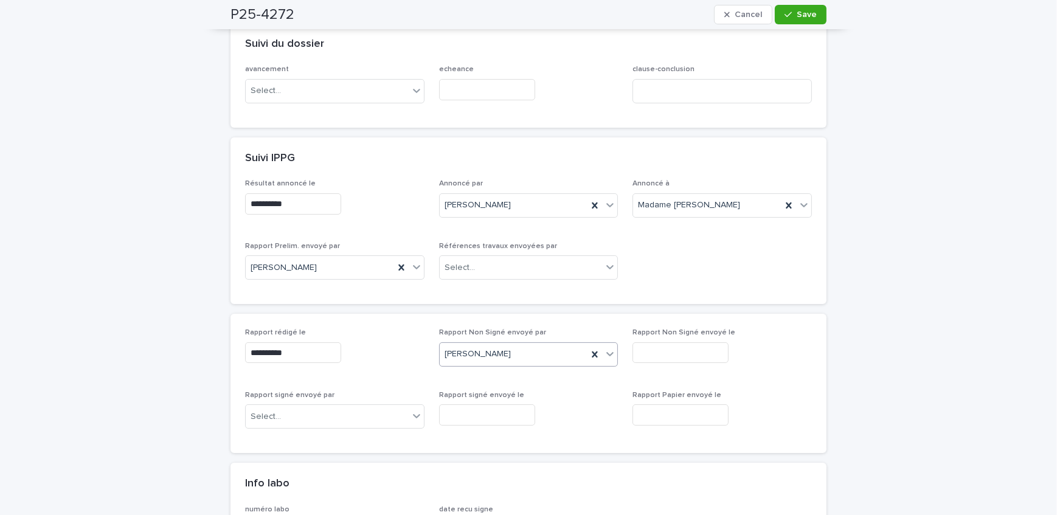
click at [665, 349] on input "text" at bounding box center [680, 352] width 96 height 21
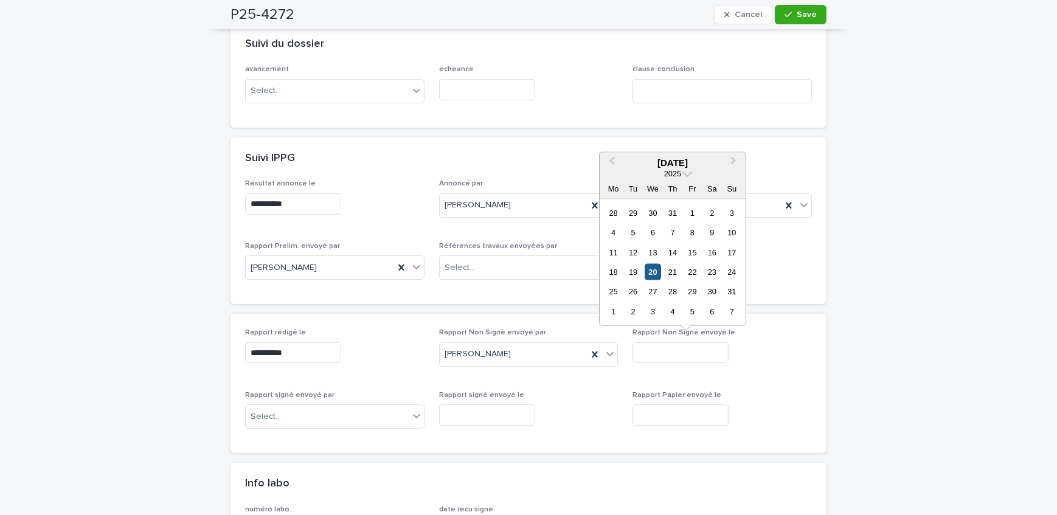
click at [654, 270] on div "20" at bounding box center [652, 272] width 16 height 16
type input "**********"
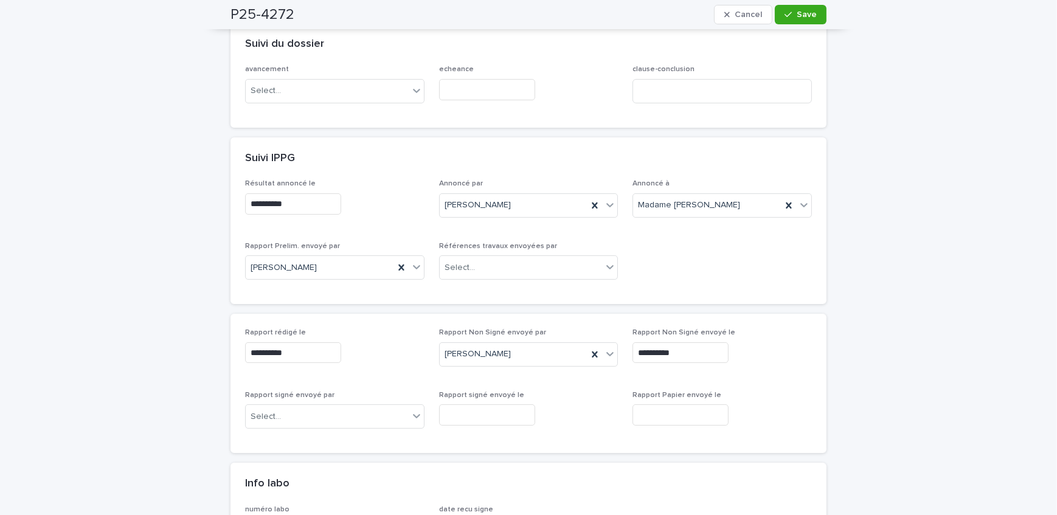
click at [804, 11] on span "Save" at bounding box center [807, 14] width 20 height 9
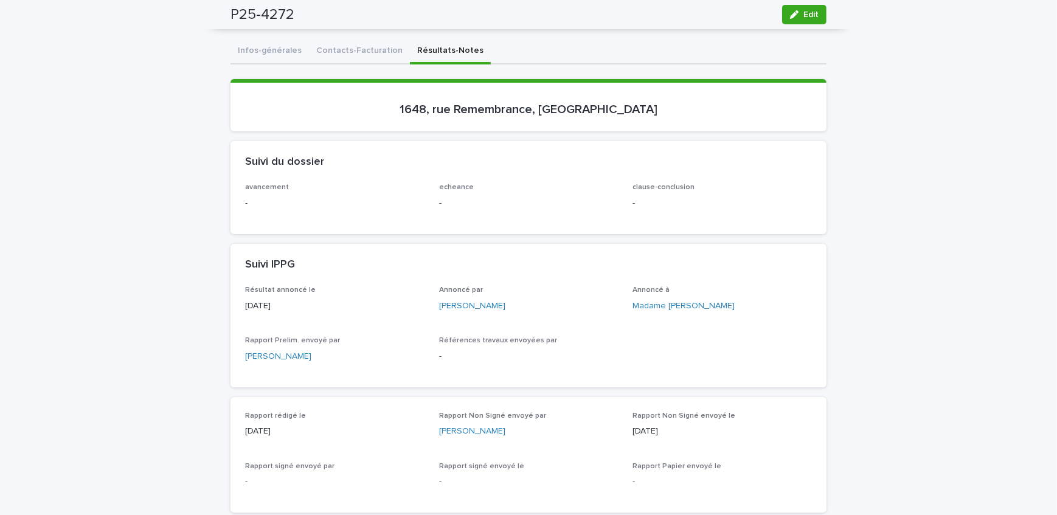
scroll to position [0, 0]
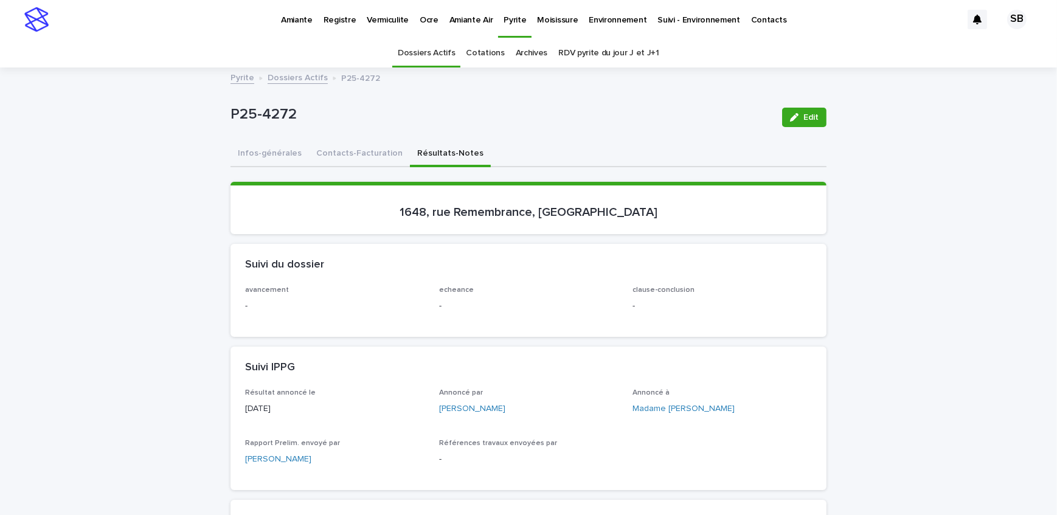
click at [291, 78] on link "Dossiers Actifs" at bounding box center [298, 77] width 60 height 14
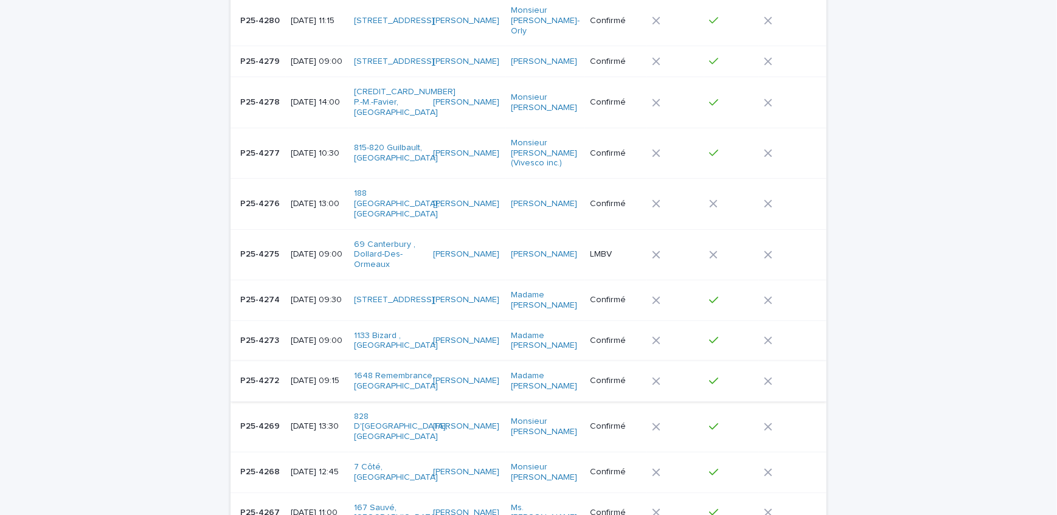
scroll to position [370, 0]
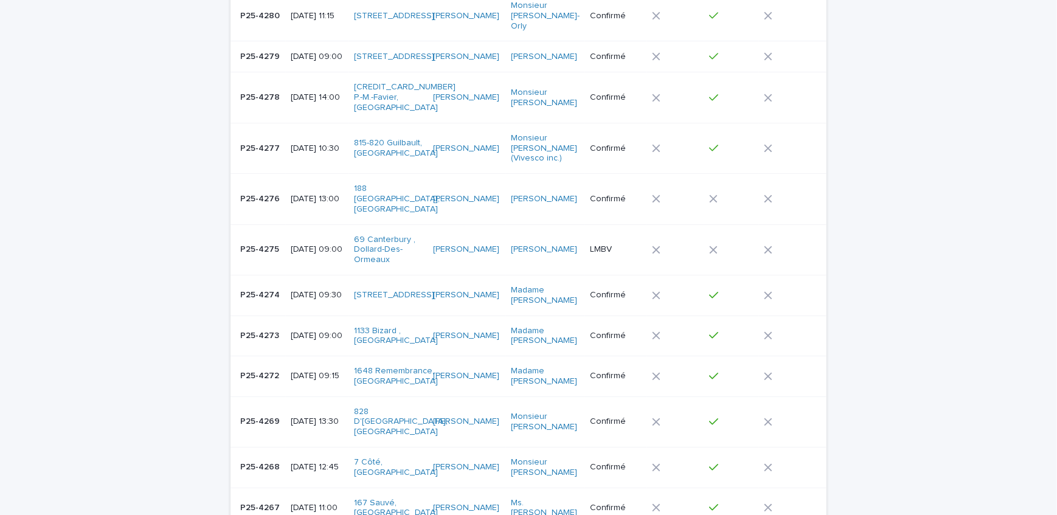
click at [264, 328] on p "P25-4273" at bounding box center [260, 334] width 41 height 13
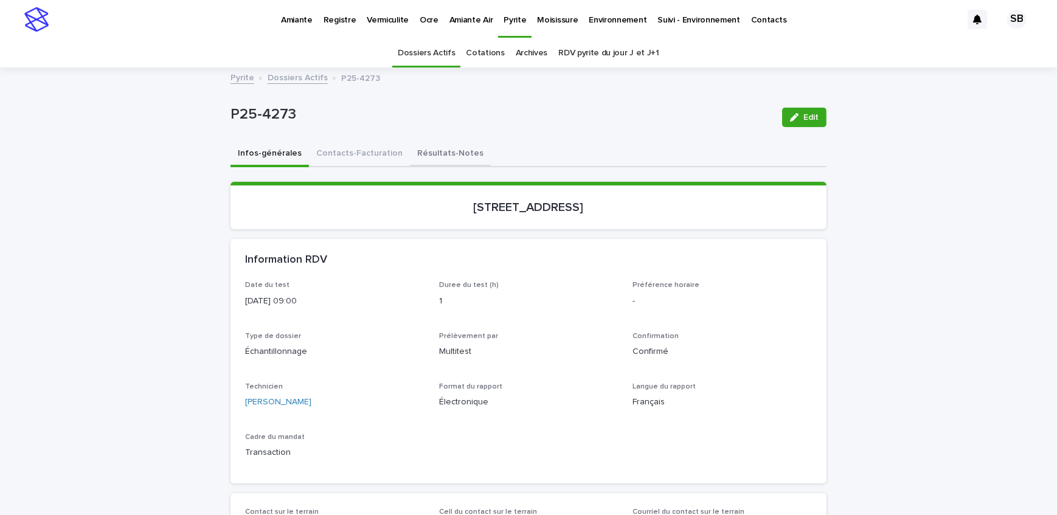
click at [442, 152] on button "Résultats-Notes" at bounding box center [450, 155] width 81 height 26
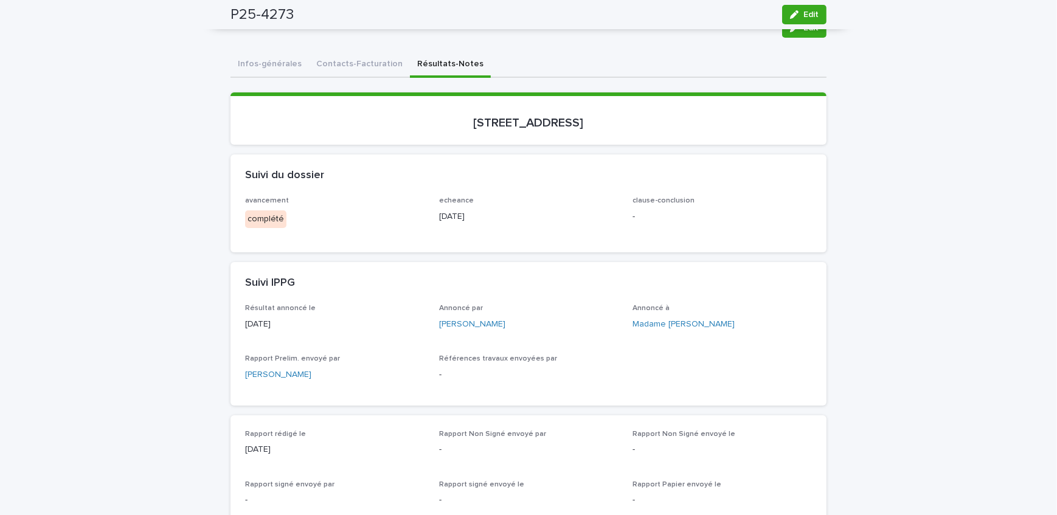
scroll to position [89, 0]
click at [348, 71] on button "Contacts-Facturation" at bounding box center [359, 66] width 101 height 26
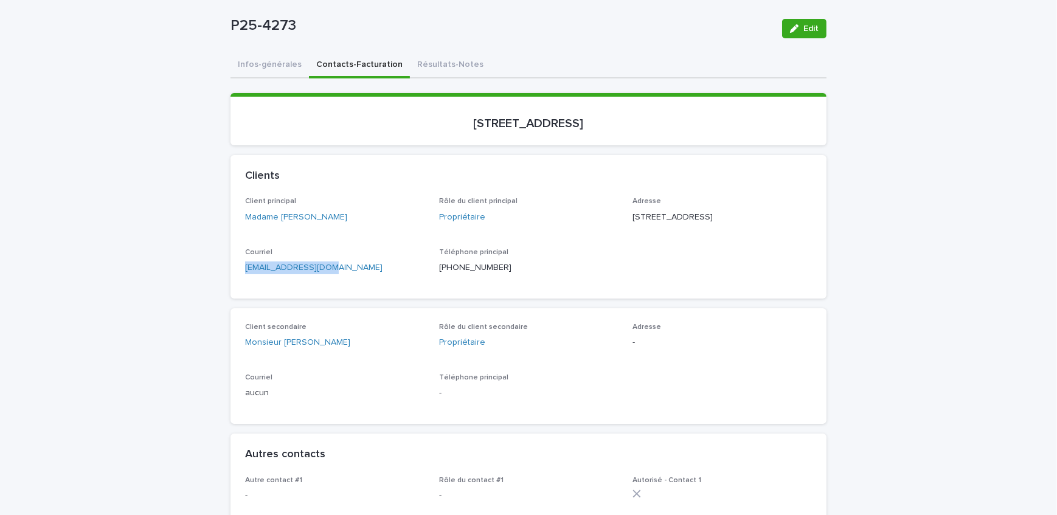
drag, startPoint x: 339, startPoint y: 284, endPoint x: 201, endPoint y: 291, distance: 138.2
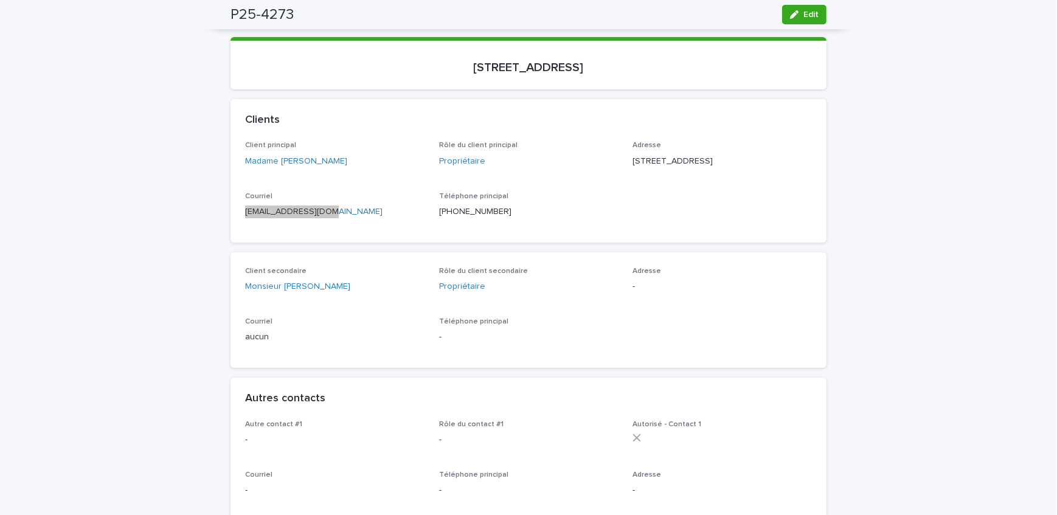
scroll to position [144, 0]
drag, startPoint x: 112, startPoint y: 151, endPoint x: 137, endPoint y: 154, distance: 25.2
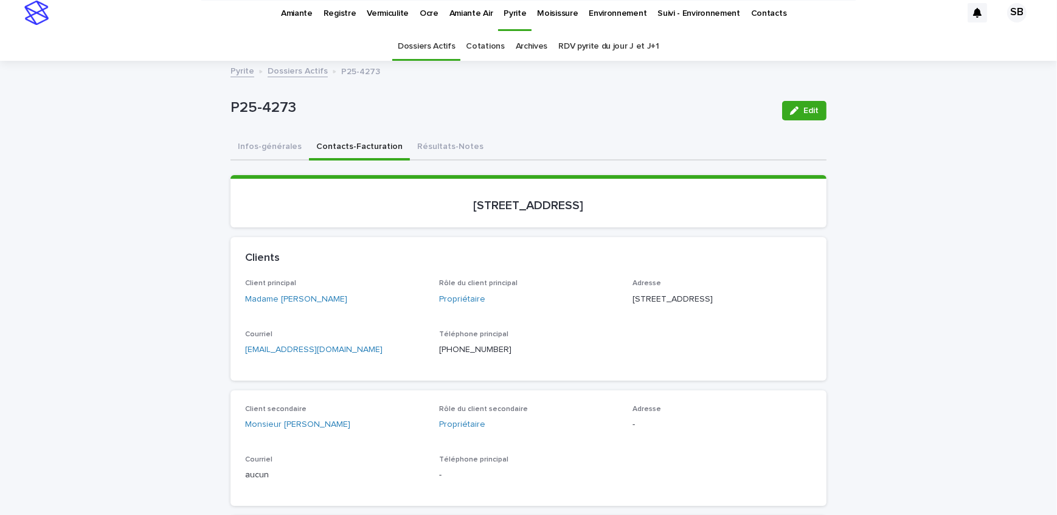
scroll to position [0, 0]
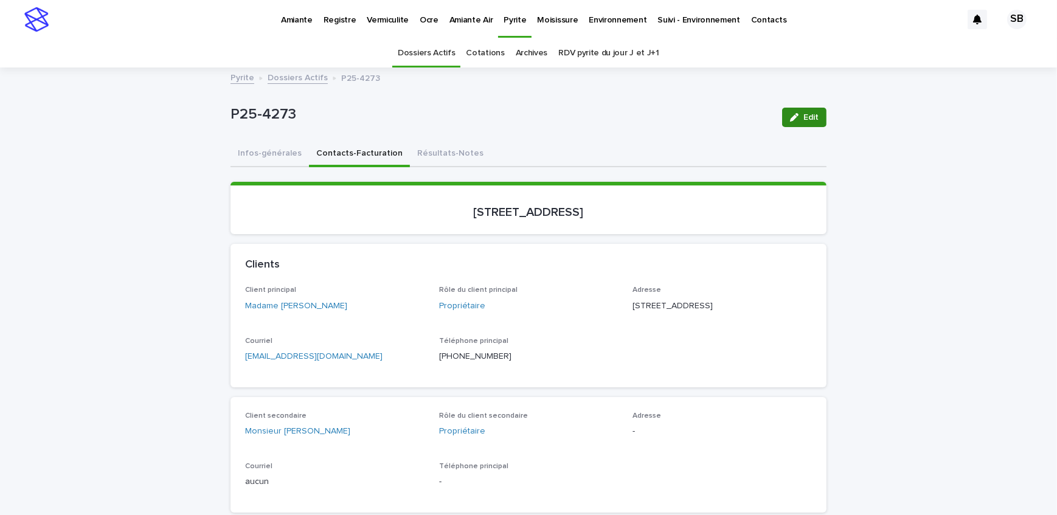
click at [434, 157] on button "Résultats-Notes" at bounding box center [450, 155] width 81 height 26
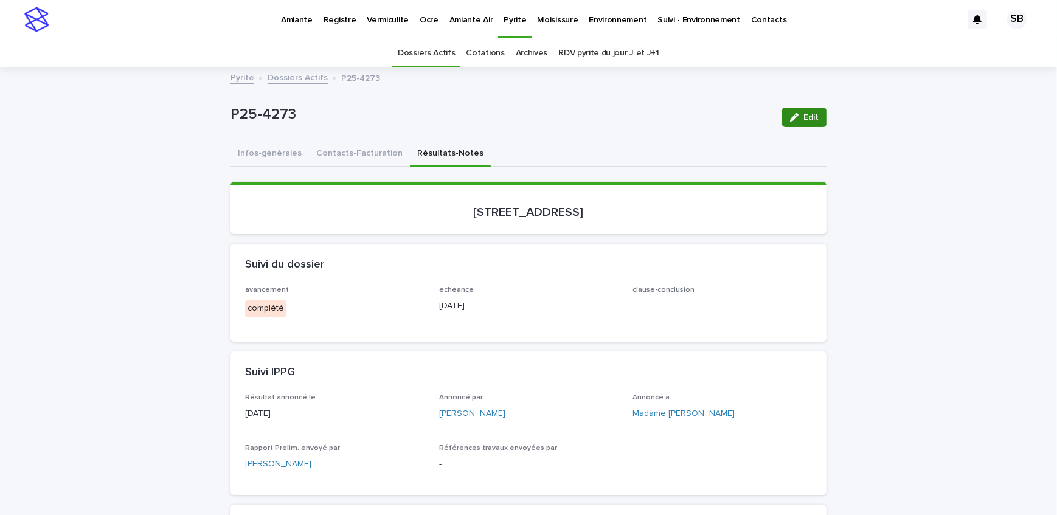
click at [795, 116] on icon "button" at bounding box center [794, 117] width 9 height 9
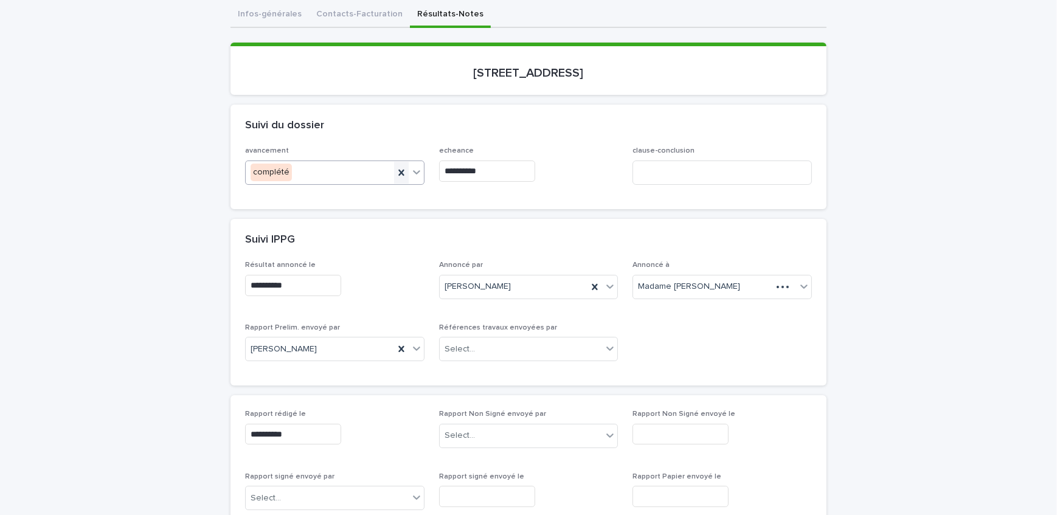
scroll to position [165, 0]
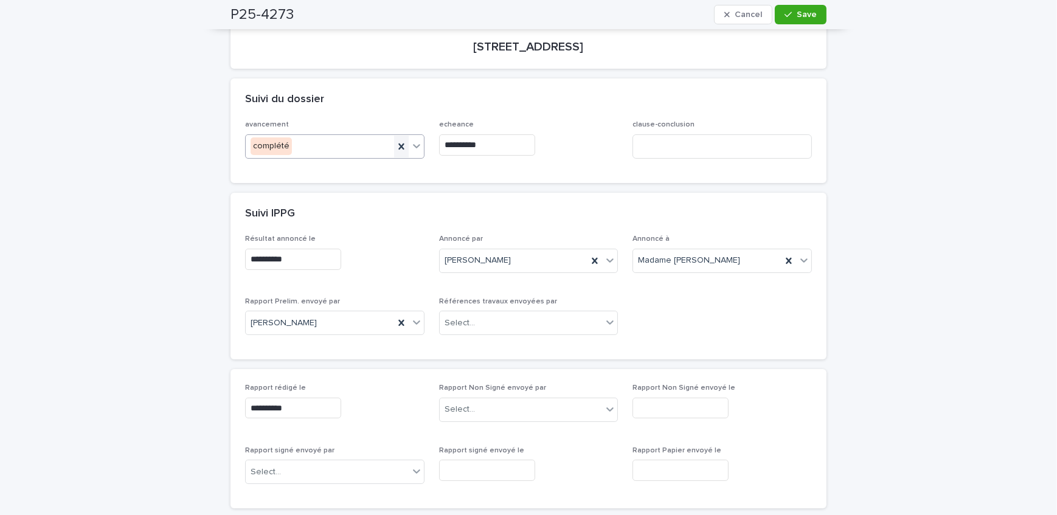
click at [398, 145] on icon at bounding box center [400, 146] width 5 height 6
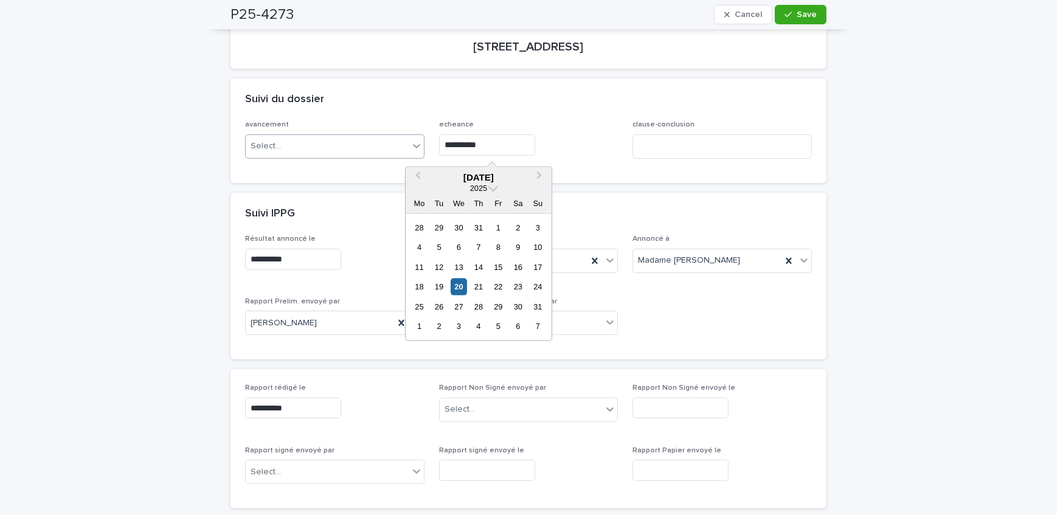
drag, startPoint x: 449, startPoint y: 137, endPoint x: 392, endPoint y: 139, distance: 57.8
click at [392, 139] on div "**********" at bounding box center [528, 143] width 567 height 47
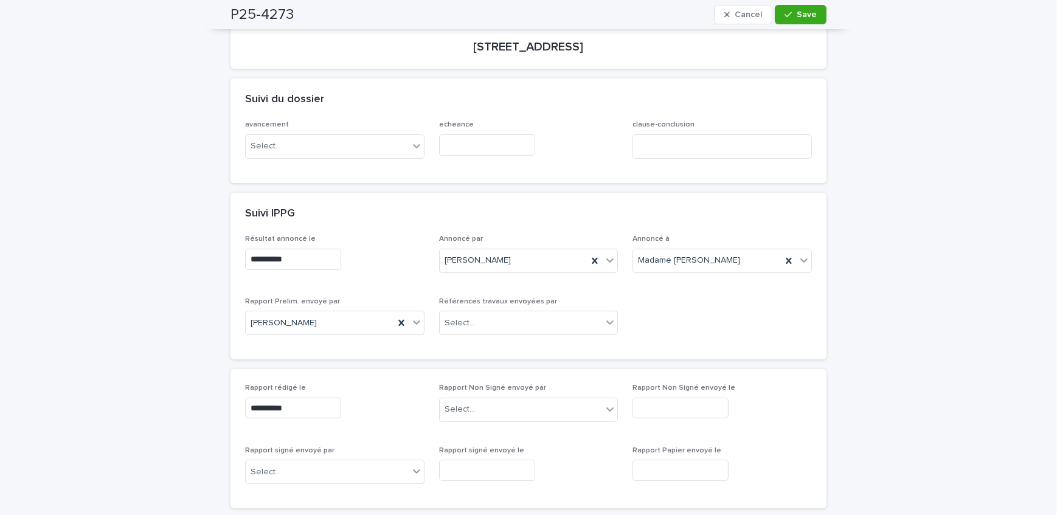
click at [635, 188] on div "**********" at bounding box center [528, 440] width 596 height 724
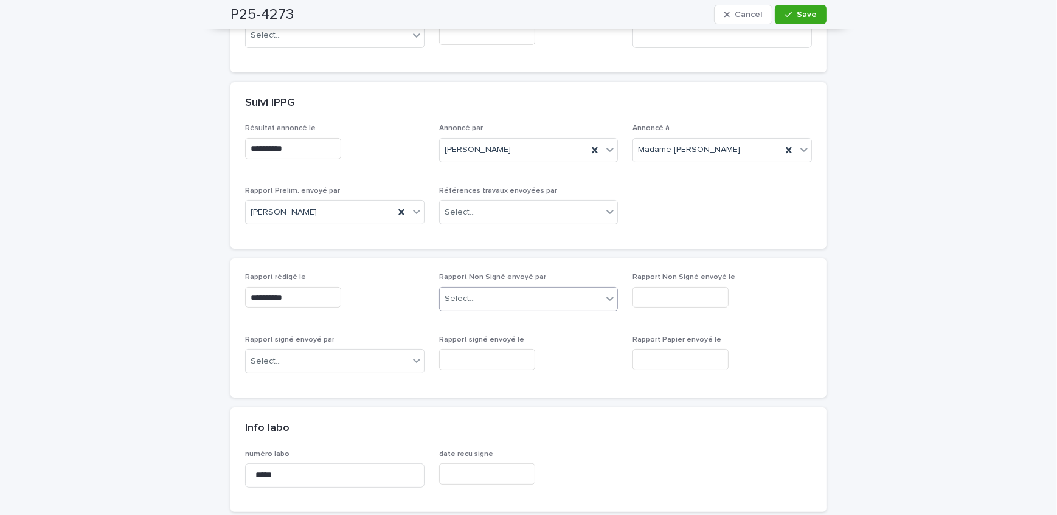
click at [542, 301] on div "Select..." at bounding box center [521, 299] width 163 height 20
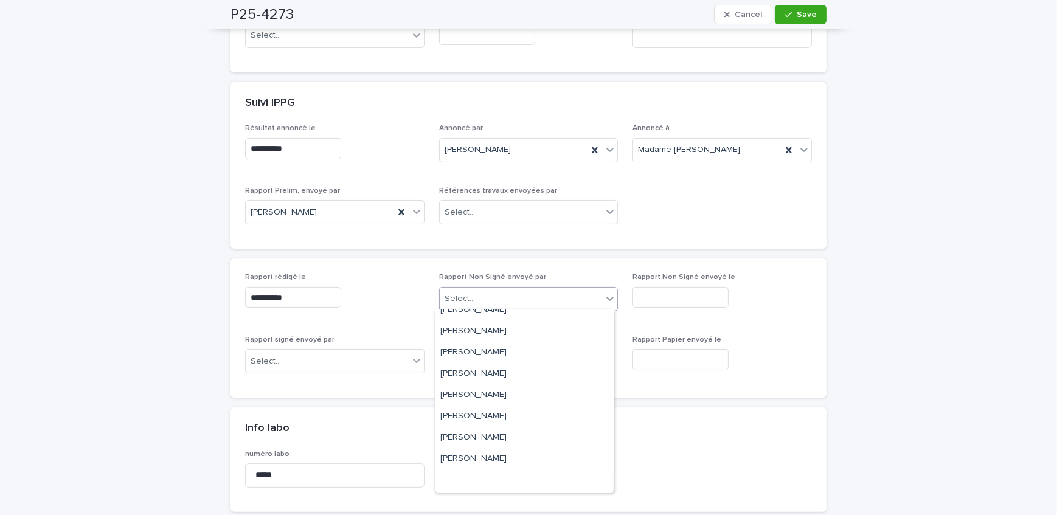
scroll to position [201, 0]
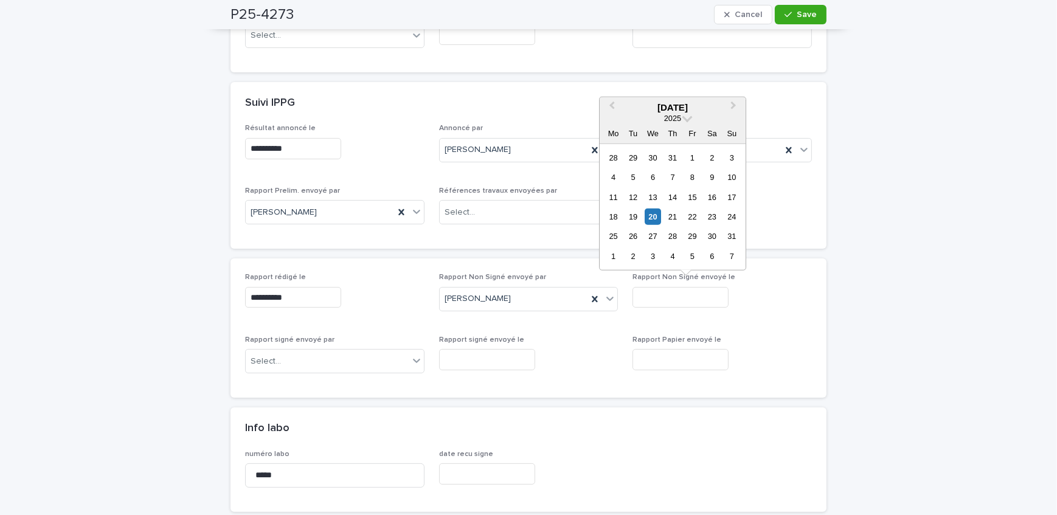
click at [674, 297] on input "text" at bounding box center [680, 297] width 96 height 21
click at [655, 211] on div "20" at bounding box center [652, 217] width 16 height 16
type input "**********"
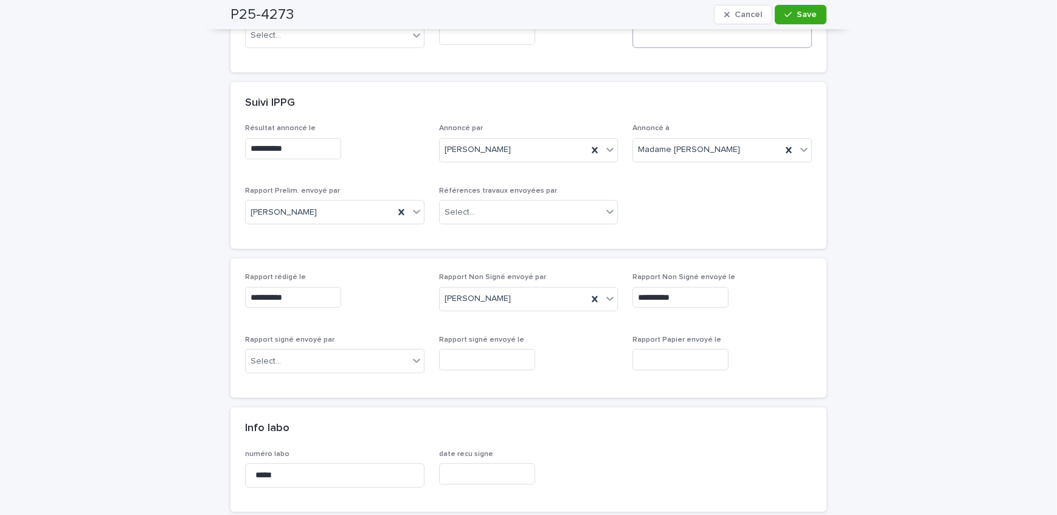
click at [798, 16] on span "Save" at bounding box center [807, 14] width 20 height 9
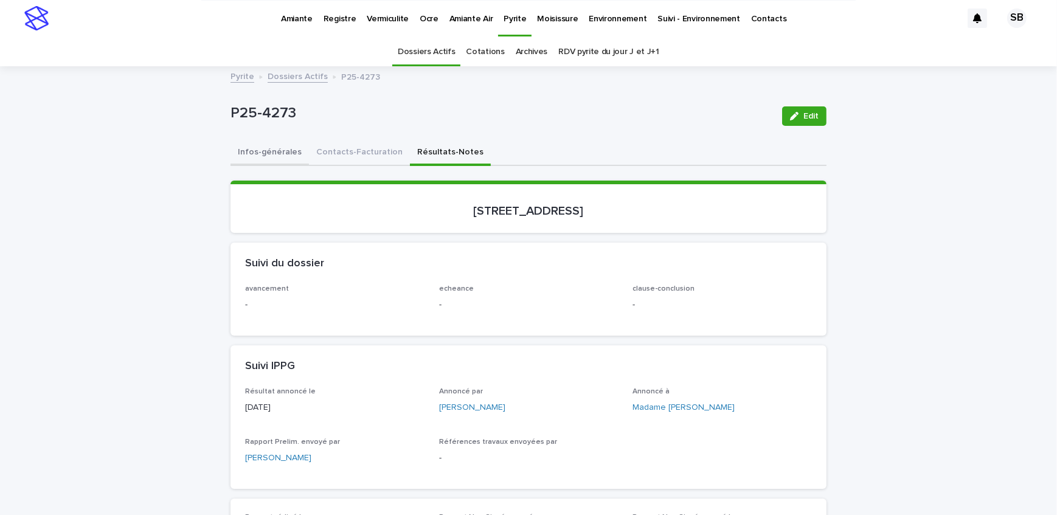
scroll to position [0, 0]
click at [307, 78] on link "Dossiers Actifs" at bounding box center [298, 77] width 60 height 14
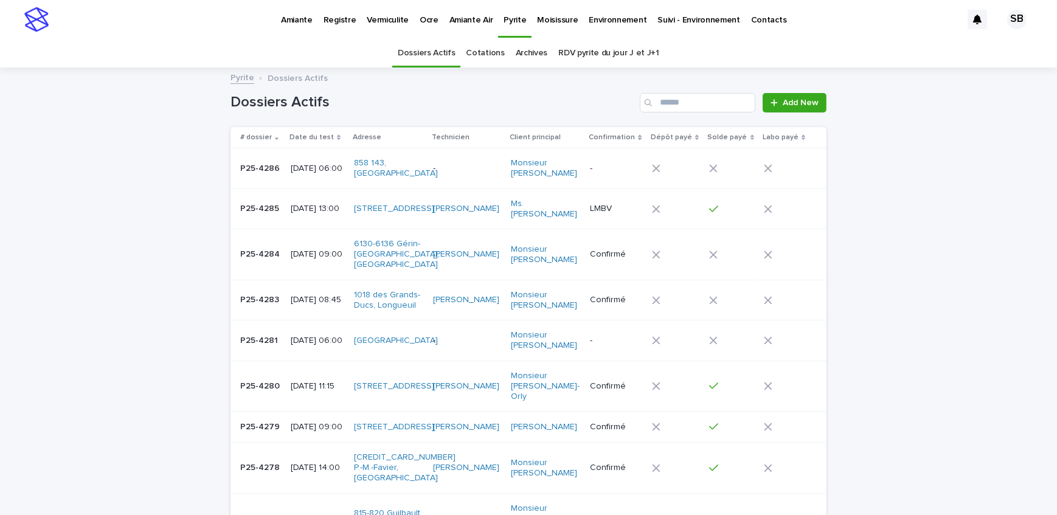
click at [294, 214] on p "[DATE] 13:00" at bounding box center [318, 209] width 54 height 10
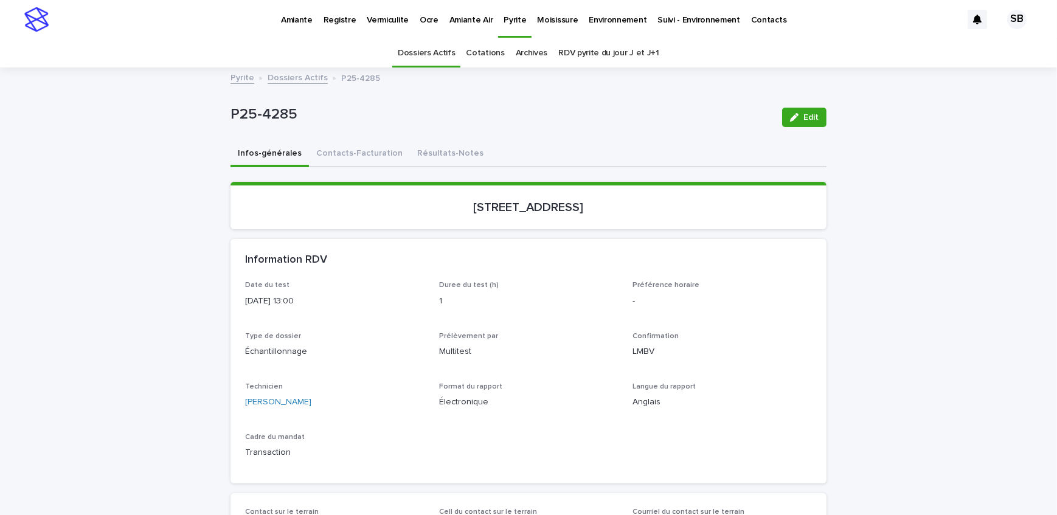
click at [803, 109] on button "Edit" at bounding box center [804, 117] width 44 height 19
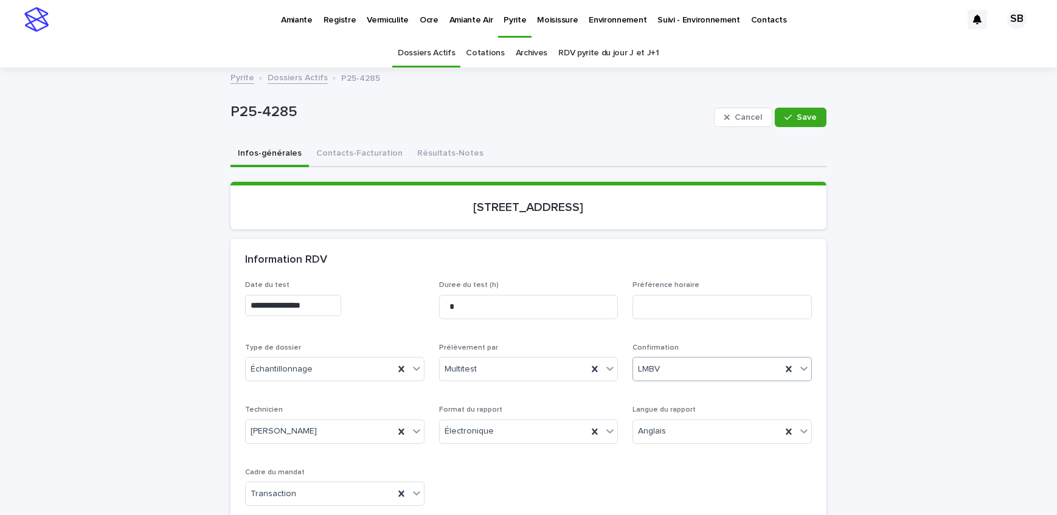
click at [693, 369] on div "LMBV" at bounding box center [707, 369] width 148 height 20
click at [702, 459] on div "Confirmé" at bounding box center [718, 455] width 178 height 21
click at [793, 109] on button "Save" at bounding box center [801, 117] width 52 height 19
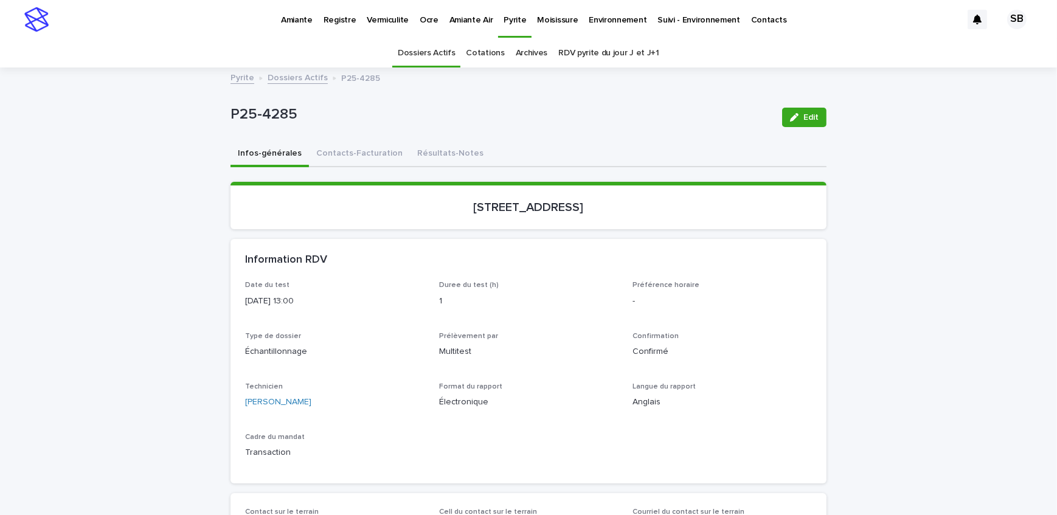
click at [308, 75] on link "Dossiers Actifs" at bounding box center [298, 77] width 60 height 14
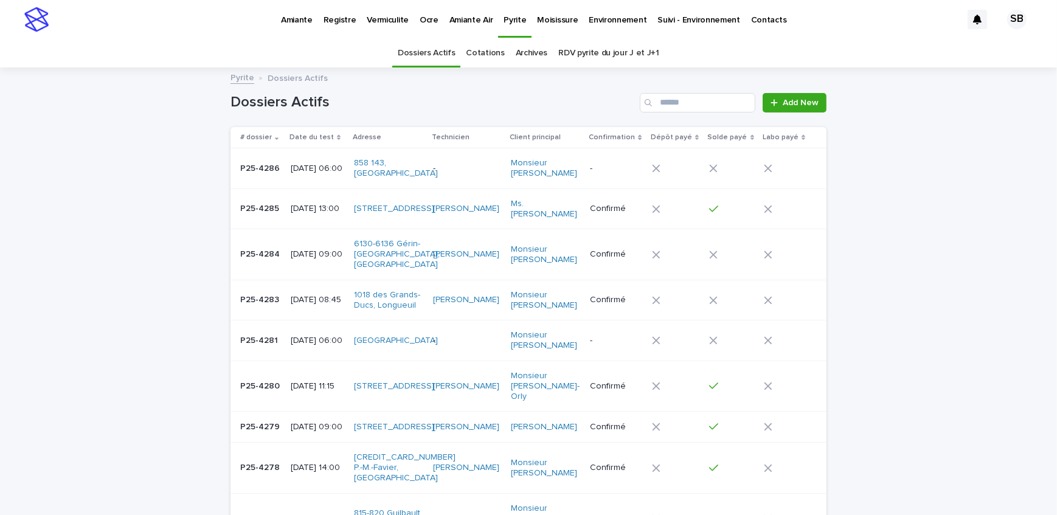
scroll to position [38, 0]
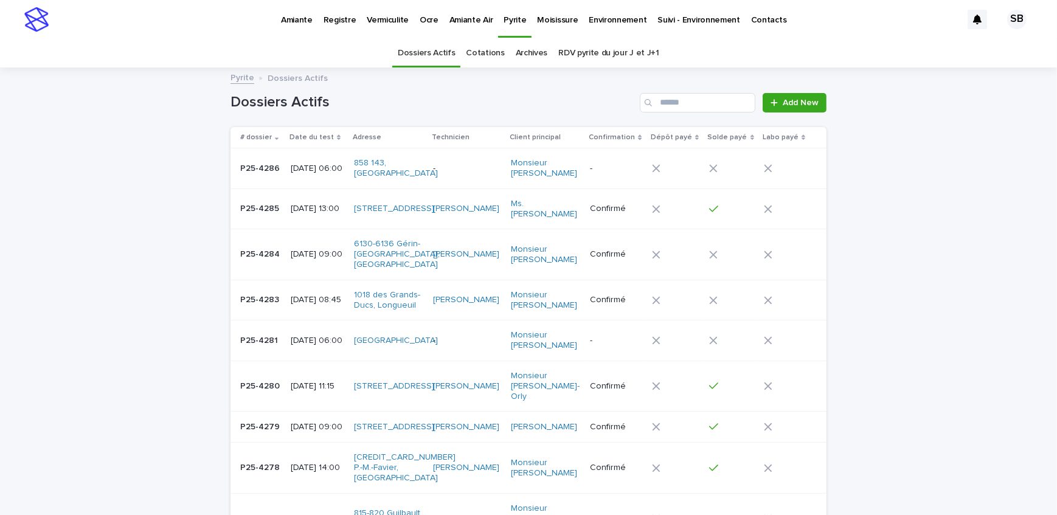
click at [377, 16] on p "Vermiculite" at bounding box center [388, 13] width 42 height 26
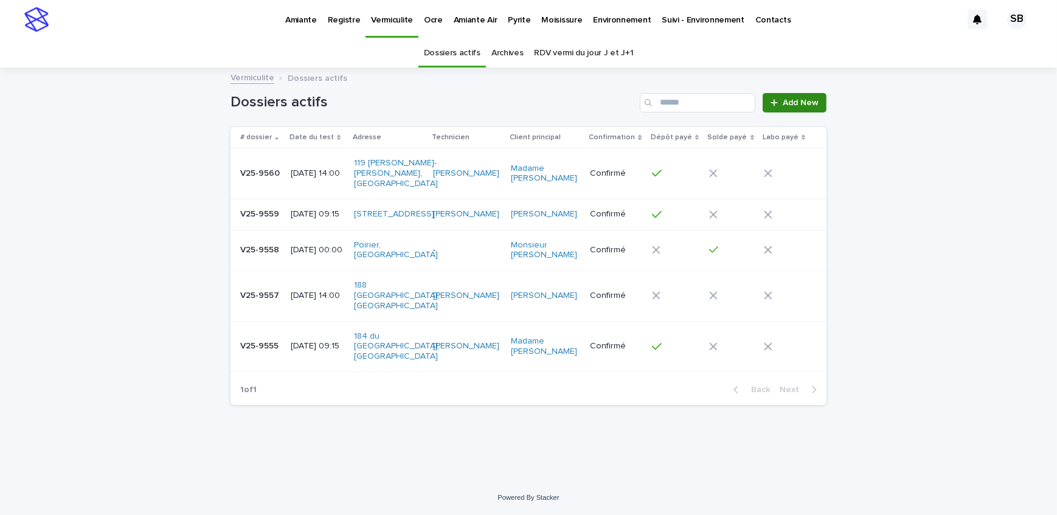
click at [788, 103] on span "Add New" at bounding box center [801, 102] width 36 height 9
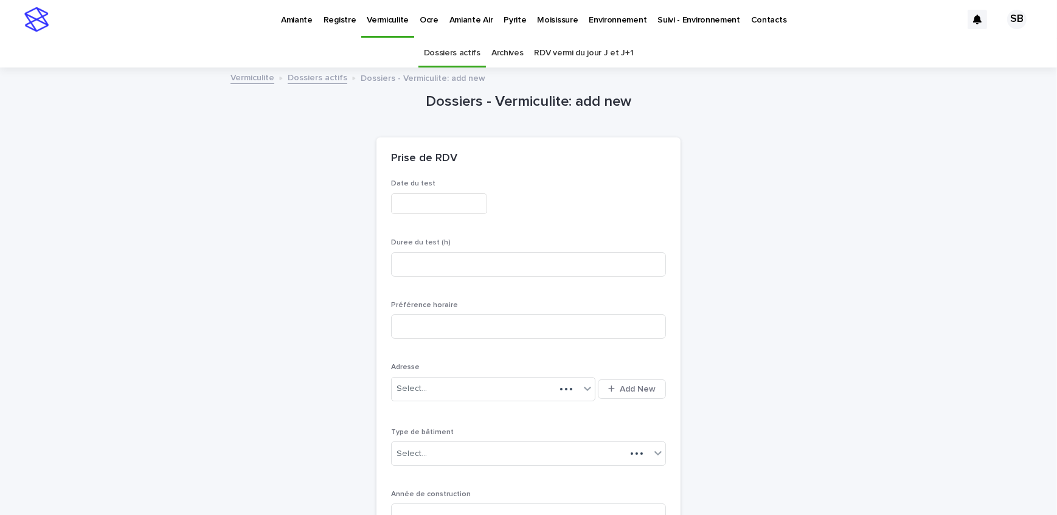
scroll to position [38, 0]
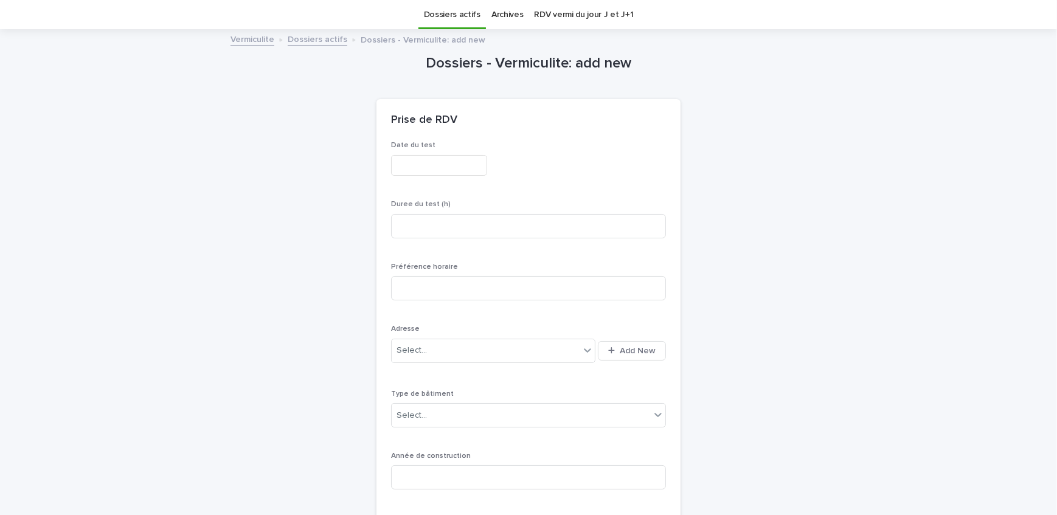
click at [432, 170] on input "text" at bounding box center [439, 165] width 96 height 21
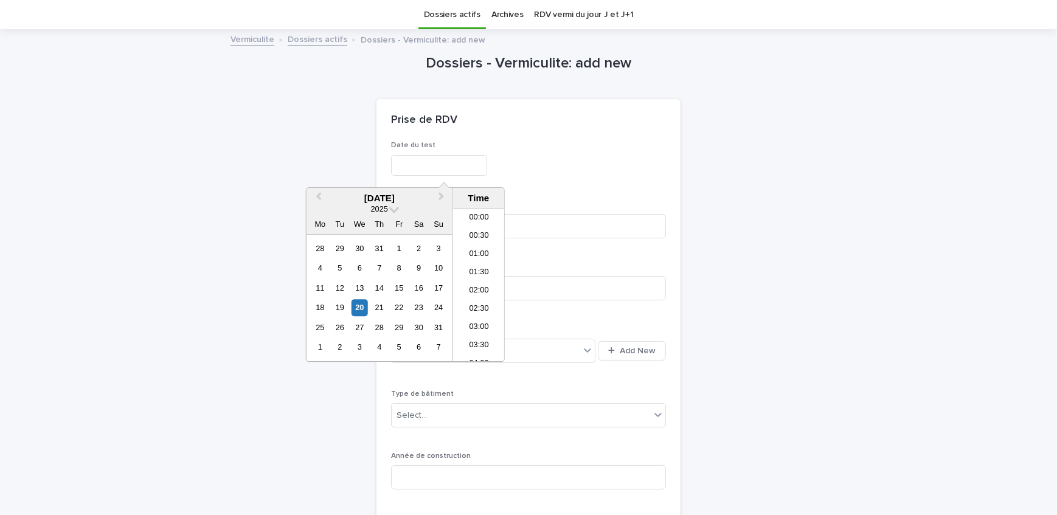
scroll to position [371, 0]
click at [403, 306] on div "22" at bounding box center [399, 308] width 16 height 16
click at [481, 228] on li "06:00" at bounding box center [479, 232] width 52 height 18
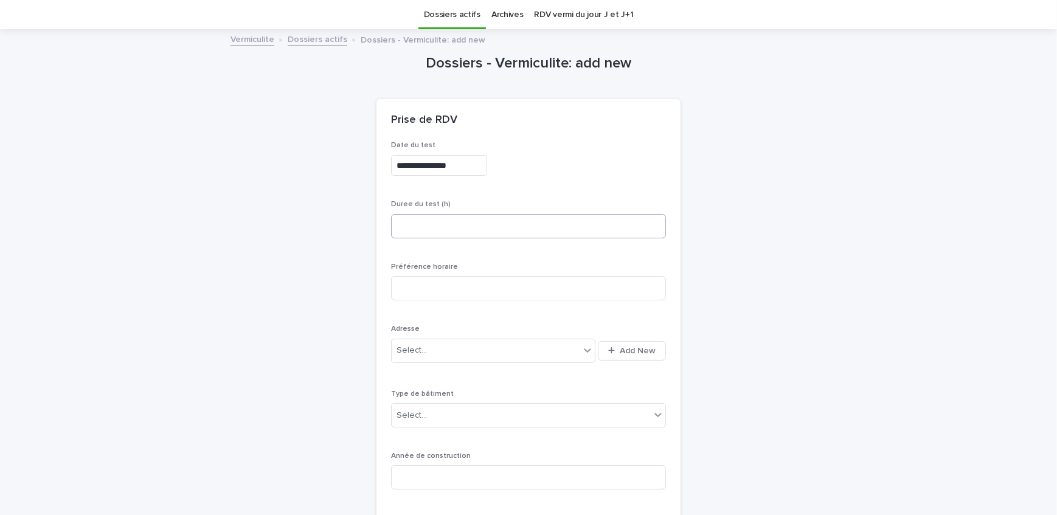
type input "**********"
click at [466, 229] on input at bounding box center [528, 226] width 275 height 24
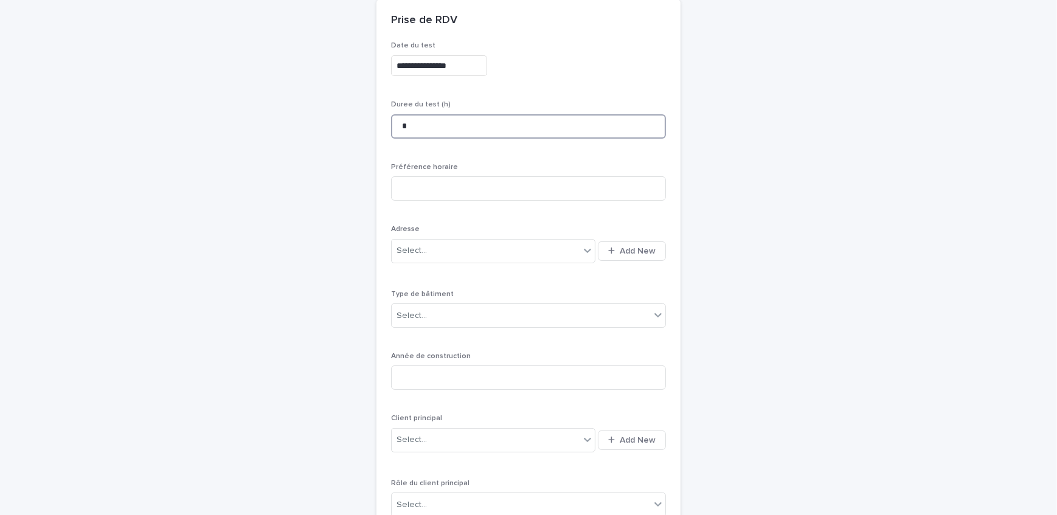
scroll to position [149, 0]
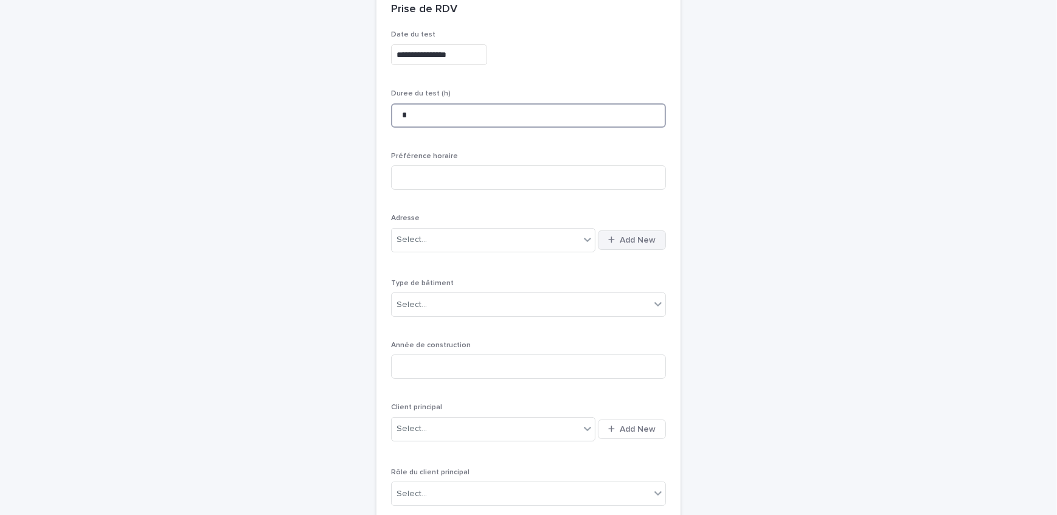
type input "*"
click at [621, 237] on span "Add New" at bounding box center [638, 240] width 36 height 9
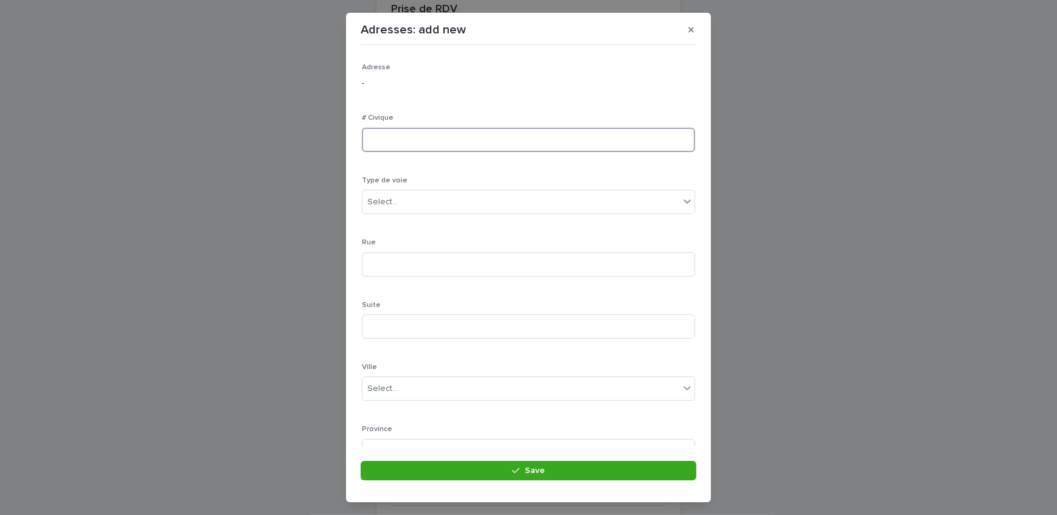
click at [429, 145] on input at bounding box center [528, 140] width 333 height 24
click at [413, 136] on input at bounding box center [528, 140] width 333 height 24
type input "****"
click at [413, 203] on div "Select..." at bounding box center [520, 202] width 317 height 20
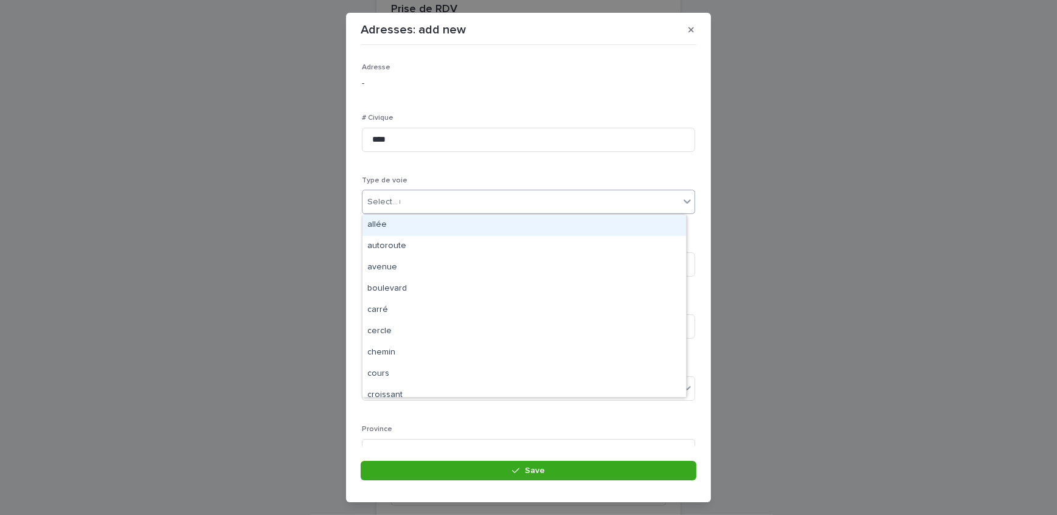
type input "**"
click at [416, 230] on div "avenue" at bounding box center [523, 225] width 323 height 21
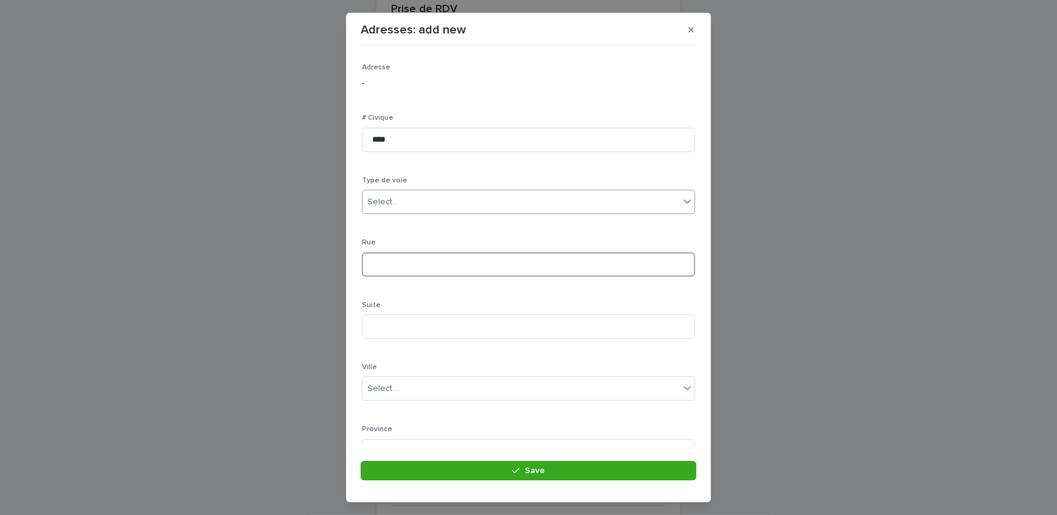
click at [407, 260] on input at bounding box center [528, 264] width 333 height 24
type input "**********"
click at [486, 269] on div "Select..." at bounding box center [520, 279] width 317 height 20
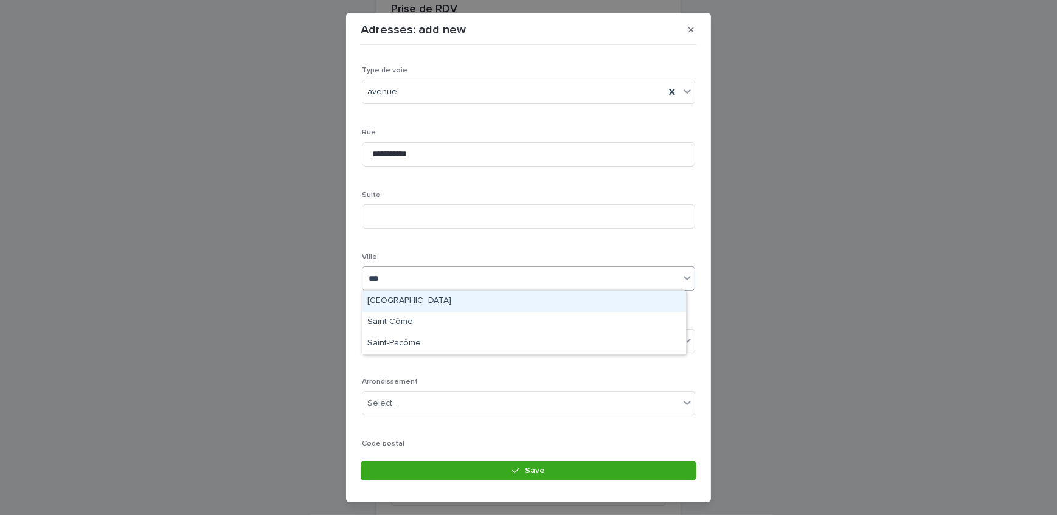
type input "****"
click at [468, 297] on div "[GEOGRAPHIC_DATA]" at bounding box center [523, 301] width 323 height 21
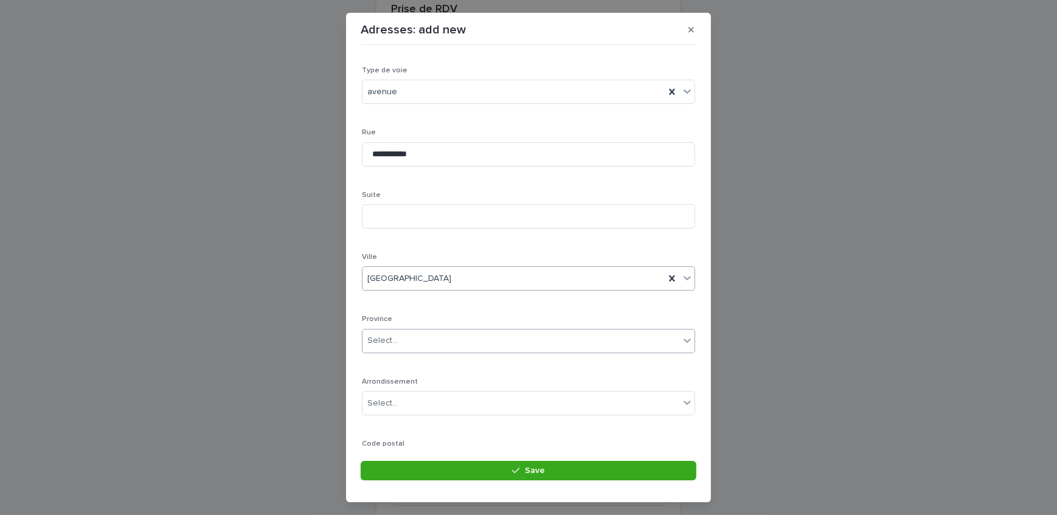
click at [470, 339] on div "Select..." at bounding box center [520, 341] width 317 height 20
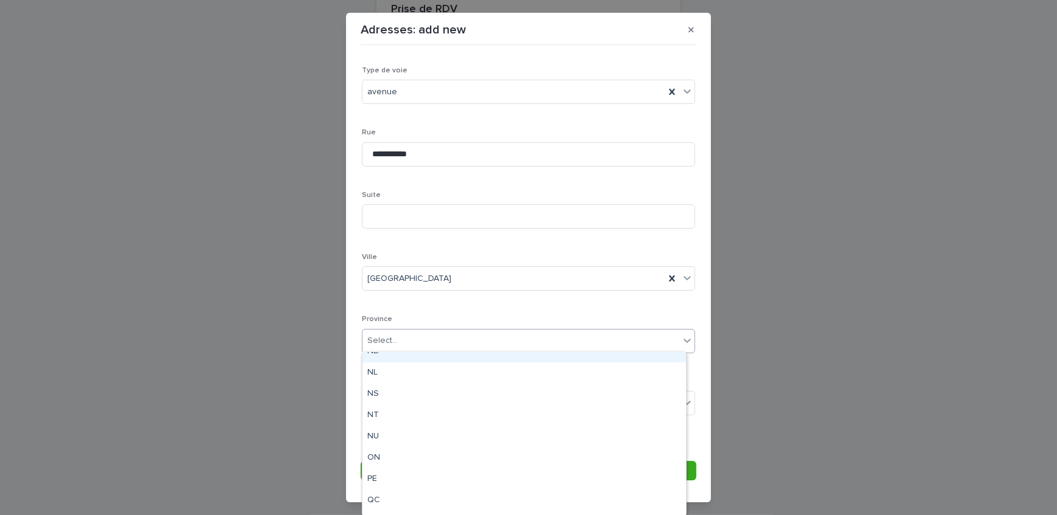
scroll to position [114, 0]
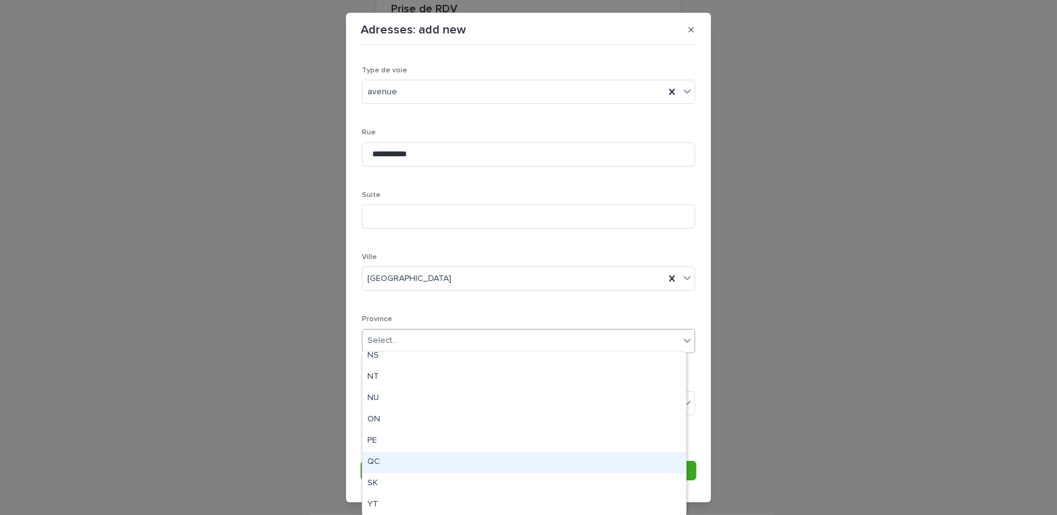
click at [392, 460] on div "QC" at bounding box center [523, 462] width 323 height 21
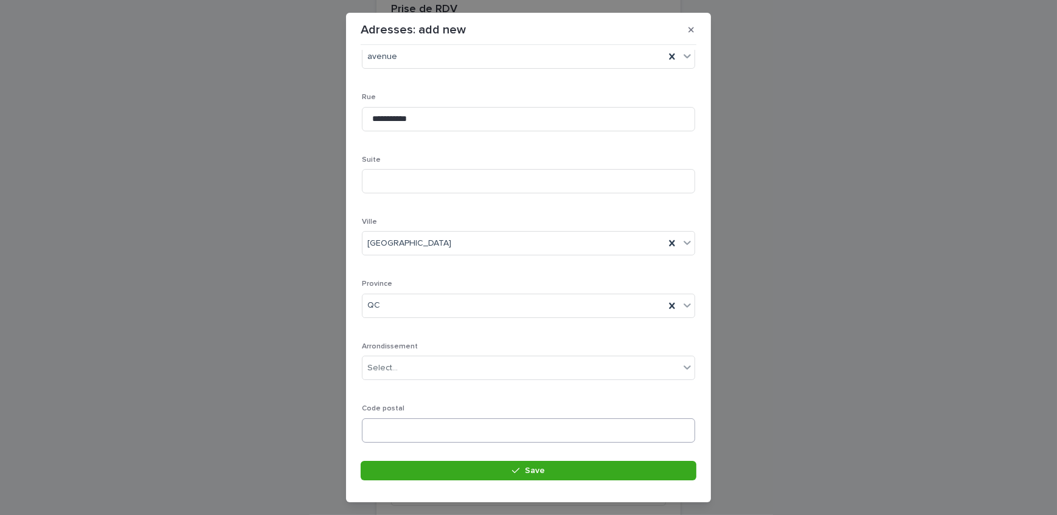
scroll to position [178, 0]
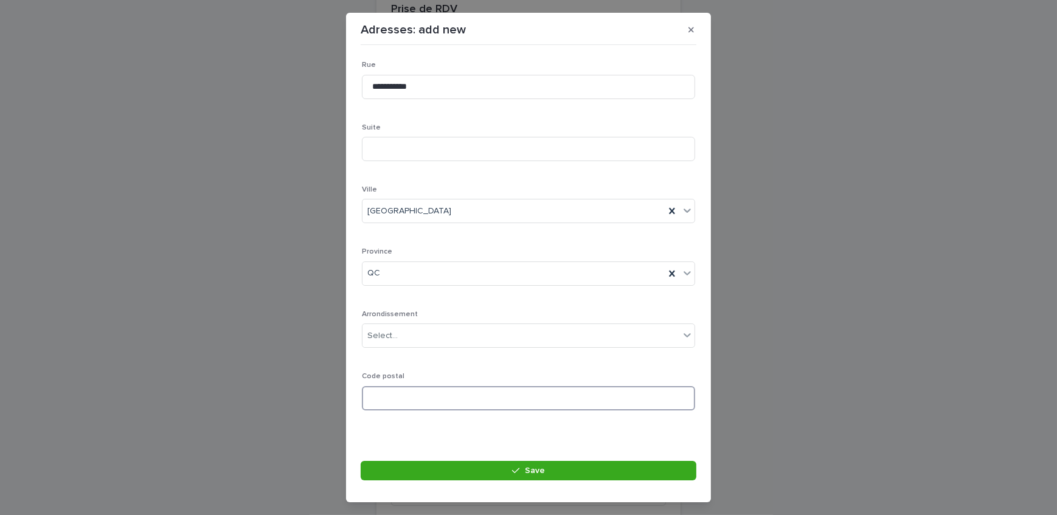
click at [396, 394] on input at bounding box center [528, 398] width 333 height 24
paste input "*******"
type input "*******"
click at [479, 468] on button "Save" at bounding box center [529, 470] width 336 height 19
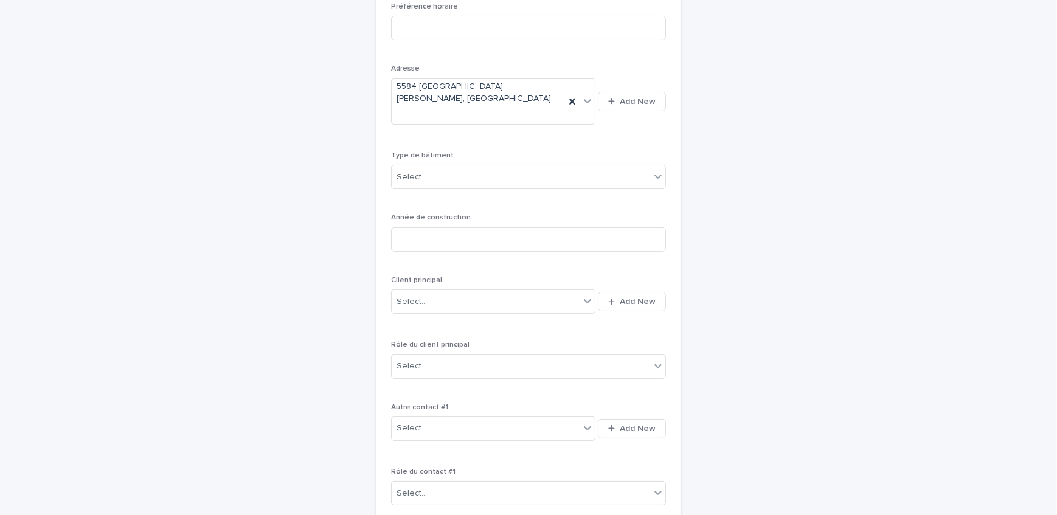
scroll to position [315, 0]
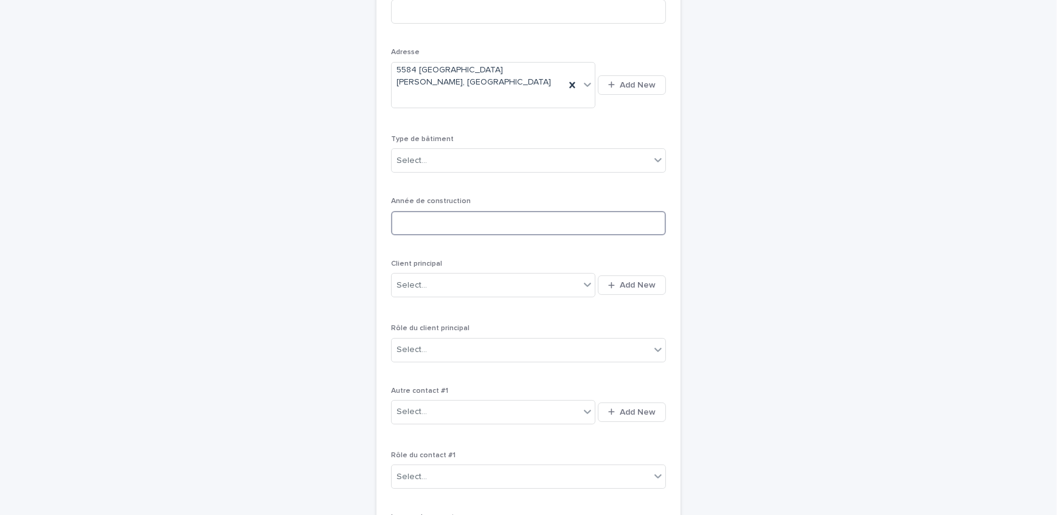
click at [454, 211] on input at bounding box center [528, 223] width 275 height 24
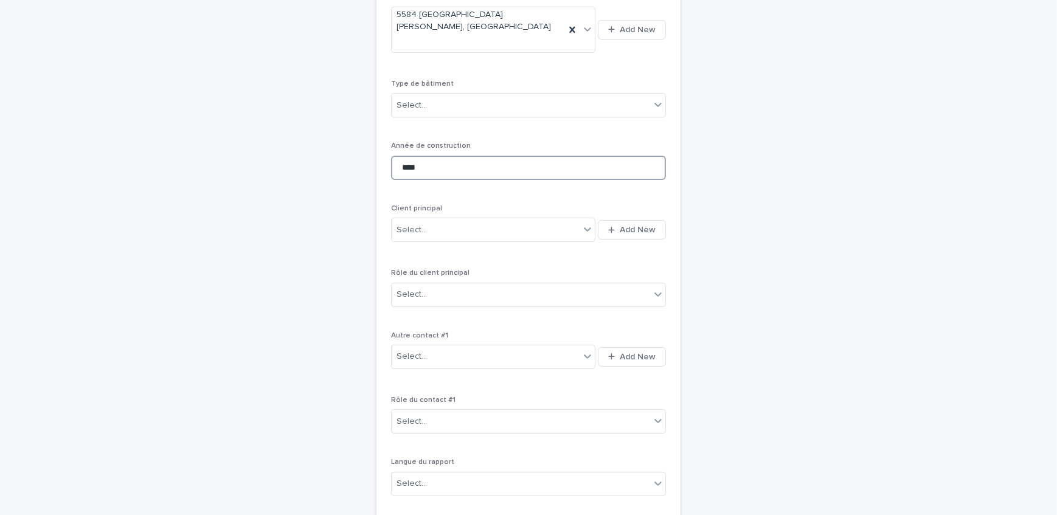
scroll to position [260, 0]
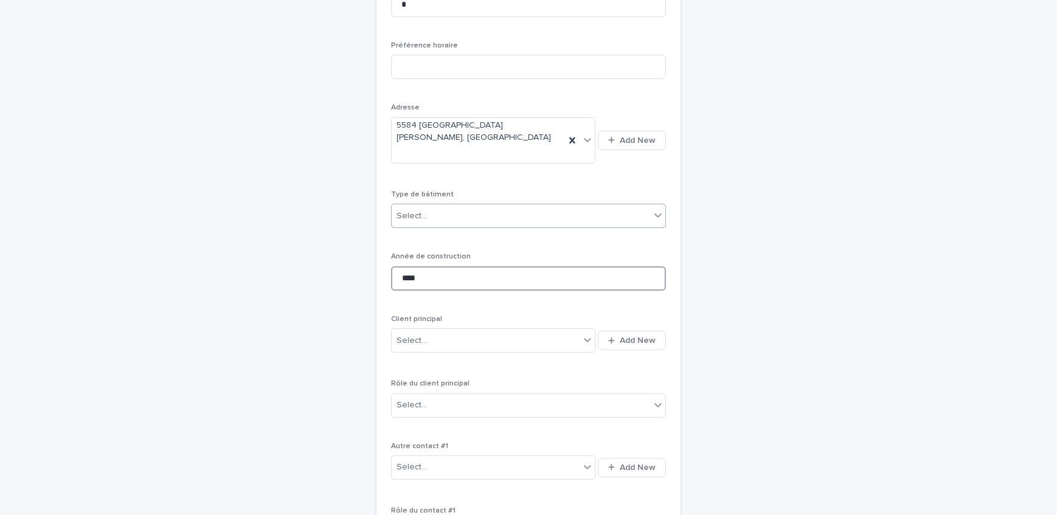
type input "****"
click at [448, 205] on body "**********" at bounding box center [528, 257] width 1057 height 515
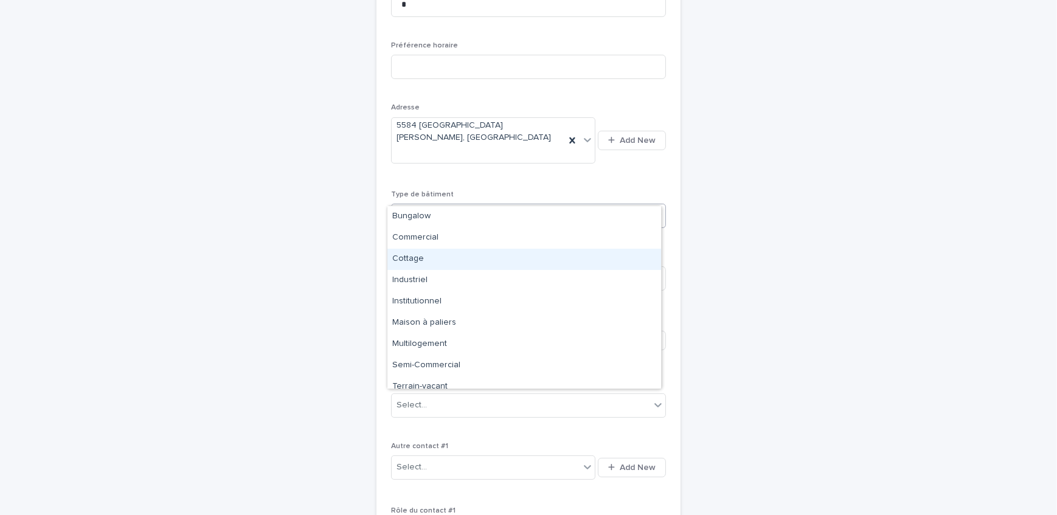
click at [445, 261] on div "Cottage" at bounding box center [524, 259] width 274 height 21
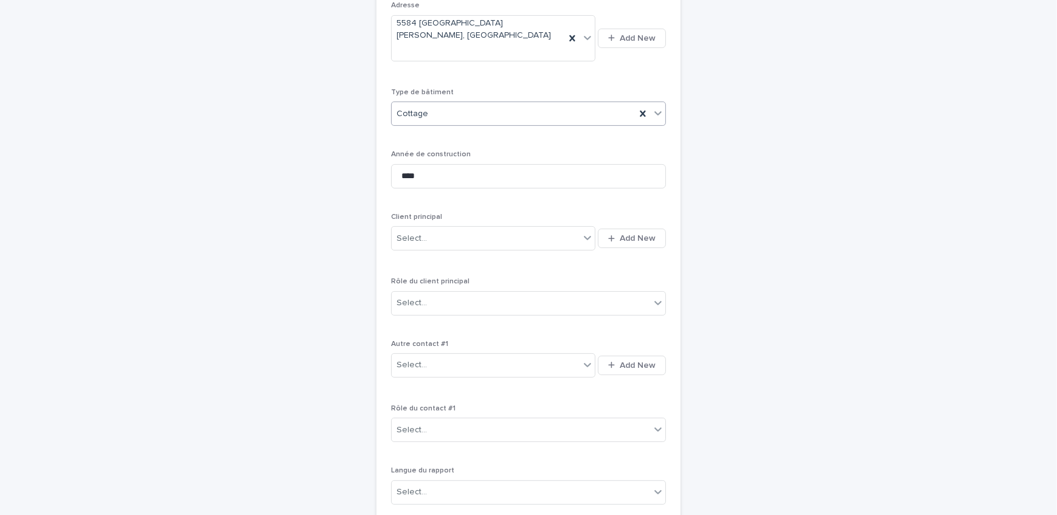
scroll to position [370, 0]
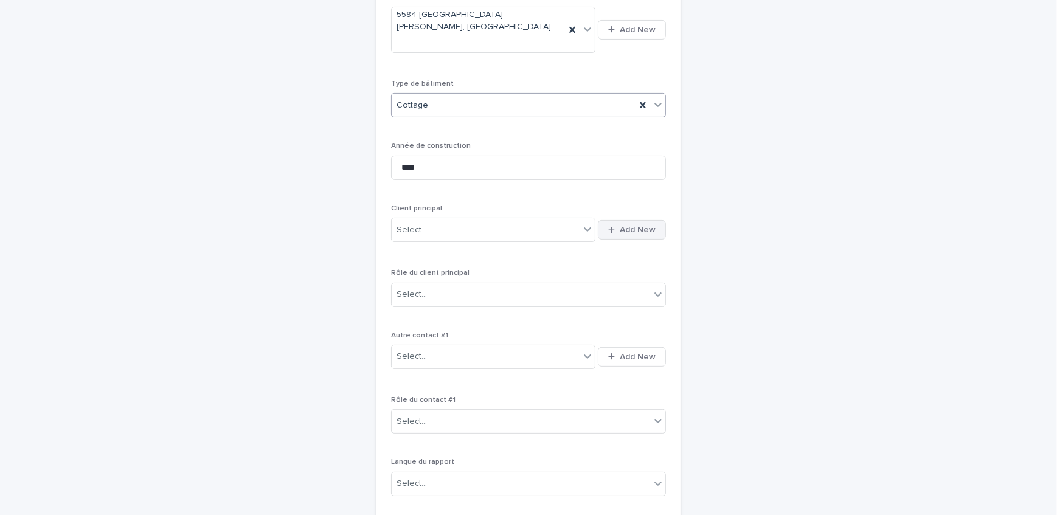
click at [625, 226] on span "Add New" at bounding box center [638, 230] width 36 height 9
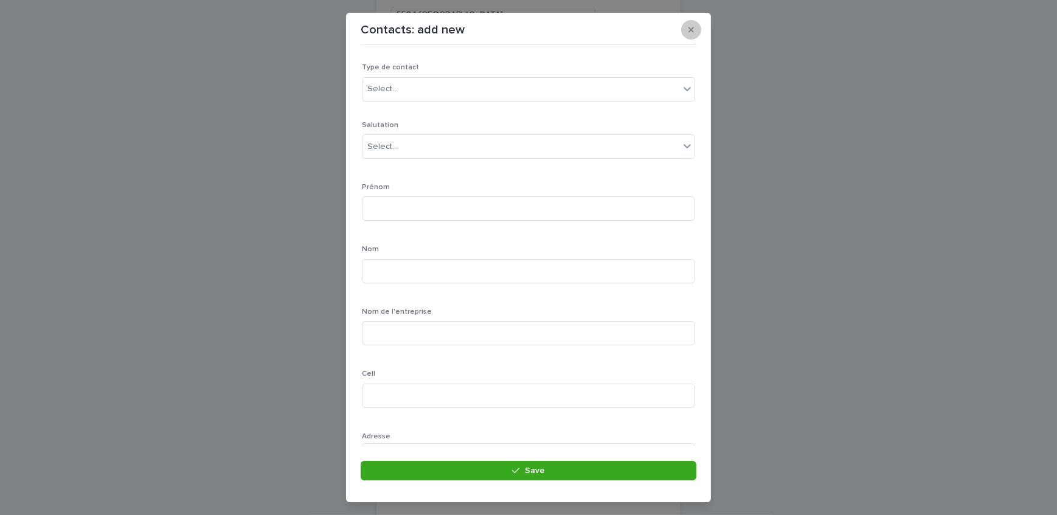
click at [699, 28] on button "button" at bounding box center [691, 29] width 20 height 19
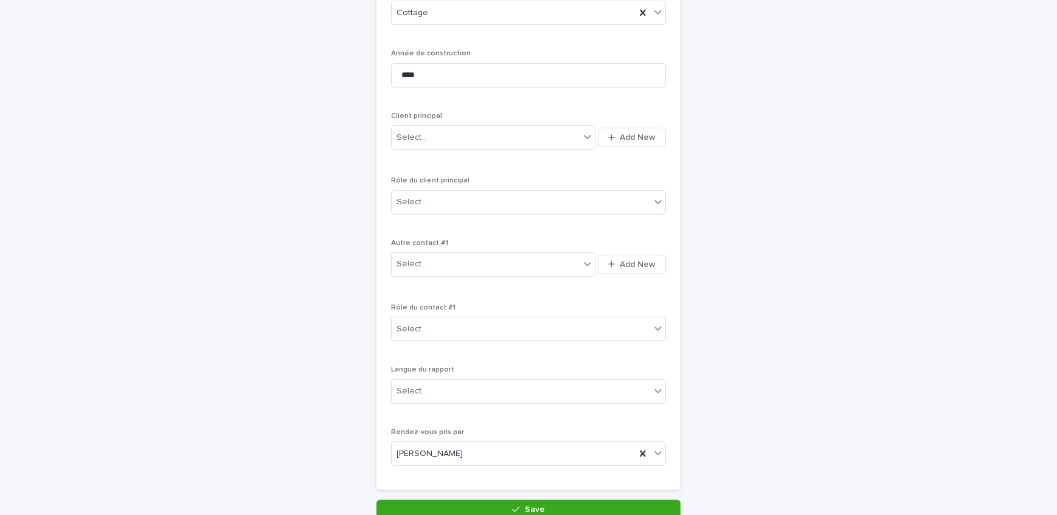
scroll to position [480, 0]
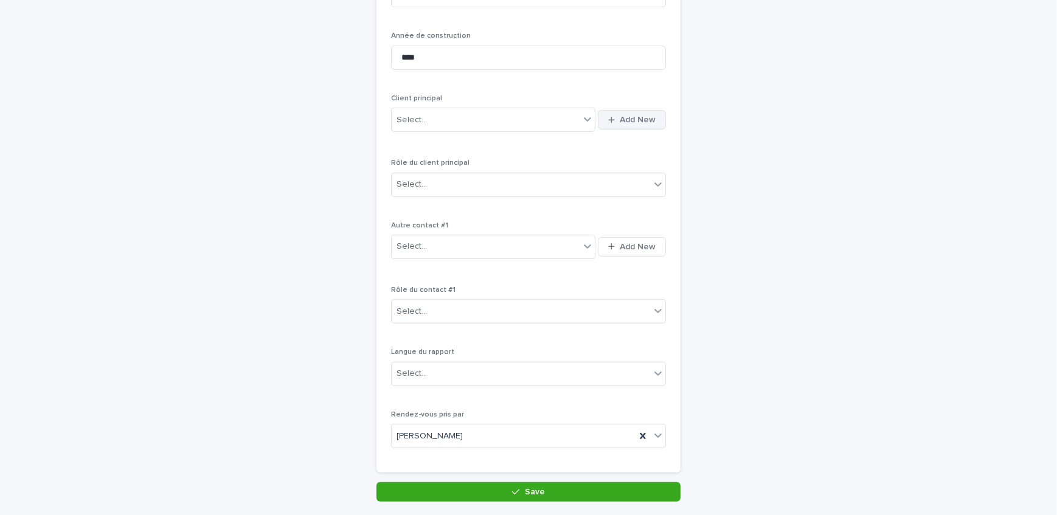
click at [629, 116] on span "Add New" at bounding box center [638, 120] width 36 height 9
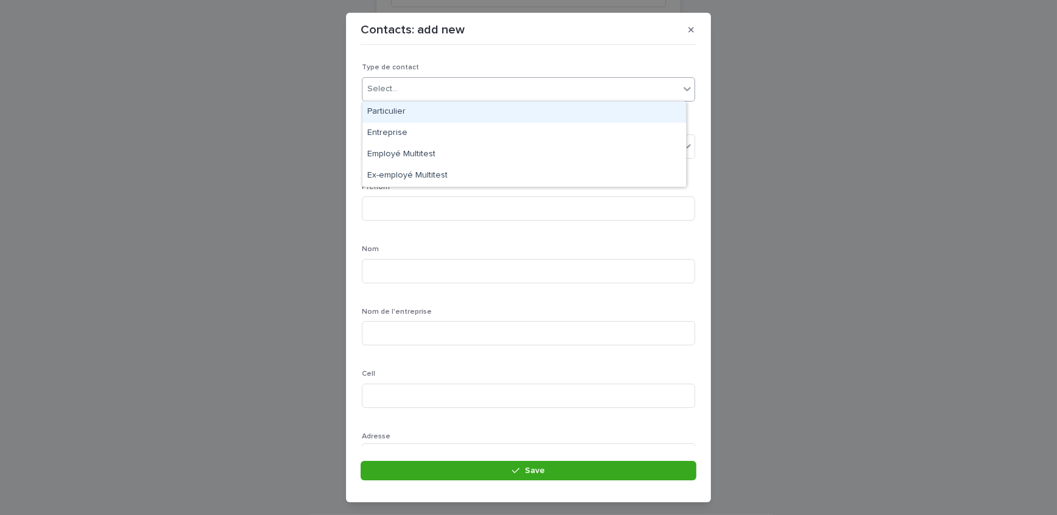
click at [399, 91] on input "text" at bounding box center [399, 89] width 1 height 10
click at [423, 116] on div "Particulier" at bounding box center [523, 112] width 323 height 21
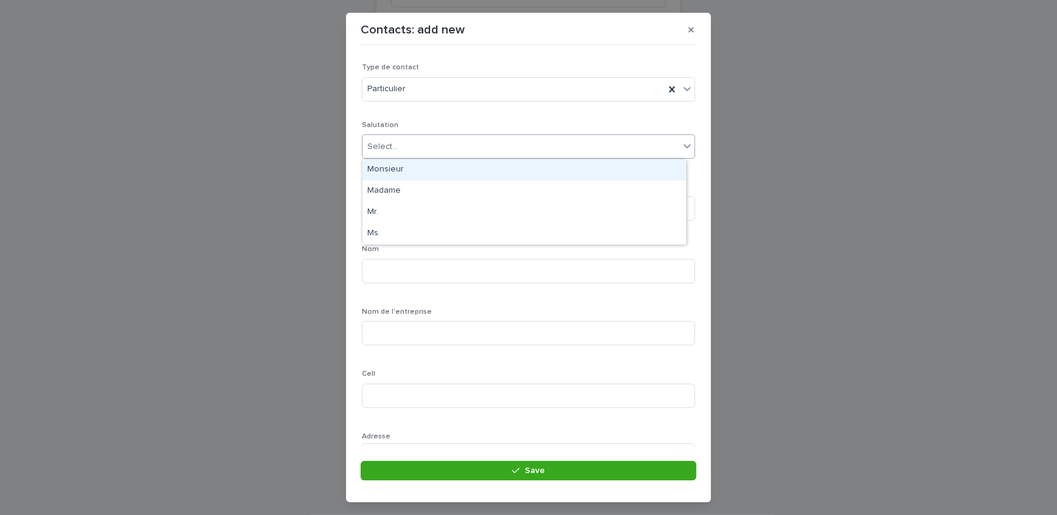
click at [410, 150] on div "Select..." at bounding box center [520, 147] width 317 height 20
click at [421, 168] on div "Monsieur" at bounding box center [523, 169] width 323 height 21
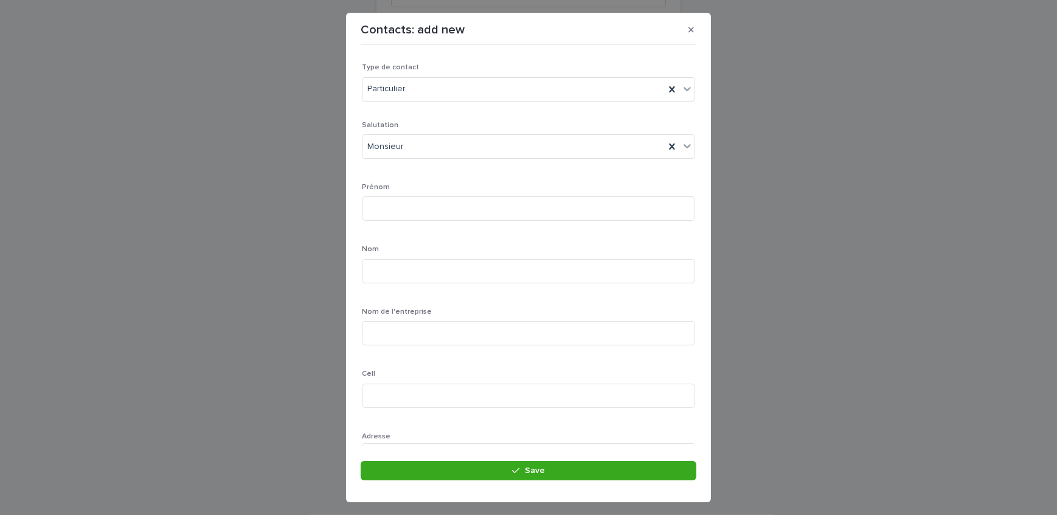
click at [428, 159] on div "Salutation Monsieur" at bounding box center [528, 144] width 333 height 47
click at [415, 145] on div "Monsieur" at bounding box center [513, 147] width 302 height 20
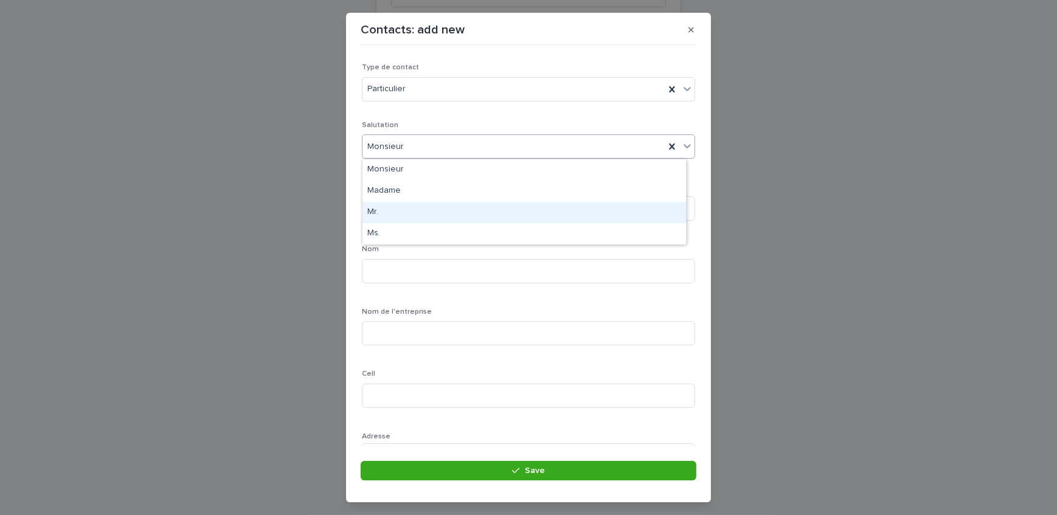
click at [416, 213] on div "Mr." at bounding box center [523, 212] width 323 height 21
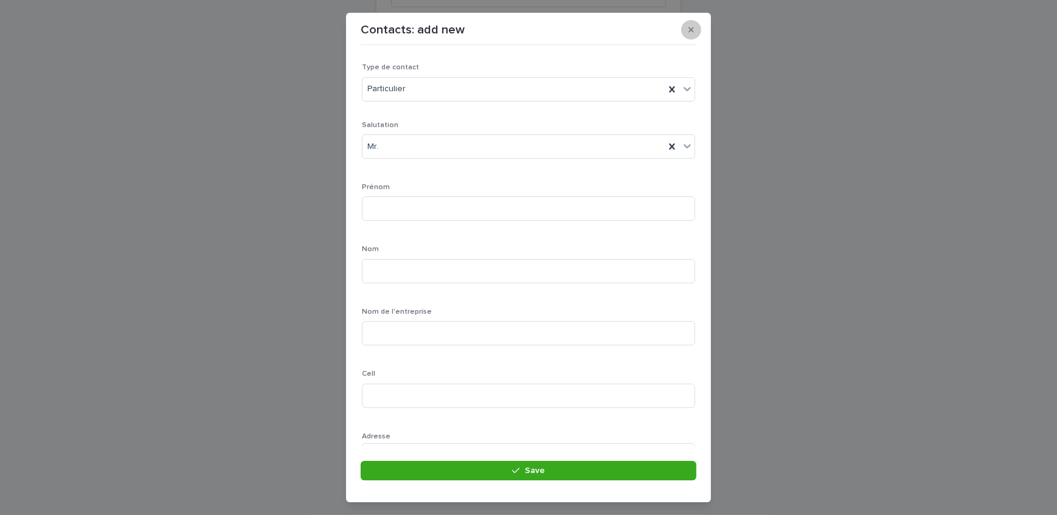
click at [687, 33] on button "button" at bounding box center [691, 29] width 20 height 19
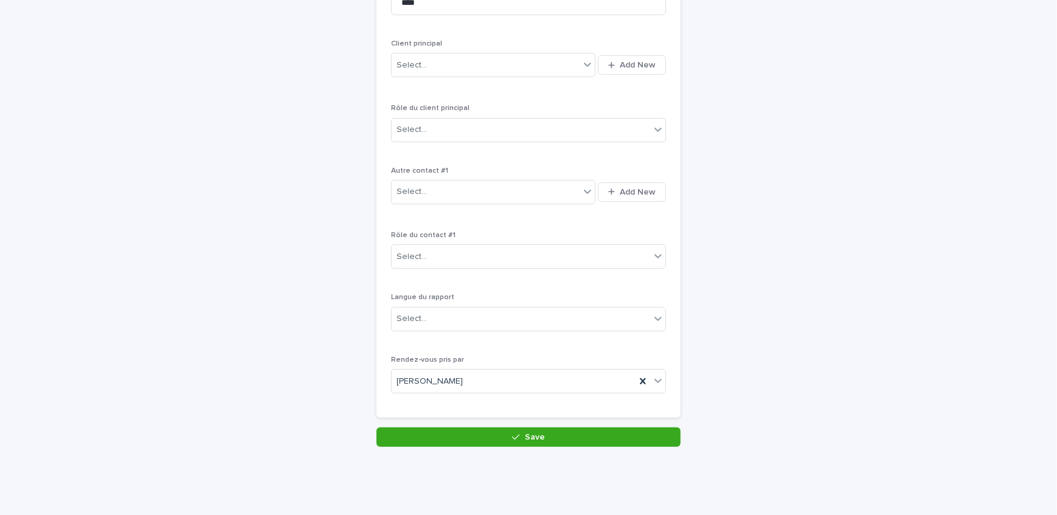
scroll to position [539, 0]
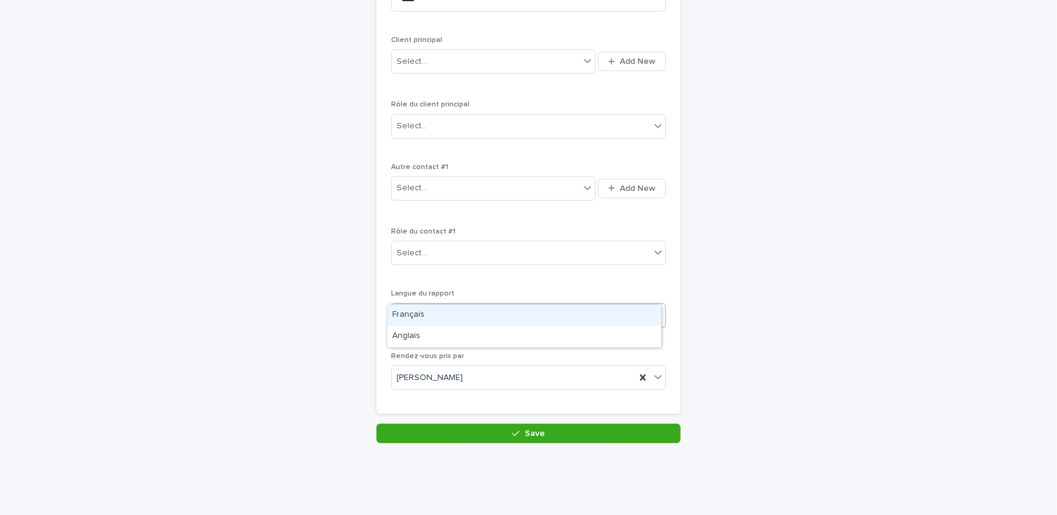
click at [503, 305] on div "Select..." at bounding box center [521, 315] width 258 height 20
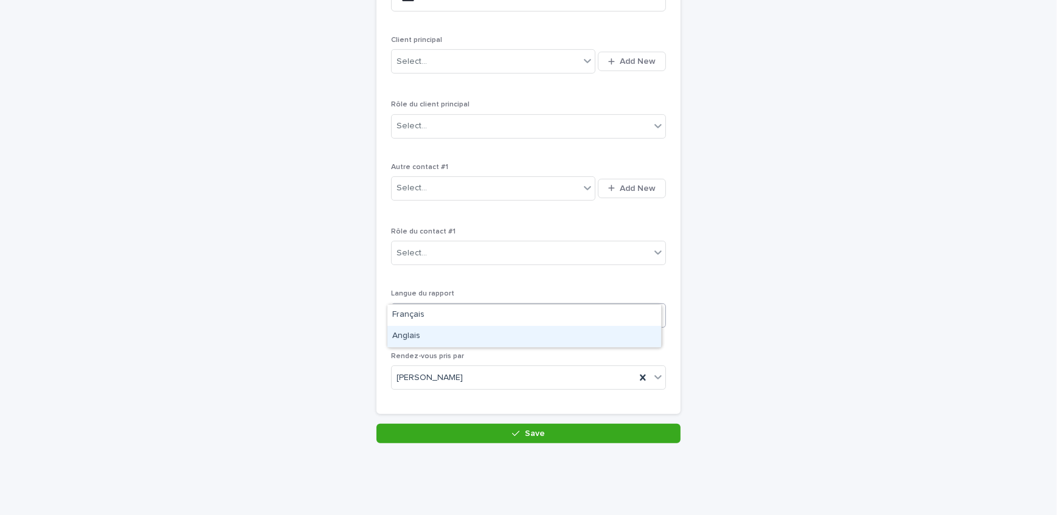
click at [502, 333] on div "Anglais" at bounding box center [524, 336] width 274 height 21
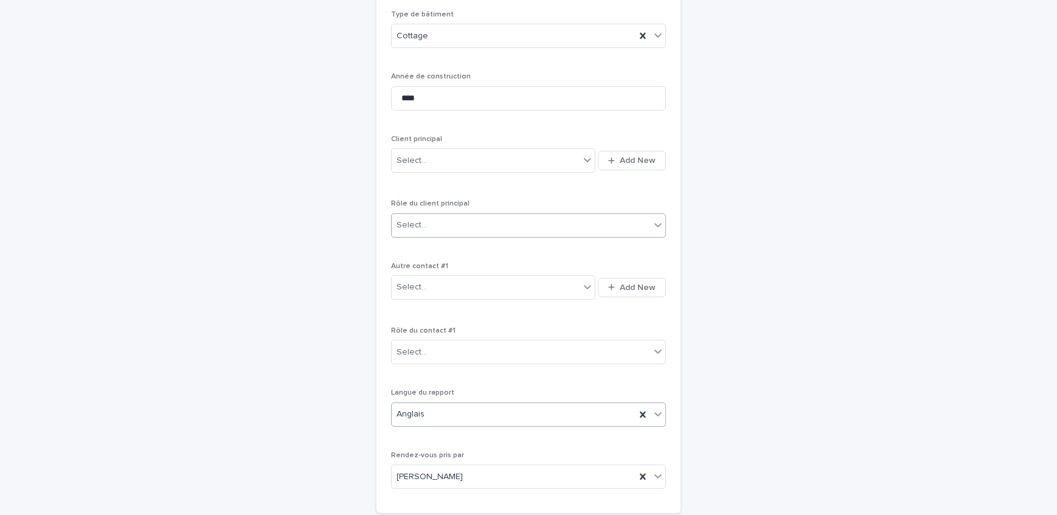
scroll to position [428, 0]
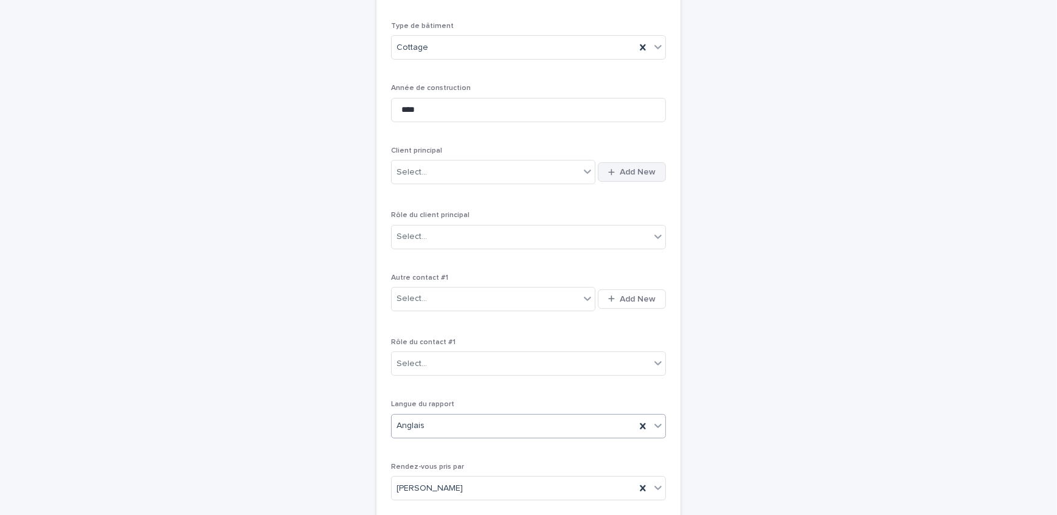
click at [631, 168] on span "Add New" at bounding box center [638, 172] width 36 height 9
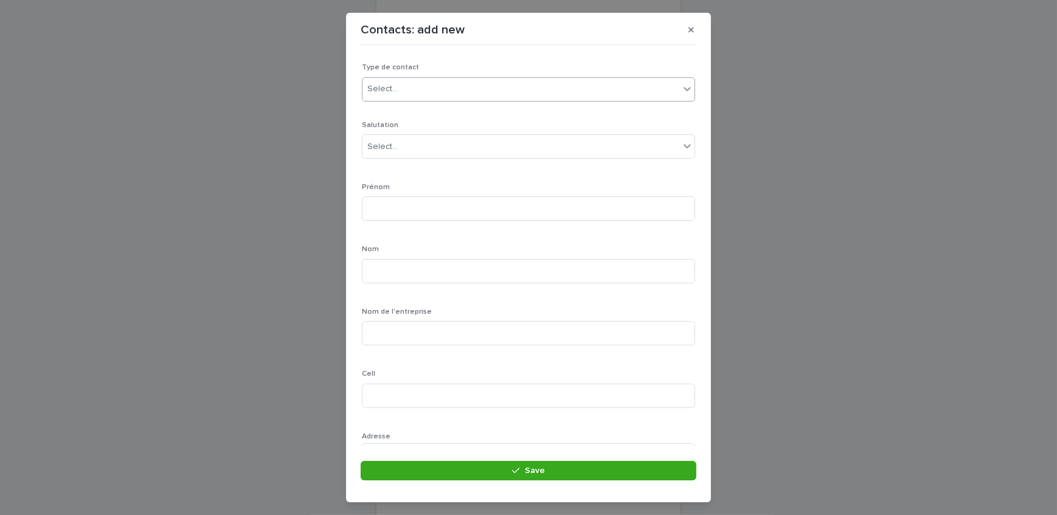
click at [405, 89] on div "Select..." at bounding box center [520, 89] width 317 height 20
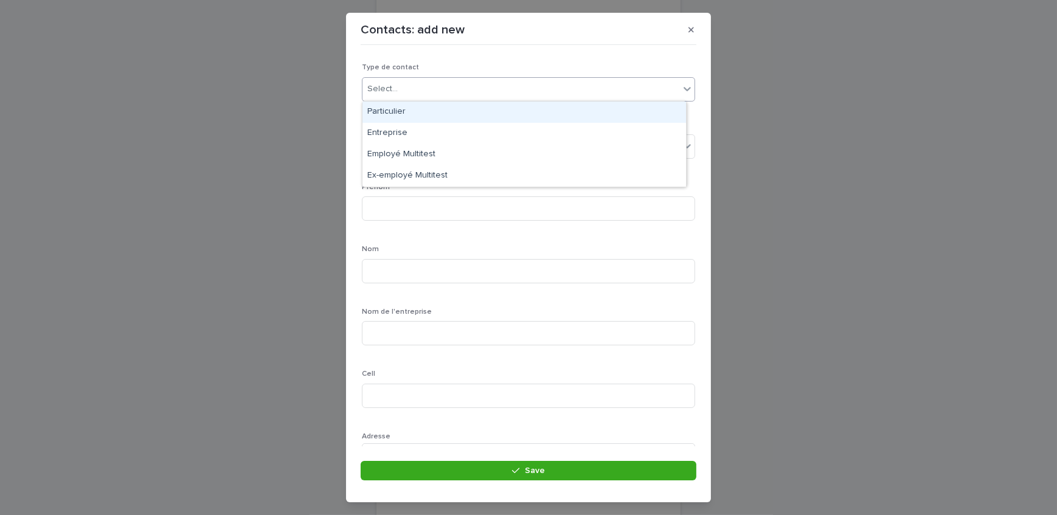
click at [430, 109] on div "Particulier" at bounding box center [523, 112] width 323 height 21
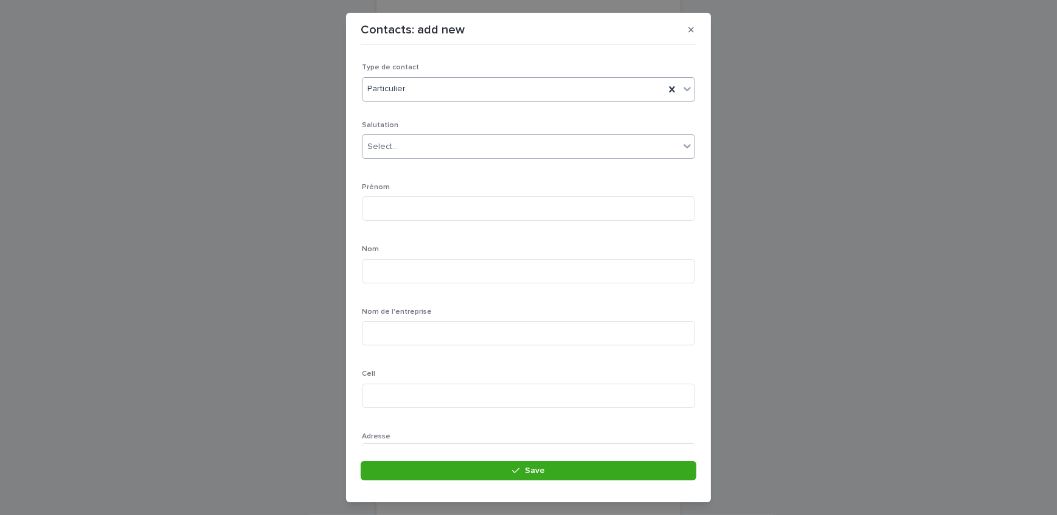
click at [435, 145] on div "Select..." at bounding box center [520, 147] width 317 height 20
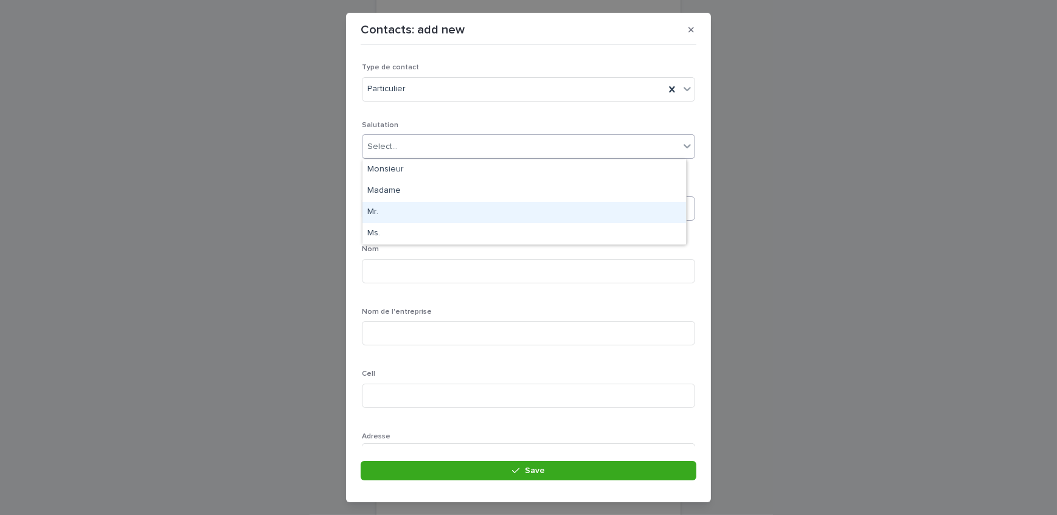
click at [425, 212] on div "Mr." at bounding box center [523, 212] width 323 height 21
click at [431, 202] on input at bounding box center [528, 208] width 333 height 24
type input "*"
type input "******"
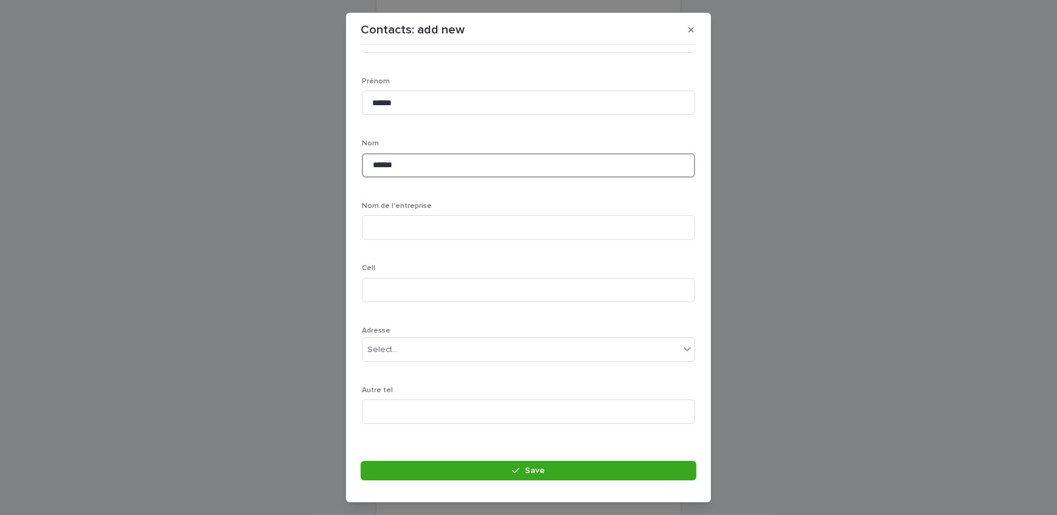
scroll to position [110, 0]
type input "******"
click at [431, 282] on input at bounding box center [528, 286] width 333 height 24
type input "**********"
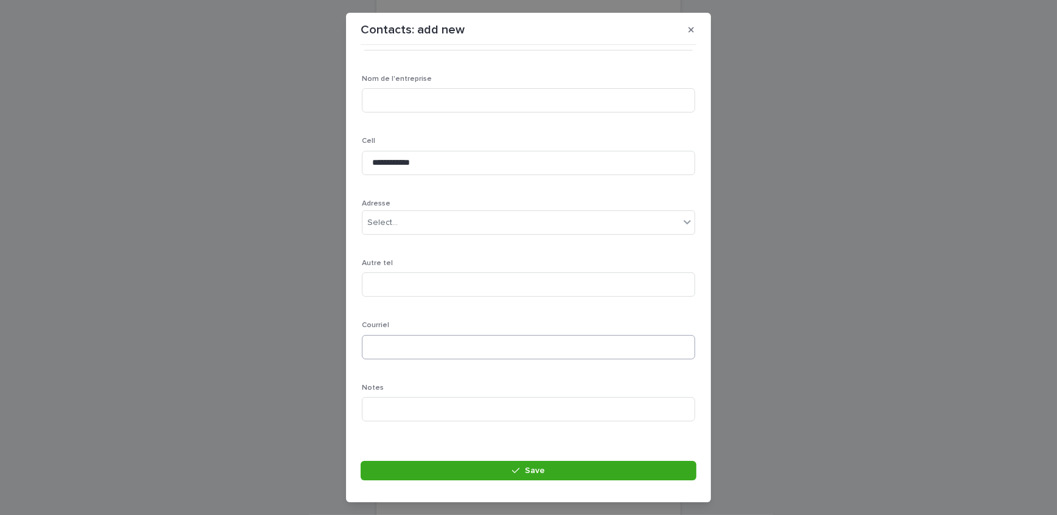
scroll to position [244, 0]
drag, startPoint x: 434, startPoint y: 336, endPoint x: 43, endPoint y: 432, distance: 403.2
click at [434, 336] on input at bounding box center [528, 335] width 333 height 24
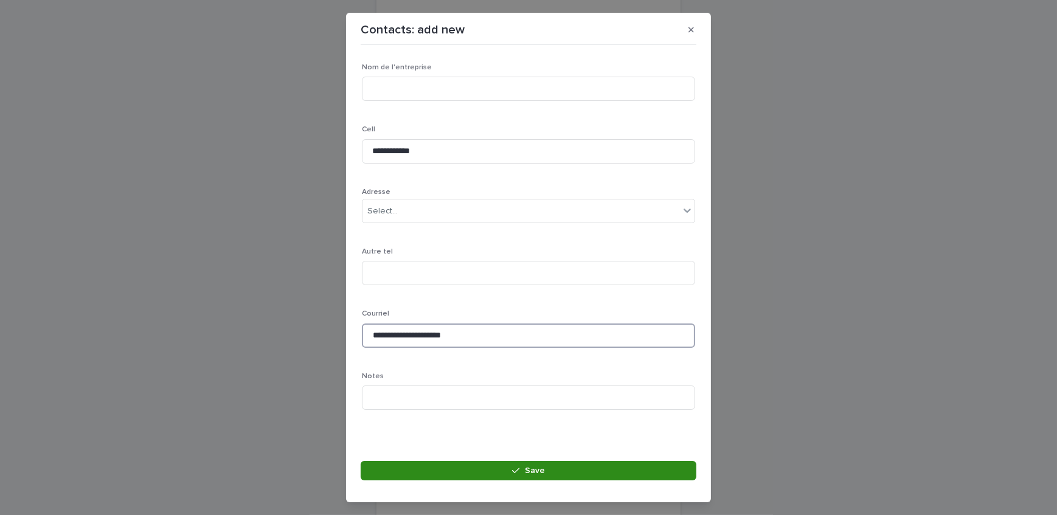
type input "**********"
click at [480, 471] on button "Save" at bounding box center [529, 470] width 336 height 19
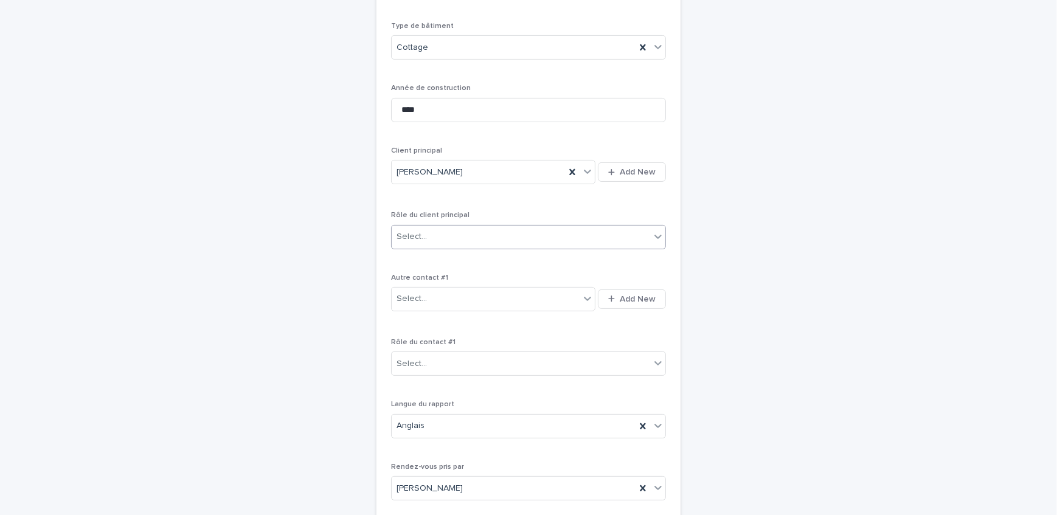
click at [447, 227] on div "Select..." at bounding box center [521, 237] width 258 height 20
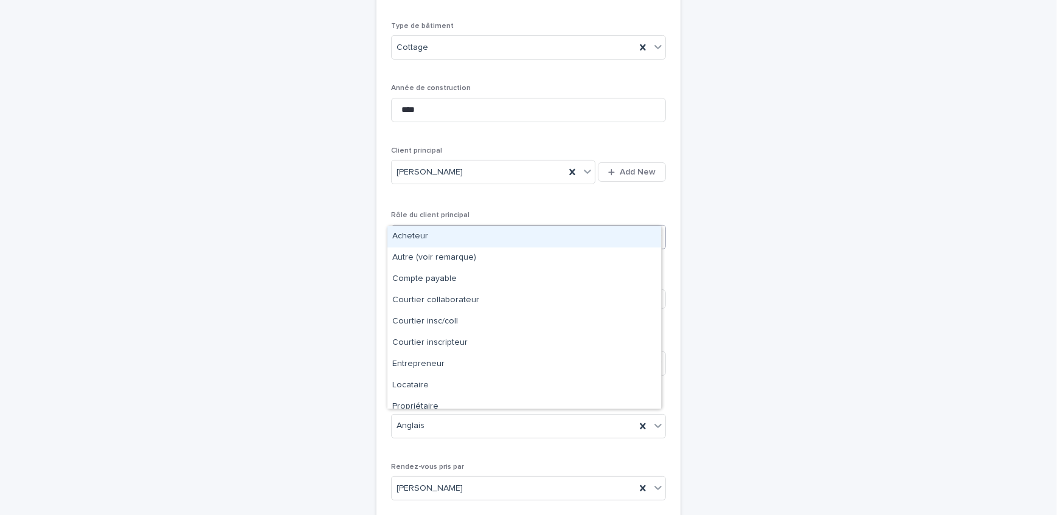
drag, startPoint x: 446, startPoint y: 229, endPoint x: 381, endPoint y: 339, distance: 127.8
click at [446, 229] on div "Acheteur" at bounding box center [524, 236] width 274 height 21
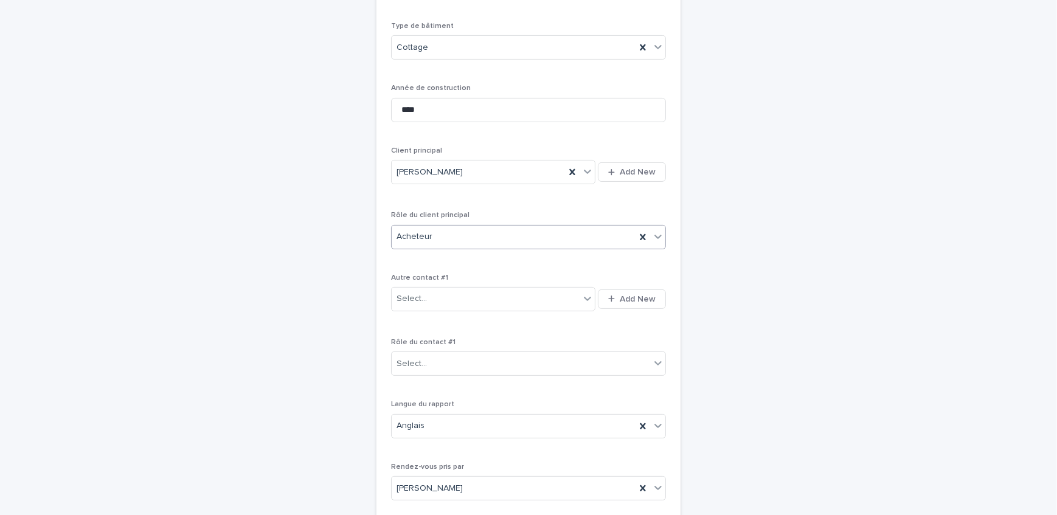
scroll to position [539, 0]
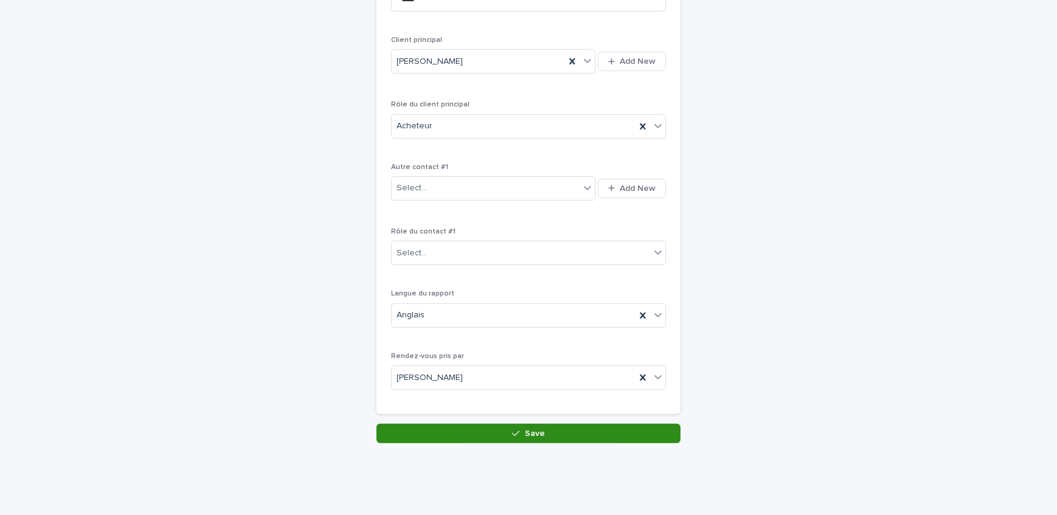
click at [441, 424] on button "Save" at bounding box center [528, 433] width 304 height 19
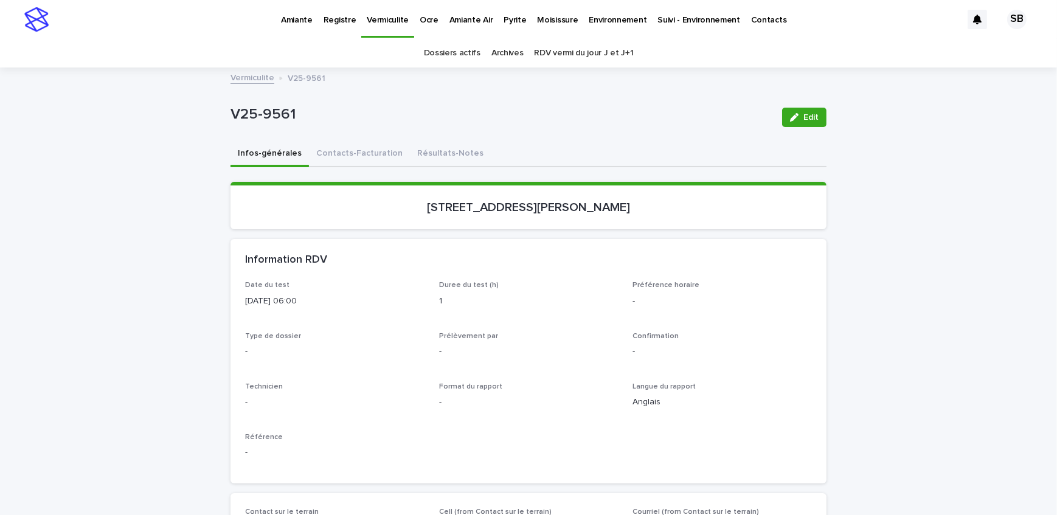
drag, startPoint x: 790, startPoint y: 116, endPoint x: 28, endPoint y: 231, distance: 771.2
click at [791, 115] on icon "button" at bounding box center [794, 117] width 9 height 9
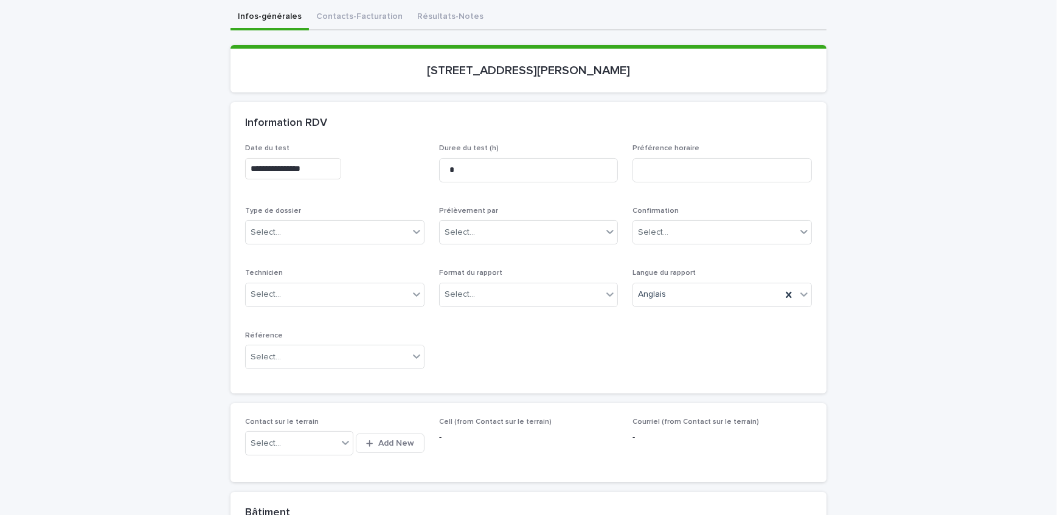
scroll to position [165, 0]
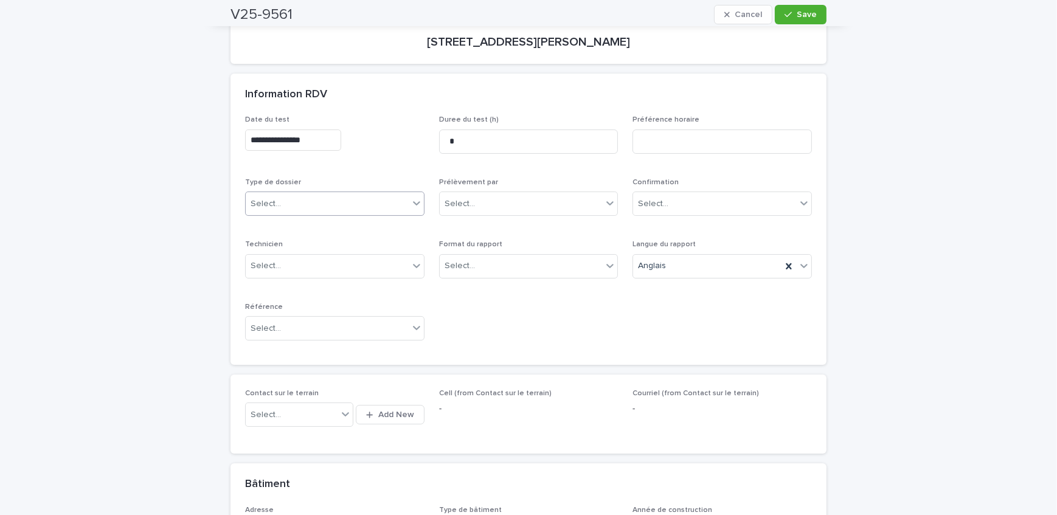
click at [313, 200] on div "Select..." at bounding box center [327, 204] width 163 height 20
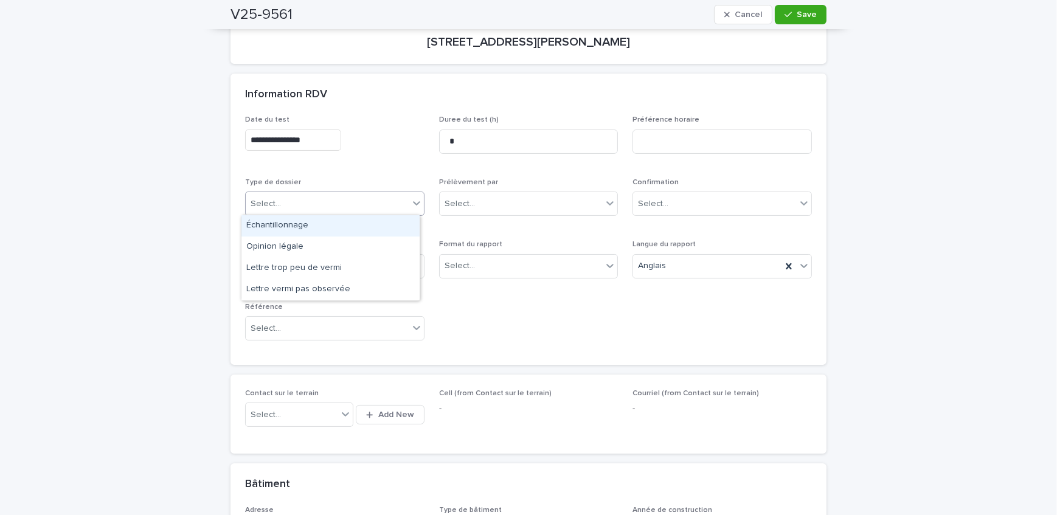
click at [319, 226] on div "Échantillonnage" at bounding box center [330, 225] width 178 height 21
click at [474, 272] on div "Select..." at bounding box center [521, 266] width 163 height 20
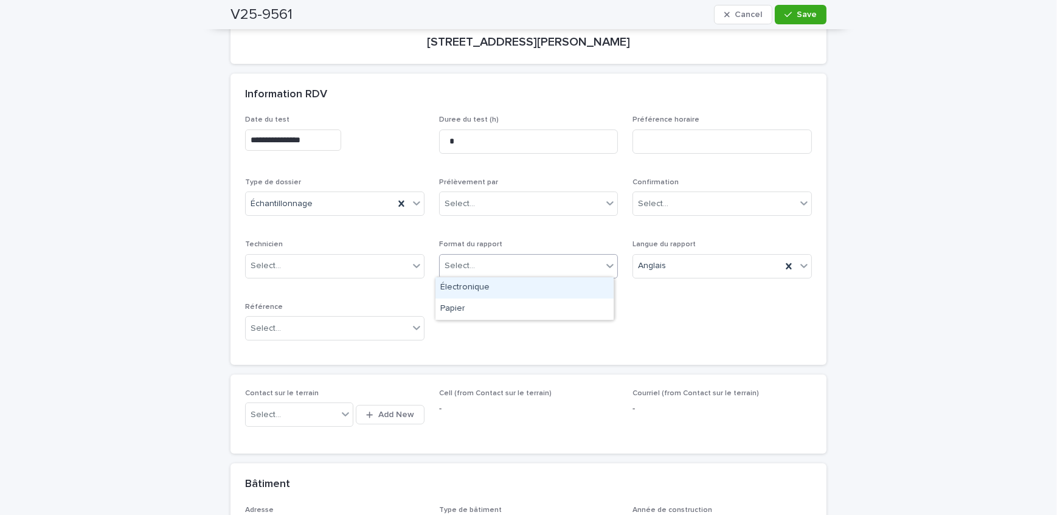
click at [483, 285] on div "Électronique" at bounding box center [524, 287] width 178 height 21
click at [482, 212] on div "Select..." at bounding box center [521, 204] width 163 height 20
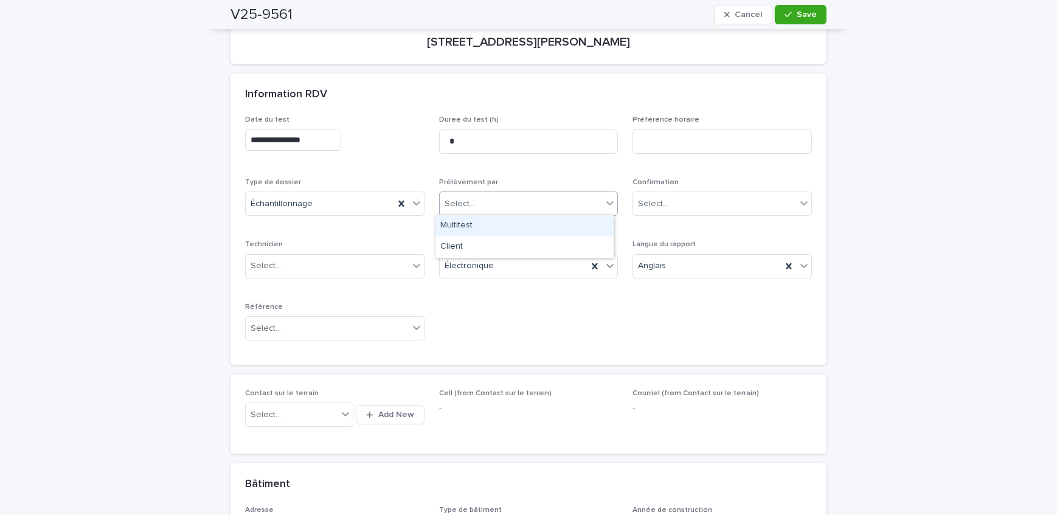
click at [488, 225] on div "Multitest" at bounding box center [524, 225] width 178 height 21
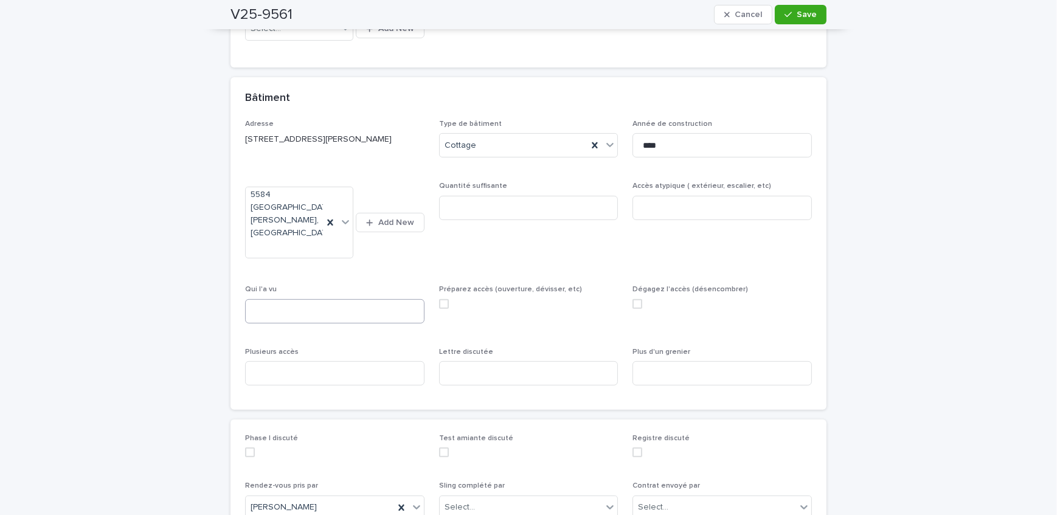
scroll to position [553, 0]
click at [352, 298] on input at bounding box center [334, 310] width 179 height 24
click at [356, 300] on input at bounding box center [334, 310] width 179 height 24
type input "**********"
click at [340, 360] on input at bounding box center [334, 372] width 179 height 24
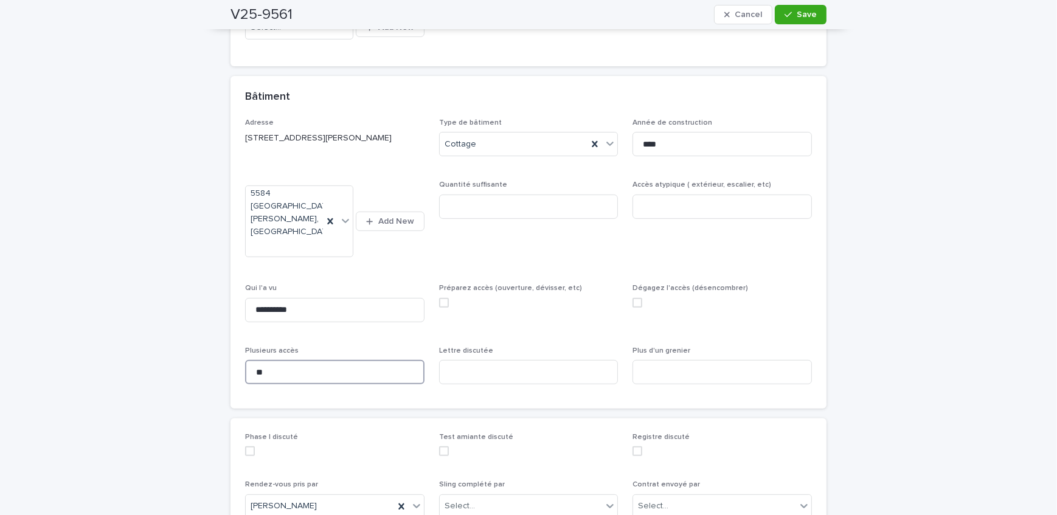
type input "*"
type input "*******"
click at [704, 360] on input at bounding box center [721, 372] width 179 height 24
click at [710, 360] on input at bounding box center [721, 372] width 179 height 24
type input "********"
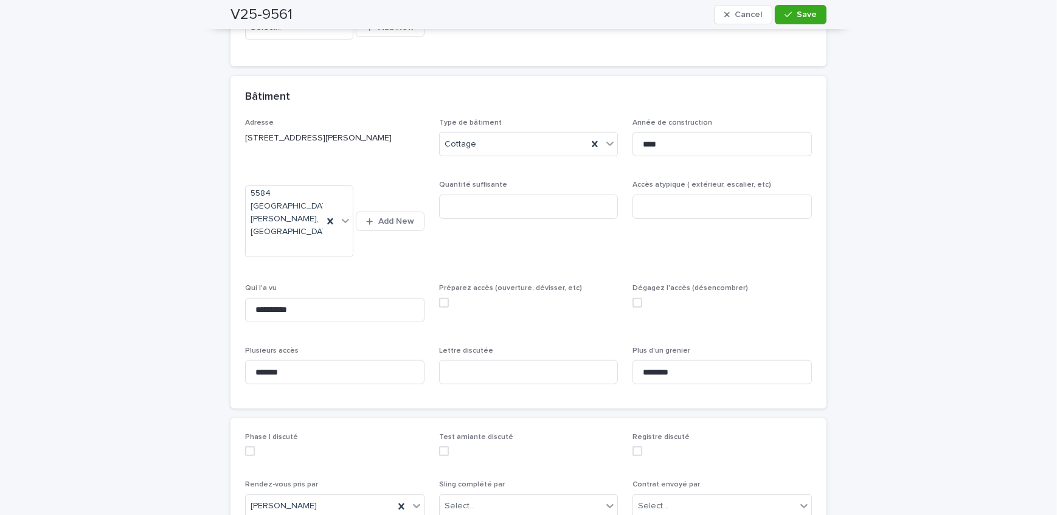
click at [632, 297] on div "Dégagez l'accès (désencombrer)" at bounding box center [721, 300] width 179 height 33
click at [632, 298] on span at bounding box center [637, 303] width 10 height 10
click at [440, 298] on span at bounding box center [444, 303] width 10 height 10
click at [679, 213] on input at bounding box center [721, 207] width 179 height 24
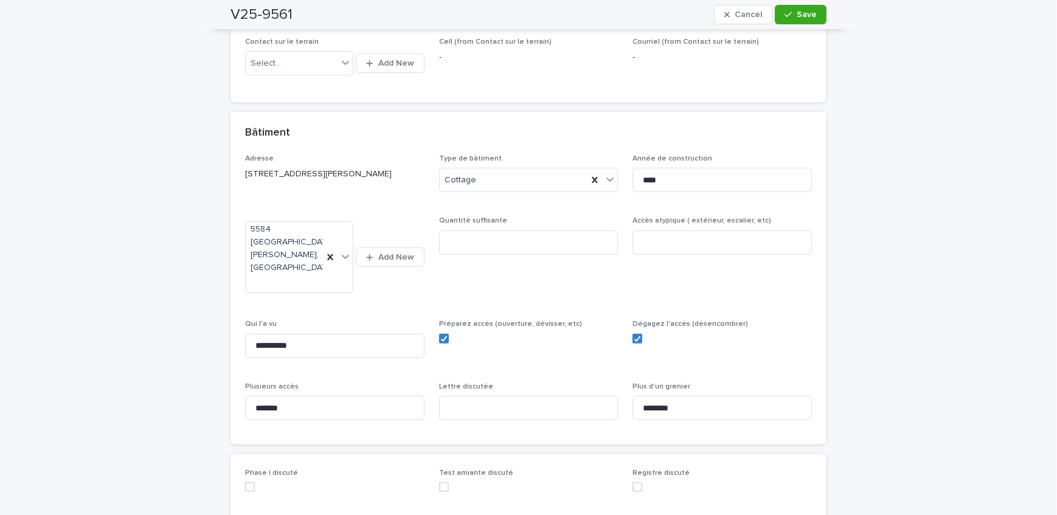
scroll to position [497, 0]
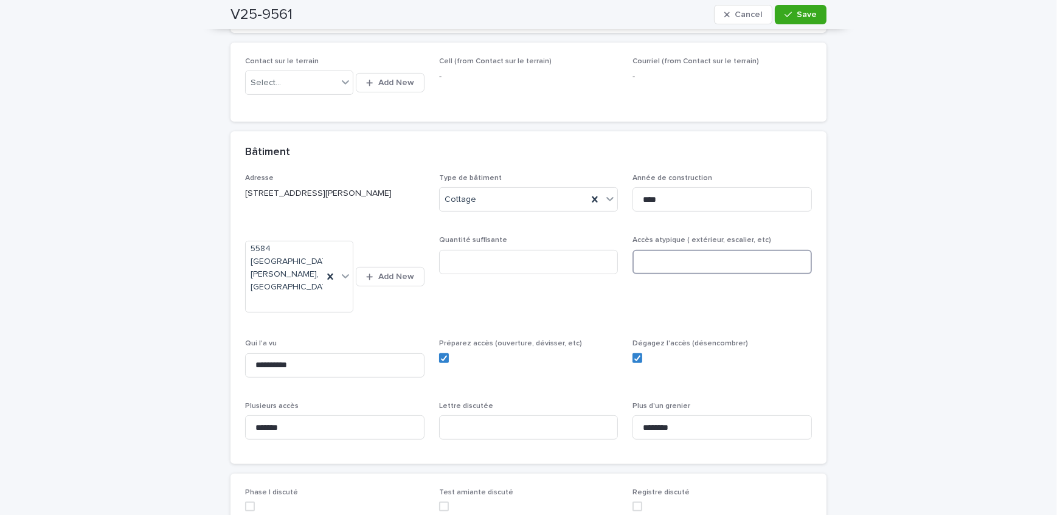
click at [729, 267] on input at bounding box center [721, 262] width 179 height 24
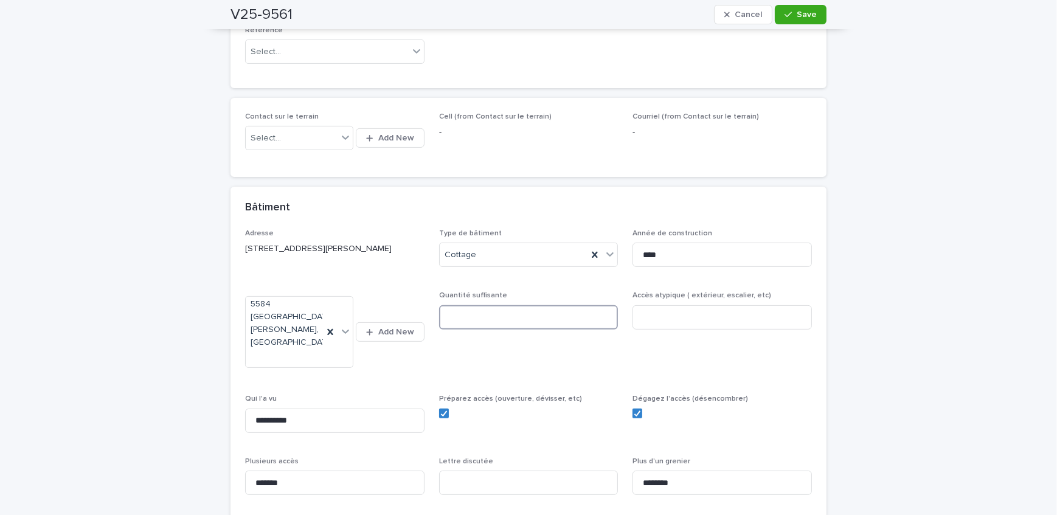
click at [553, 316] on input at bounding box center [528, 317] width 179 height 24
click at [789, 311] on input at bounding box center [721, 317] width 179 height 24
type input "**********"
click at [529, 314] on input at bounding box center [528, 317] width 179 height 24
type input "***"
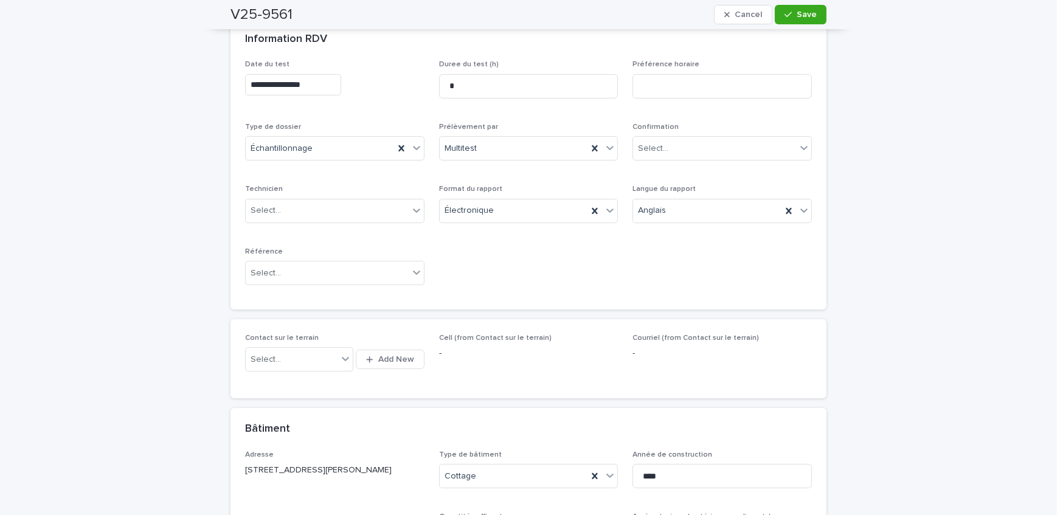
scroll to position [55, 0]
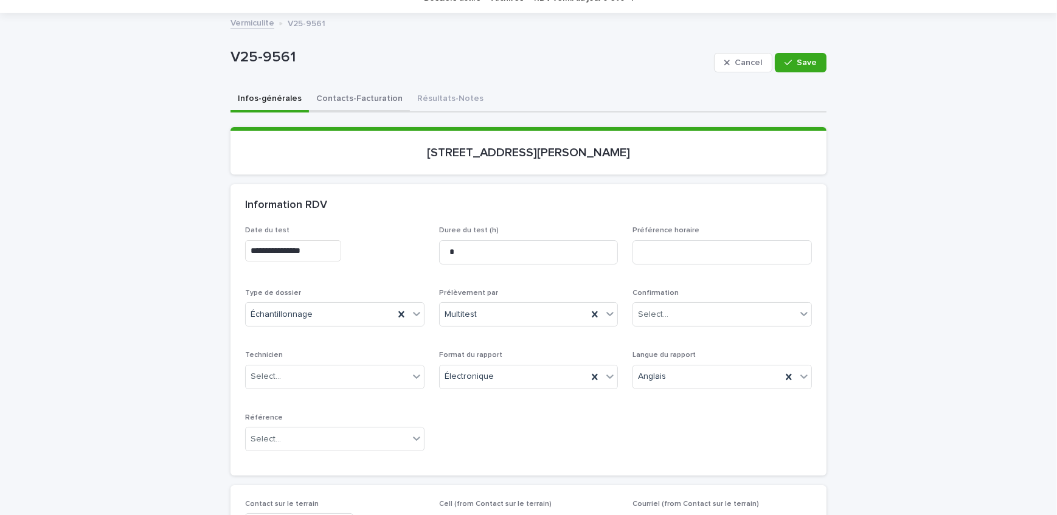
click at [342, 98] on button "Contacts-Facturation" at bounding box center [359, 100] width 101 height 26
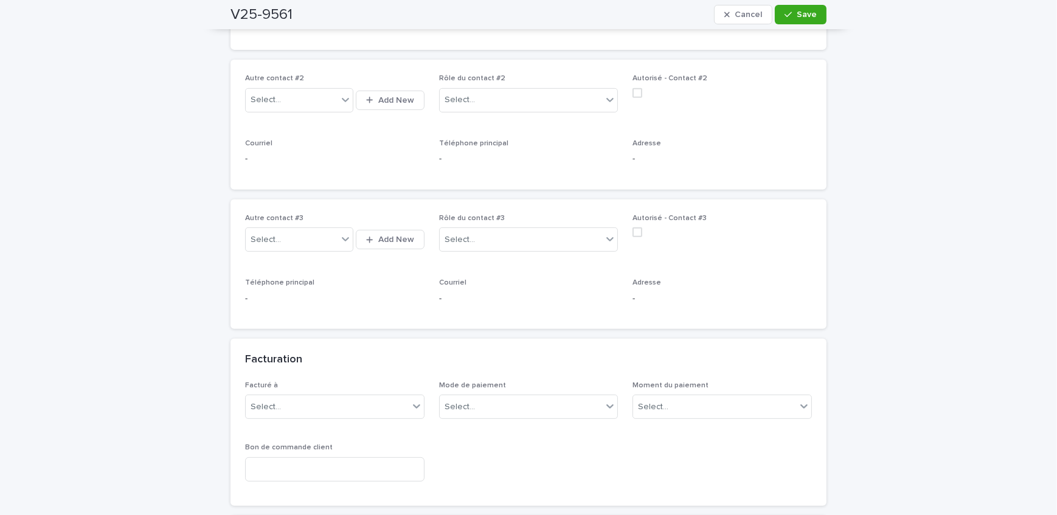
scroll to position [829, 0]
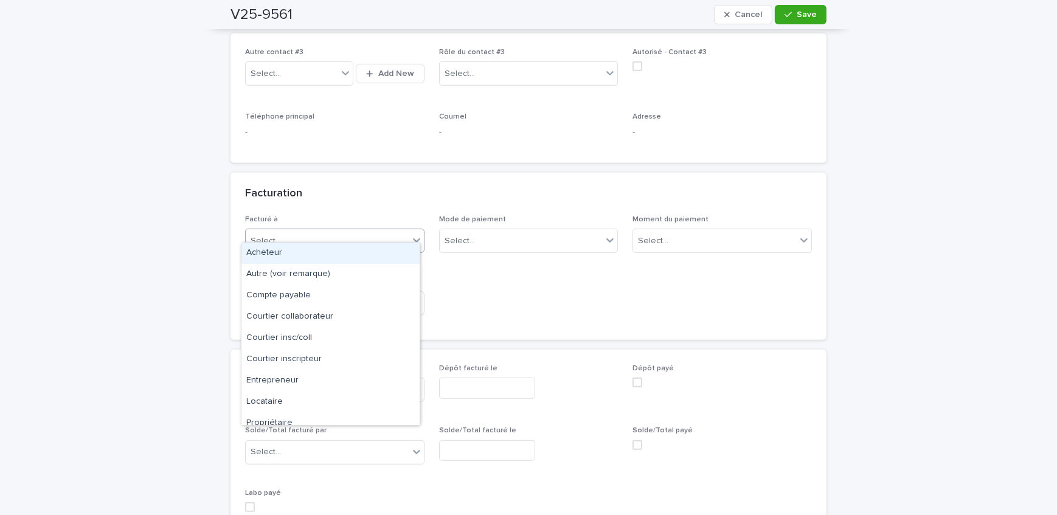
click at [347, 233] on div "Select..." at bounding box center [327, 241] width 163 height 20
click at [325, 251] on div "Acheteur" at bounding box center [330, 253] width 178 height 21
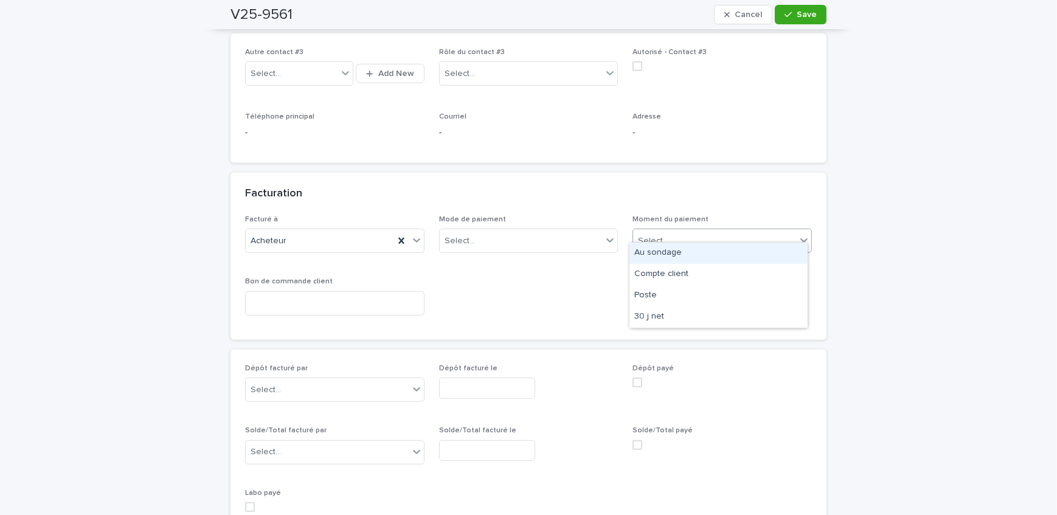
click at [671, 231] on div "Select..." at bounding box center [714, 241] width 163 height 20
click at [679, 246] on div "Au sondage" at bounding box center [718, 253] width 178 height 21
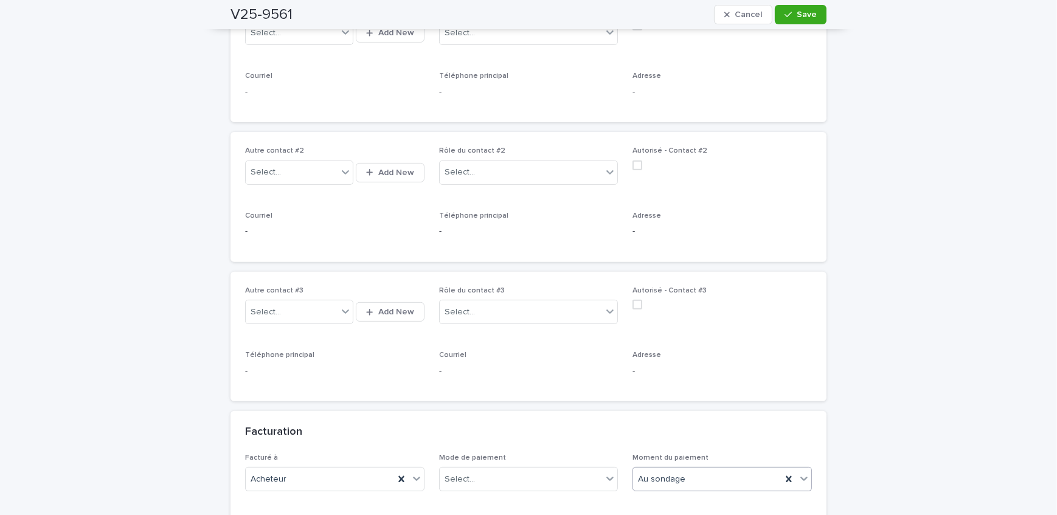
scroll to position [497, 0]
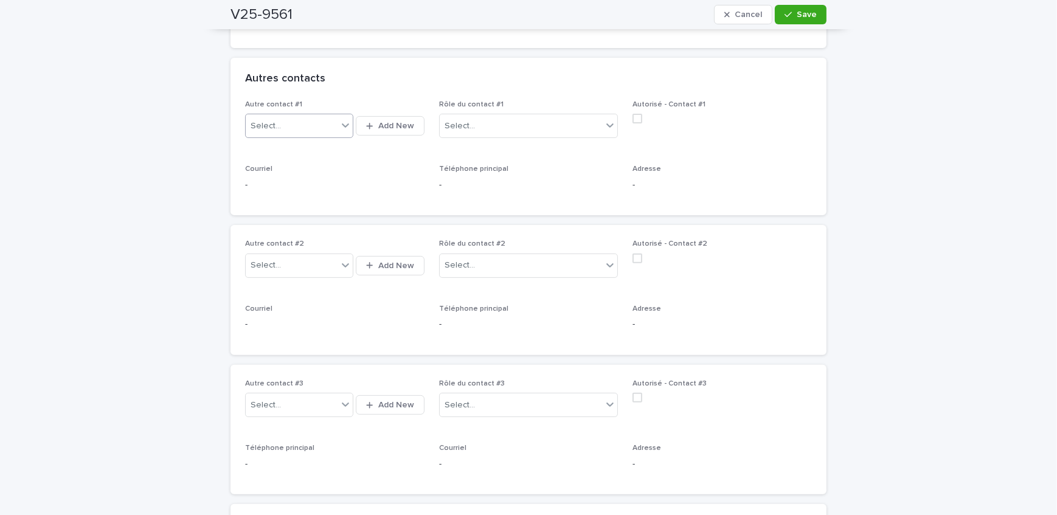
click at [307, 120] on div "Select..." at bounding box center [292, 126] width 92 height 20
type input "*****"
click at [380, 122] on span "Add New" at bounding box center [396, 126] width 36 height 9
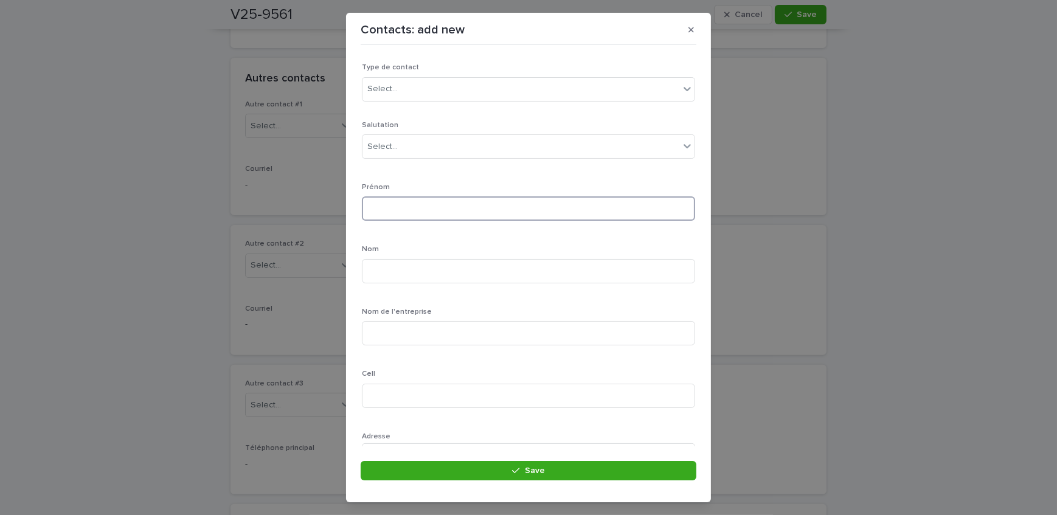
click at [383, 213] on input at bounding box center [528, 208] width 333 height 24
type input "*****"
click at [396, 274] on input at bounding box center [528, 271] width 333 height 24
type input "*******"
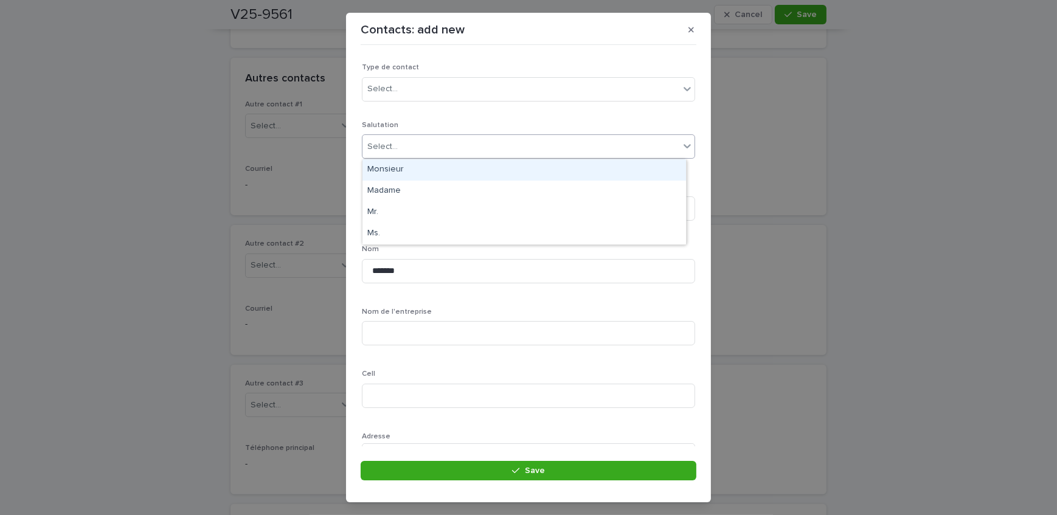
click at [429, 145] on div "Select..." at bounding box center [520, 147] width 317 height 20
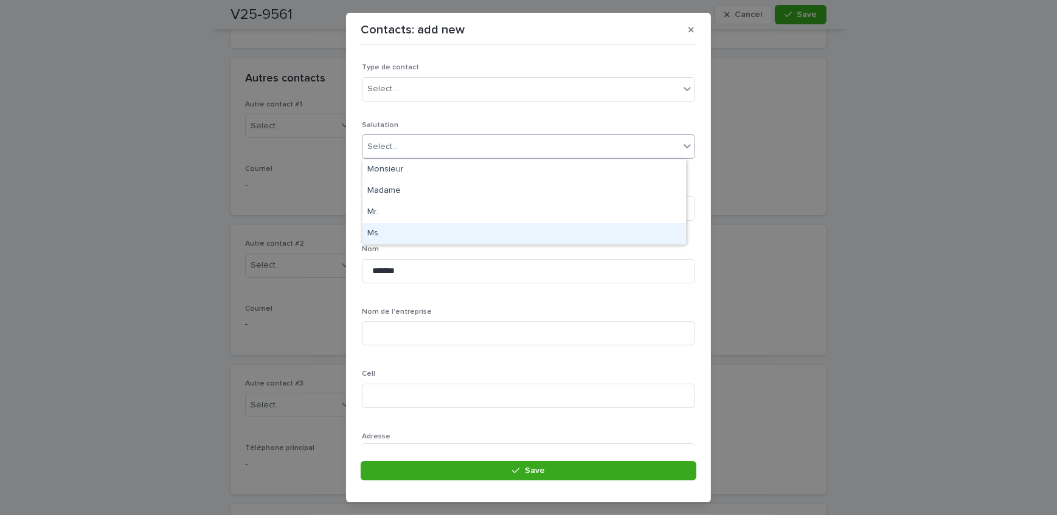
click at [409, 232] on div "Ms." at bounding box center [523, 233] width 323 height 21
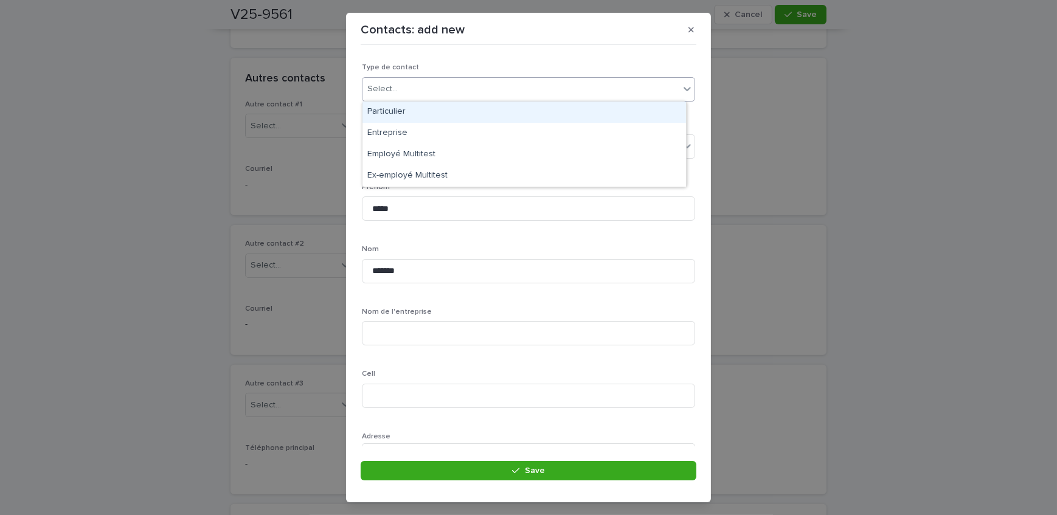
click at [416, 100] on div "Select..." at bounding box center [528, 89] width 333 height 24
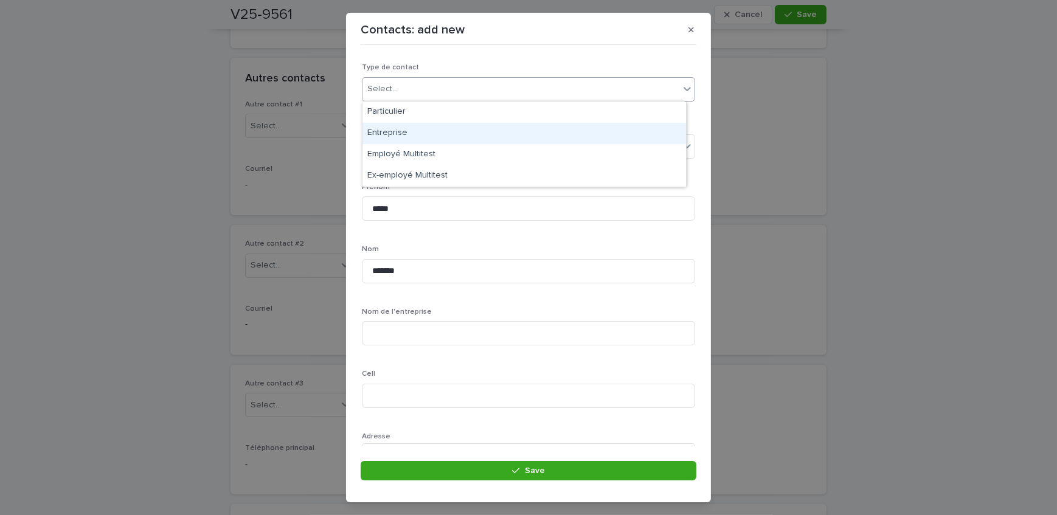
click at [418, 132] on div "Entreprise" at bounding box center [523, 133] width 323 height 21
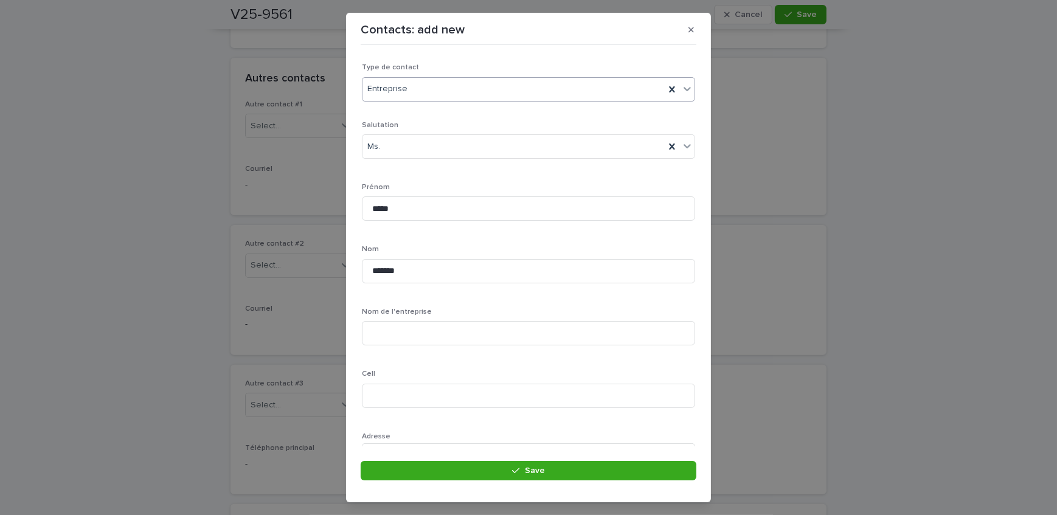
scroll to position [55, 0]
click at [448, 276] on input at bounding box center [528, 278] width 333 height 24
type input "*"
click at [407, 273] on input "**********" at bounding box center [528, 278] width 333 height 24
type input "**********"
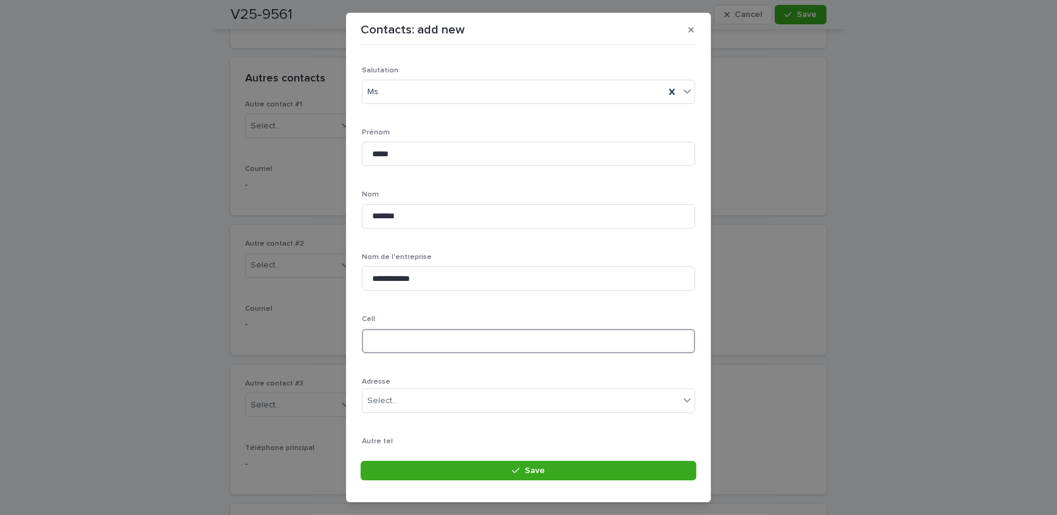
click at [419, 351] on input at bounding box center [528, 341] width 333 height 24
click at [398, 334] on input at bounding box center [528, 341] width 333 height 24
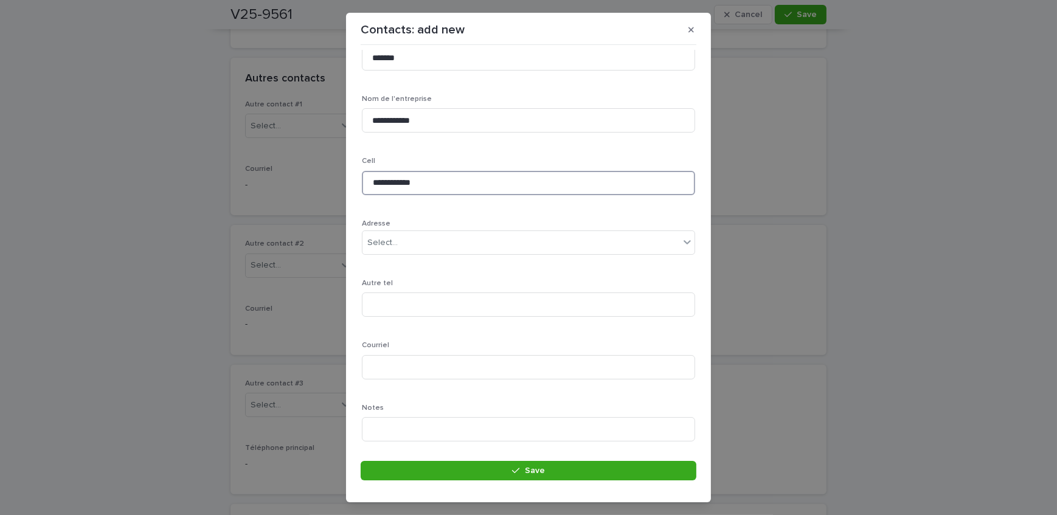
scroll to position [221, 0]
type input "**********"
click at [469, 354] on input at bounding box center [528, 359] width 333 height 24
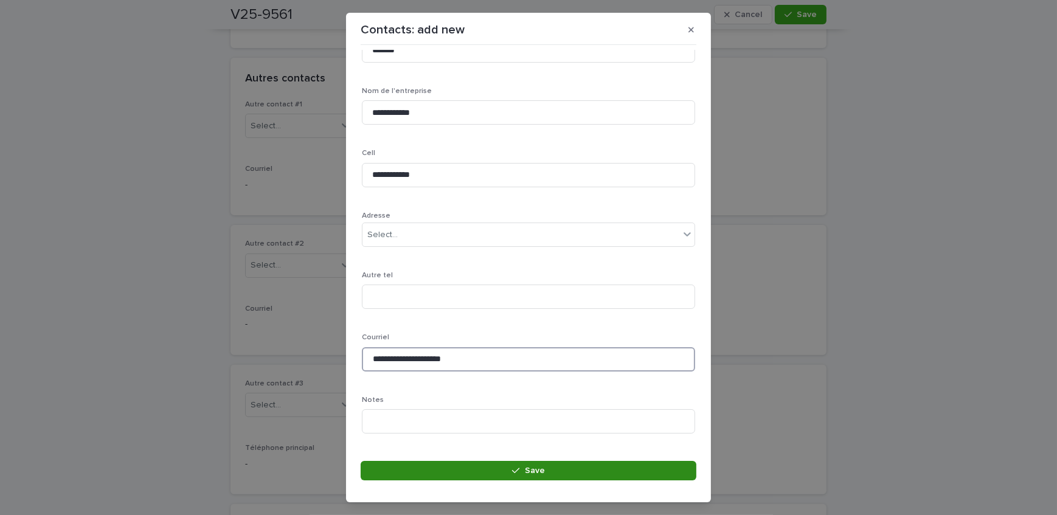
type input "**********"
click at [465, 467] on button "Save" at bounding box center [529, 470] width 336 height 19
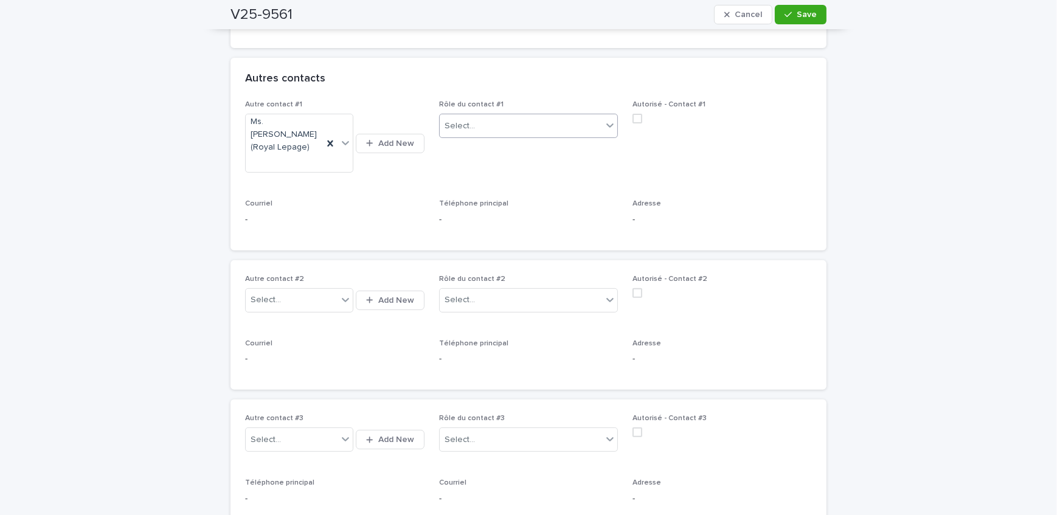
click at [497, 119] on div "Select..." at bounding box center [521, 126] width 163 height 20
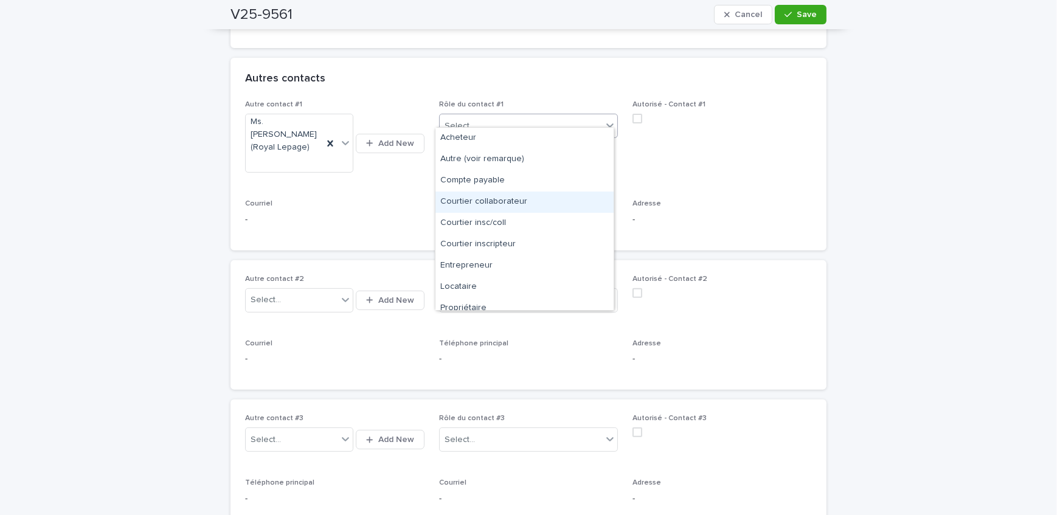
click at [488, 206] on div "Courtier collaborateur" at bounding box center [524, 202] width 178 height 21
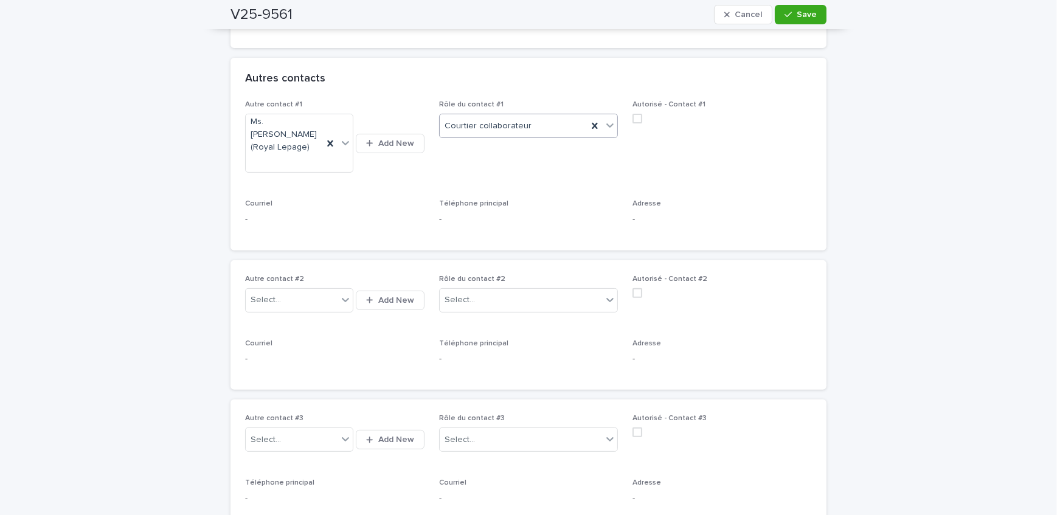
click at [632, 114] on span at bounding box center [637, 119] width 10 height 10
drag, startPoint x: 810, startPoint y: 12, endPoint x: 461, endPoint y: 155, distance: 377.1
click at [809, 15] on span "Save" at bounding box center [807, 14] width 20 height 9
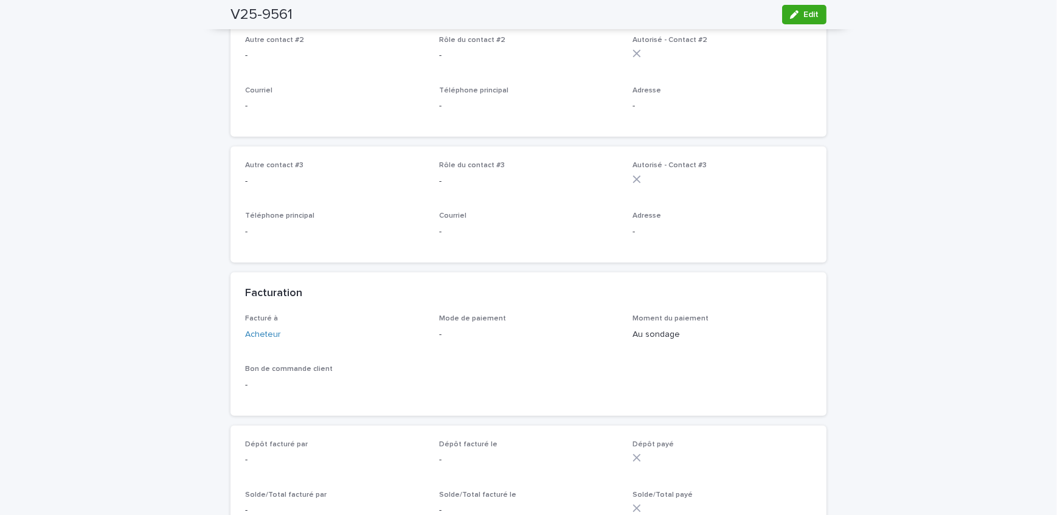
scroll to position [663, 0]
click at [790, 12] on icon "button" at bounding box center [794, 14] width 9 height 9
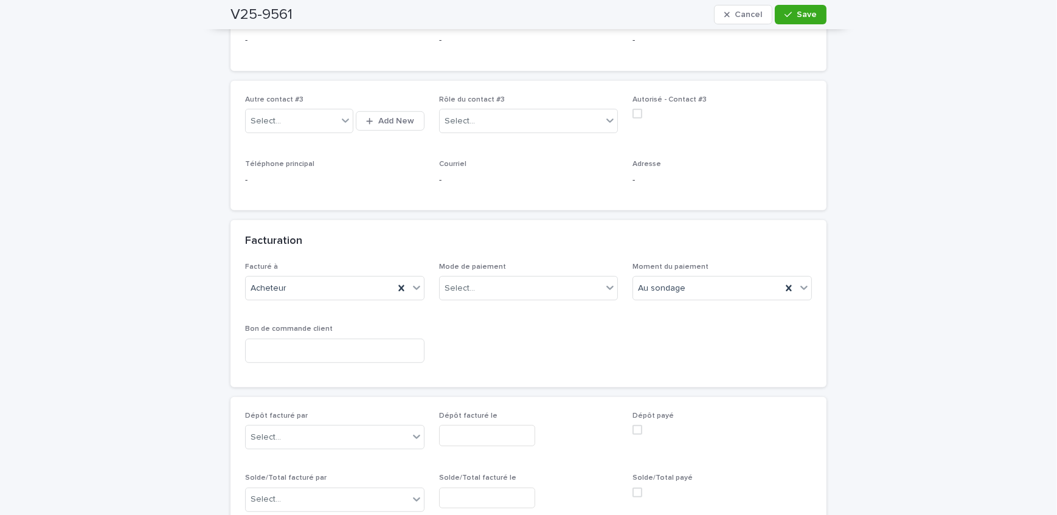
scroll to position [821, 0]
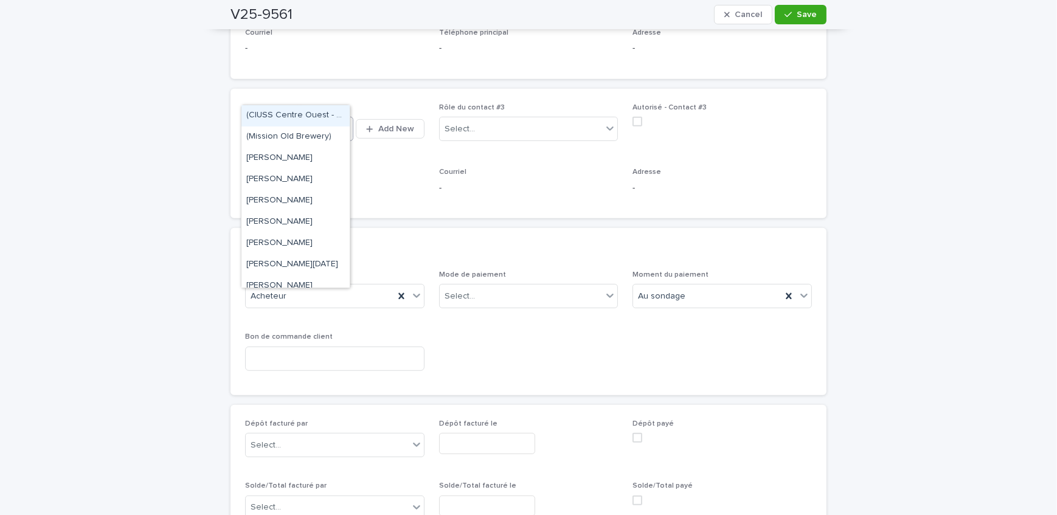
click at [299, 119] on div "Select..." at bounding box center [292, 129] width 92 height 20
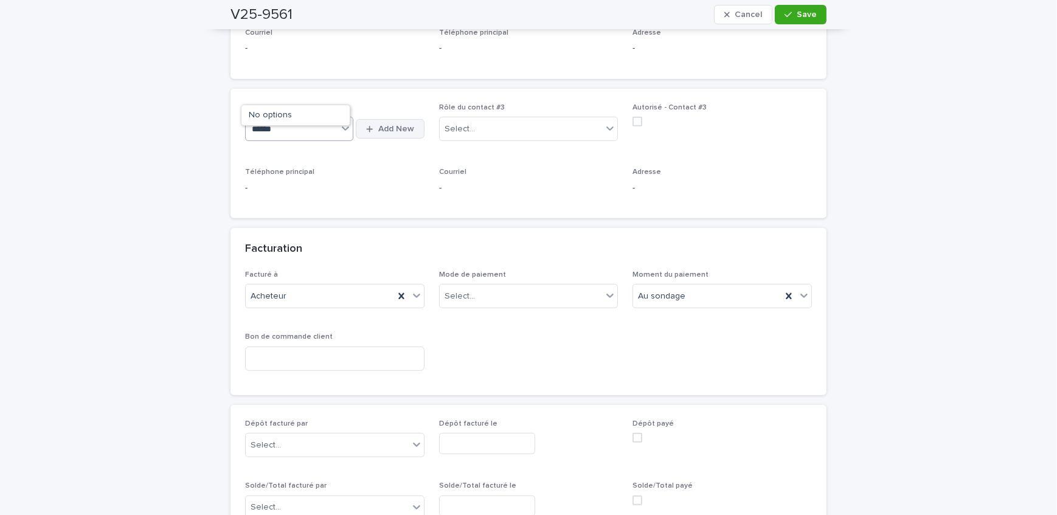
type input "******"
click at [390, 125] on span "Add New" at bounding box center [396, 129] width 36 height 9
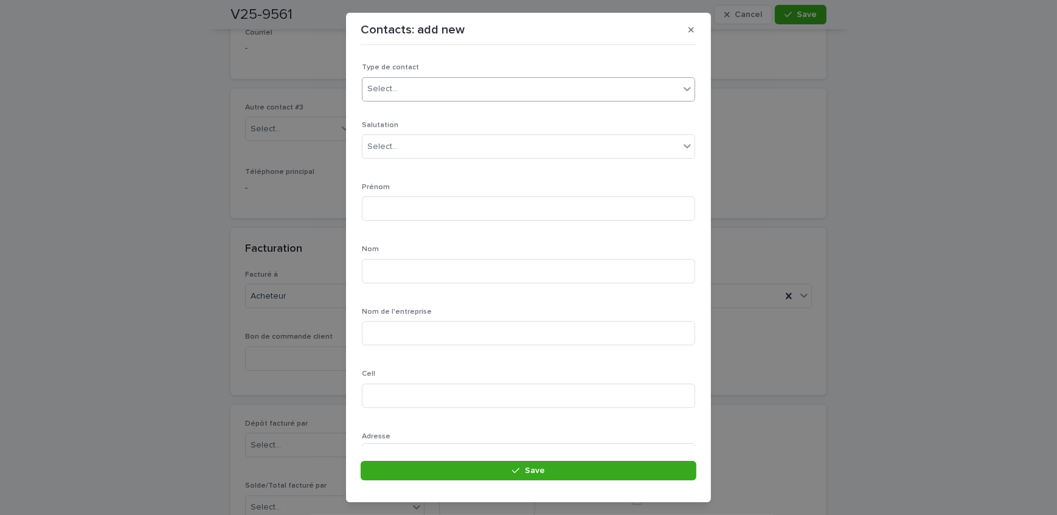
click at [375, 86] on div "Select..." at bounding box center [382, 89] width 30 height 13
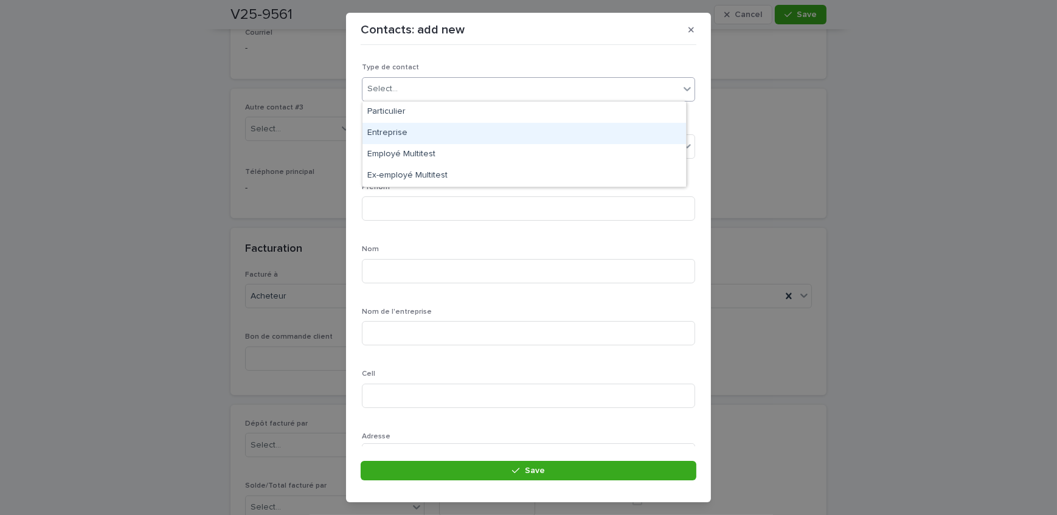
click at [432, 137] on div "Entreprise" at bounding box center [523, 133] width 323 height 21
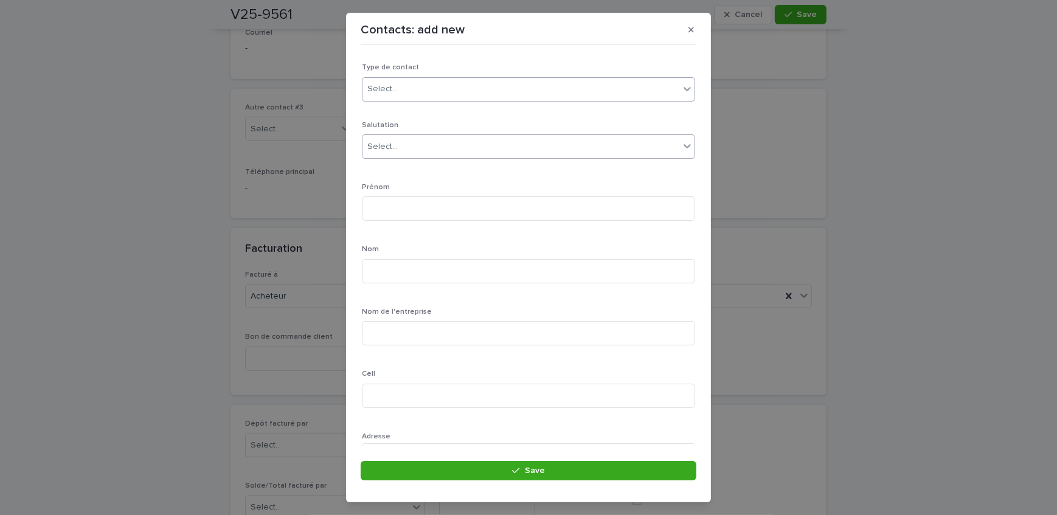
click at [432, 145] on div "Select..." at bounding box center [520, 147] width 317 height 20
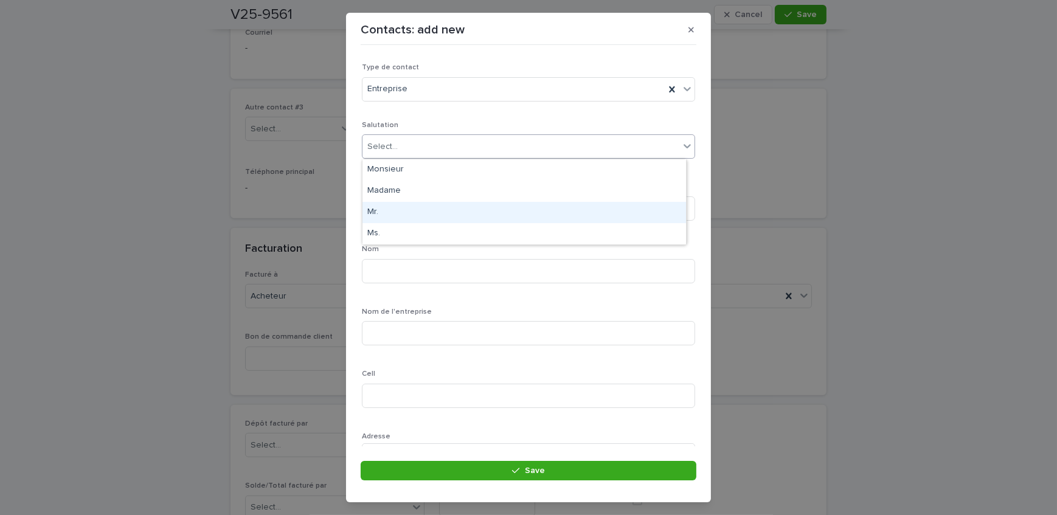
click at [421, 212] on div "Mr." at bounding box center [523, 212] width 323 height 21
click at [420, 208] on input at bounding box center [528, 208] width 333 height 24
type input "******"
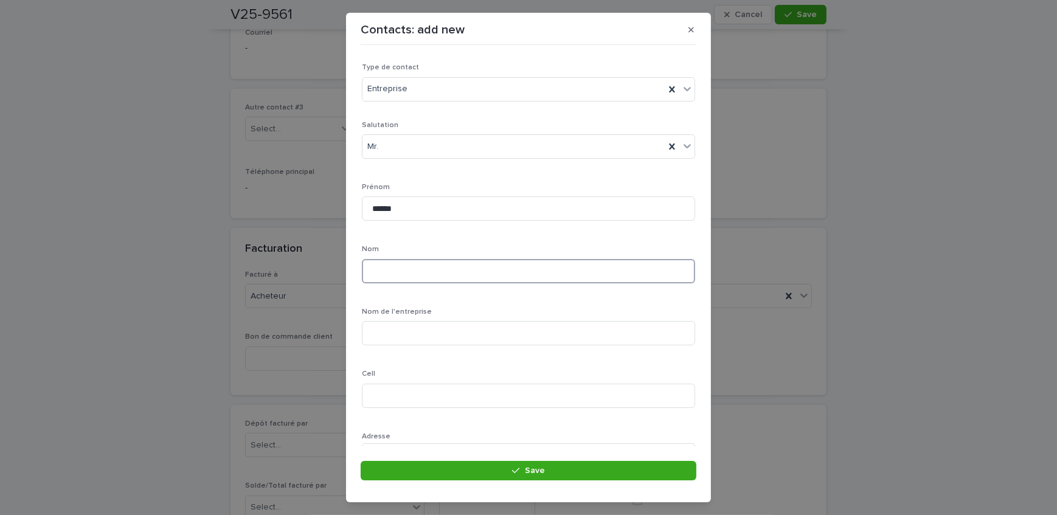
click at [415, 275] on input at bounding box center [528, 271] width 333 height 24
type input "******"
click at [418, 336] on input at bounding box center [528, 333] width 333 height 24
type input "**********"
click at [573, 385] on input at bounding box center [528, 396] width 333 height 24
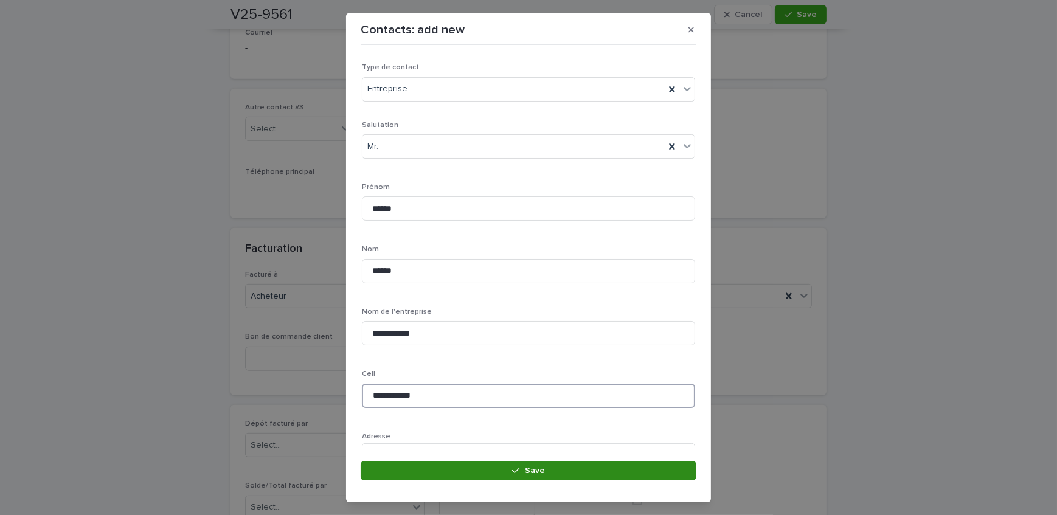
type input "**********"
click at [444, 471] on button "Save" at bounding box center [529, 470] width 336 height 19
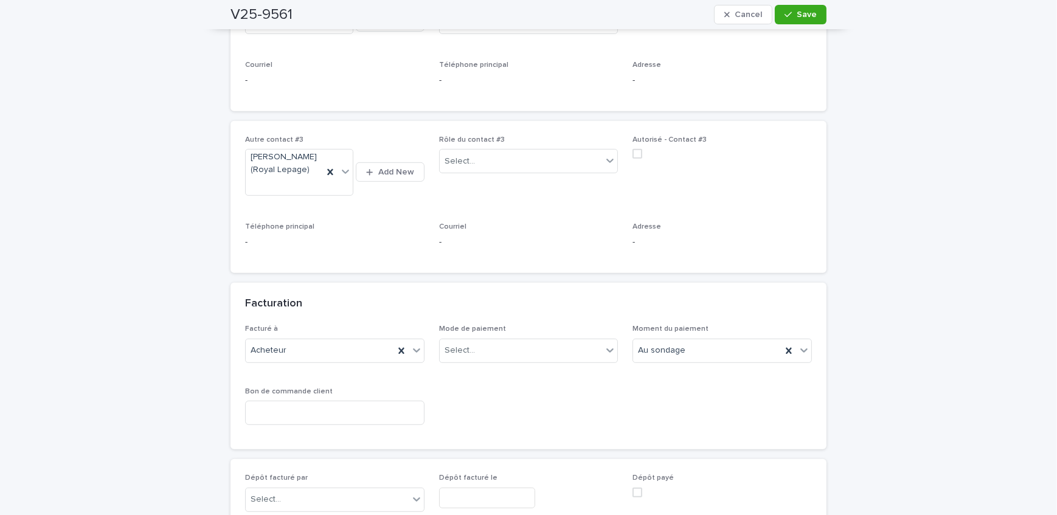
scroll to position [728, 0]
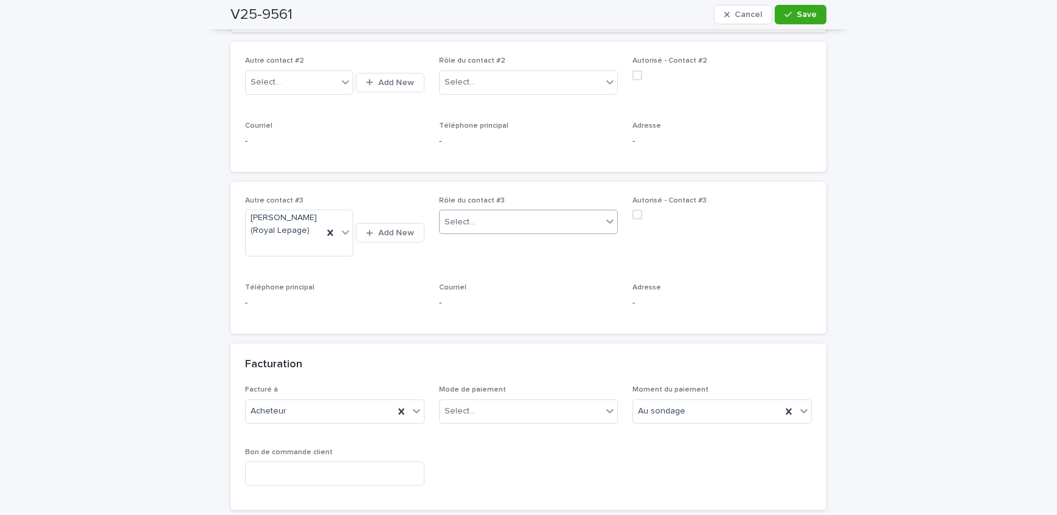
click at [492, 212] on div "Select..." at bounding box center [521, 222] width 163 height 20
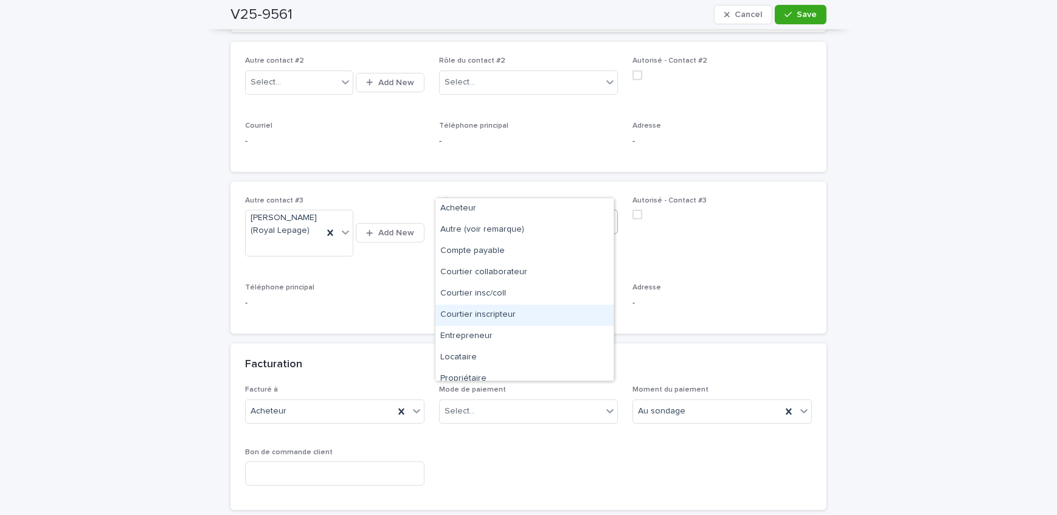
click at [509, 317] on div "Courtier inscripteur" at bounding box center [524, 315] width 178 height 21
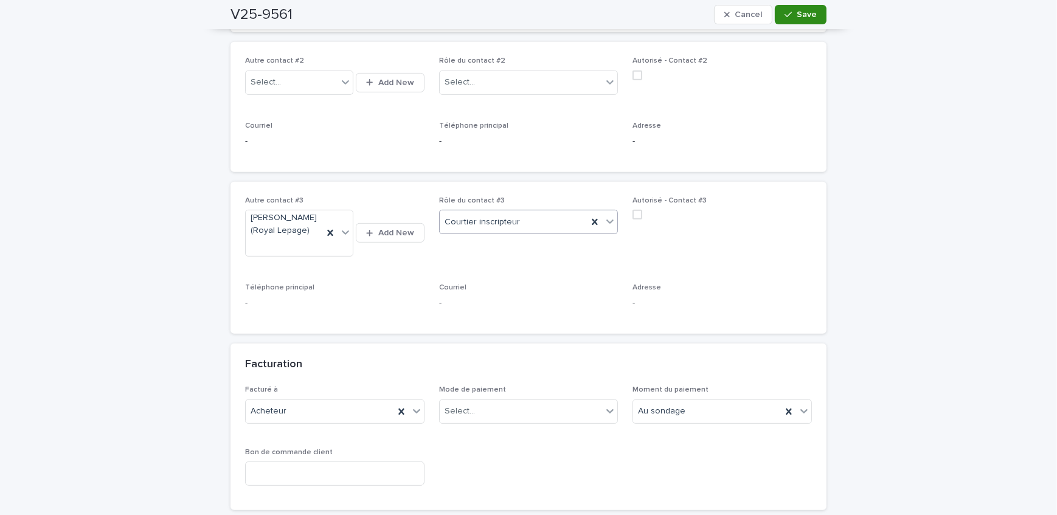
click at [809, 12] on span "Save" at bounding box center [807, 14] width 20 height 9
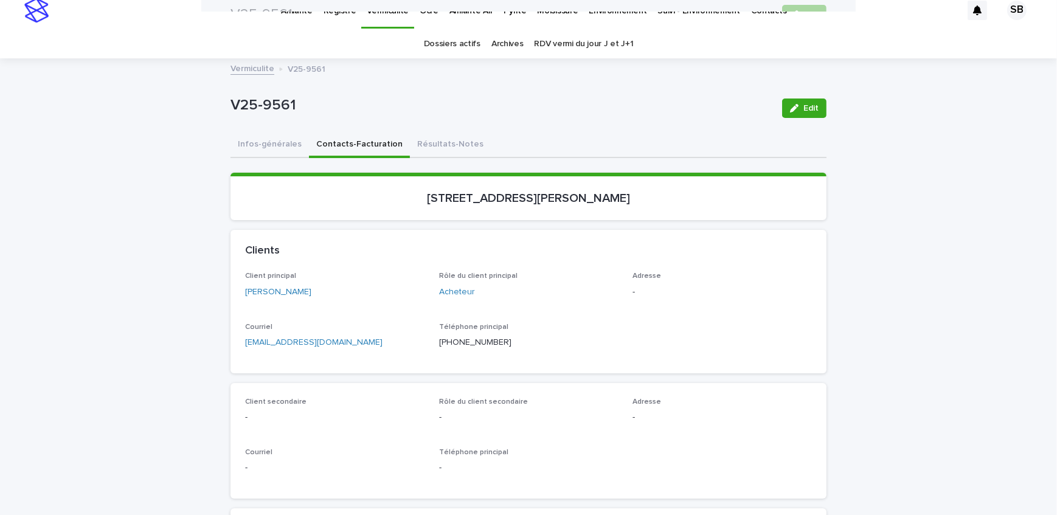
scroll to position [0, 0]
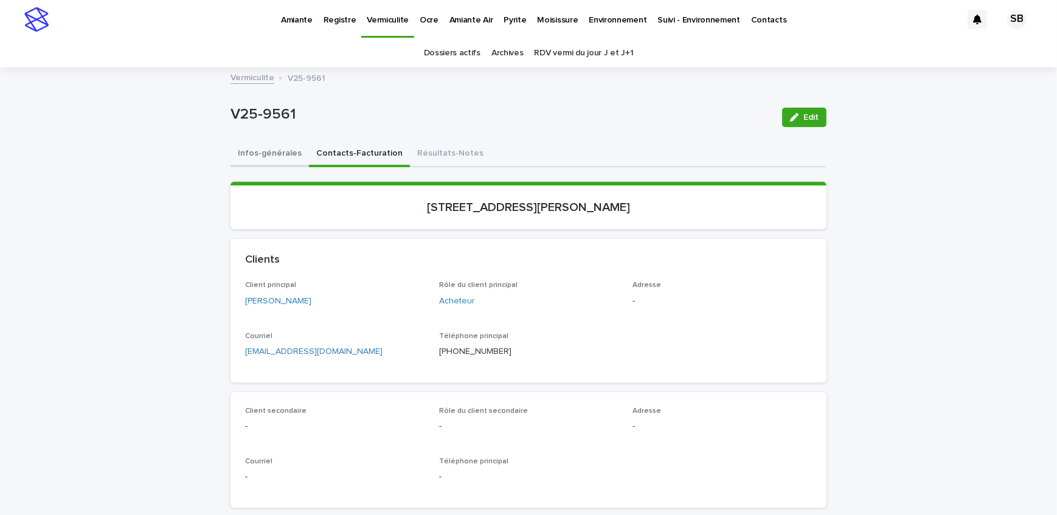
click at [266, 156] on button "Infos-générales" at bounding box center [269, 155] width 78 height 26
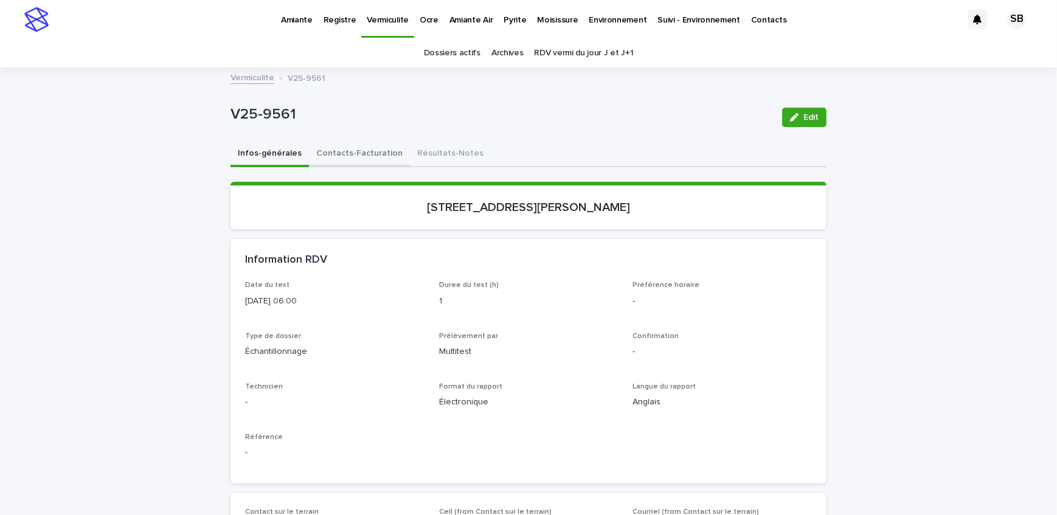
click at [362, 157] on button "Contacts-Facturation" at bounding box center [359, 155] width 101 height 26
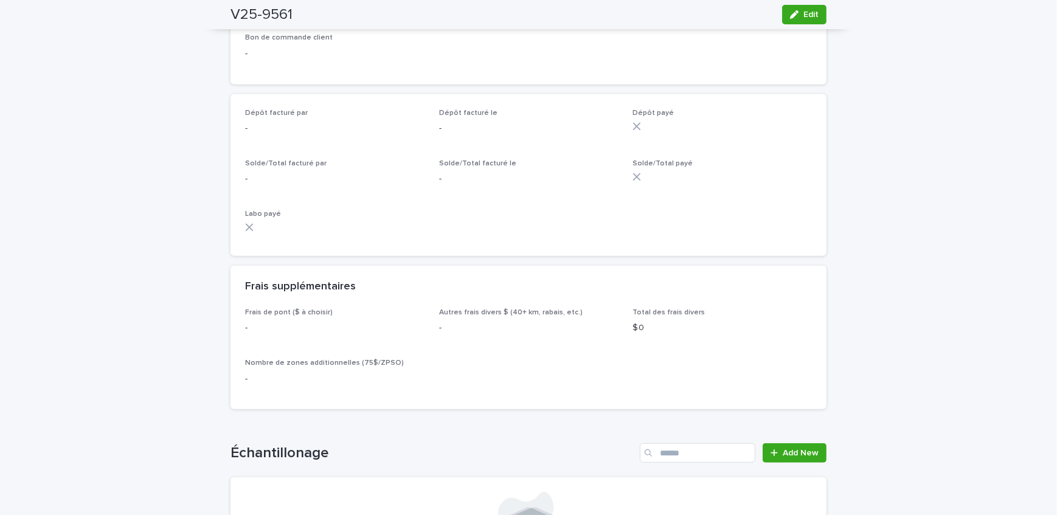
scroll to position [995, 0]
click at [814, 17] on span "Edit" at bounding box center [810, 14] width 15 height 9
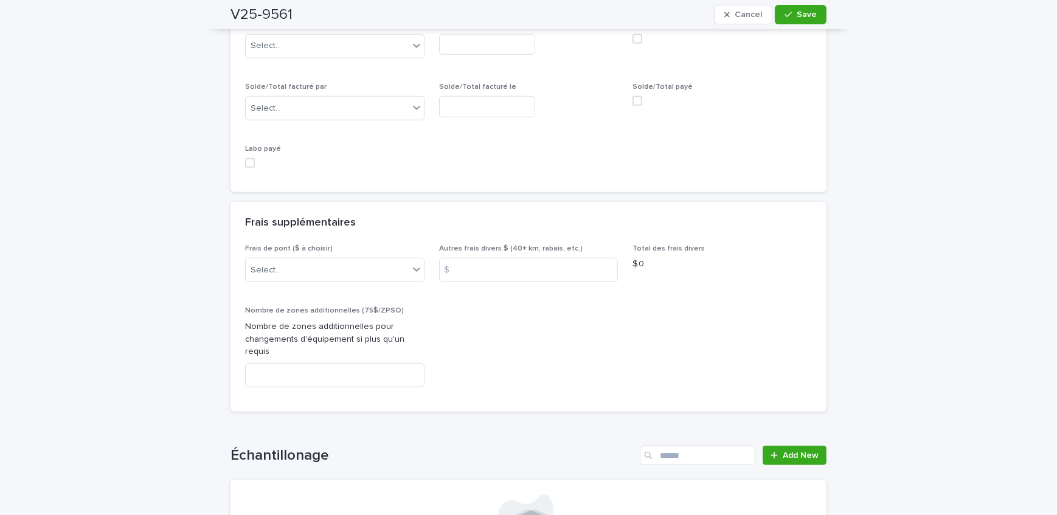
scroll to position [1225, 0]
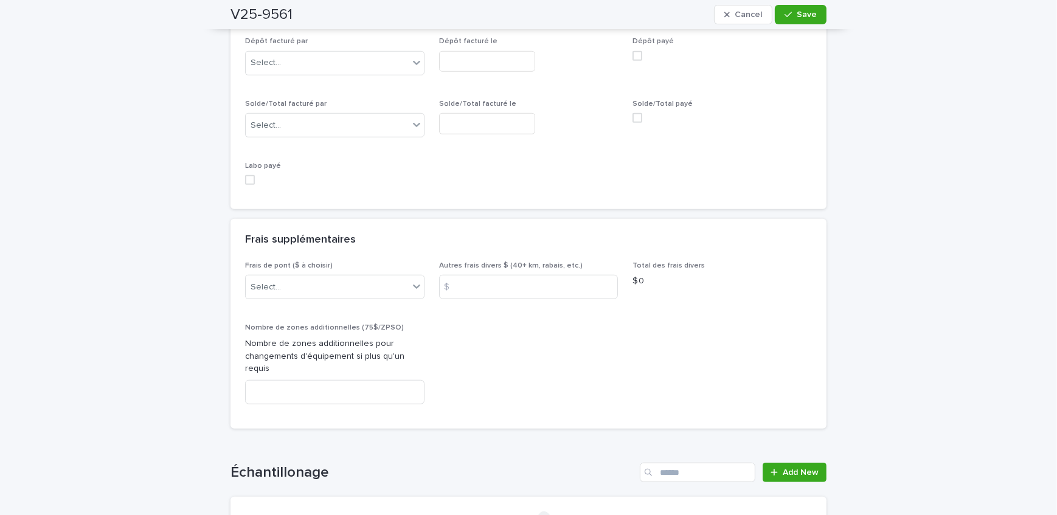
click at [314, 278] on div "Frais de pont ($ à choisir) Select..." at bounding box center [334, 284] width 179 height 47
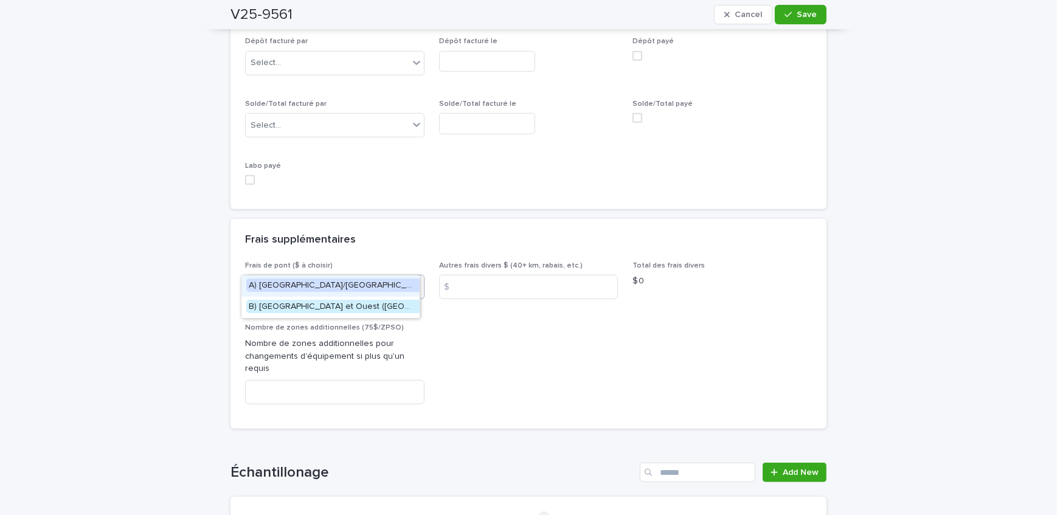
click at [323, 277] on div "Select..." at bounding box center [327, 287] width 163 height 20
click at [335, 279] on span "A) [GEOGRAPHIC_DATA]/[GEOGRAPHIC_DATA] 2024: 15$" at bounding box center [359, 284] width 226 height 13
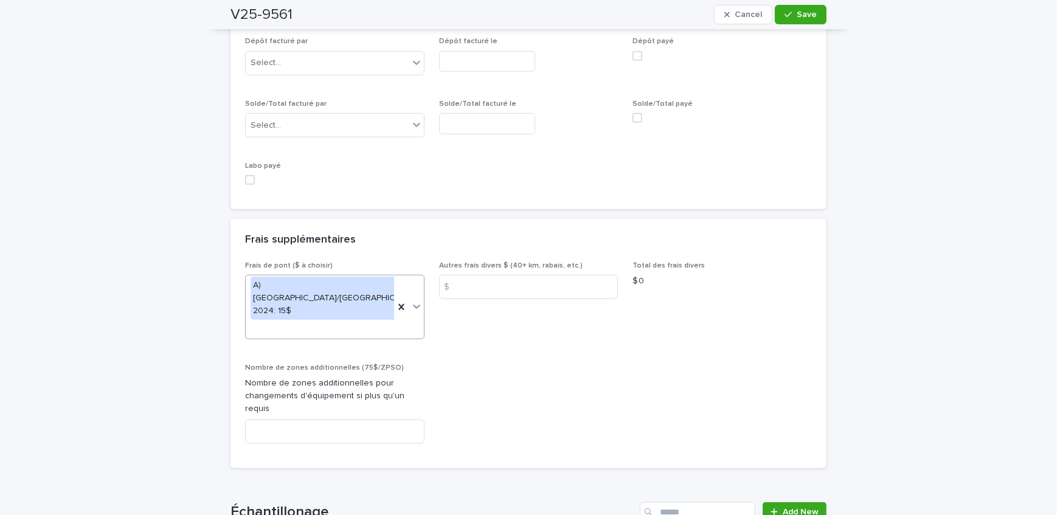
click at [776, 16] on button "Save" at bounding box center [801, 14] width 52 height 19
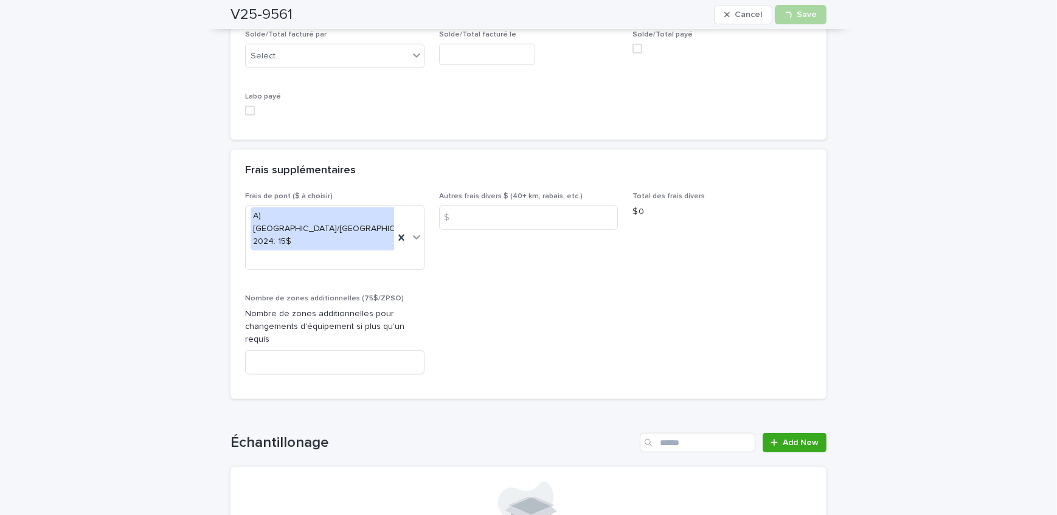
scroll to position [1446, 0]
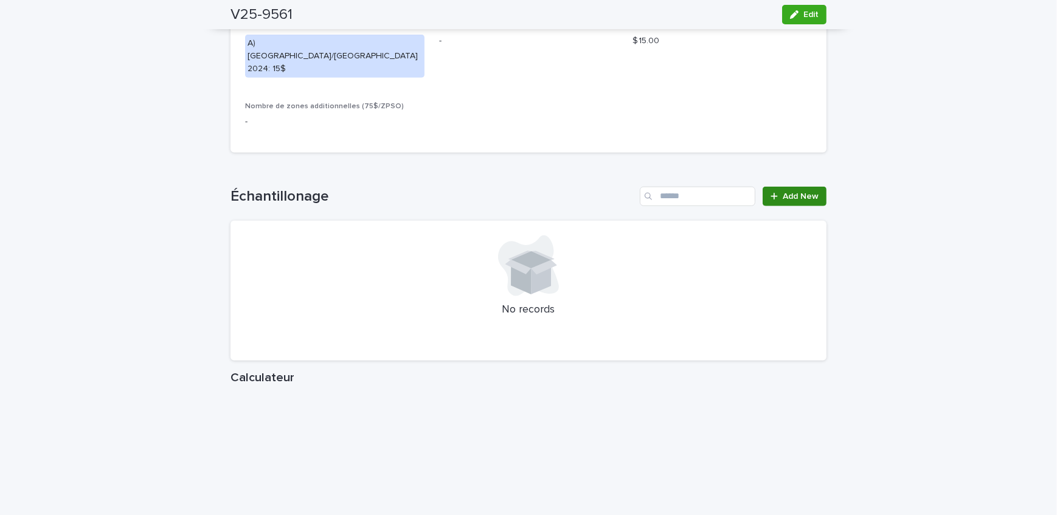
click at [810, 192] on span "Add New" at bounding box center [801, 196] width 36 height 9
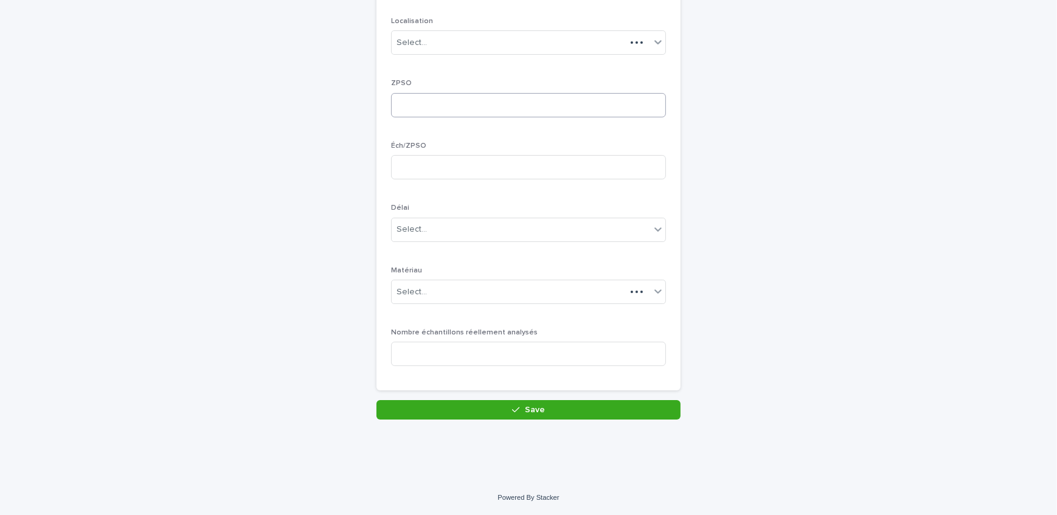
scroll to position [168, 0]
click at [454, 49] on div "Select..." at bounding box center [521, 43] width 258 height 20
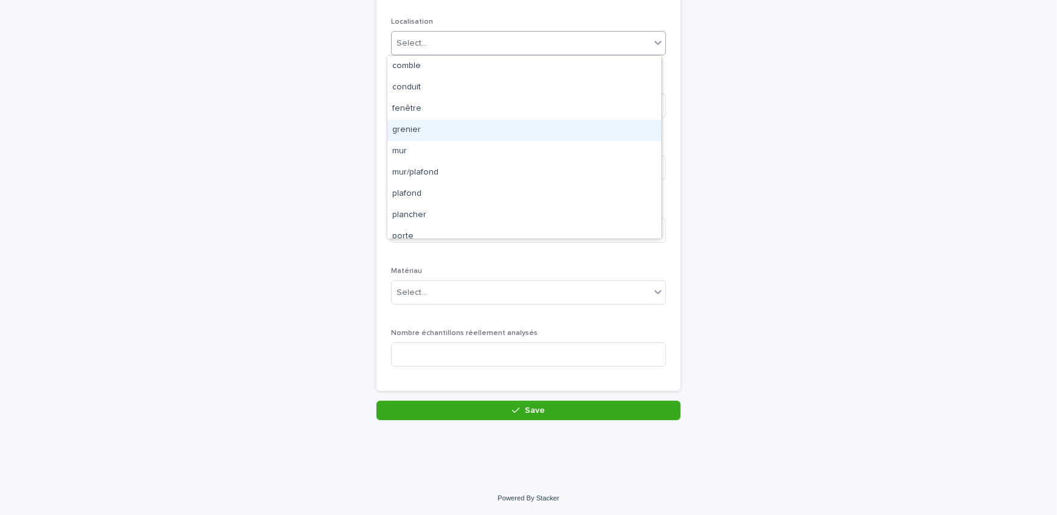
click at [458, 132] on div "grenier" at bounding box center [524, 130] width 274 height 21
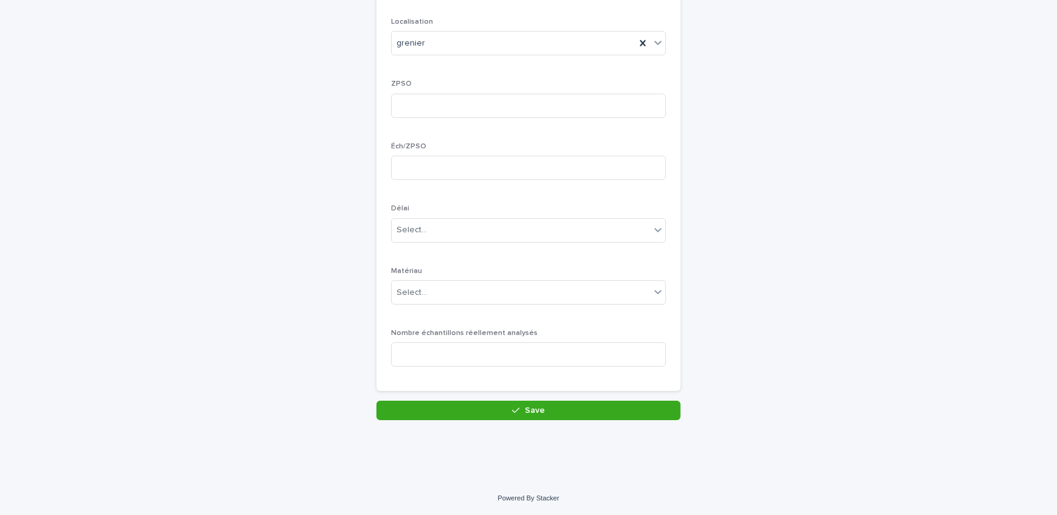
click at [451, 81] on p "ZPSO" at bounding box center [528, 84] width 275 height 9
click at [550, 109] on input at bounding box center [528, 106] width 275 height 24
type input "*"
click at [532, 157] on input at bounding box center [528, 168] width 275 height 24
type input "*"
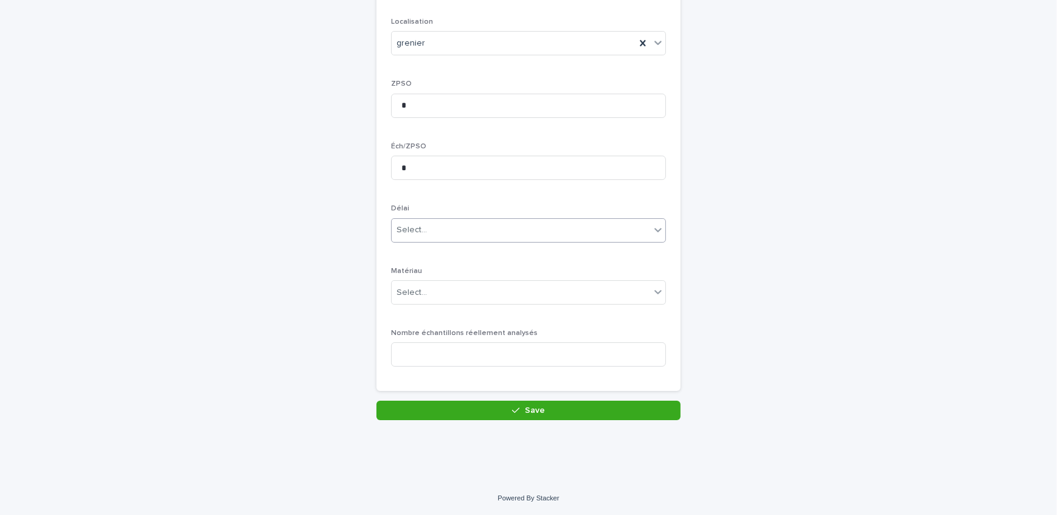
click at [514, 233] on div "Select..." at bounding box center [521, 230] width 258 height 20
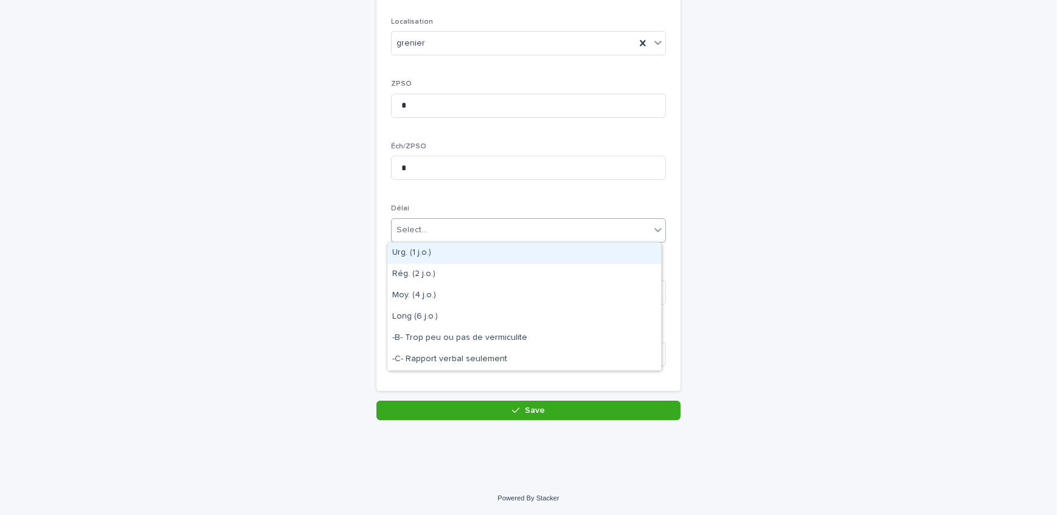
click at [473, 201] on div "Étage Localisation grenier ZPSO * Éch/ZPSO * Délai option Urg. (1 j.o.) focused…" at bounding box center [528, 166] width 275 height 421
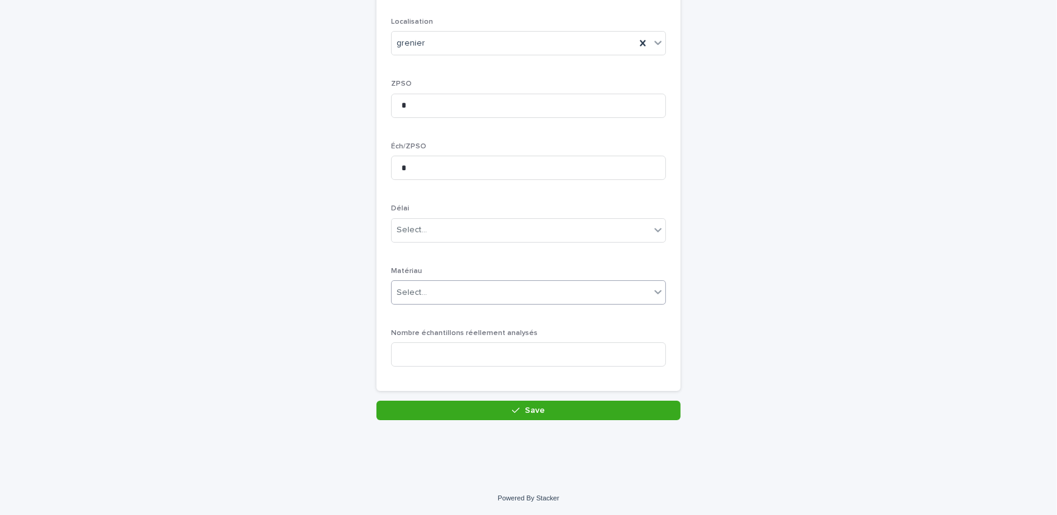
click at [472, 291] on div "Select..." at bounding box center [521, 293] width 258 height 20
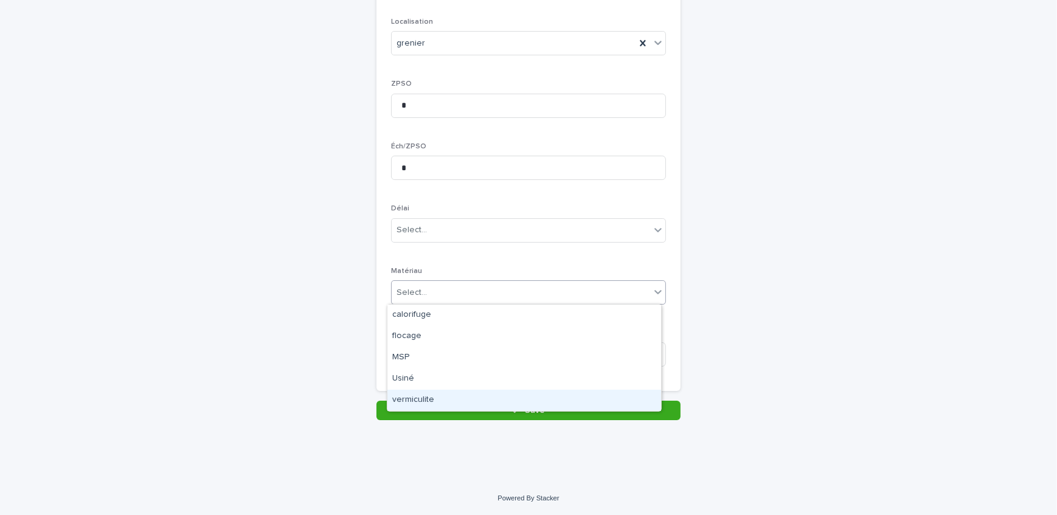
drag, startPoint x: 480, startPoint y: 344, endPoint x: 462, endPoint y: 395, distance: 54.6
click at [460, 396] on div "vermiculite" at bounding box center [524, 400] width 274 height 21
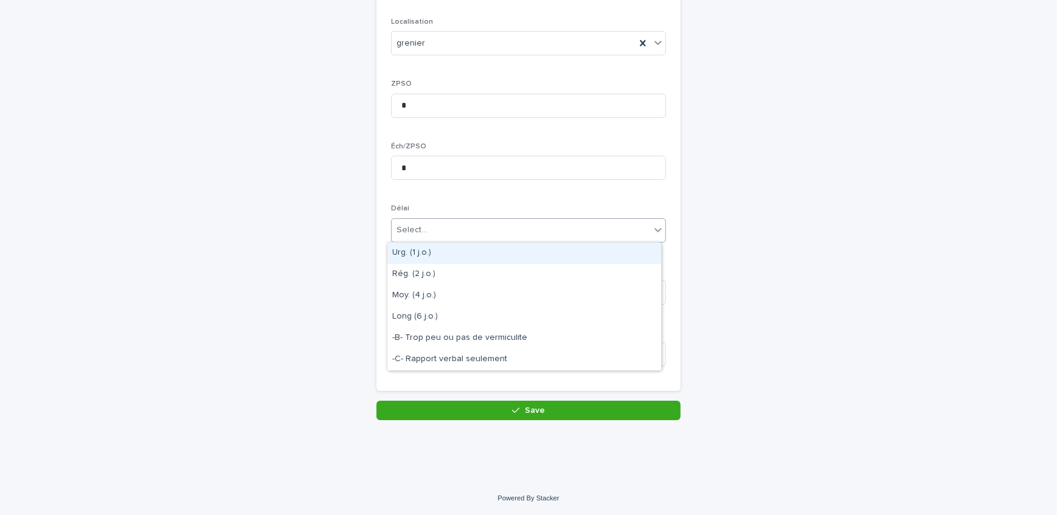
click at [437, 220] on div "Select..." at bounding box center [521, 230] width 258 height 20
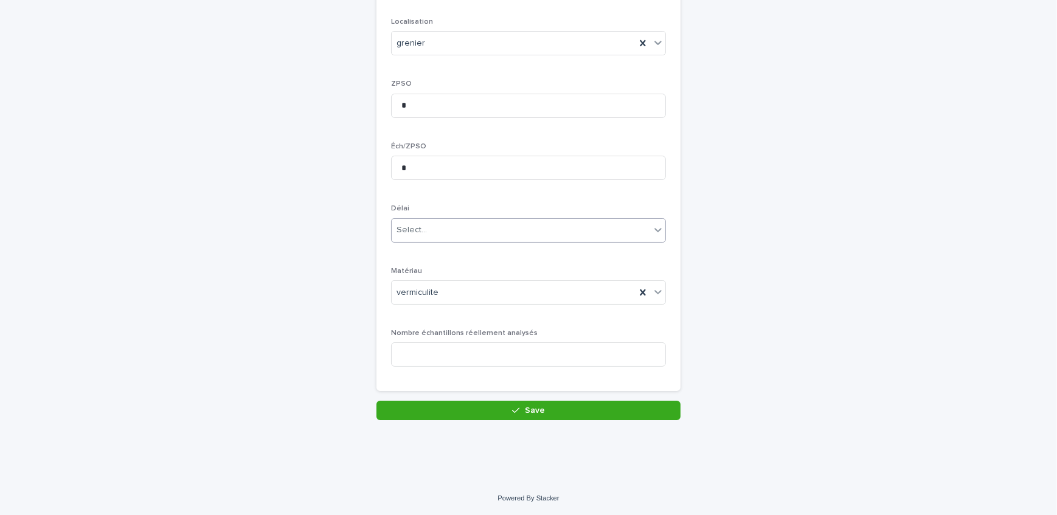
click at [457, 229] on div "Select..." at bounding box center [521, 230] width 258 height 20
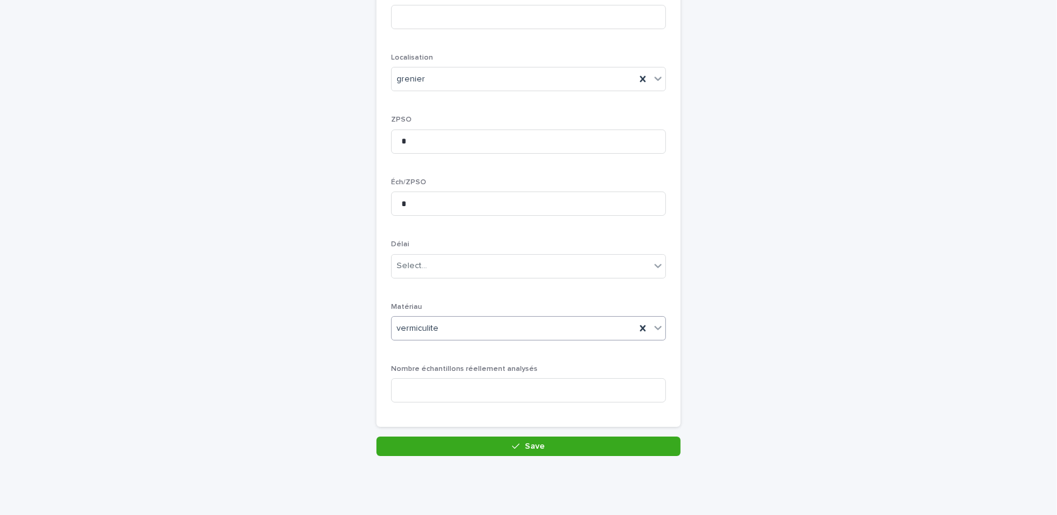
scroll to position [112, 0]
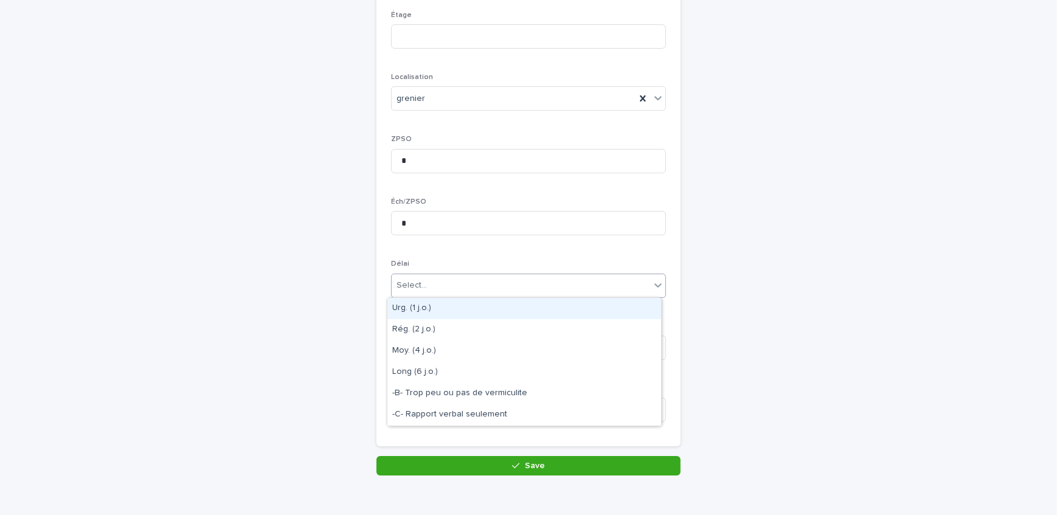
click at [489, 283] on div "Select..." at bounding box center [521, 285] width 258 height 20
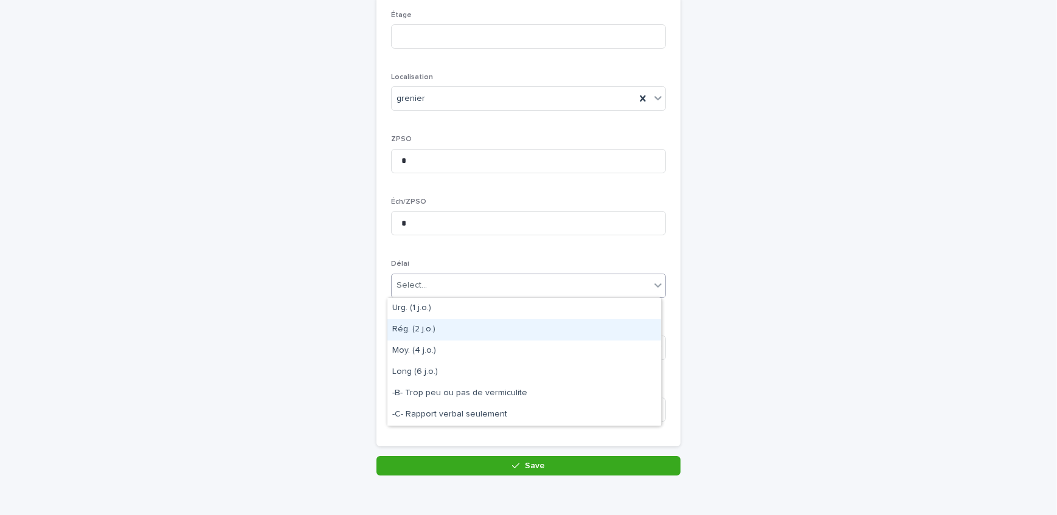
drag, startPoint x: 496, startPoint y: 315, endPoint x: 489, endPoint y: 330, distance: 16.1
click at [489, 330] on div "Rég. (2 j.o.)" at bounding box center [524, 329] width 274 height 21
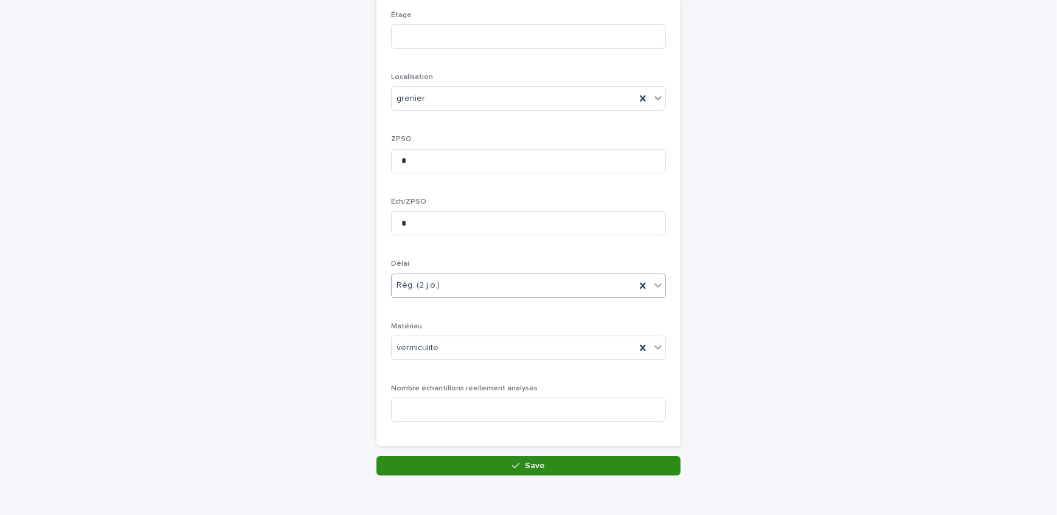
click at [513, 461] on icon "button" at bounding box center [515, 465] width 7 height 9
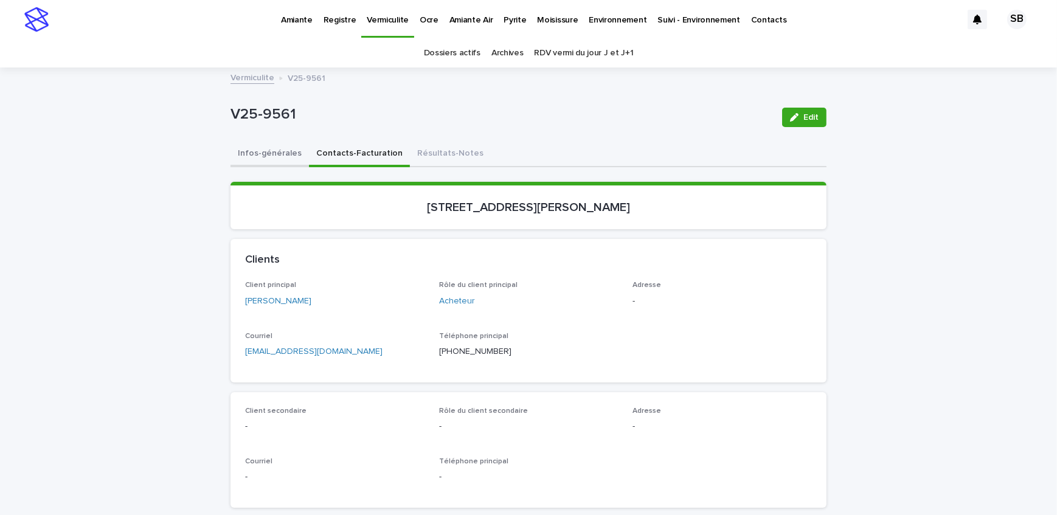
click at [258, 145] on button "Infos-générales" at bounding box center [269, 155] width 78 height 26
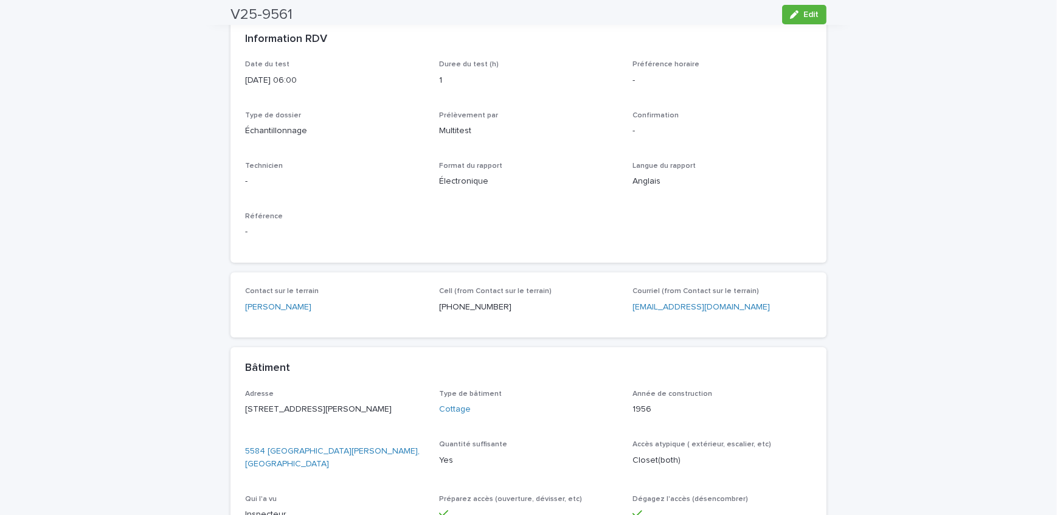
scroll to position [331, 0]
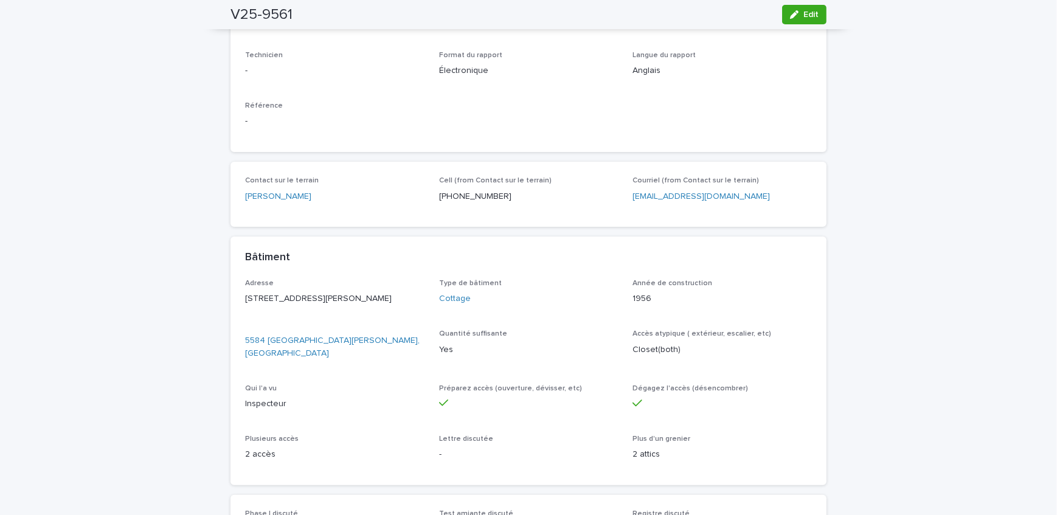
click at [782, 21] on button "Edit" at bounding box center [804, 14] width 44 height 19
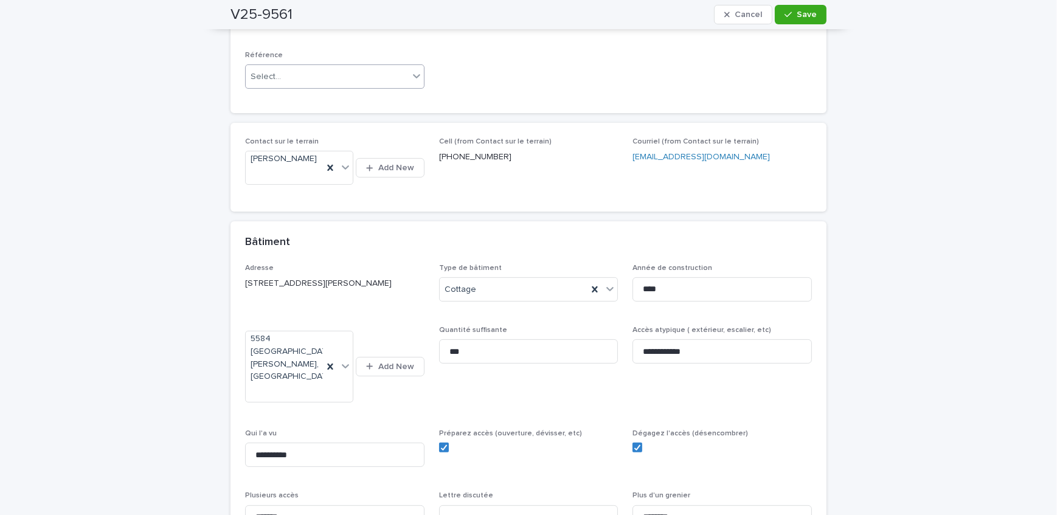
scroll to position [399, 0]
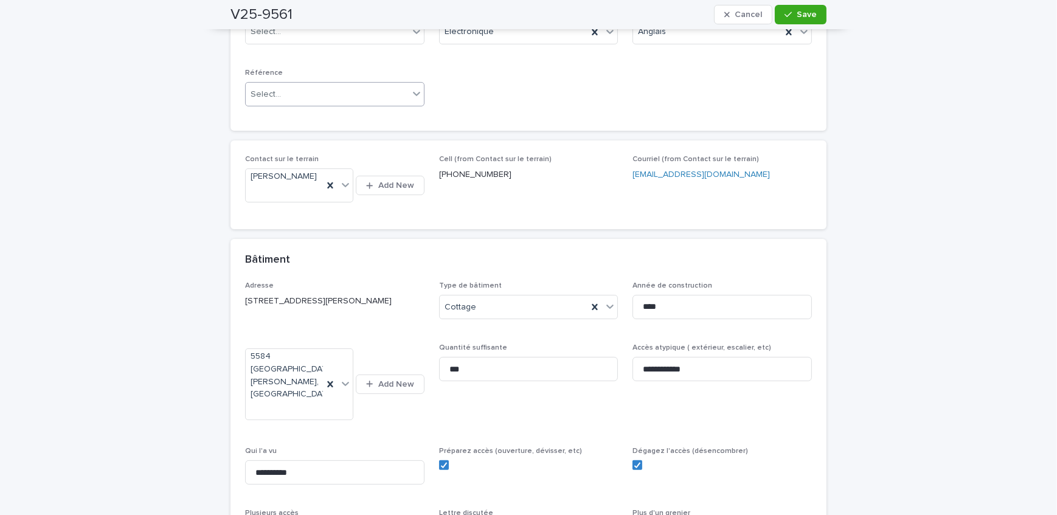
click at [294, 101] on div "Select..." at bounding box center [327, 95] width 163 height 20
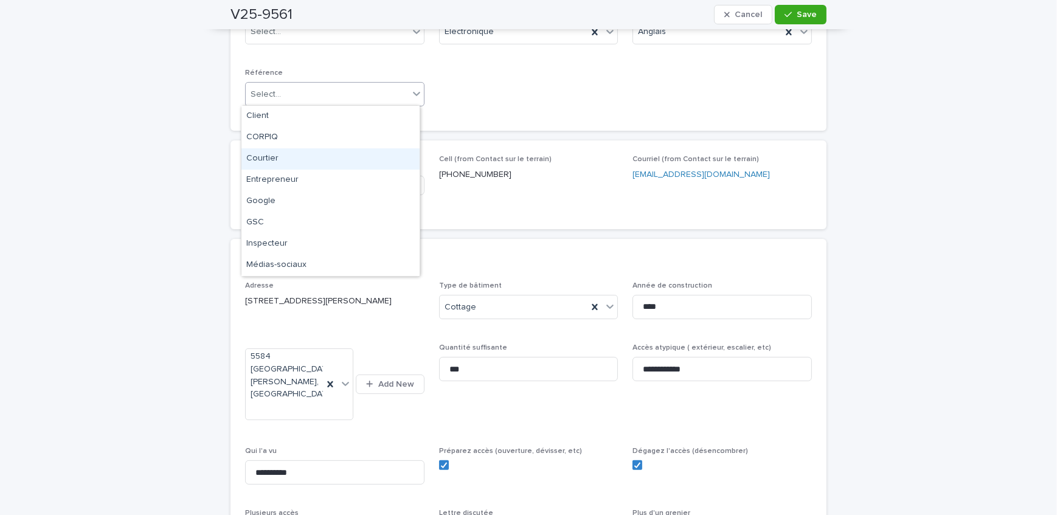
click at [293, 159] on div "Courtier" at bounding box center [330, 158] width 178 height 21
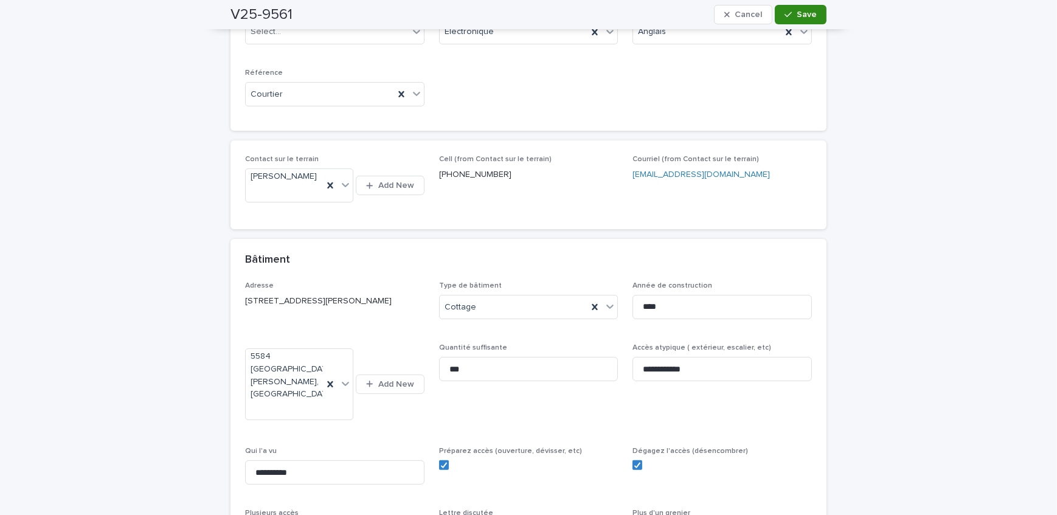
click at [803, 10] on span "Save" at bounding box center [807, 14] width 20 height 9
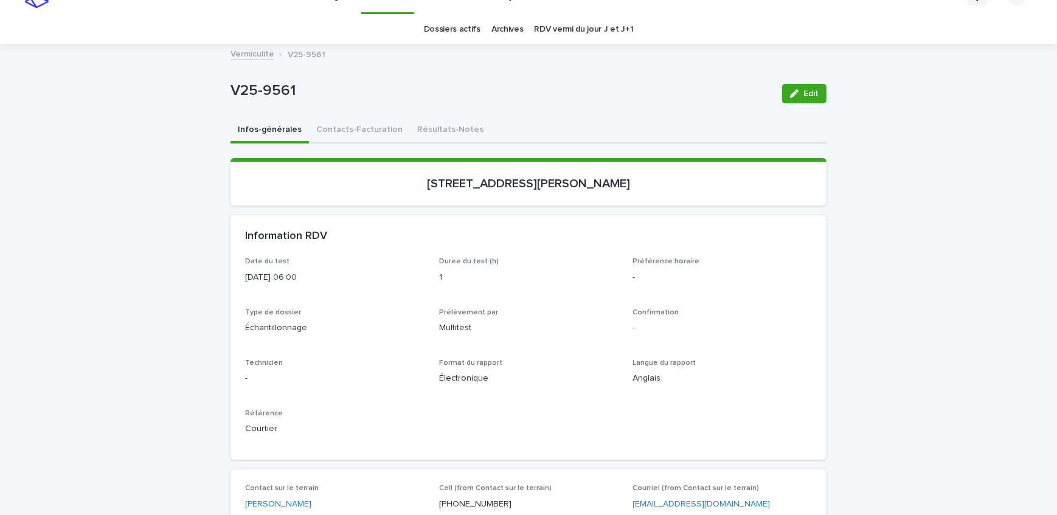
scroll to position [79, 0]
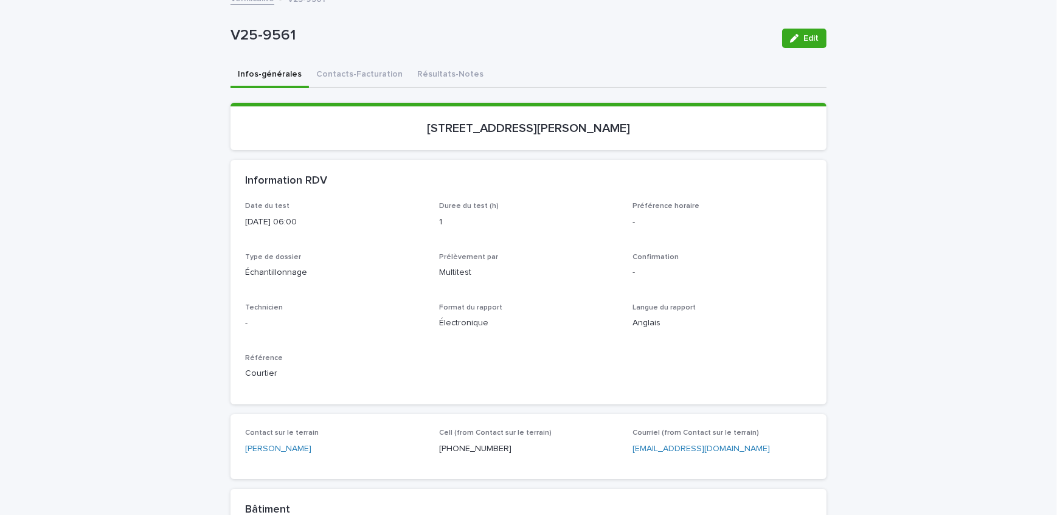
click at [141, 218] on div "Loading... Saving… Loading... Saving… V25-9561 Edit V25-9561 Edit Sorry, there …" at bounding box center [528, 507] width 1057 height 1035
